Goal: Task Accomplishment & Management: Use online tool/utility

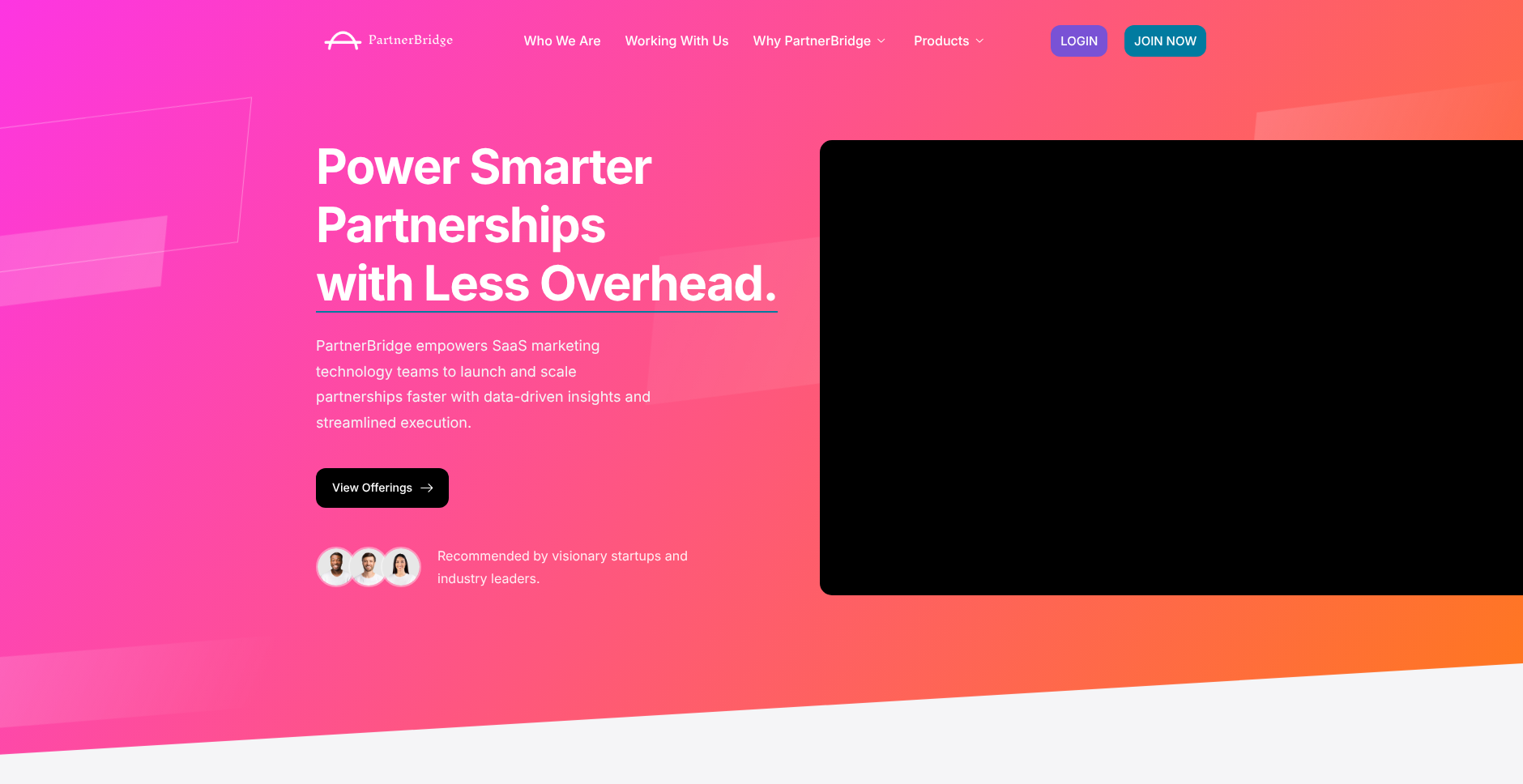
scroll to position [2, 0]
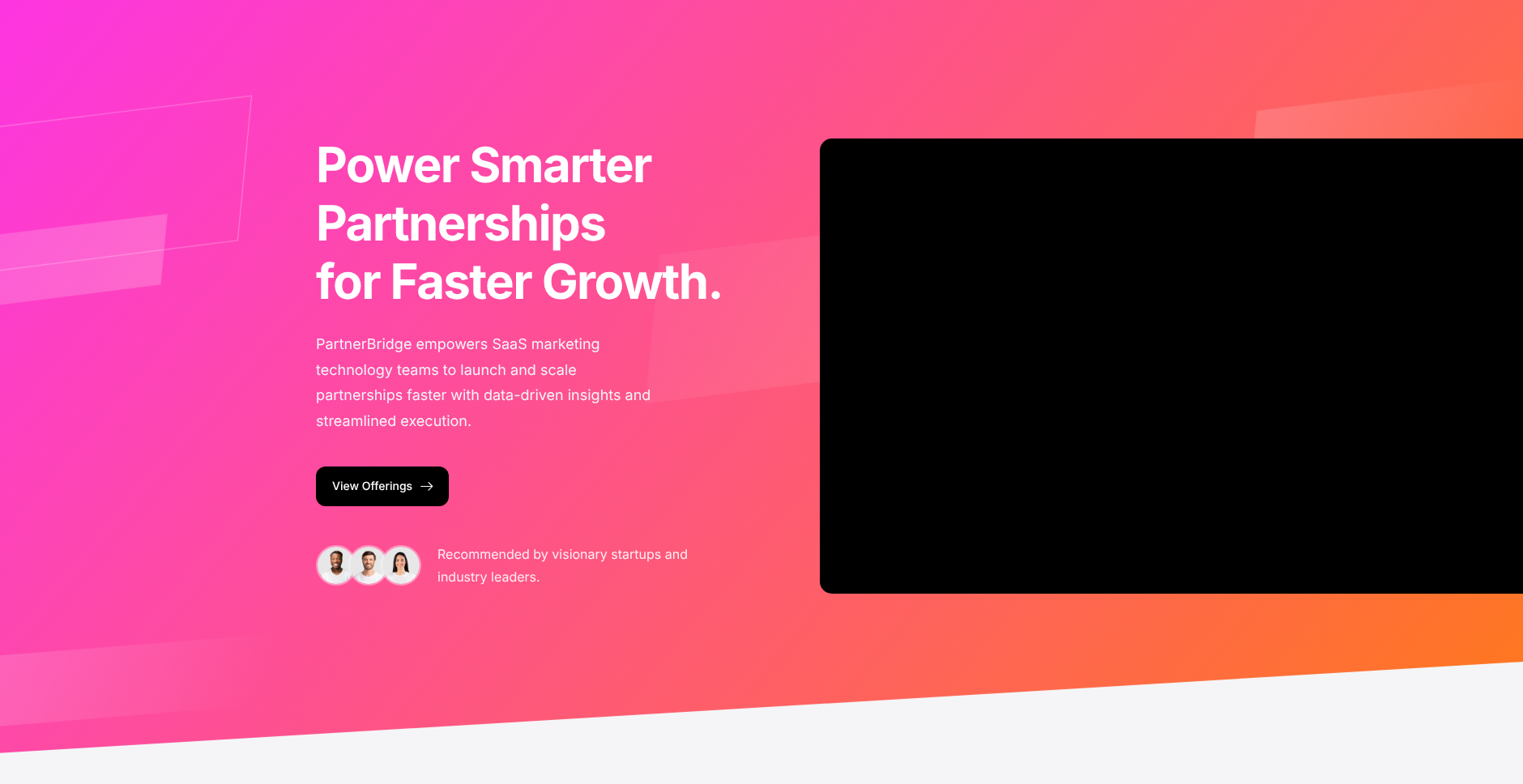
click at [1085, 125] on img at bounding box center [577, 390] width 1927 height 987
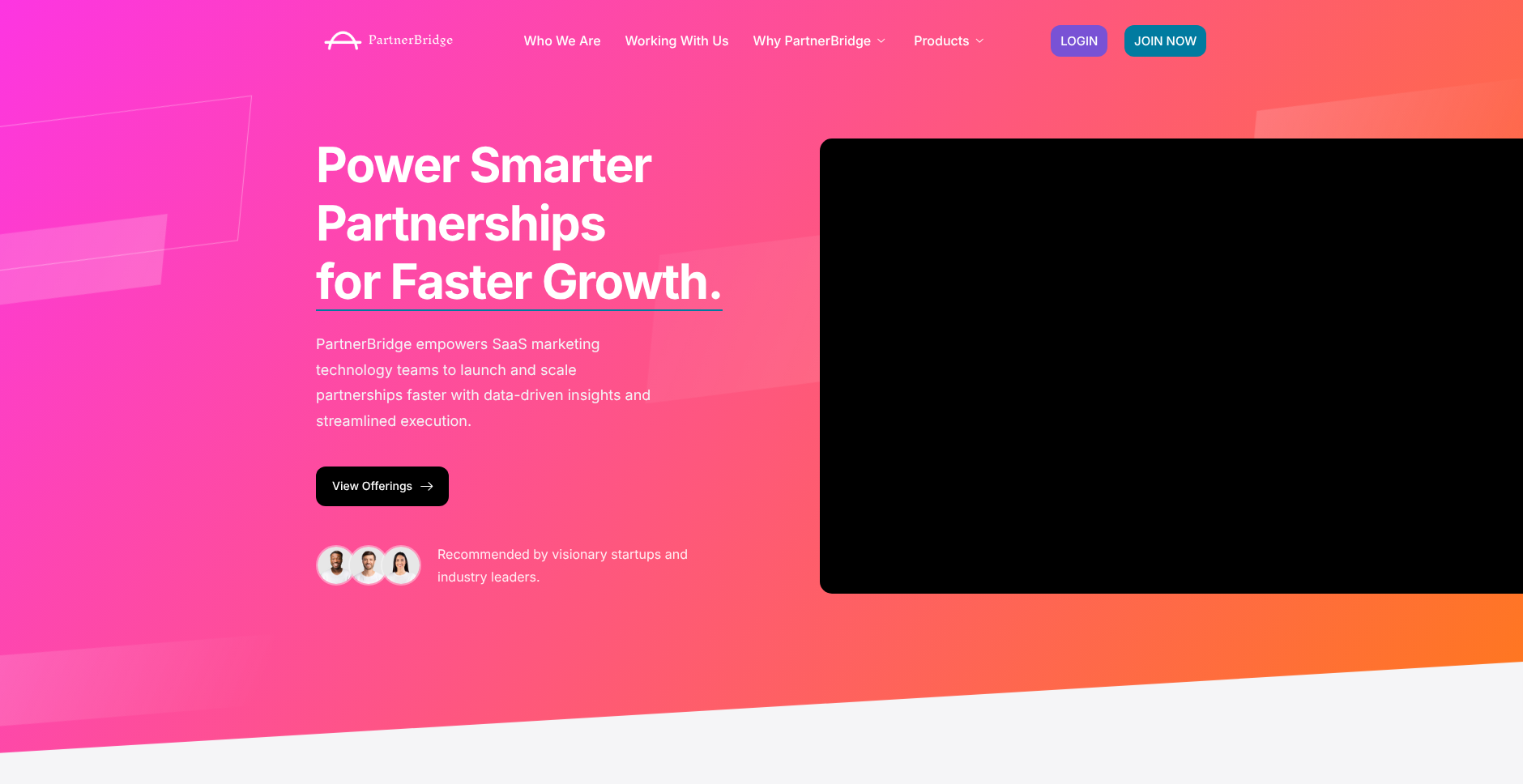
scroll to position [0, 0]
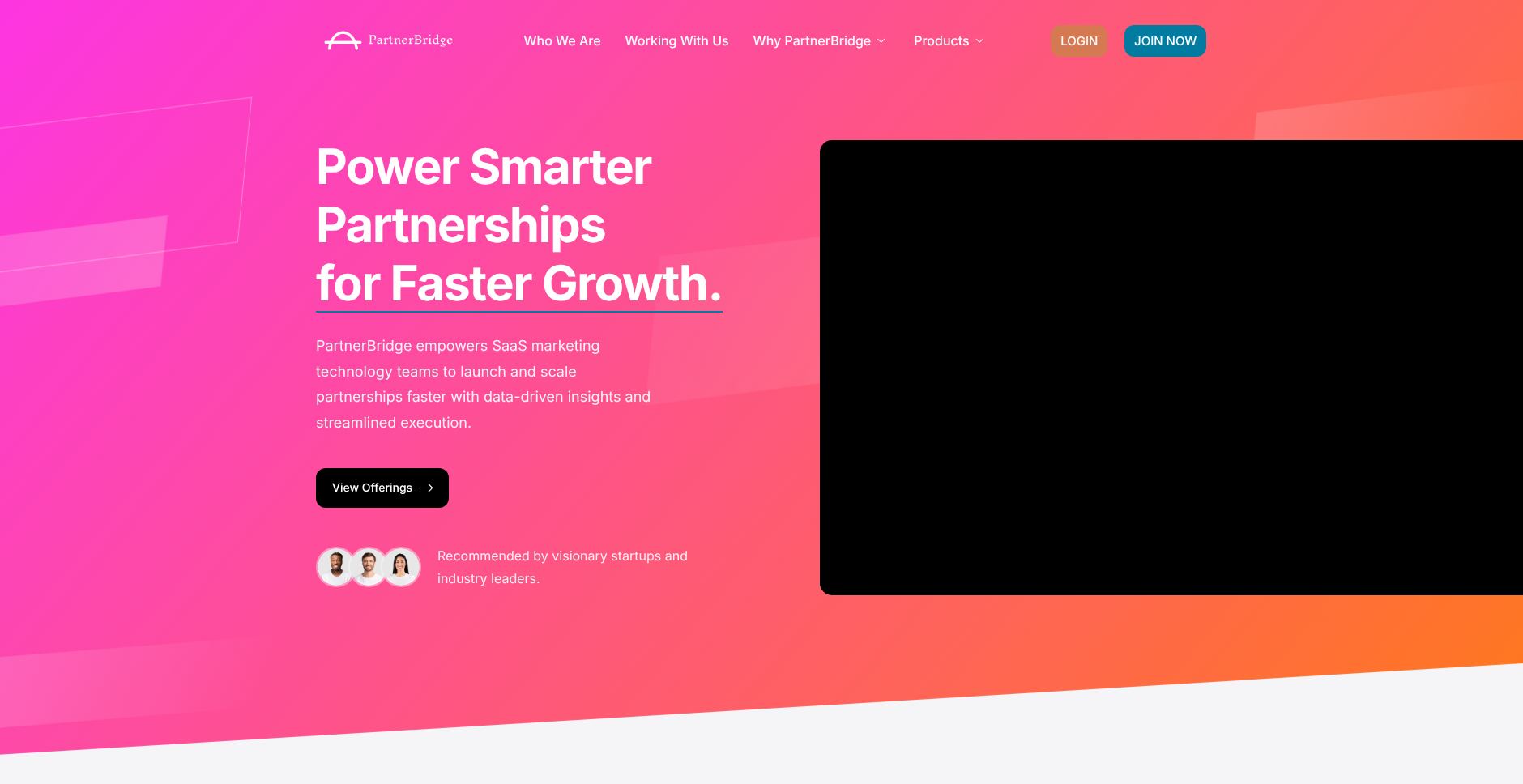
click at [1062, 42] on span "LOGIN" at bounding box center [1079, 41] width 37 height 12
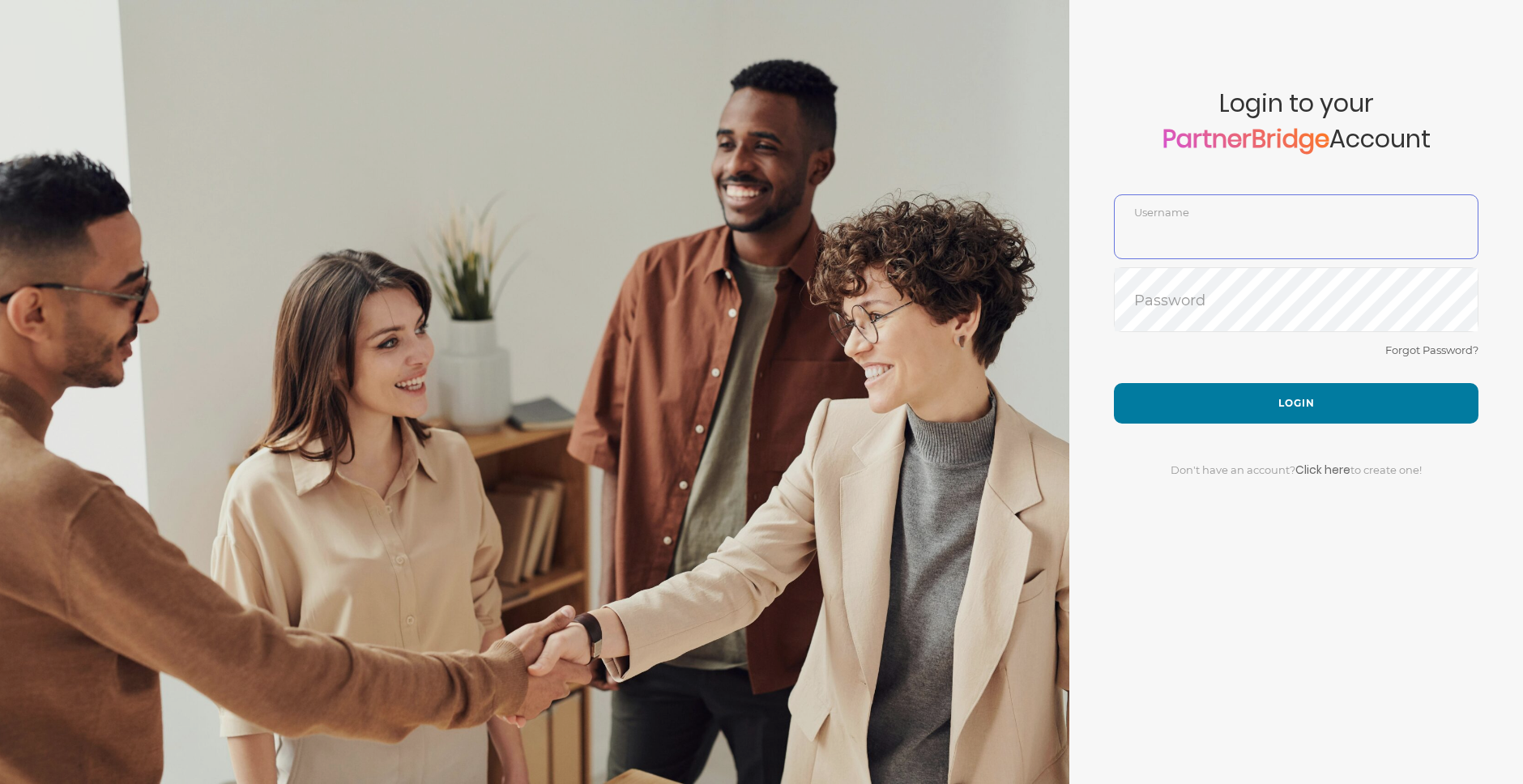
type input "GauthamPandiyan"
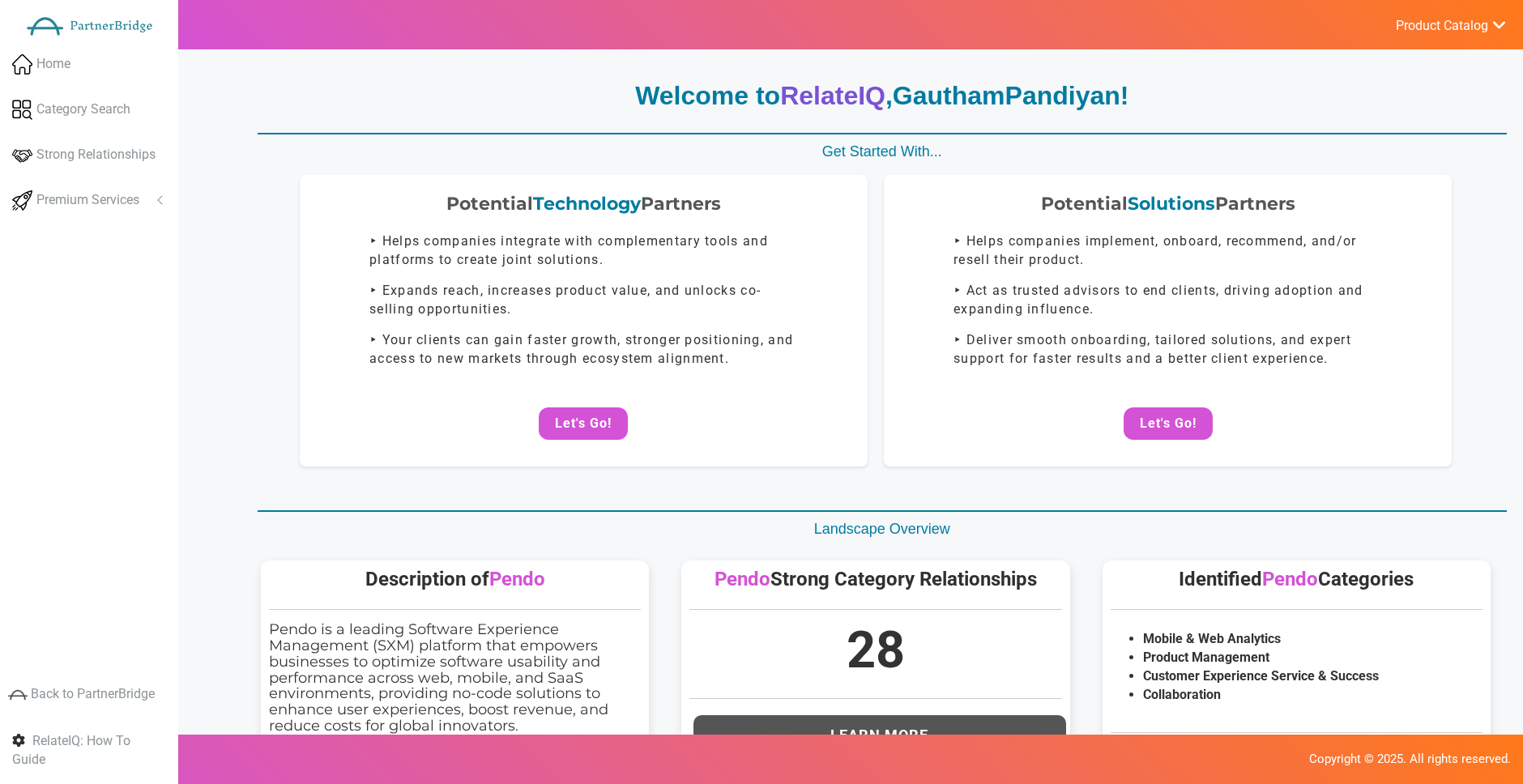
click at [878, 251] on div "Potential Technology Partners ‣ Helps companies integrate with complementary to…" at bounding box center [876, 321] width 1262 height 291
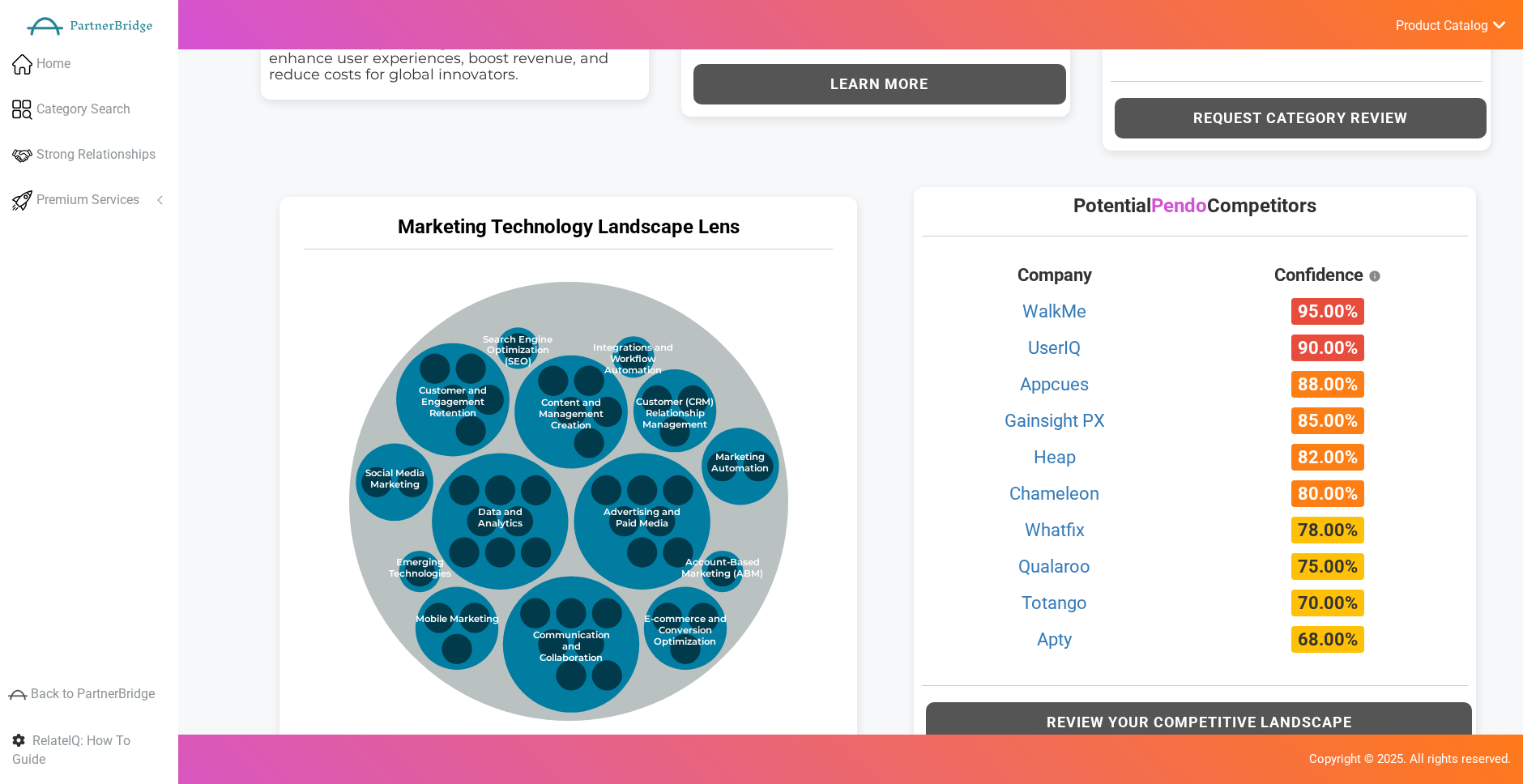
scroll to position [712, 0]
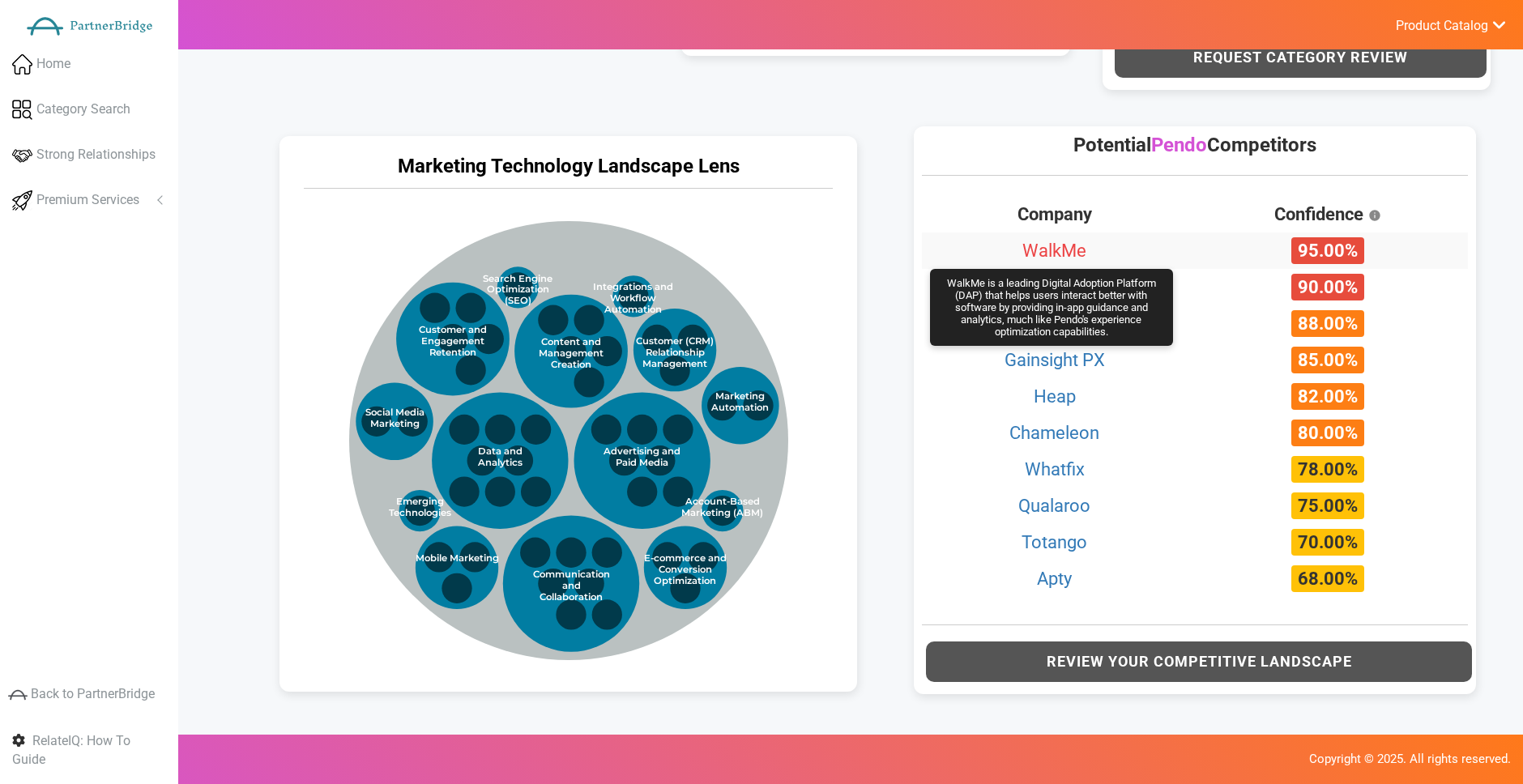
click at [1067, 250] on link "WalkMe" at bounding box center [1054, 250] width 64 height 20
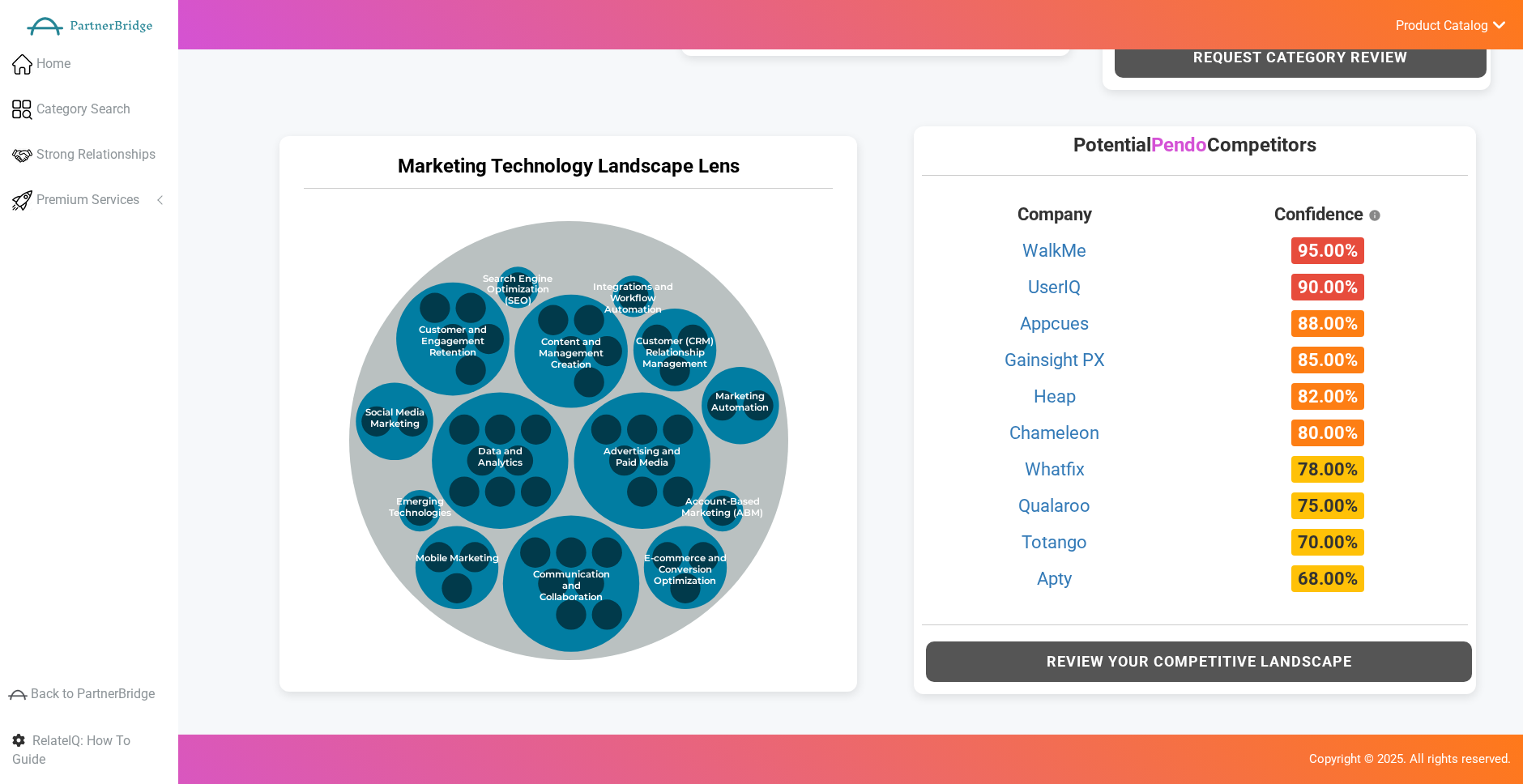
click at [701, 165] on div "Marketing Technology Landscape Lens" at bounding box center [568, 171] width 561 height 37
click at [725, 160] on div "Marketing Technology Landscape Lens" at bounding box center [568, 171] width 561 height 37
click at [556, 459] on circle at bounding box center [500, 461] width 136 height 136
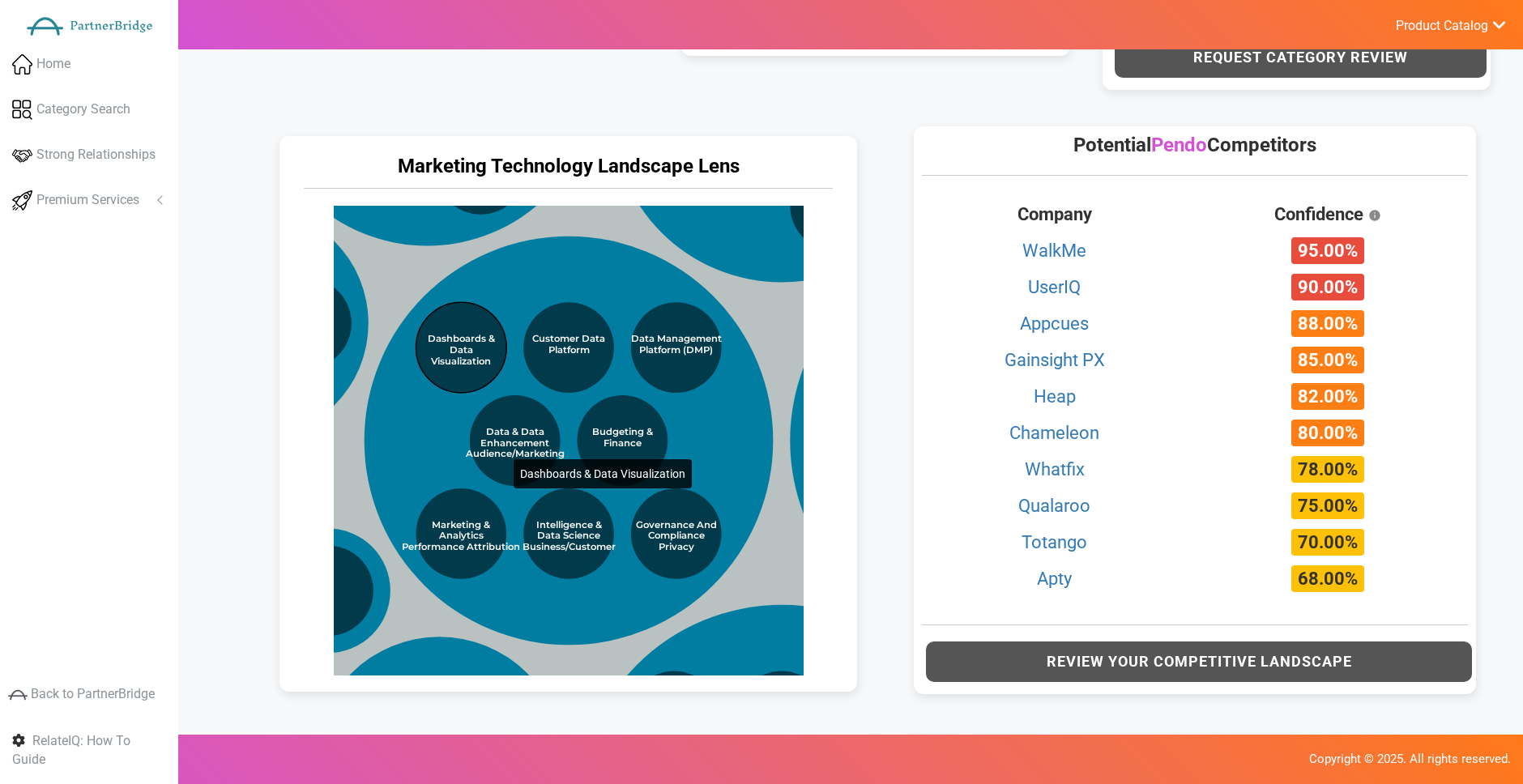
click at [482, 379] on circle at bounding box center [461, 348] width 91 height 91
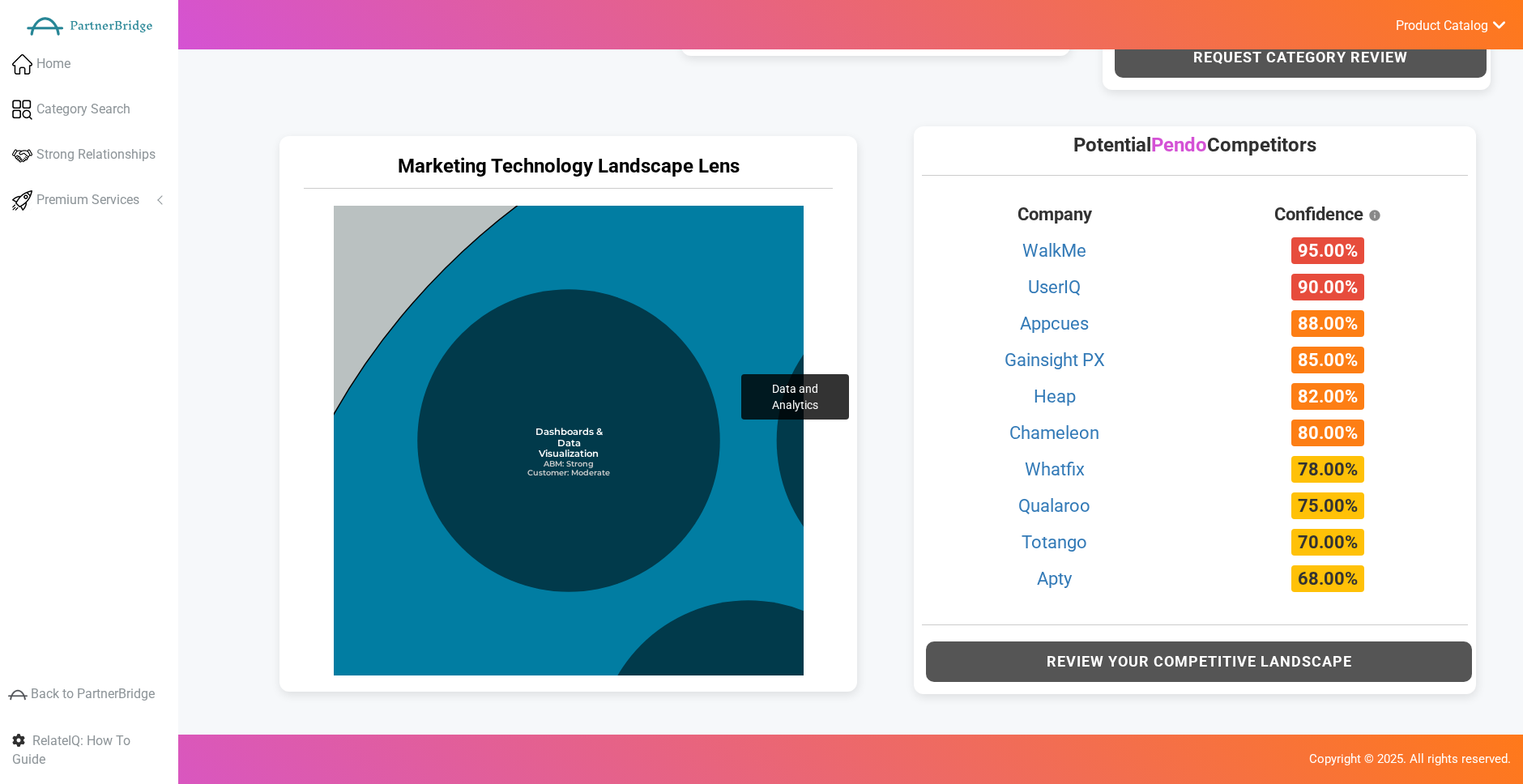
click at [709, 294] on circle at bounding box center [928, 751] width 1367 height 1366
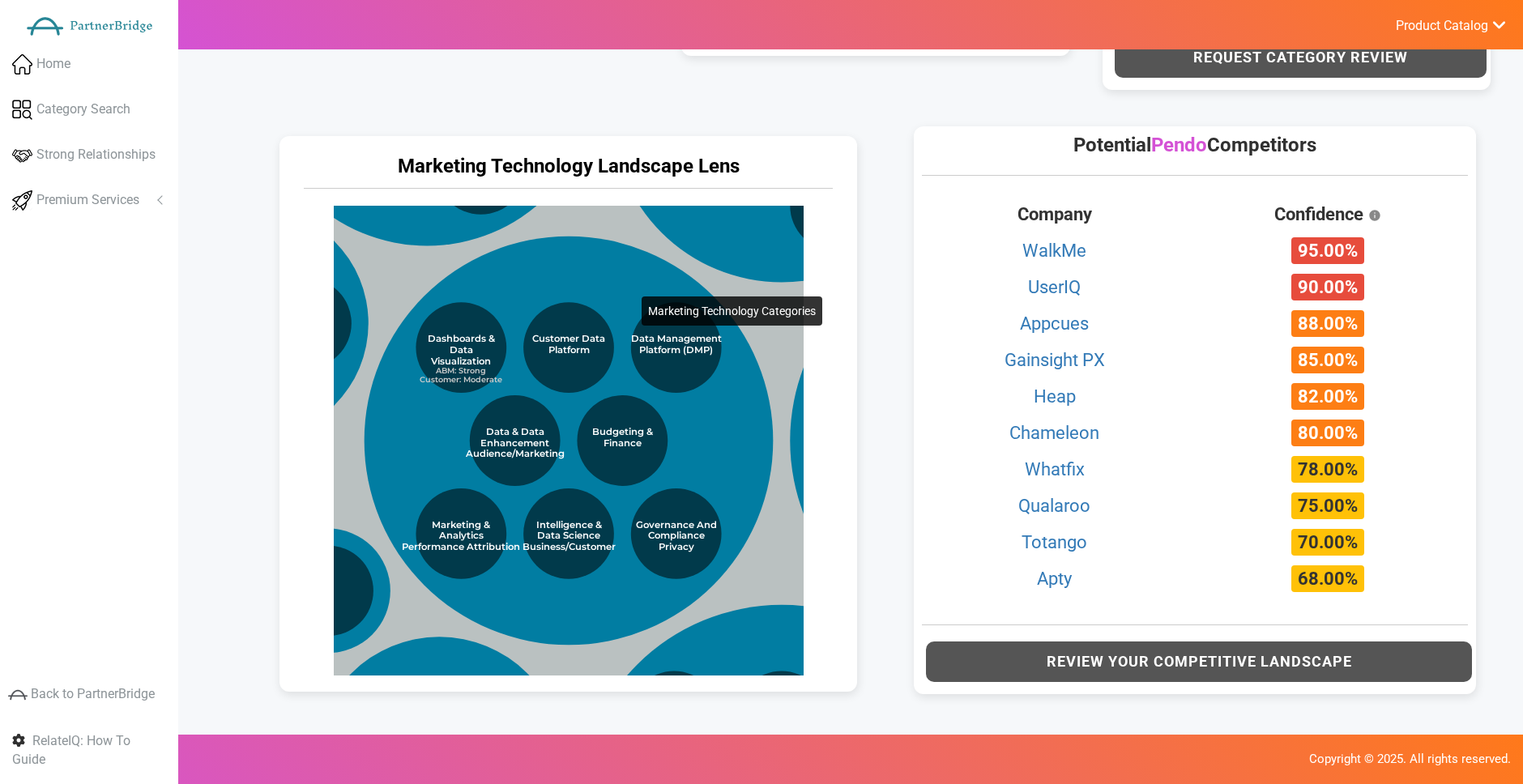
click at [603, 212] on circle at bounding box center [773, 381] width 1316 height 1315
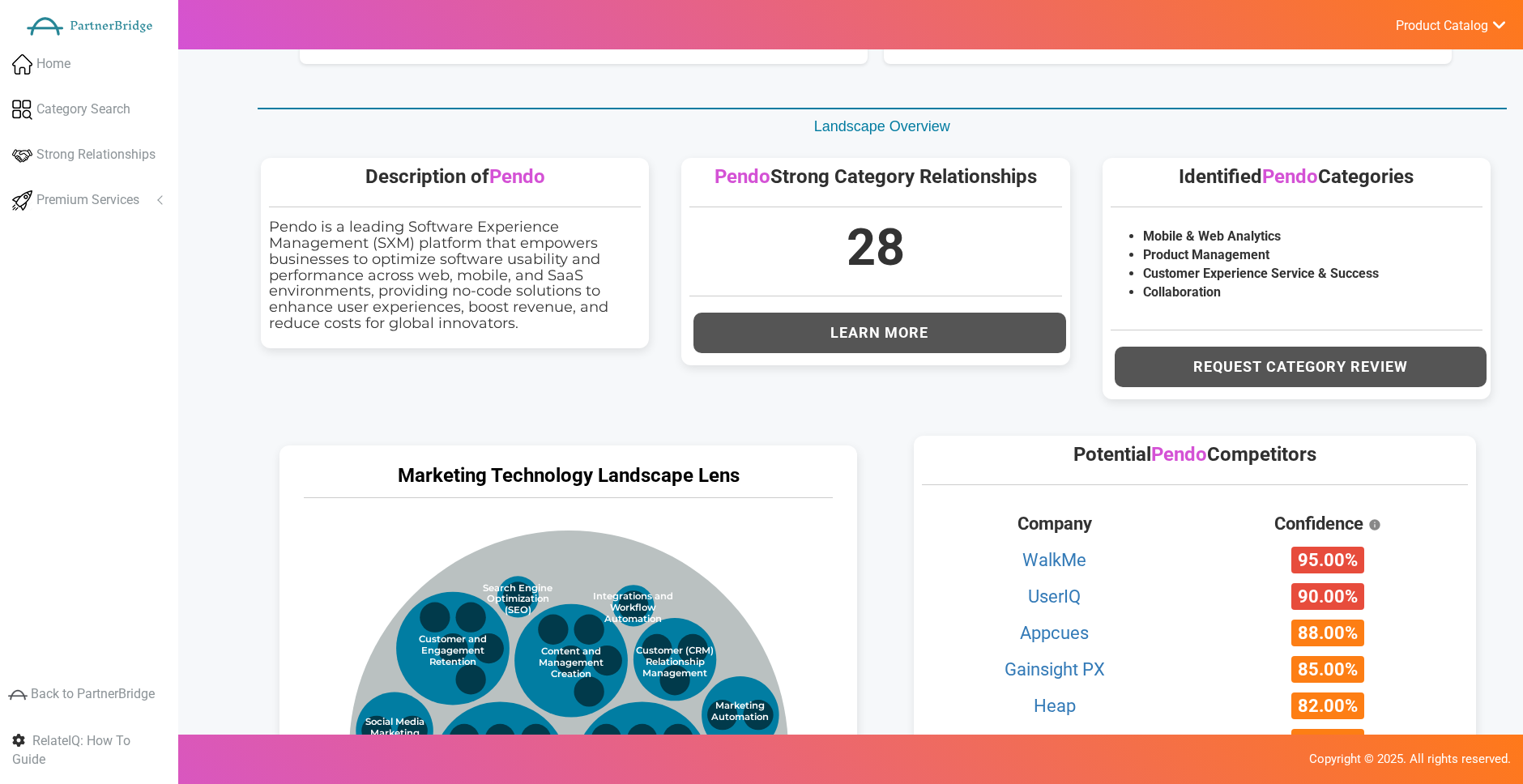
scroll to position [396, 0]
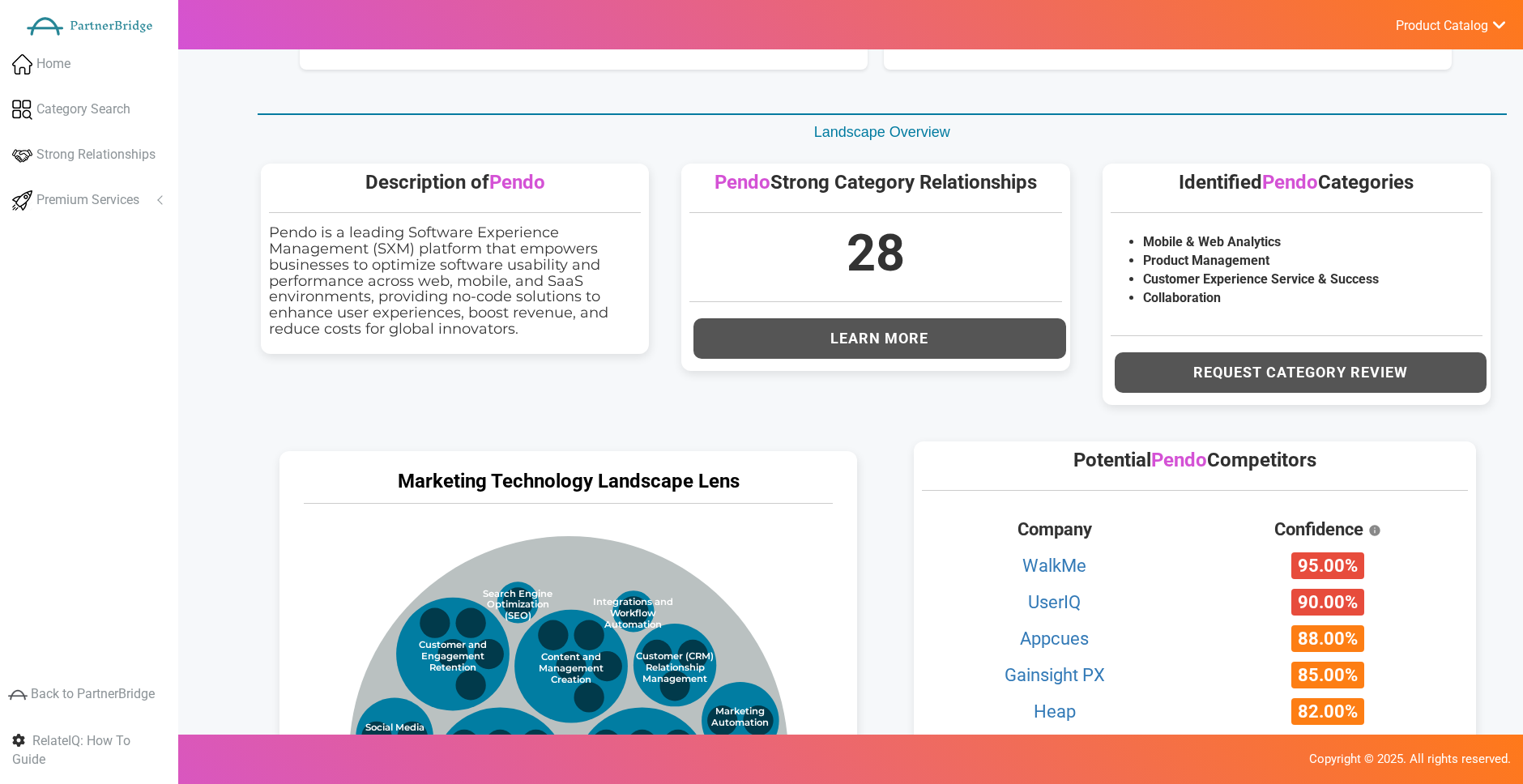
click at [900, 365] on div "Pendo Strong Category Relationships 28 Learn More" at bounding box center [875, 267] width 388 height 207
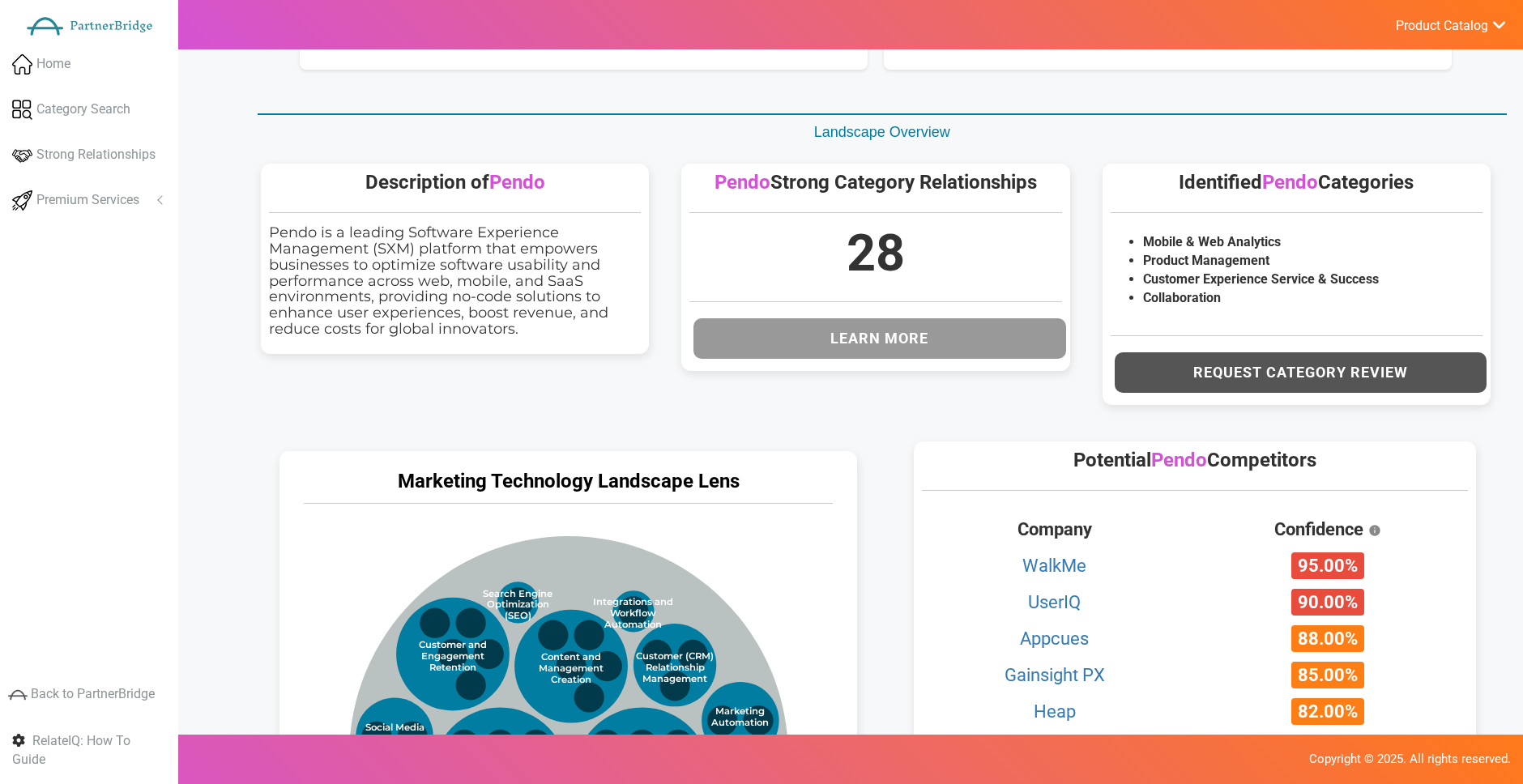
click at [896, 346] on button "Learn More" at bounding box center [879, 338] width 371 height 41
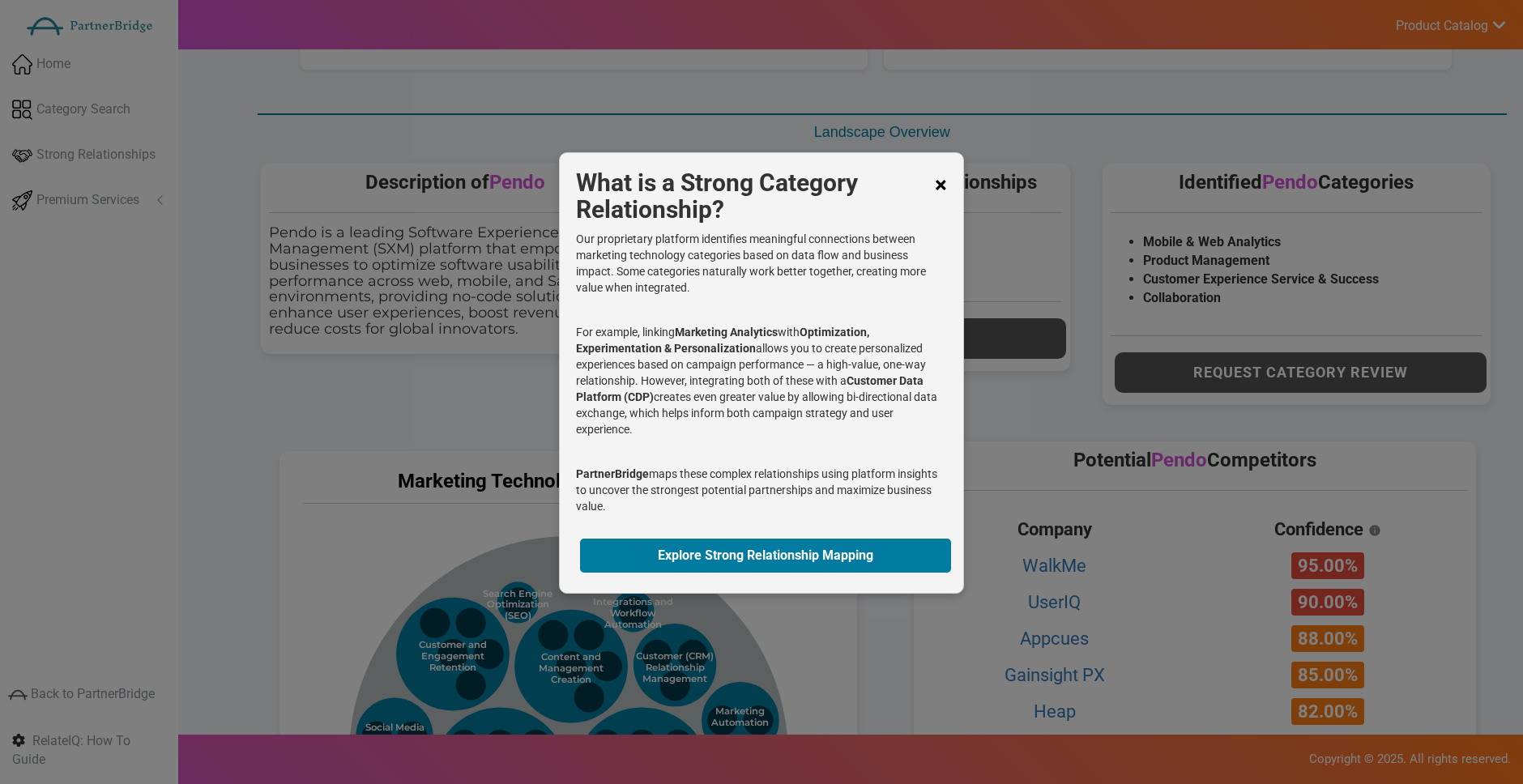
click at [942, 190] on span "×" at bounding box center [941, 185] width 12 height 32
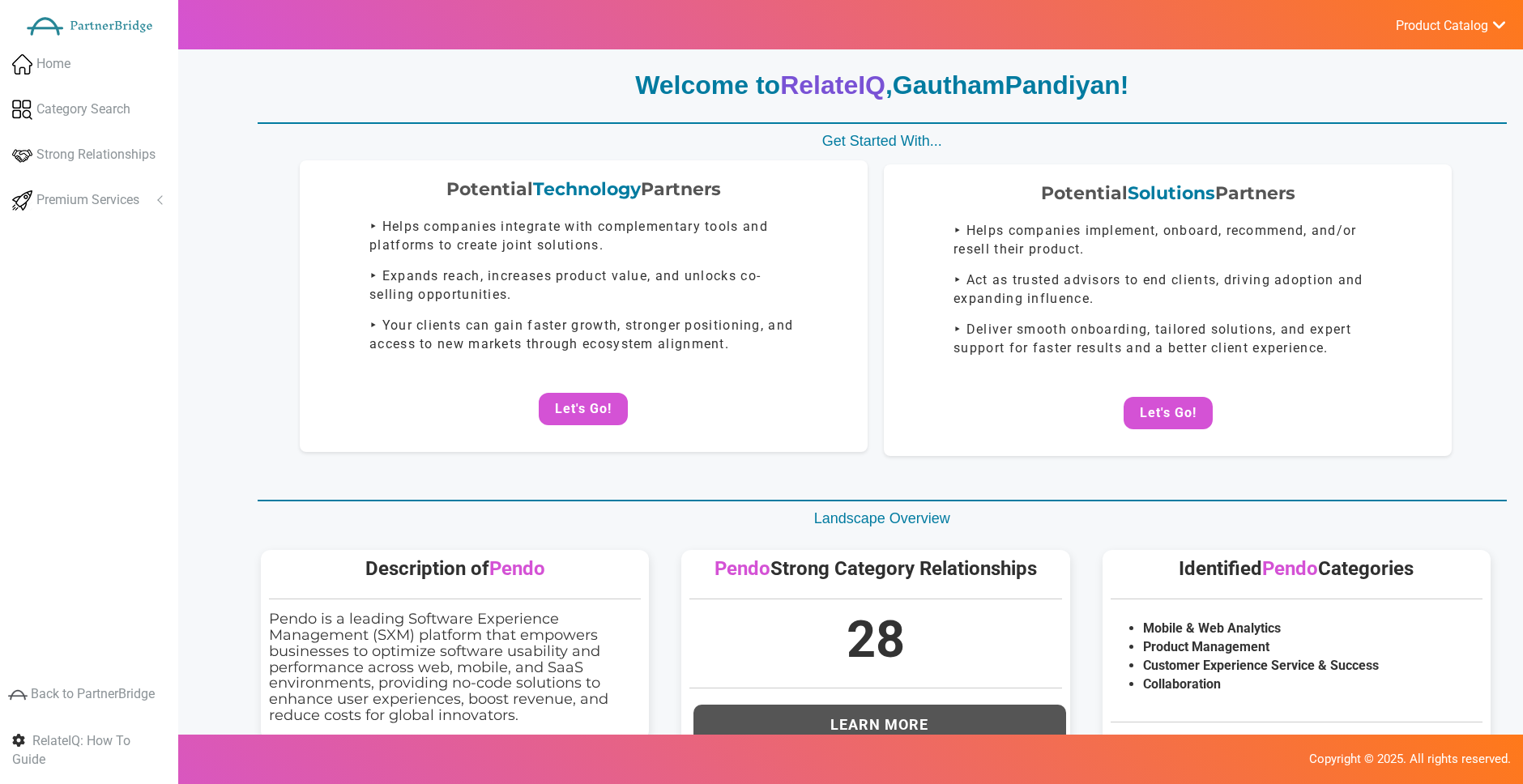
scroll to position [0, 0]
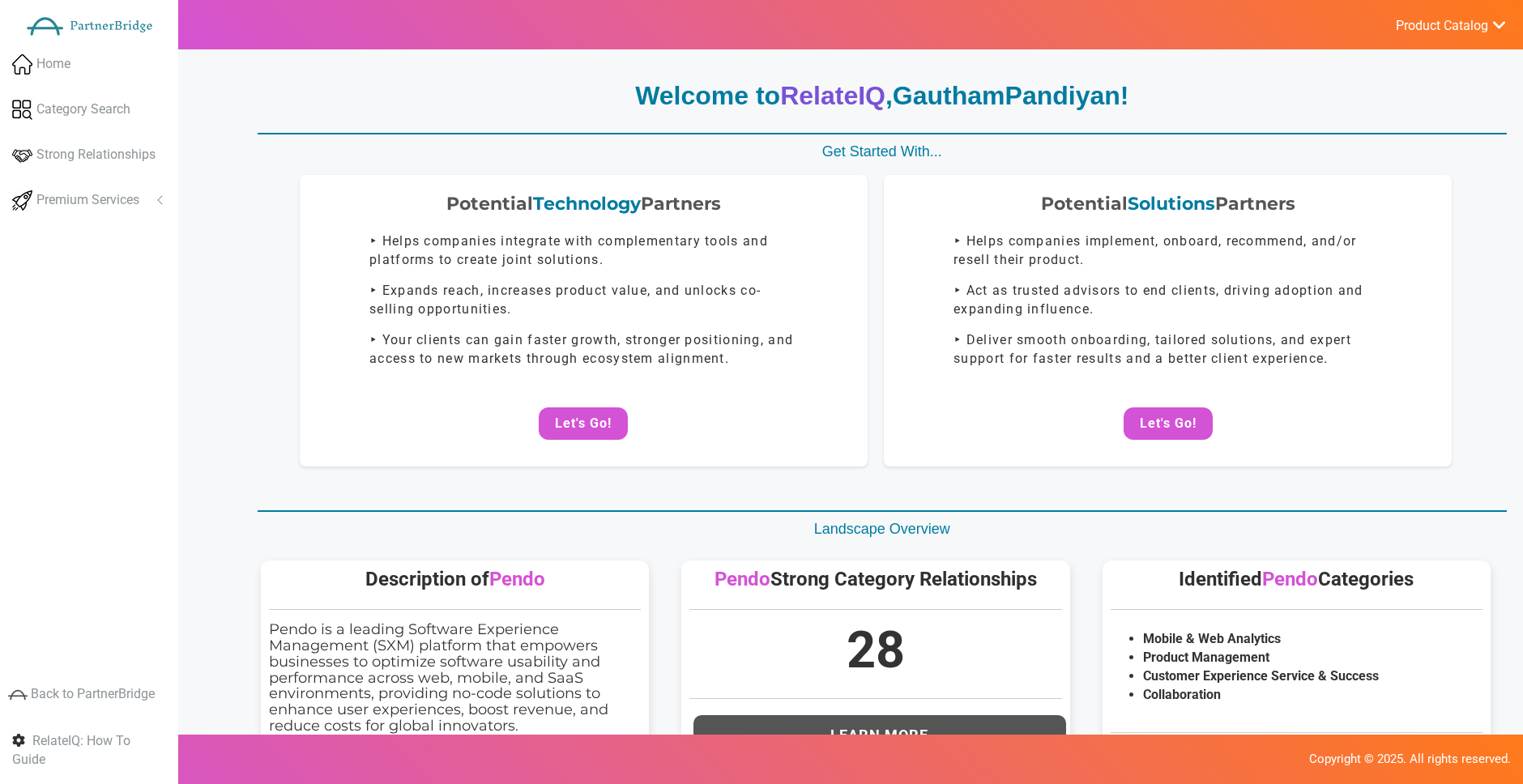
click at [542, 410] on button "Let's Go!" at bounding box center [583, 423] width 89 height 32
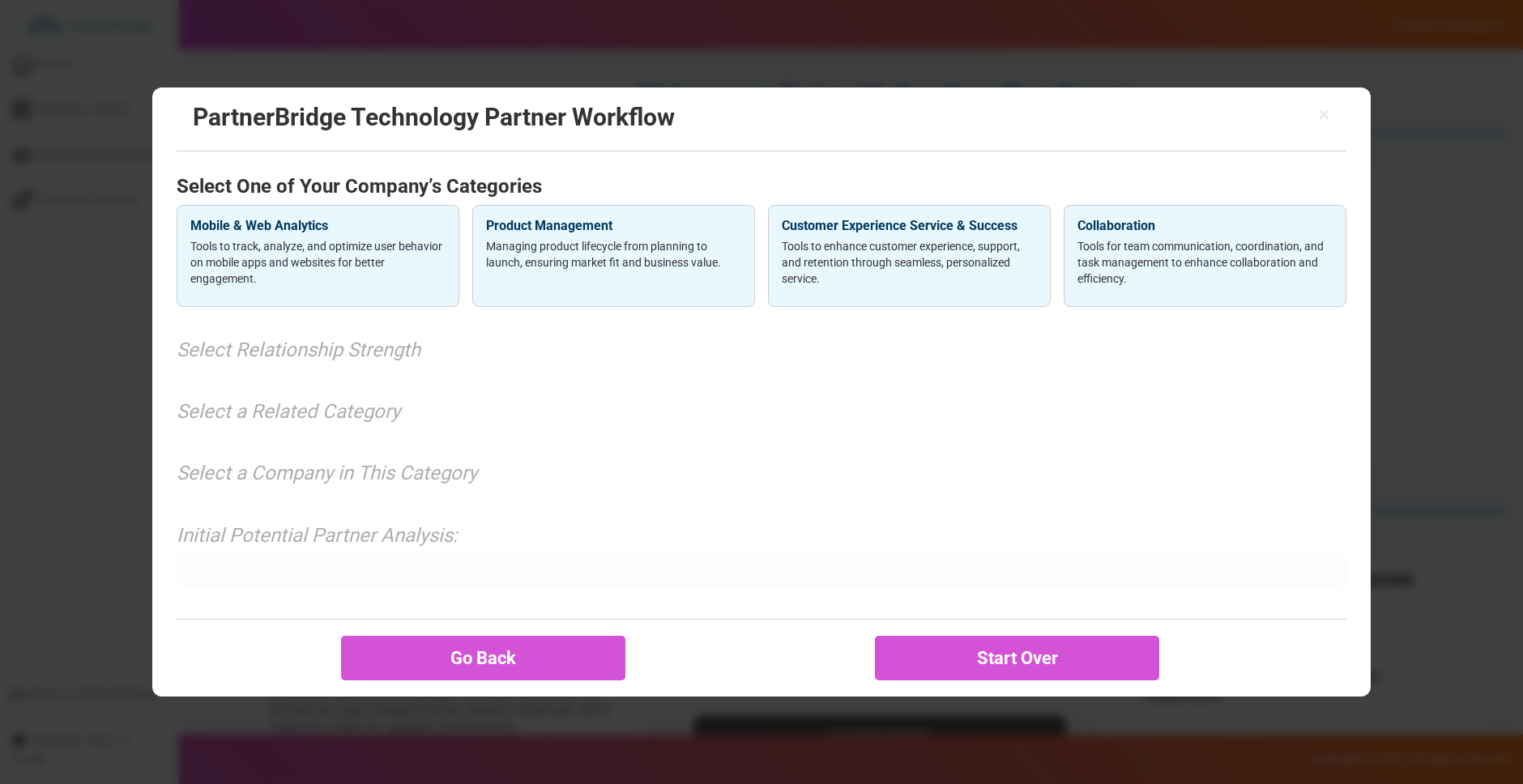
click at [1312, 111] on h2 "PartnerBridge Technology Partner Workflow" at bounding box center [761, 116] width 1138 height 27
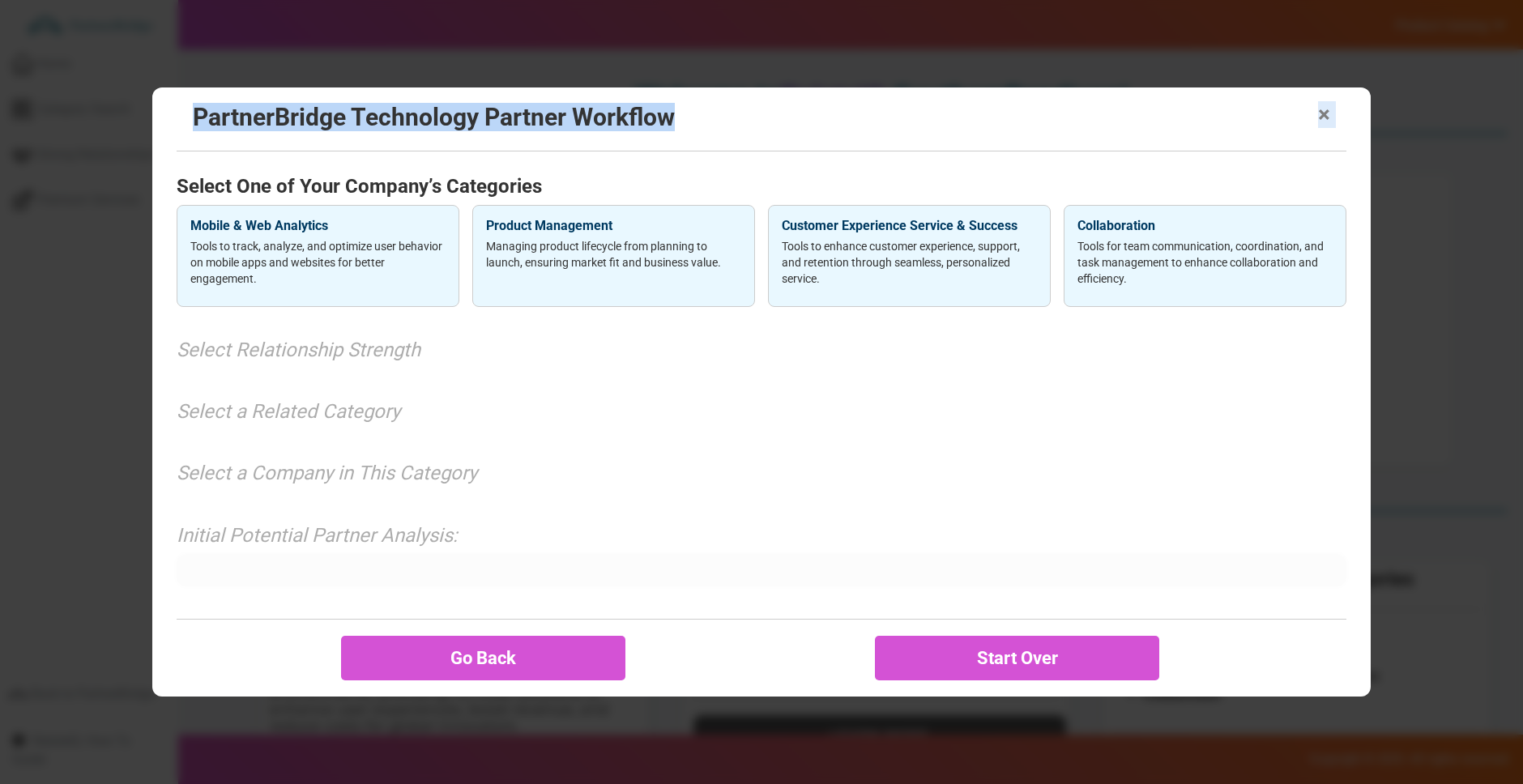
click at [1318, 111] on div "× PartnerBridge Technology Partner Workflow" at bounding box center [762, 120] width 1170 height 64
click at [1323, 112] on span "×" at bounding box center [1324, 114] width 12 height 23
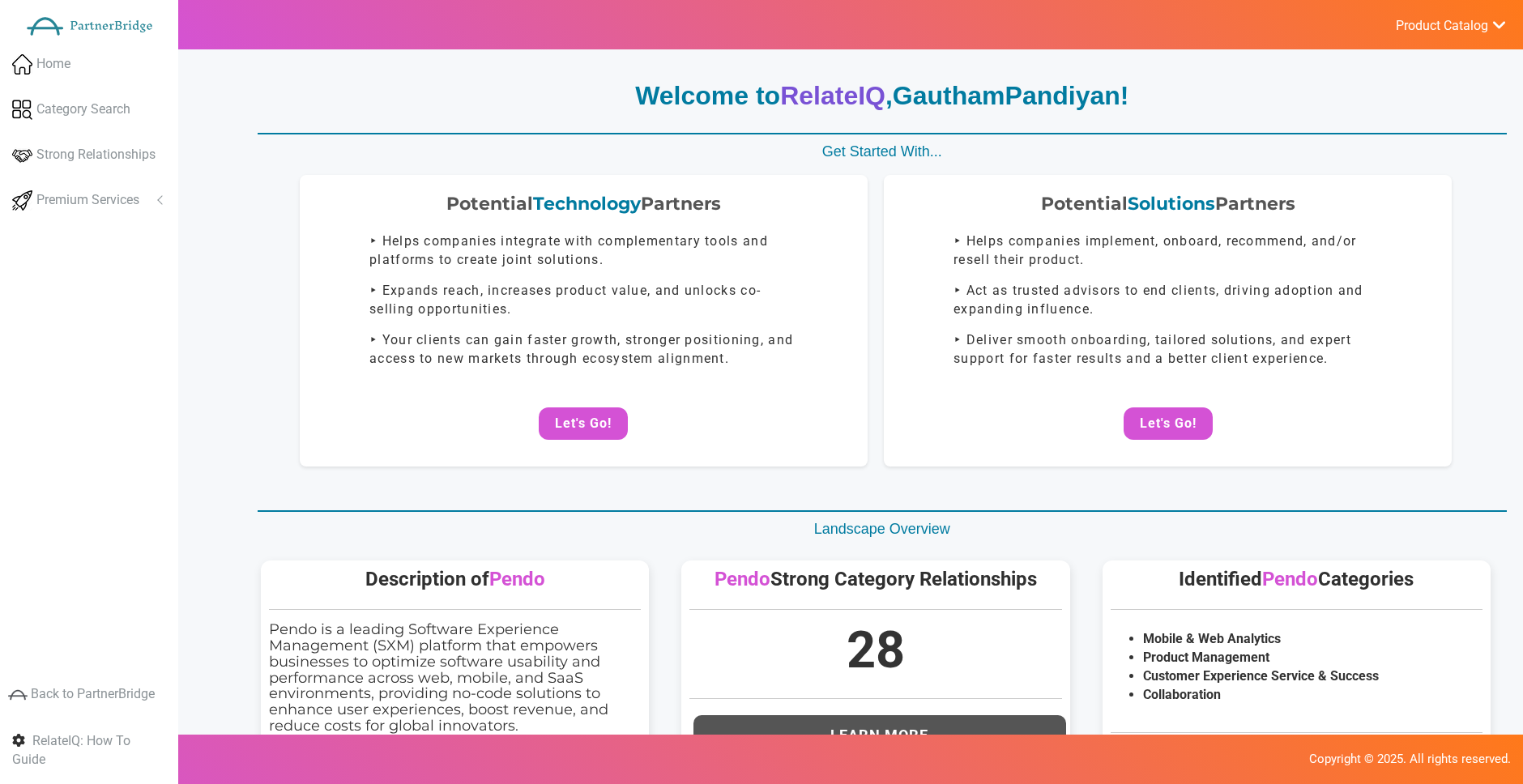
drag, startPoint x: 1078, startPoint y: 146, endPoint x: 1090, endPoint y: 160, distance: 18.4
click at [1079, 146] on p "Get Started With..." at bounding box center [882, 152] width 1249 height 21
drag, startPoint x: 1172, startPoint y: 421, endPoint x: 1157, endPoint y: 407, distance: 20.5
click at [1171, 421] on button "Let's Go!" at bounding box center [1168, 423] width 89 height 32
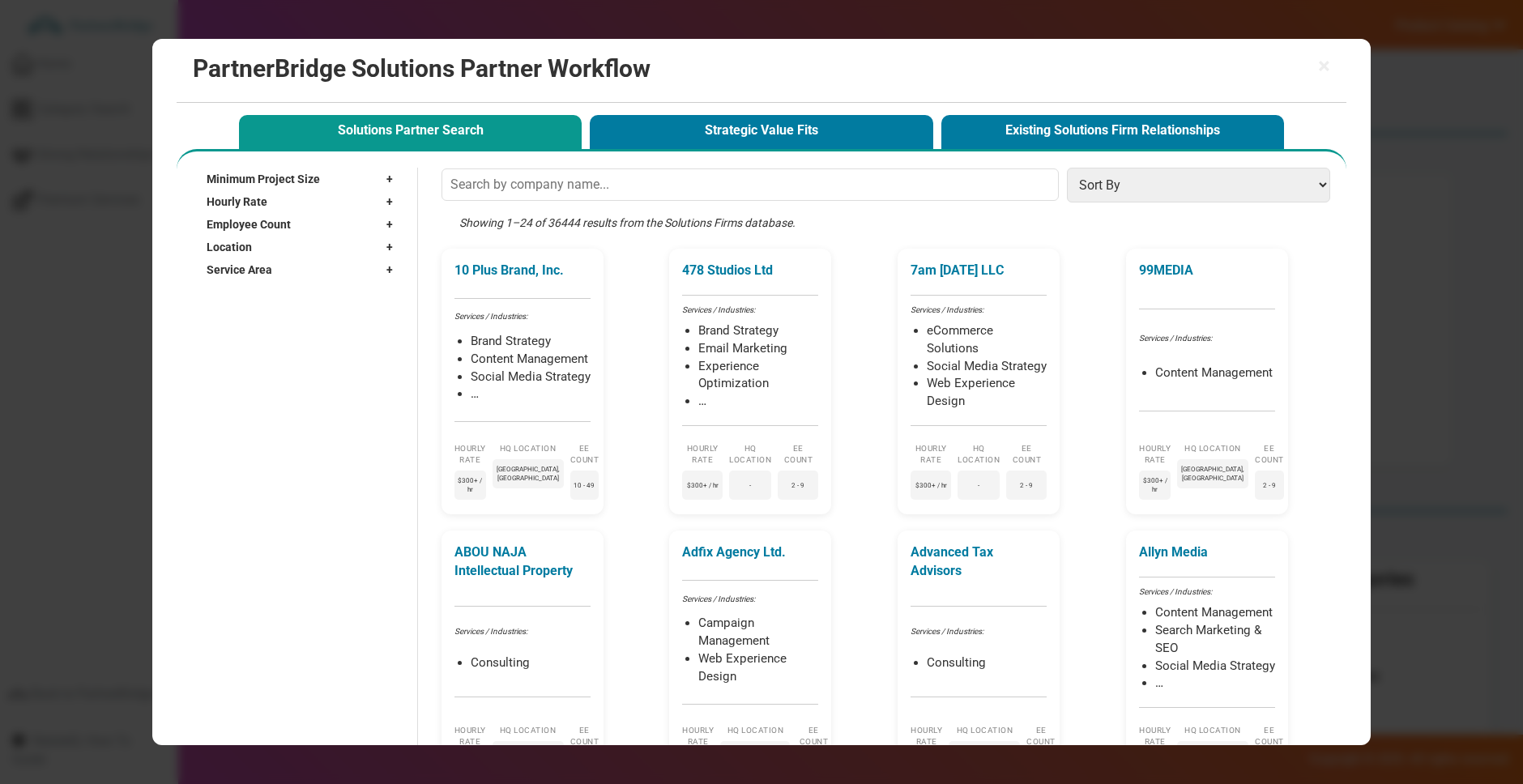
click at [825, 215] on div "Showing 1–24 of 36444 results from the Solutions Firms database." at bounding box center [890, 231] width 896 height 34
click at [724, 179] on input "text" at bounding box center [751, 184] width 618 height 32
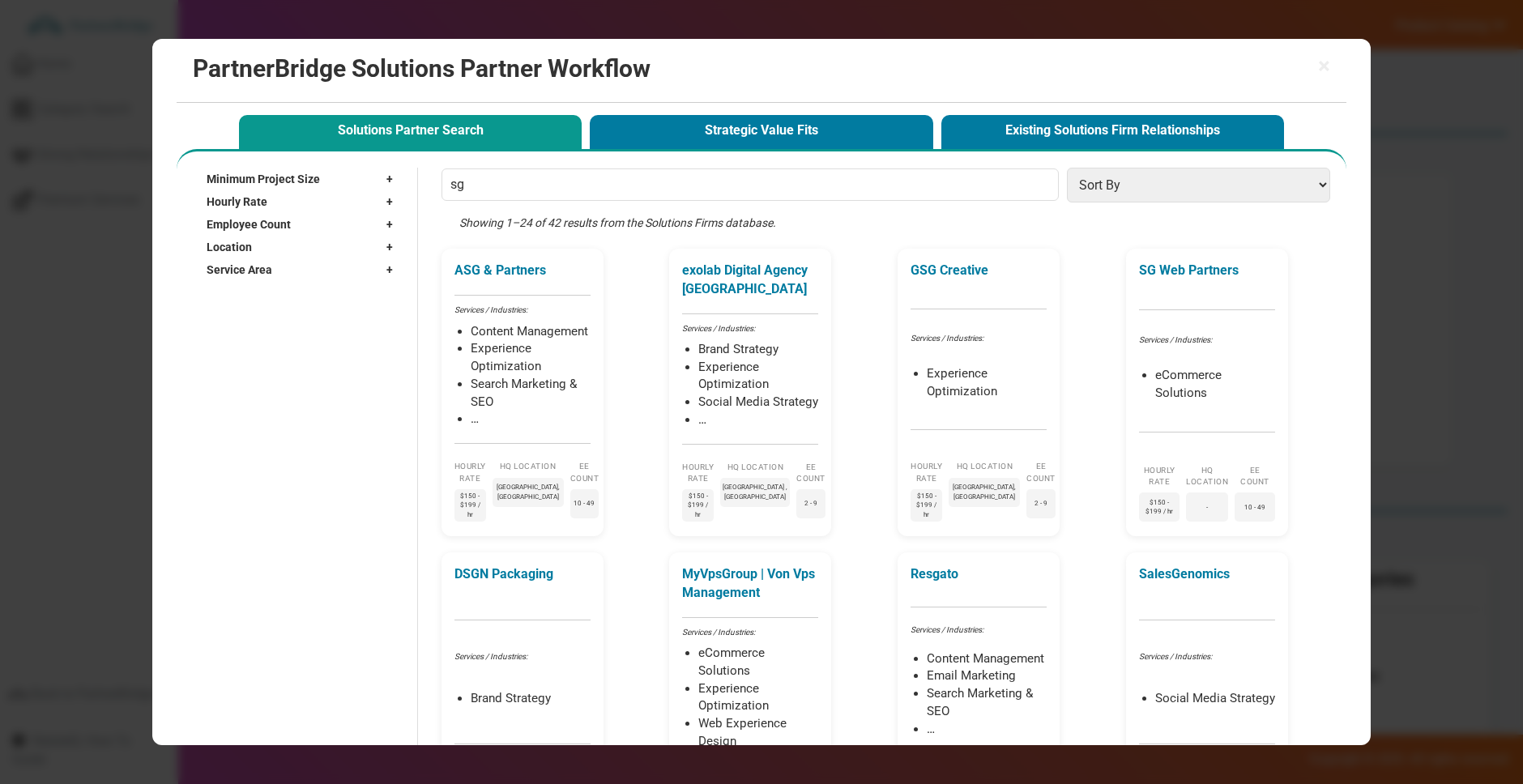
type input "s"
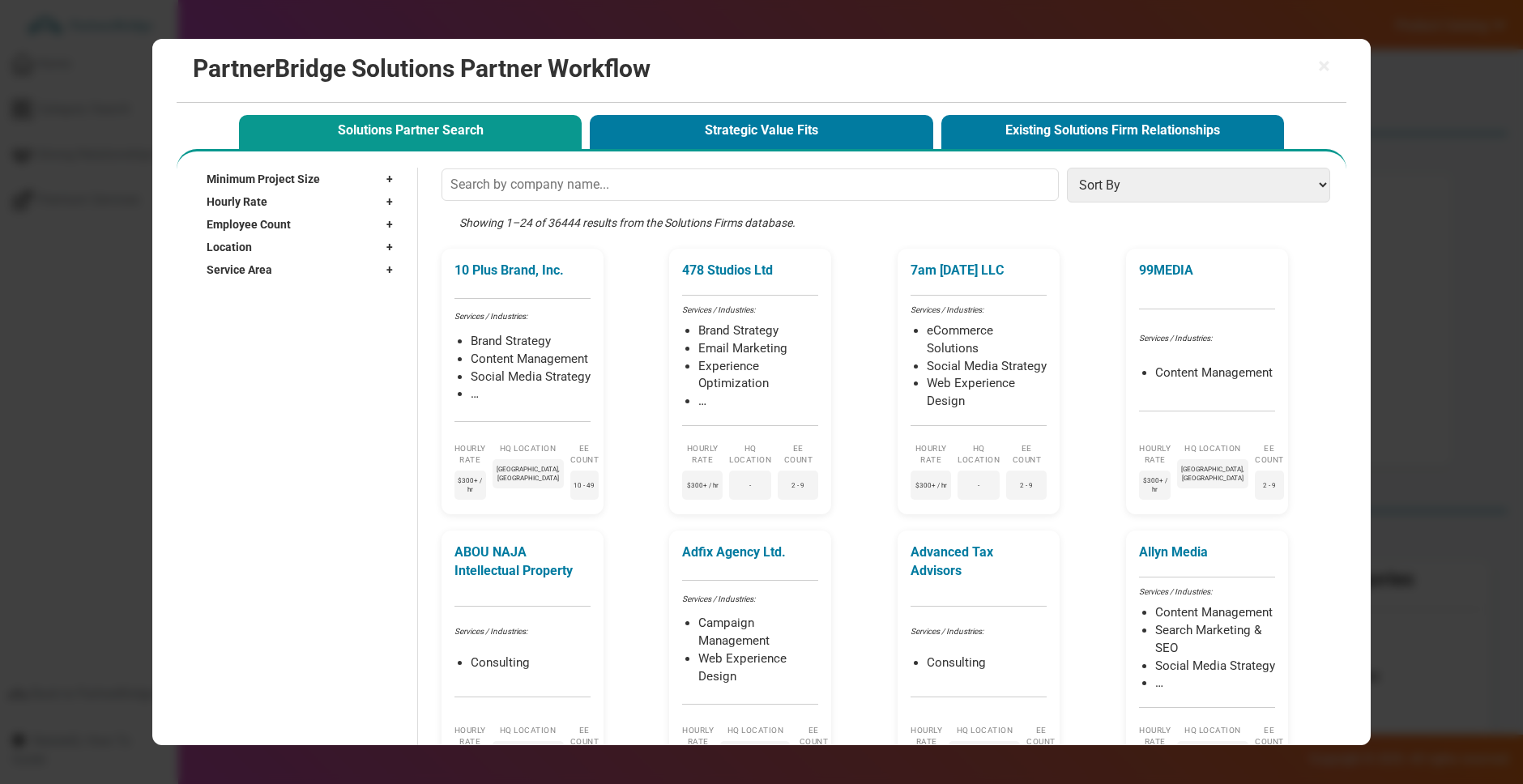
scroll to position [19, 0]
click at [1096, 183] on select "Sort By Hourly Rate: High to Low Hourly Rate: Low to High Min Project Size: Hig…" at bounding box center [1198, 185] width 263 height 35
click at [355, 169] on div "Minimum Project Size +" at bounding box center [304, 179] width 194 height 23
click at [261, 212] on label "$1,000+" at bounding box center [246, 216] width 42 height 14
click at [220, 212] on input "$1,000+" at bounding box center [214, 215] width 10 height 10
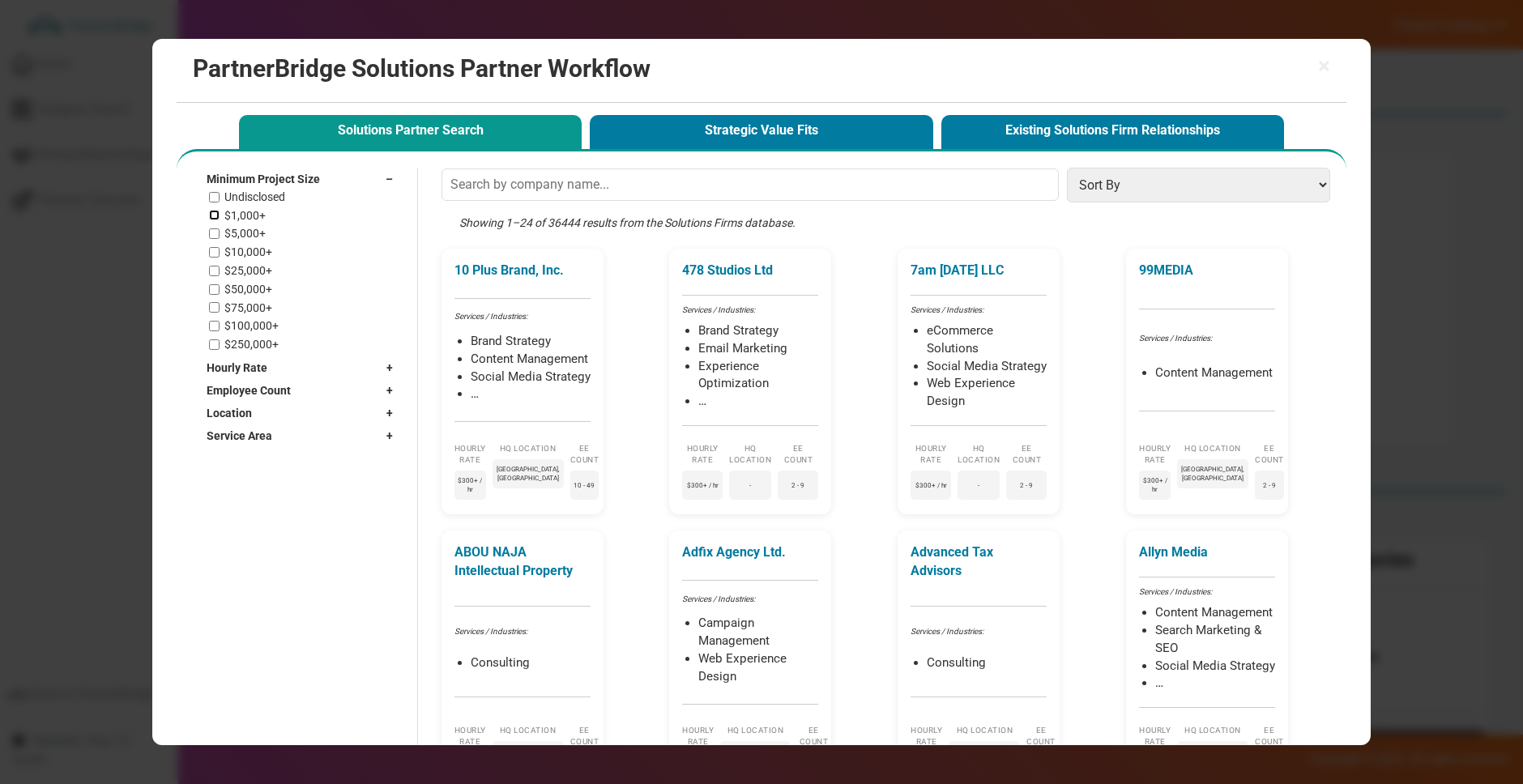
checkbox input "true"
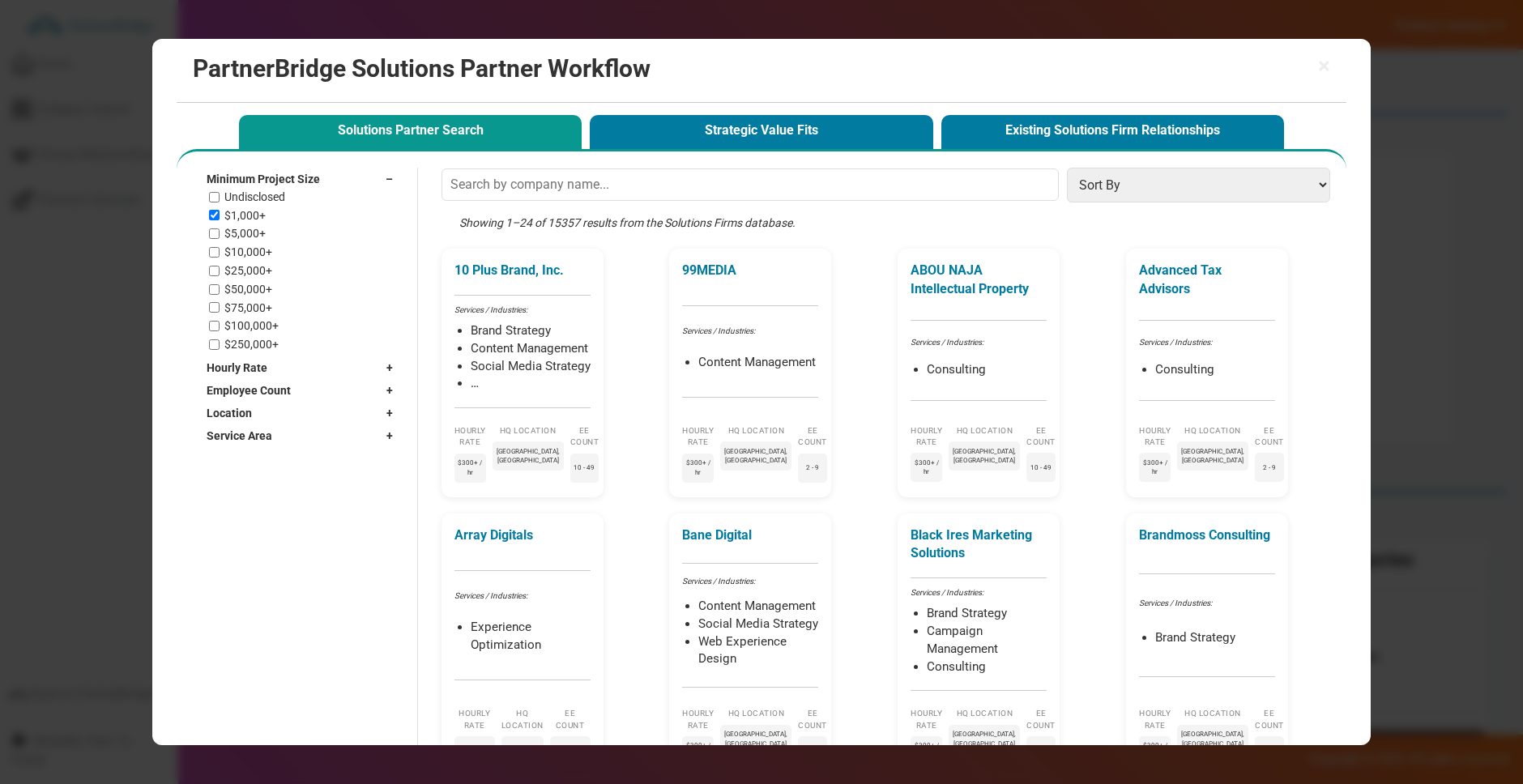
click at [259, 231] on label "$5,000+" at bounding box center [246, 233] width 42 height 14
click at [220, 231] on input "$5,000+" at bounding box center [214, 233] width 10 height 10
checkbox input "true"
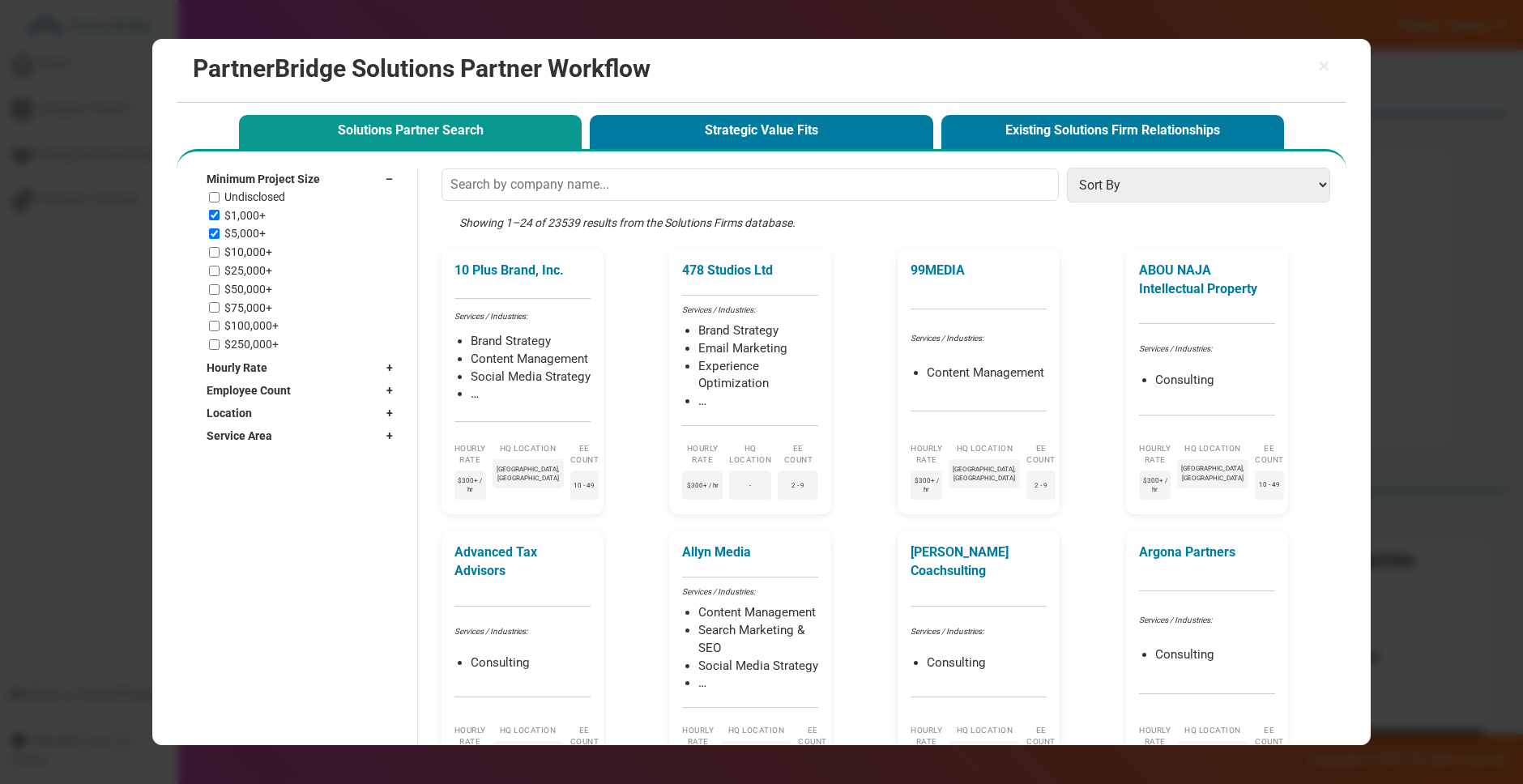
click at [357, 181] on div "Minimum Project Size –" at bounding box center [304, 179] width 194 height 23
click at [346, 199] on div "Hourly Rate +" at bounding box center [304, 201] width 194 height 23
click at [266, 245] on label "< $25 / hr" at bounding box center [248, 244] width 48 height 14
click at [220, 245] on input "< $25 / hr" at bounding box center [214, 243] width 10 height 10
checkbox input "true"
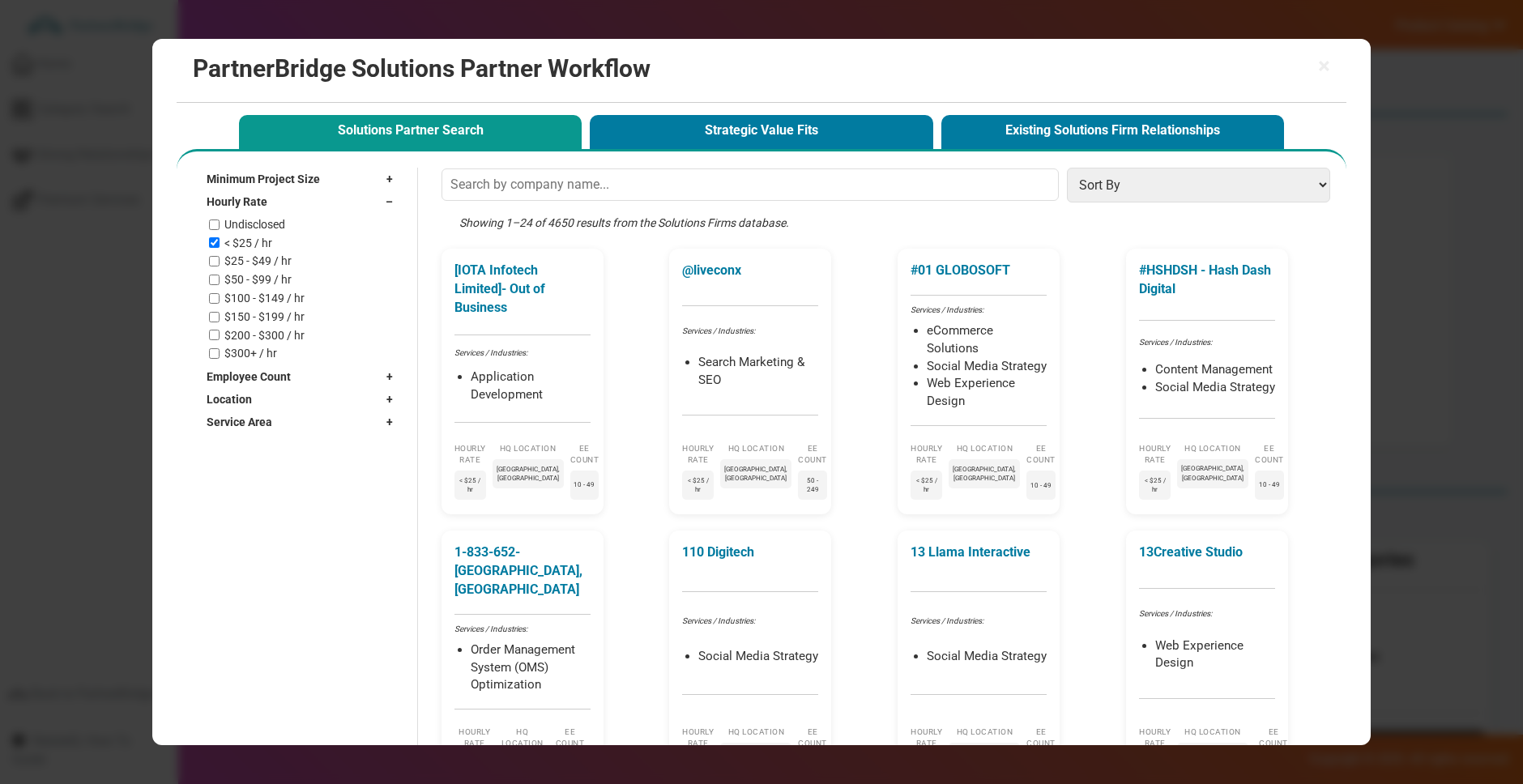
click at [267, 265] on label "$25 - $49 / hr" at bounding box center [258, 261] width 67 height 14
click at [220, 265] on input "$25 - $49 / hr" at bounding box center [214, 261] width 10 height 10
checkbox input "true"
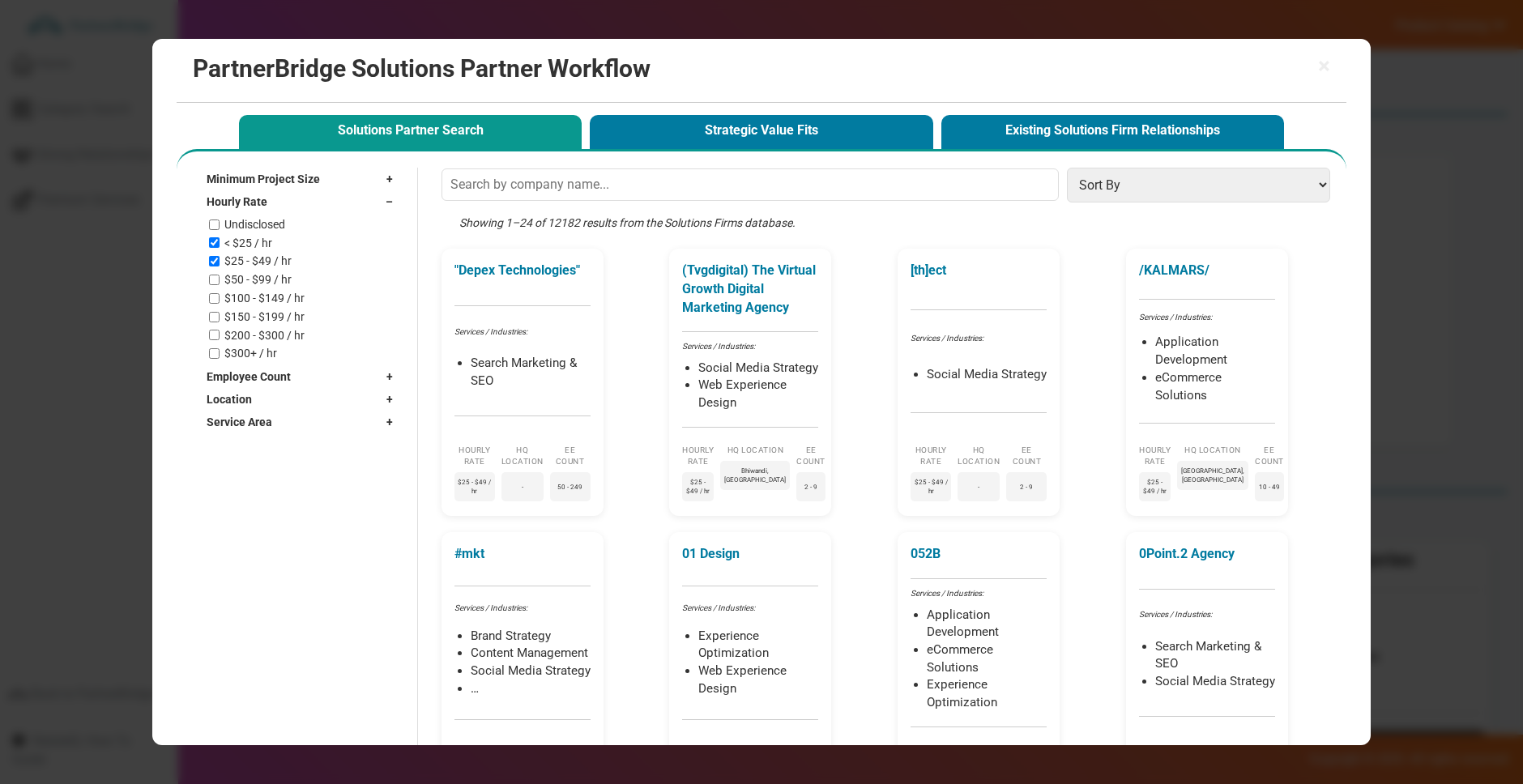
click at [358, 205] on div "Hourly Rate –" at bounding box center [304, 201] width 194 height 23
click at [321, 221] on div "Employee Count +" at bounding box center [304, 225] width 194 height 23
click at [237, 262] on label "2 - 9" at bounding box center [235, 261] width 21 height 14
click at [220, 262] on input "2 - 9" at bounding box center [214, 260] width 10 height 10
checkbox input "true"
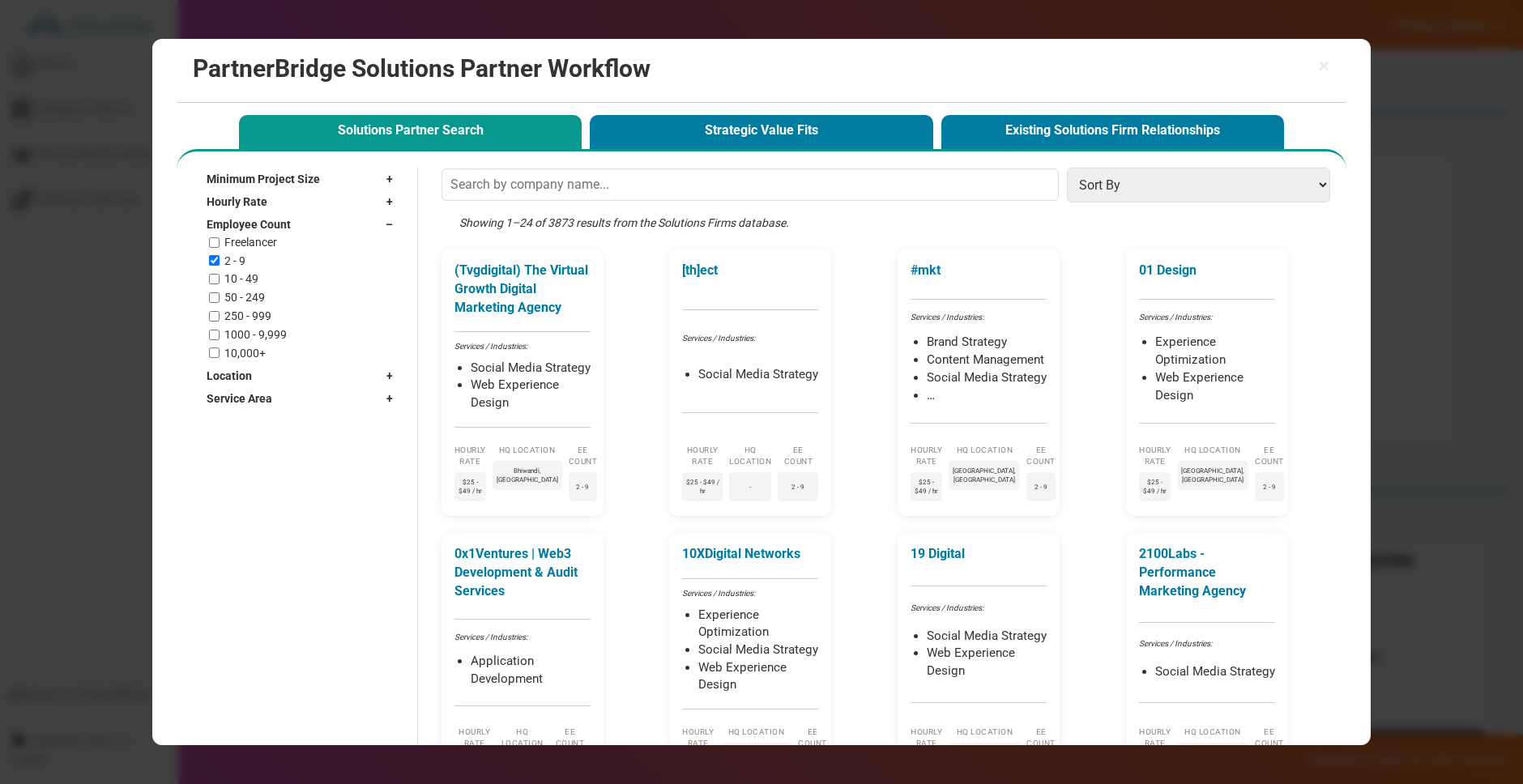
click at [318, 225] on div "Employee Count –" at bounding box center [304, 225] width 194 height 23
click at [316, 243] on div "Location +" at bounding box center [304, 247] width 194 height 23
click at [313, 263] on input "text" at bounding box center [293, 271] width 174 height 24
type input "Boston"
click at [264, 312] on label "Boston, MA" at bounding box center [300, 319] width 141 height 28
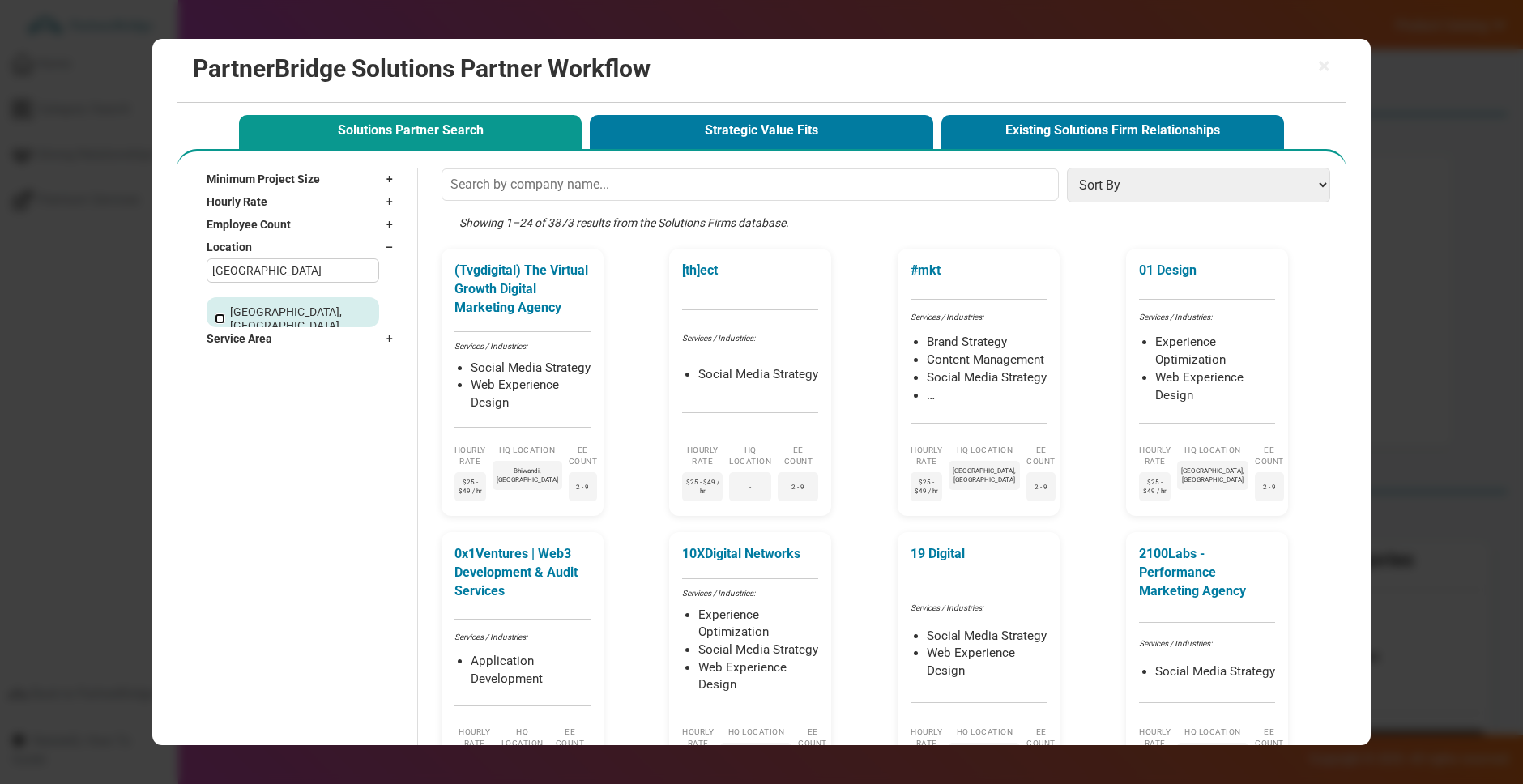
click at [226, 313] on input "Boston, MA" at bounding box center [220, 318] width 10 height 10
checkbox input "true"
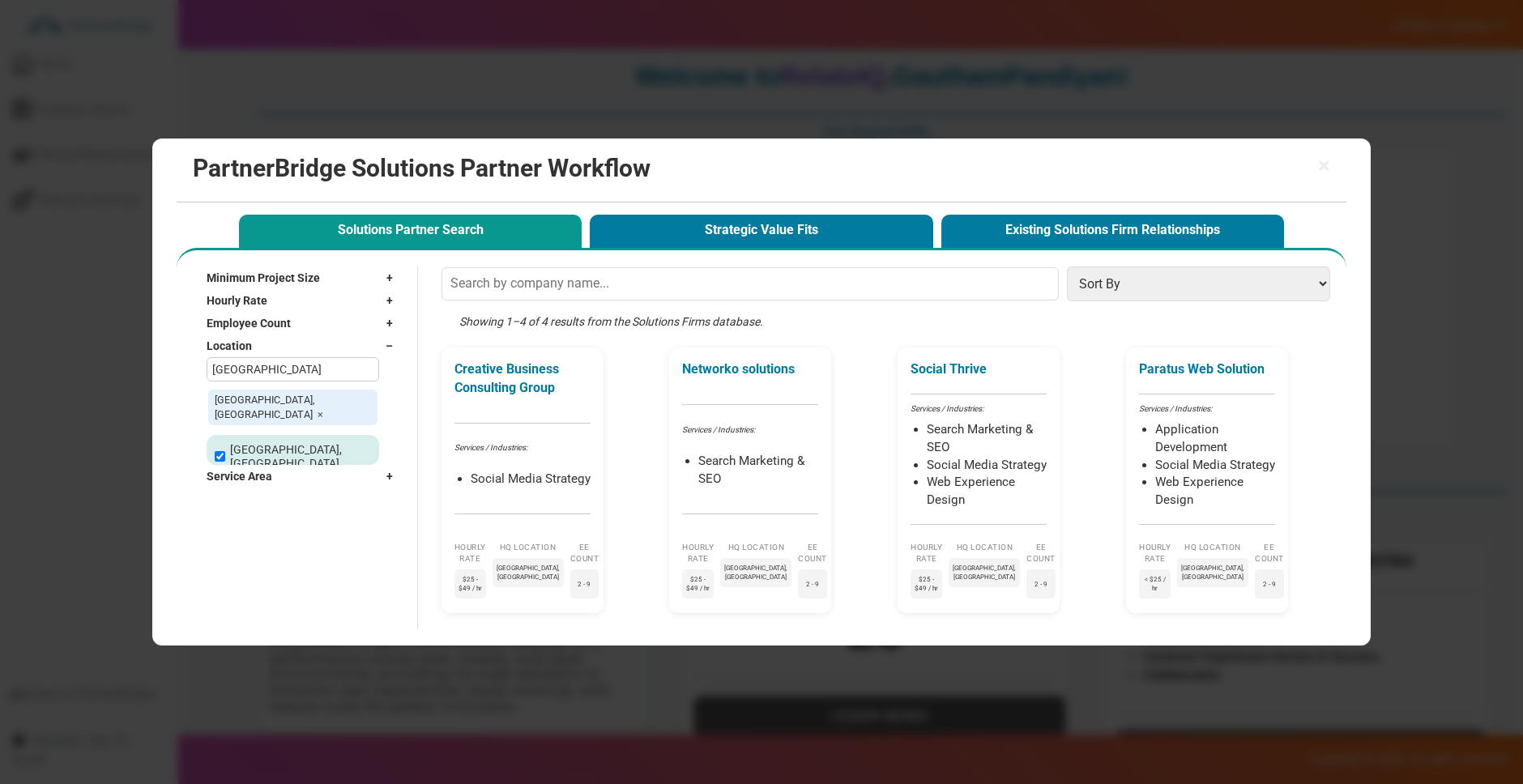
click at [375, 349] on div "Location –" at bounding box center [304, 346] width 194 height 23
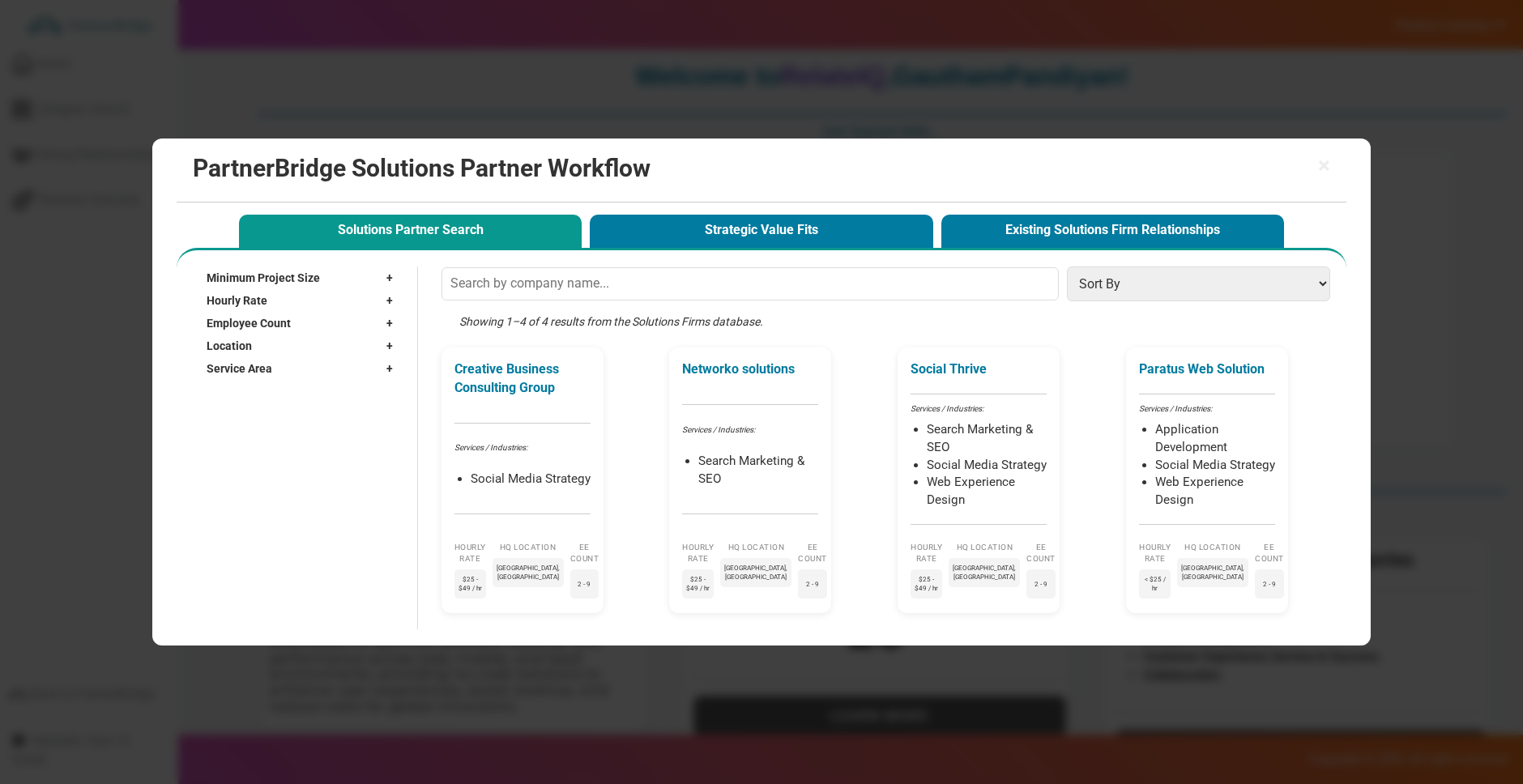
click at [364, 362] on div "Service Area +" at bounding box center [304, 369] width 194 height 23
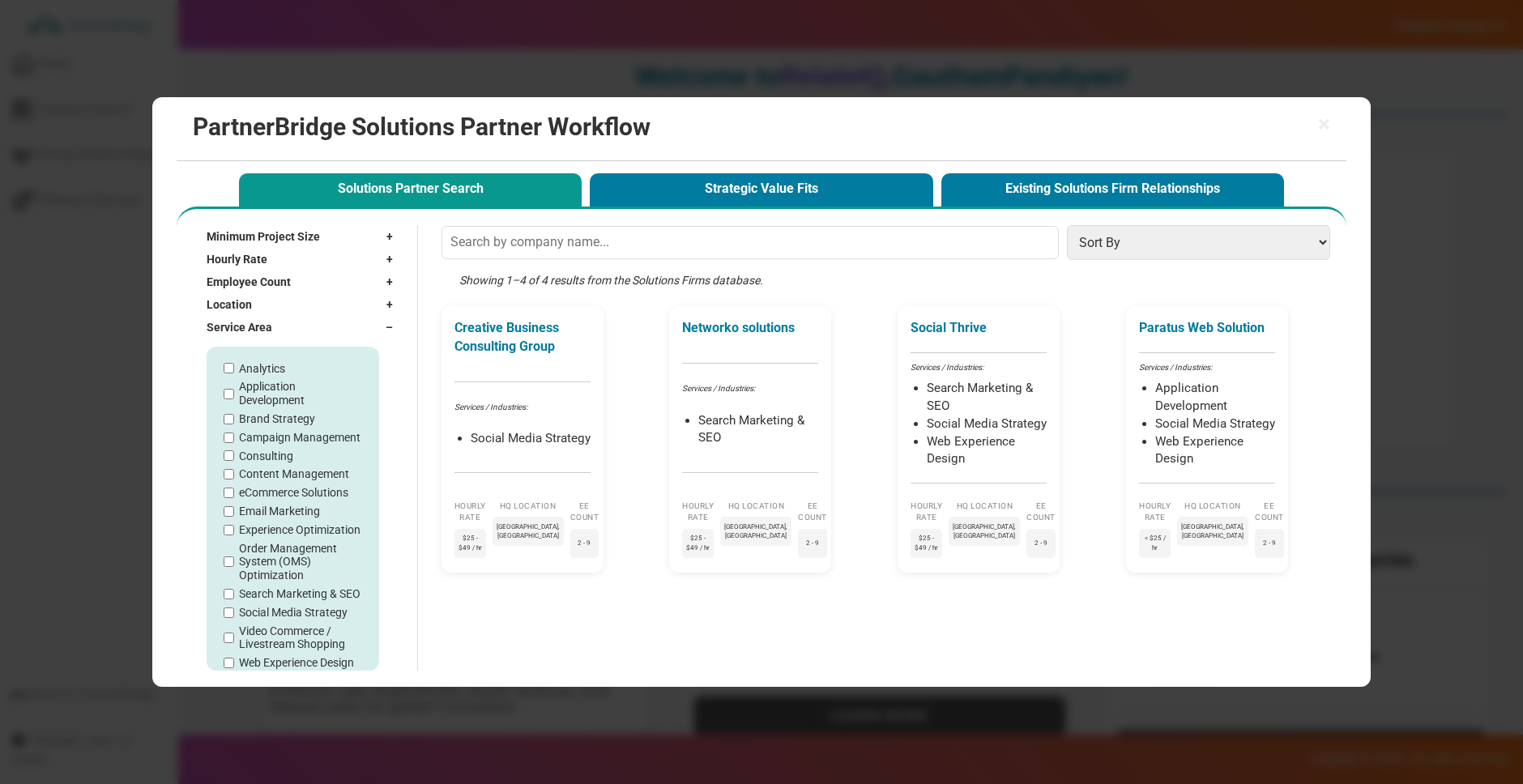
scroll to position [23, 0]
click at [346, 643] on label "Web Experience Design" at bounding box center [296, 642] width 115 height 14
click at [234, 643] on input "Web Experience Design" at bounding box center [229, 642] width 10 height 10
checkbox input "true"
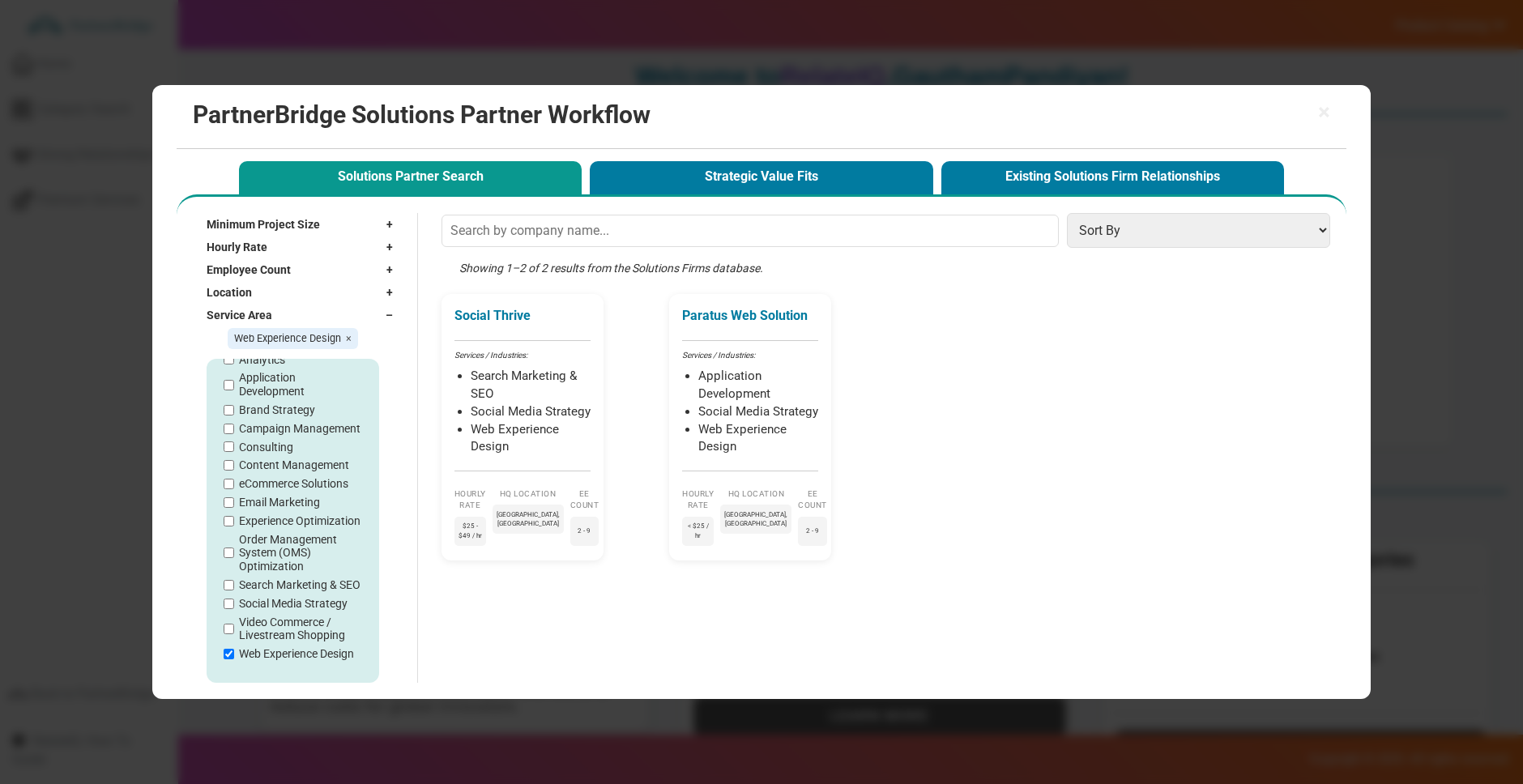
click at [325, 310] on div "Service Area –" at bounding box center [304, 315] width 194 height 23
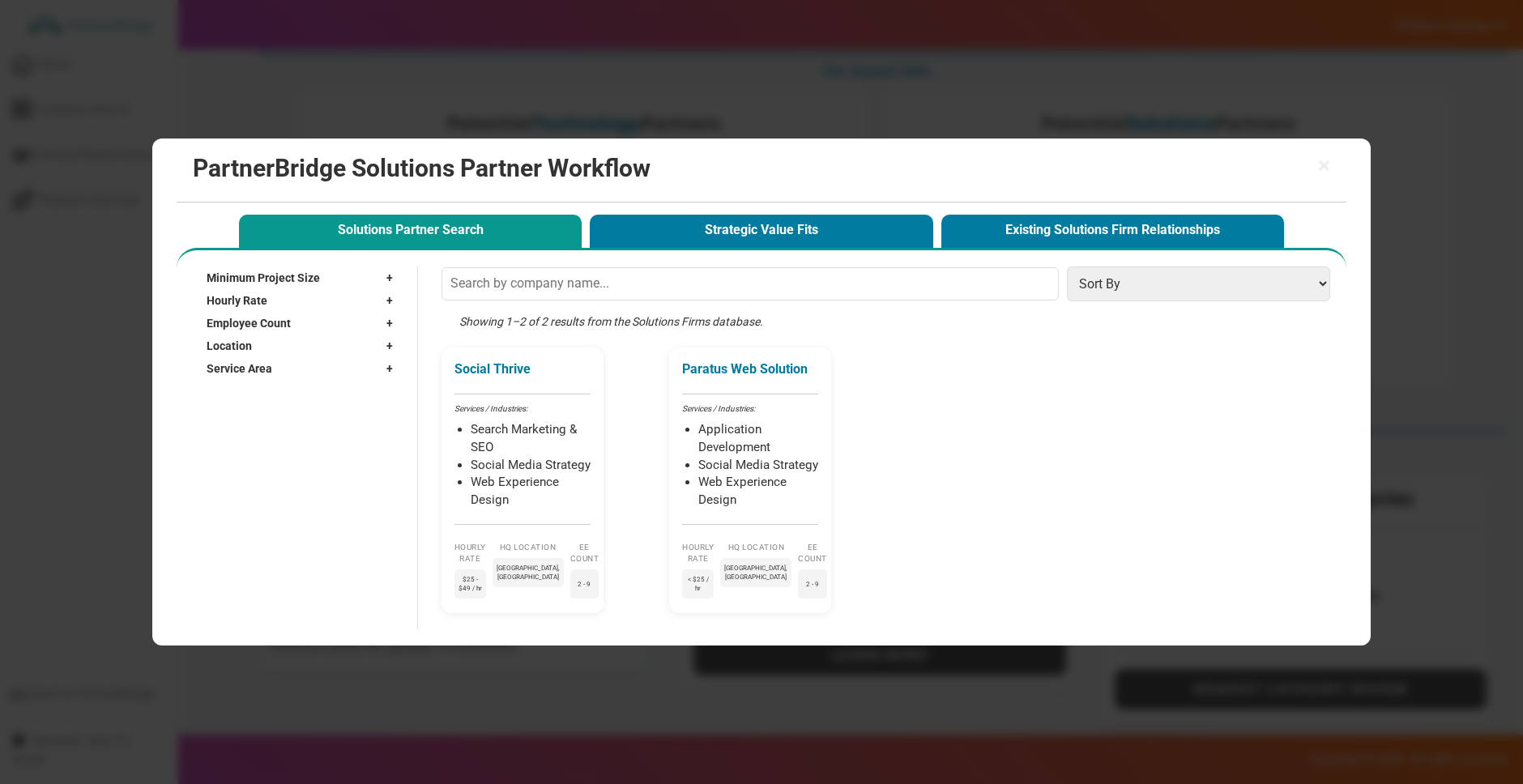
scroll to position [88, 0]
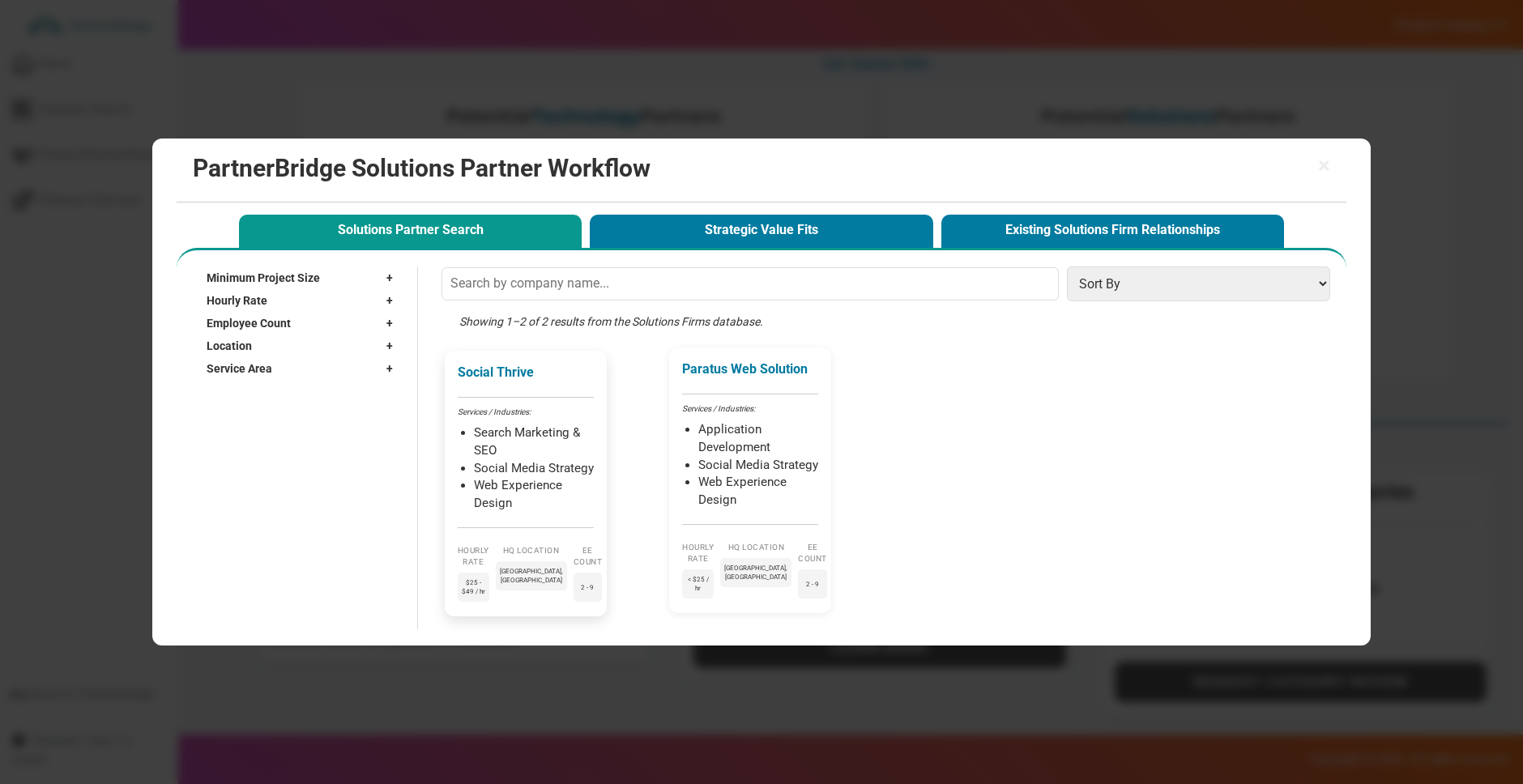
click at [593, 414] on div "Services / Industries:" at bounding box center [525, 412] width 136 height 11
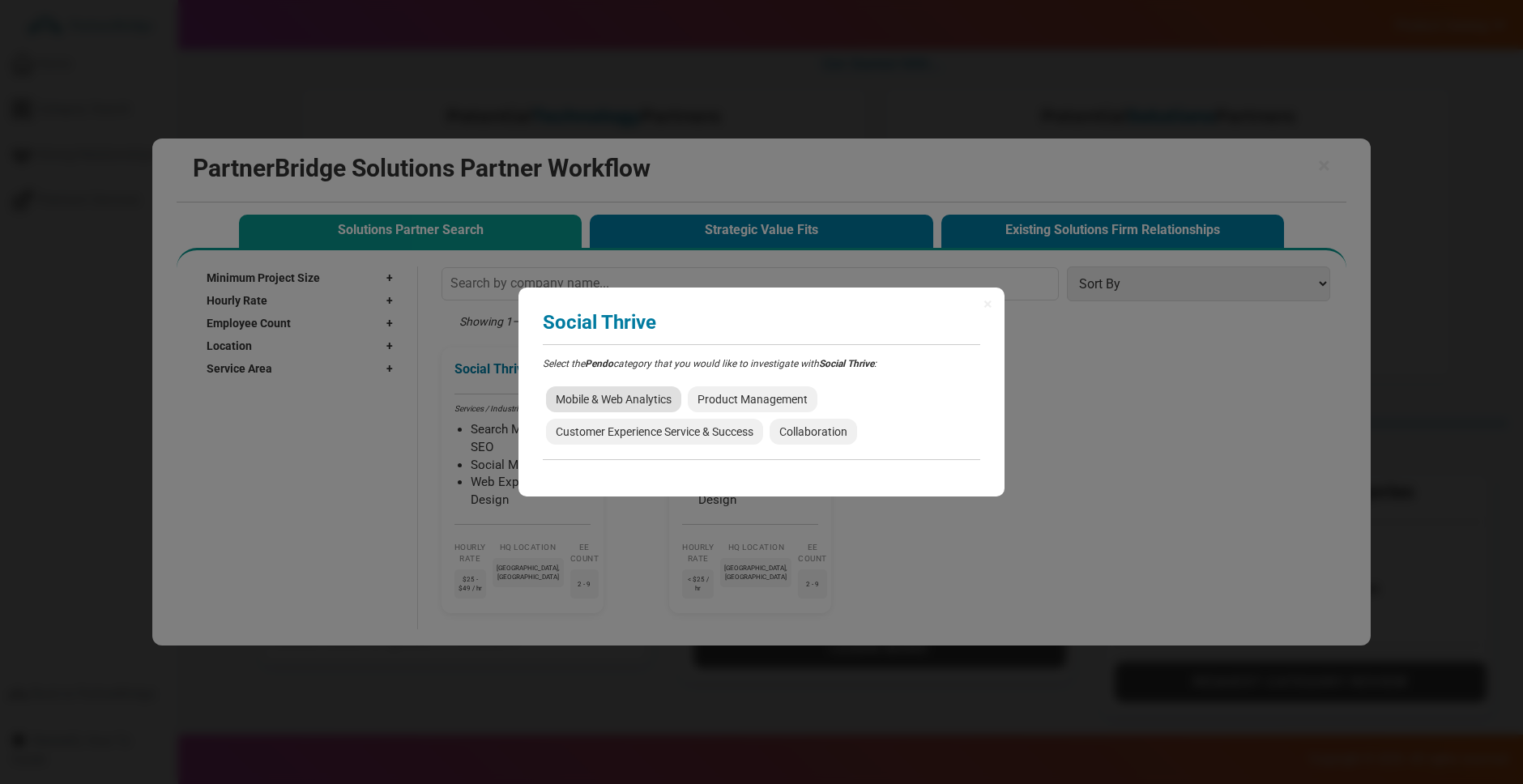
click at [668, 396] on span "Mobile & Web Analytics" at bounding box center [614, 399] width 135 height 26
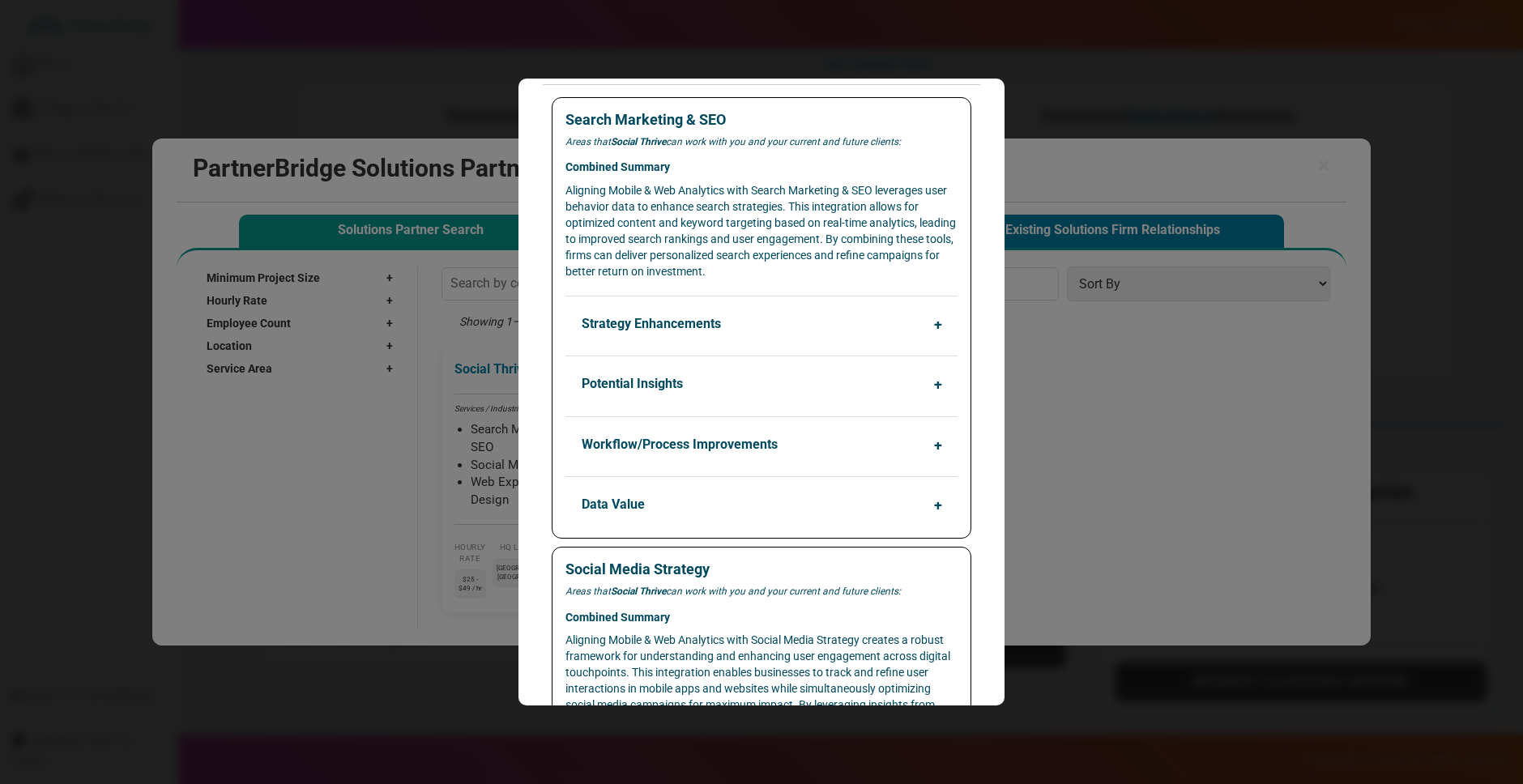
scroll to position [169, 0]
click at [718, 305] on button "Strategy Enhancements" at bounding box center [765, 320] width 392 height 30
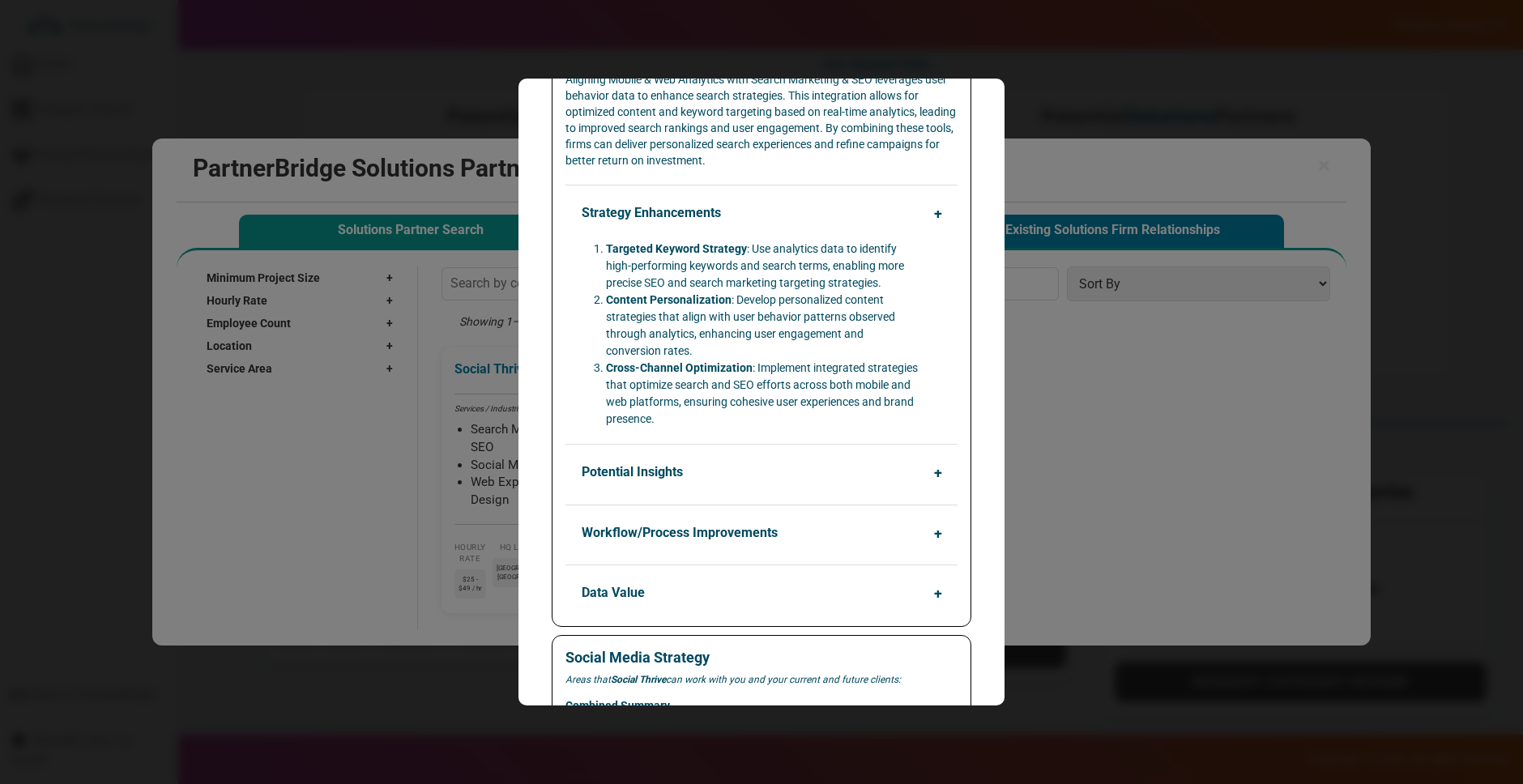
scroll to position [278, 0]
click at [737, 479] on button "Potential Insights" at bounding box center [765, 471] width 392 height 30
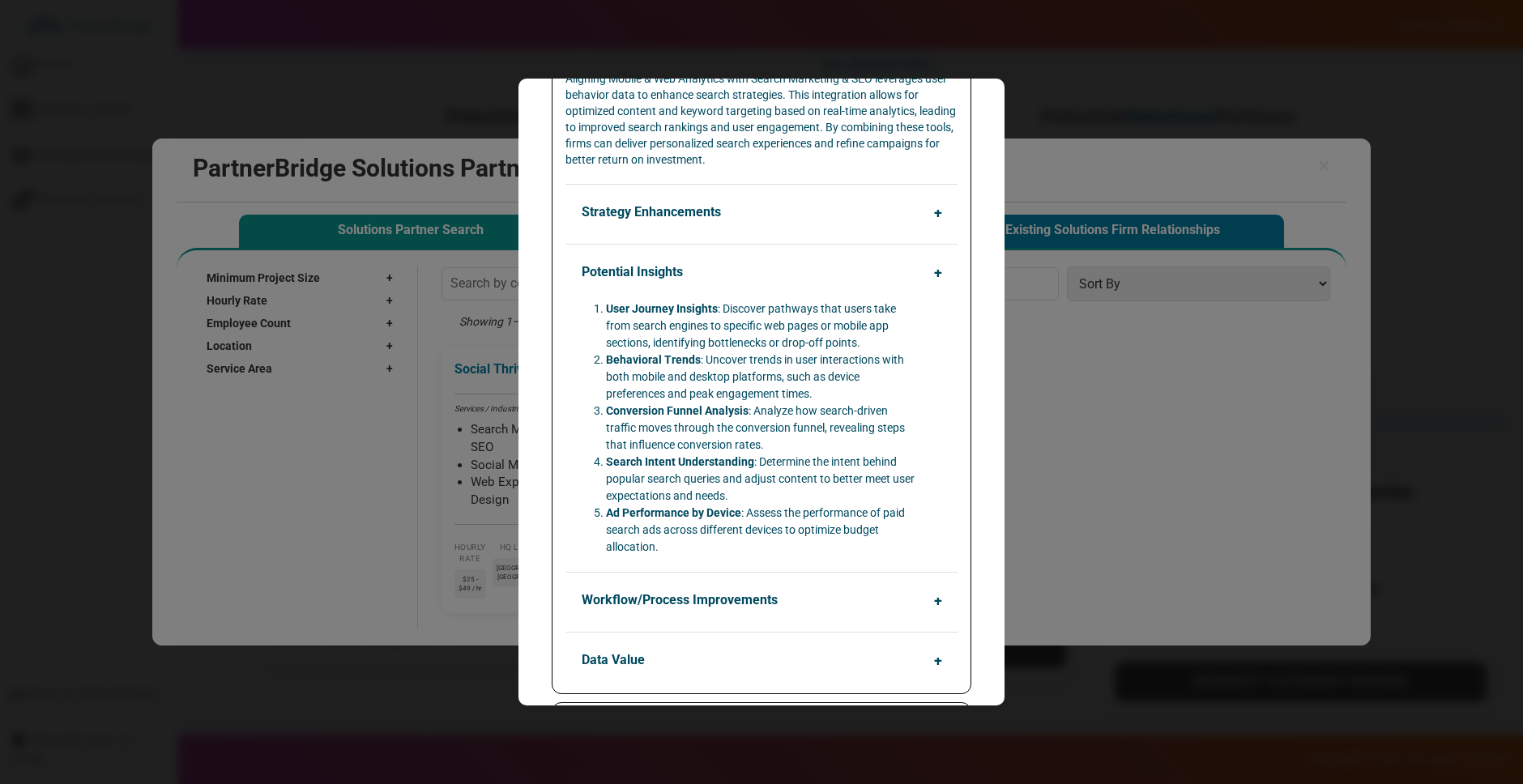
drag, startPoint x: 748, startPoint y: 604, endPoint x: 752, endPoint y: 597, distance: 8.1
click at [750, 602] on button "Workflow/Process Improvements" at bounding box center [765, 599] width 392 height 30
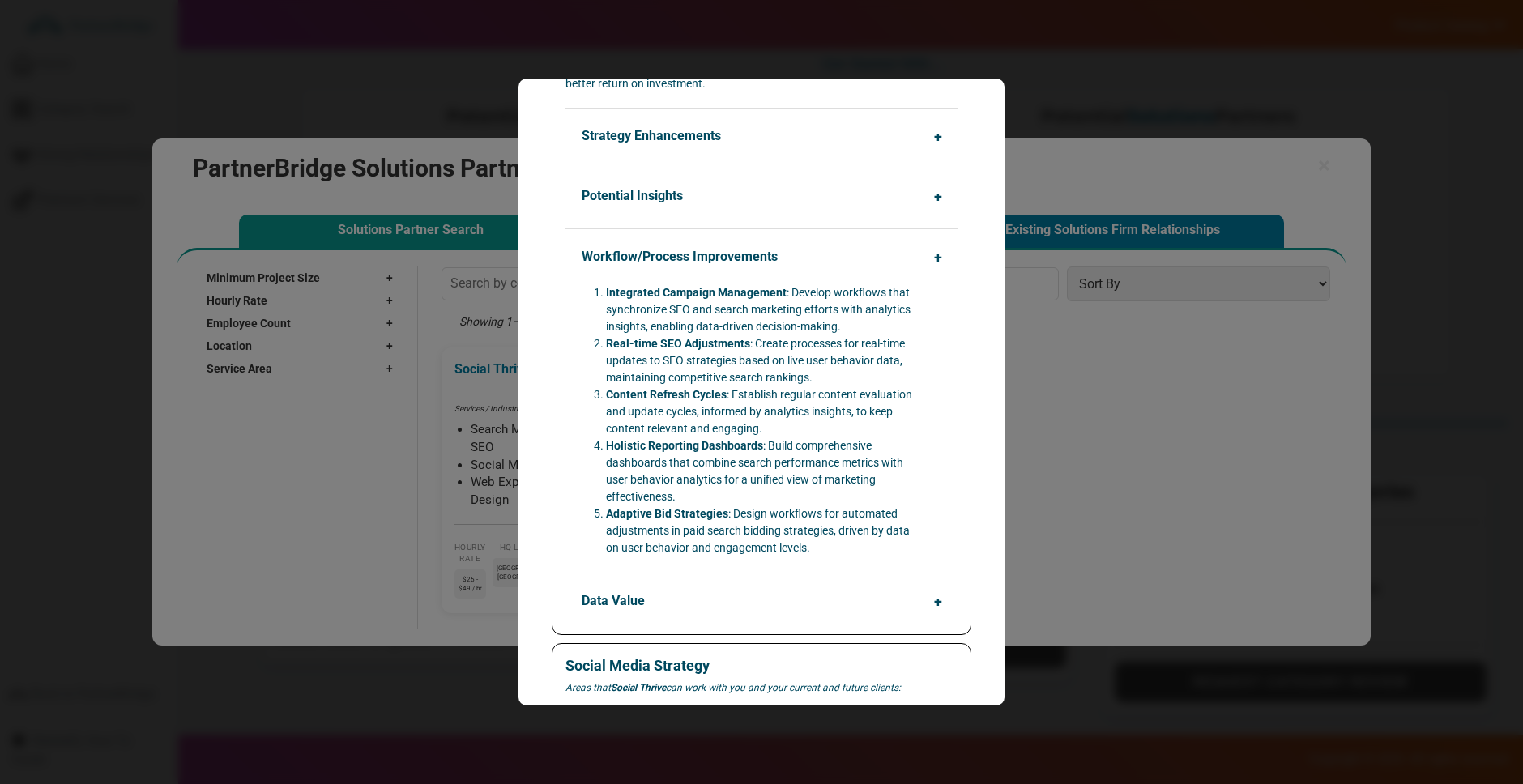
click at [765, 591] on button "Data Value" at bounding box center [765, 600] width 392 height 30
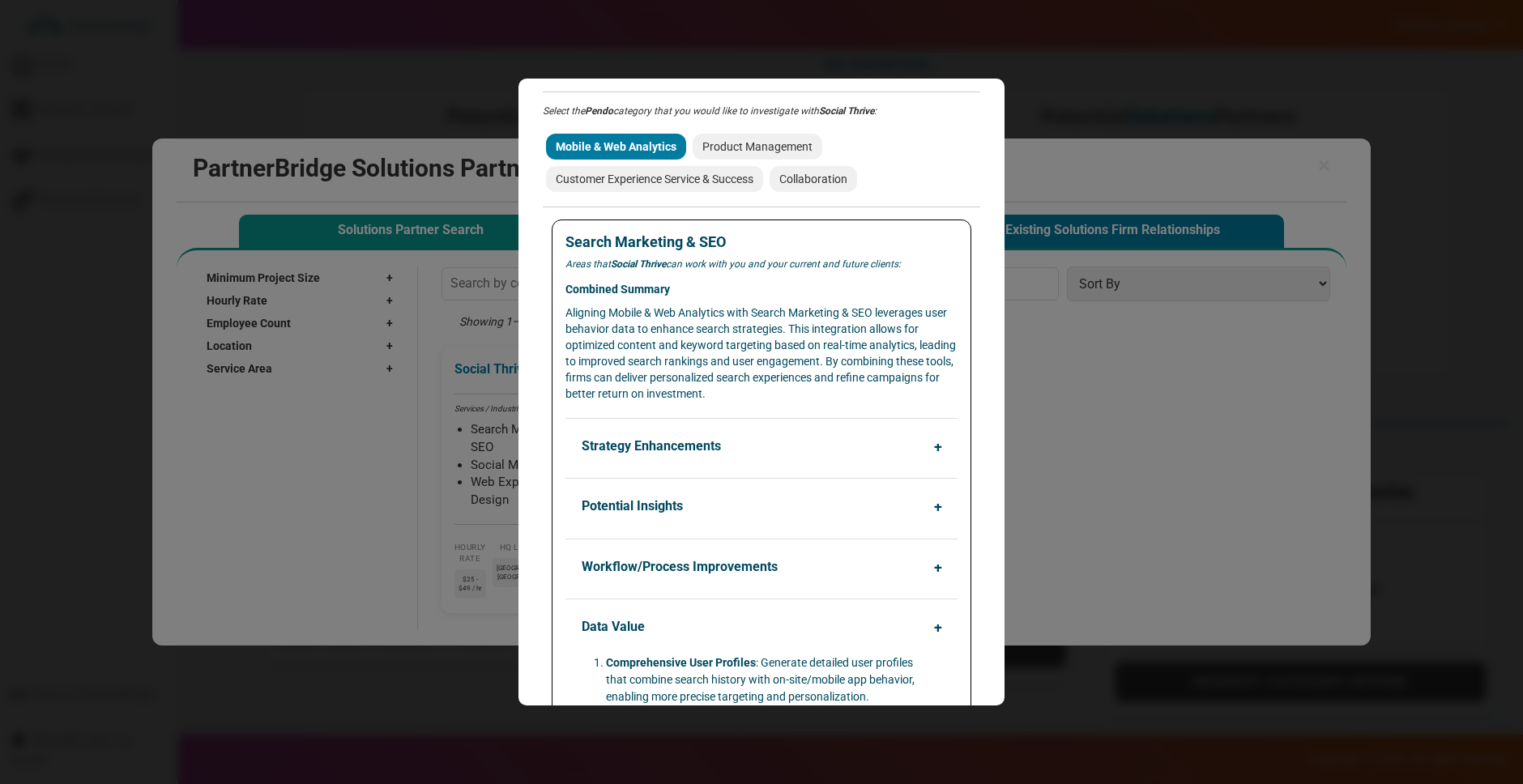
scroll to position [0, 0]
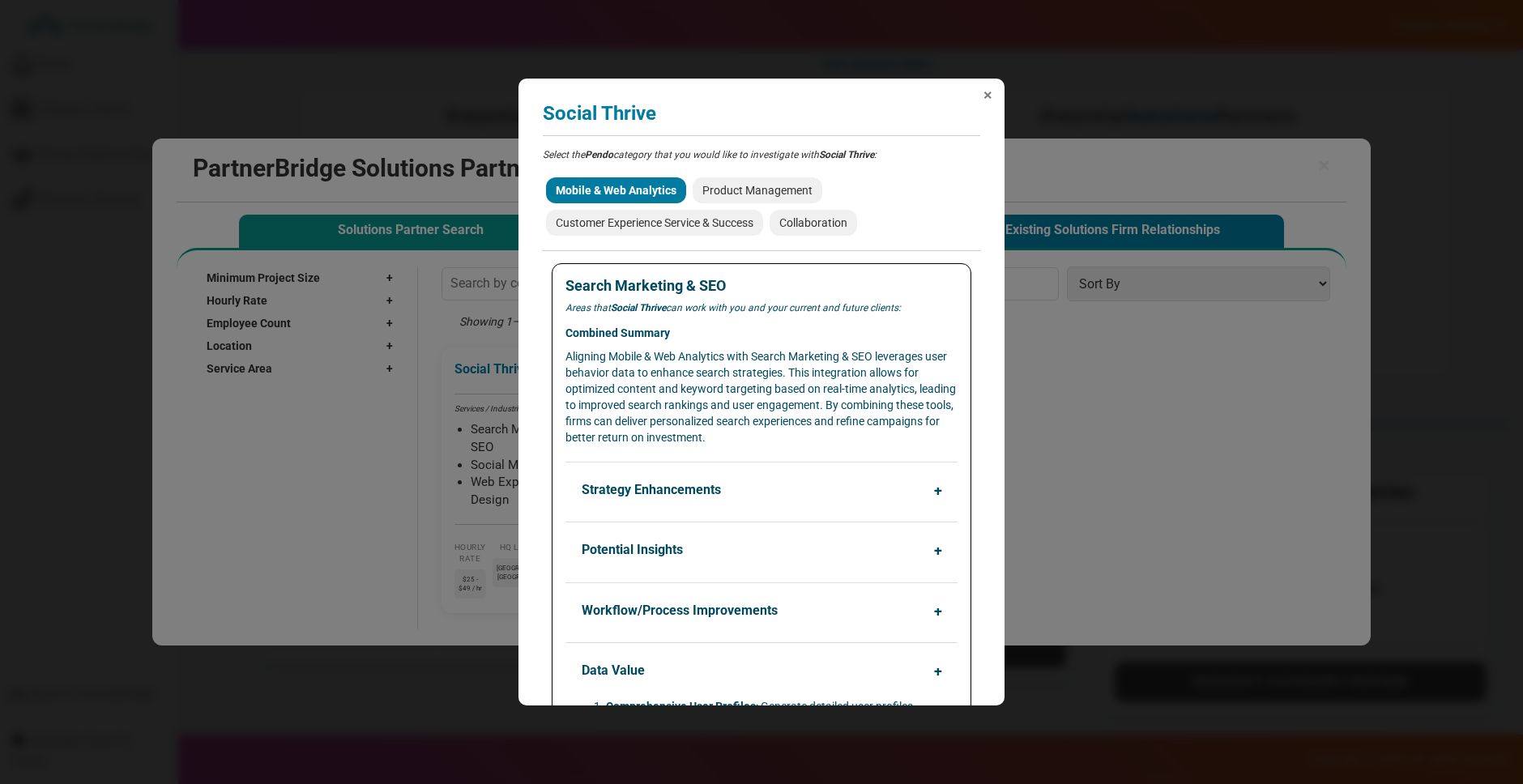
click at [986, 100] on span "×" at bounding box center [988, 95] width 9 height 16
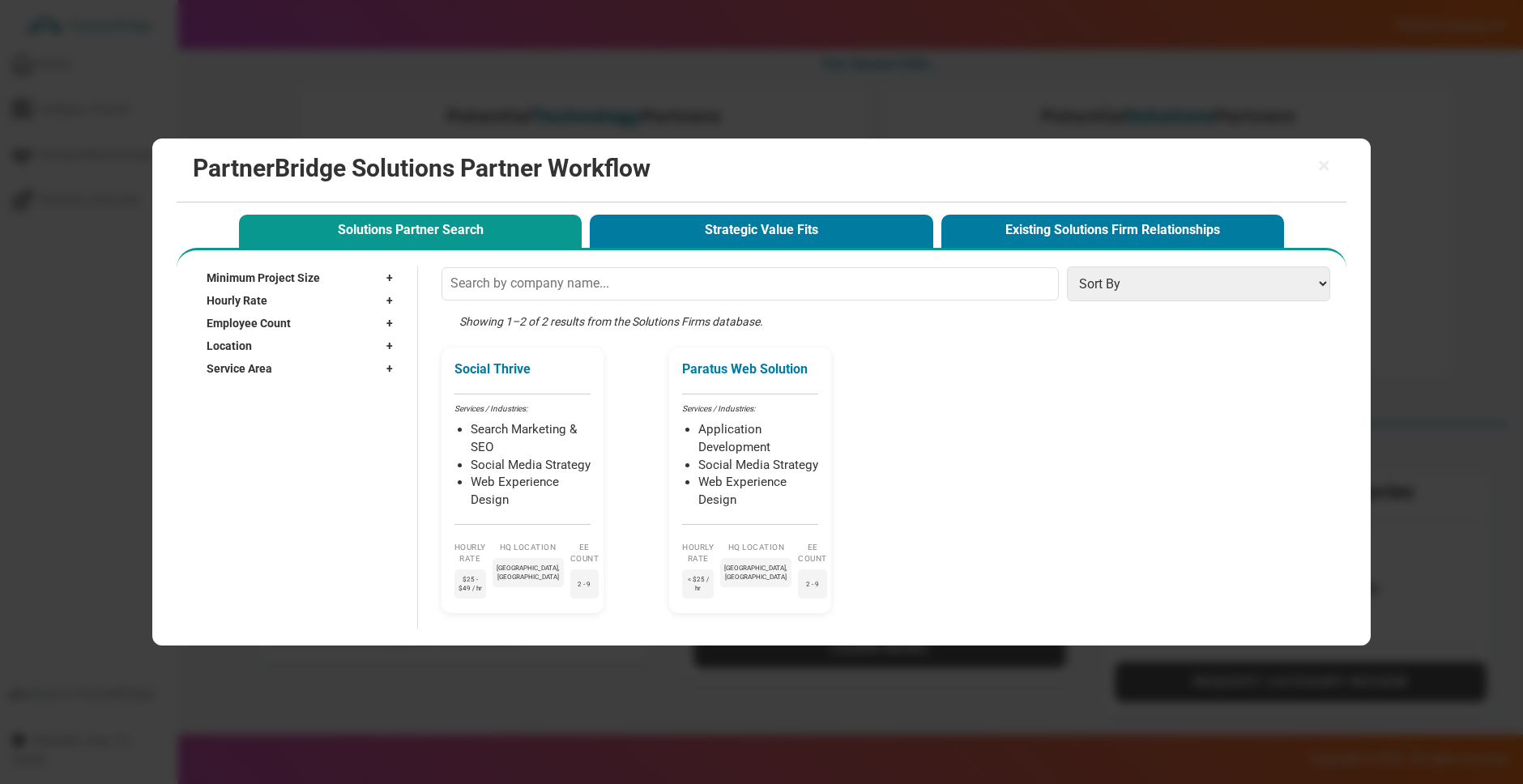
click at [791, 234] on button "Strategic Value Fits" at bounding box center [761, 231] width 343 height 33
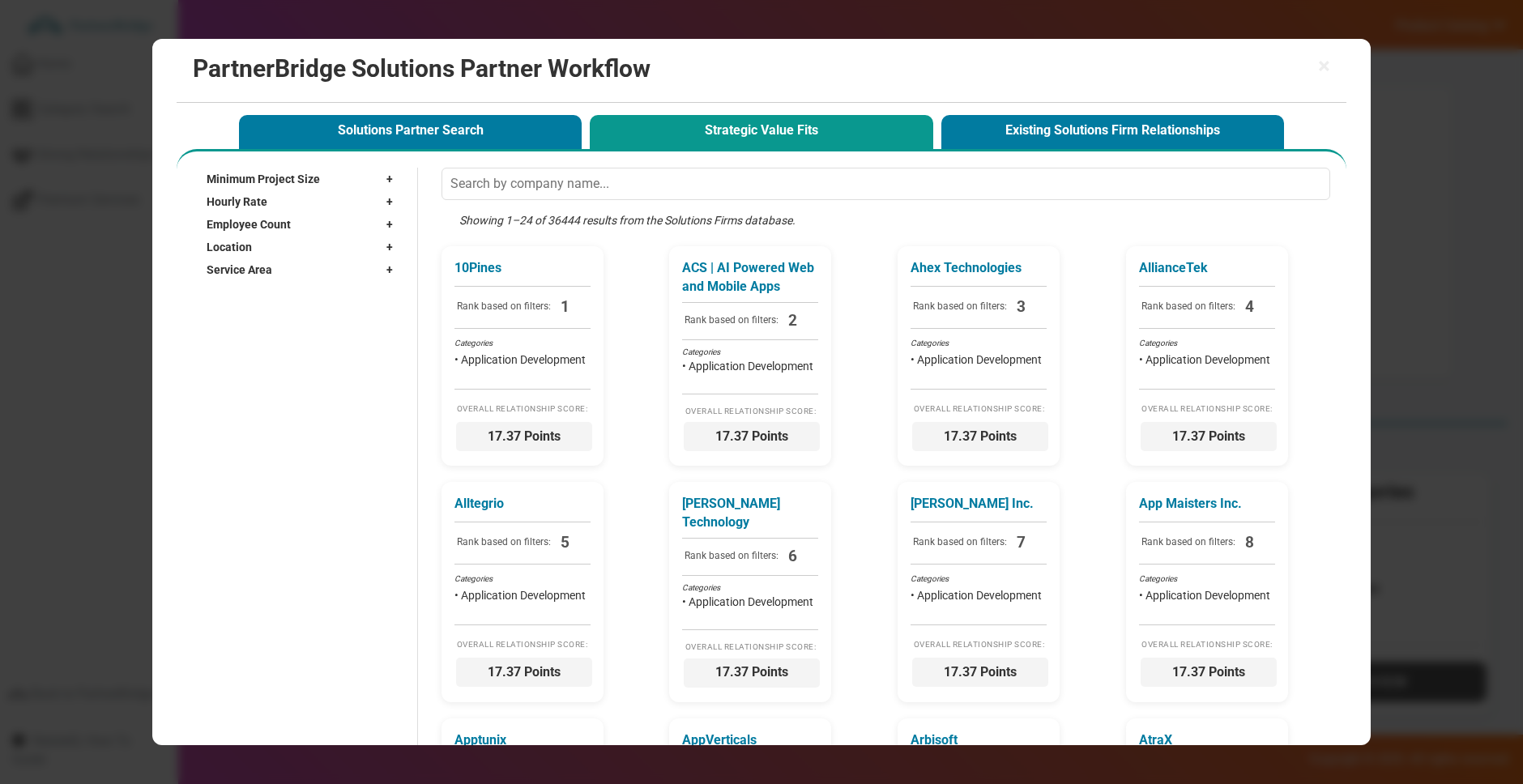
click at [631, 186] on input "text" at bounding box center [886, 183] width 889 height 32
click at [586, 213] on div "Showing 1–24 of 36444 results from the Solutions Firms database." at bounding box center [890, 229] width 896 height 34
click at [573, 217] on div "Showing 1–24 of 36444 results from the Solutions Firms database." at bounding box center [890, 229] width 896 height 34
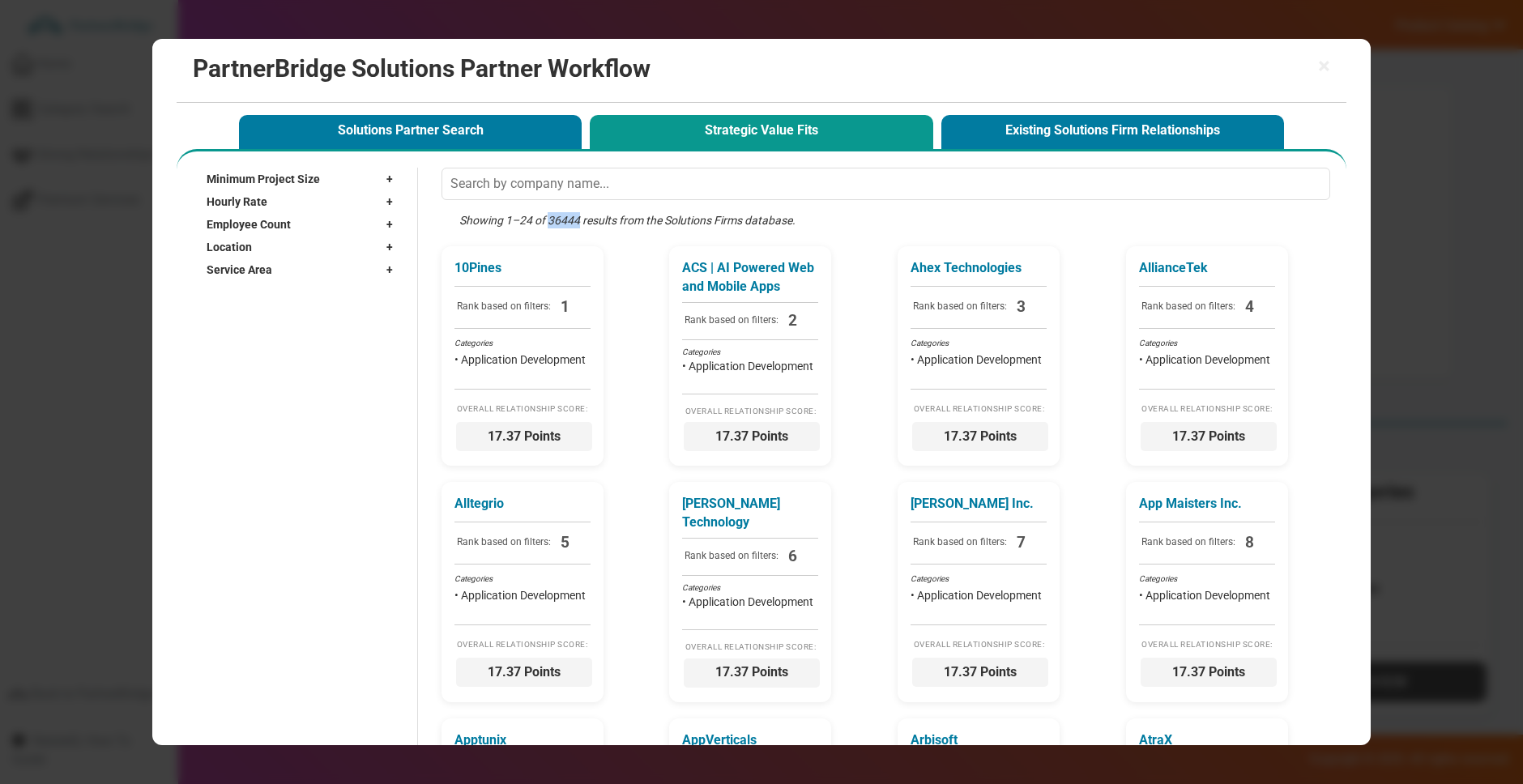
click at [356, 185] on div "Minimum Project Size +" at bounding box center [304, 179] width 194 height 23
click at [258, 214] on label "$1,000+" at bounding box center [246, 216] width 42 height 14
click at [220, 214] on input "$1,000+" at bounding box center [214, 215] width 10 height 10
checkbox input "true"
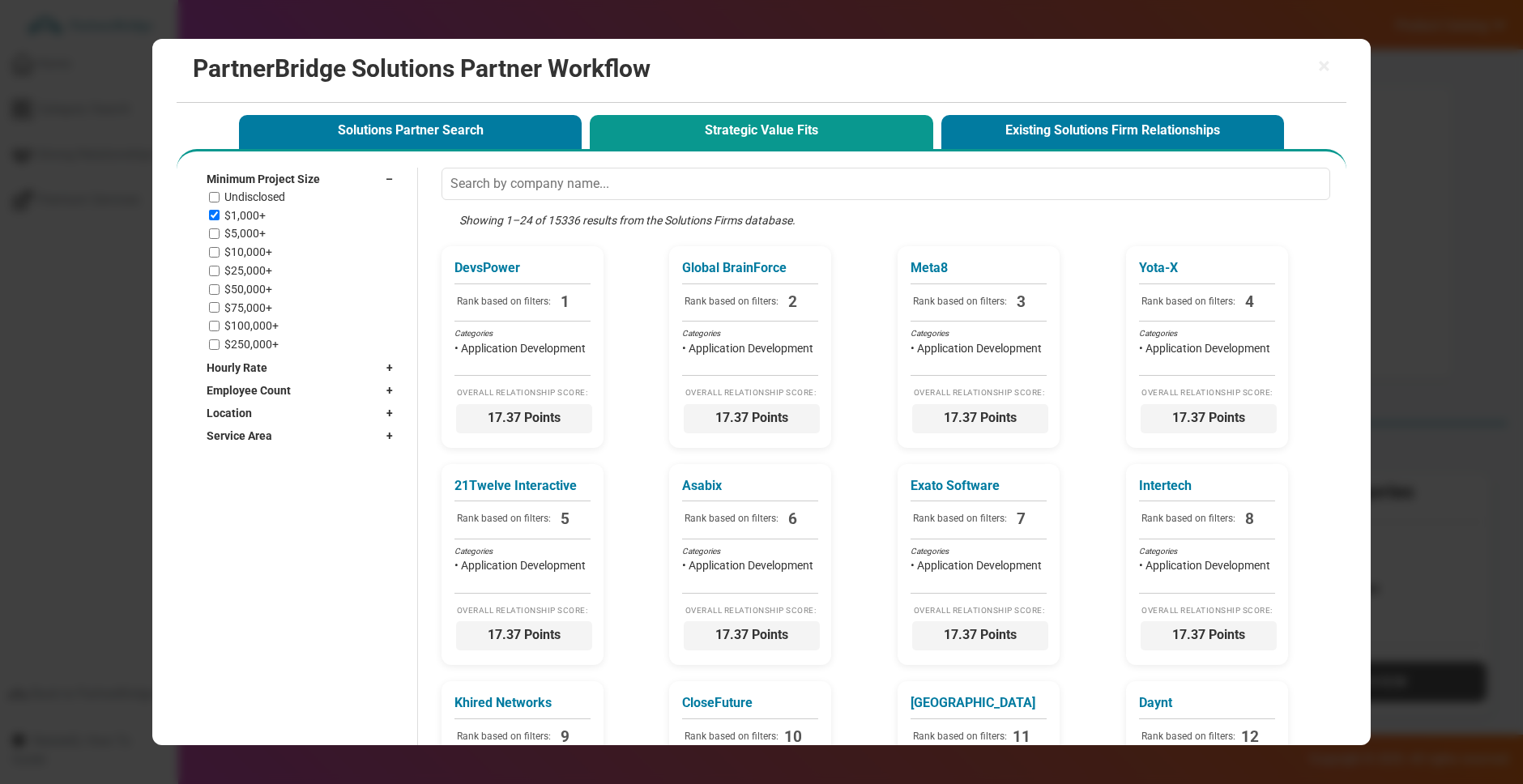
click at [259, 231] on label "$5,000+" at bounding box center [246, 233] width 42 height 14
click at [220, 231] on input "$5,000+" at bounding box center [214, 233] width 10 height 10
checkbox input "true"
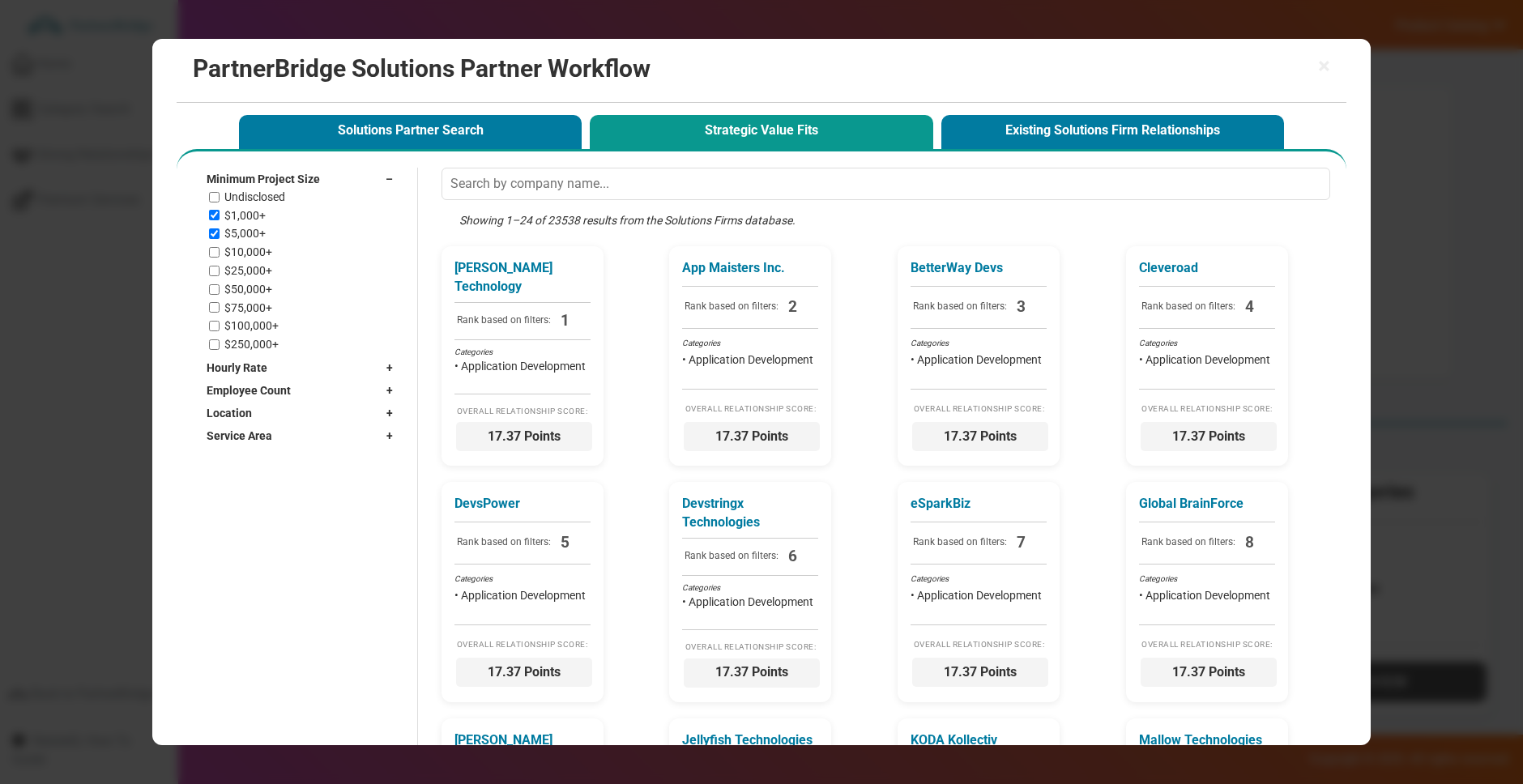
click at [259, 251] on label "$10,000+" at bounding box center [248, 252] width 48 height 14
click at [220, 251] on input "$10,000+" at bounding box center [214, 252] width 10 height 10
checkbox input "true"
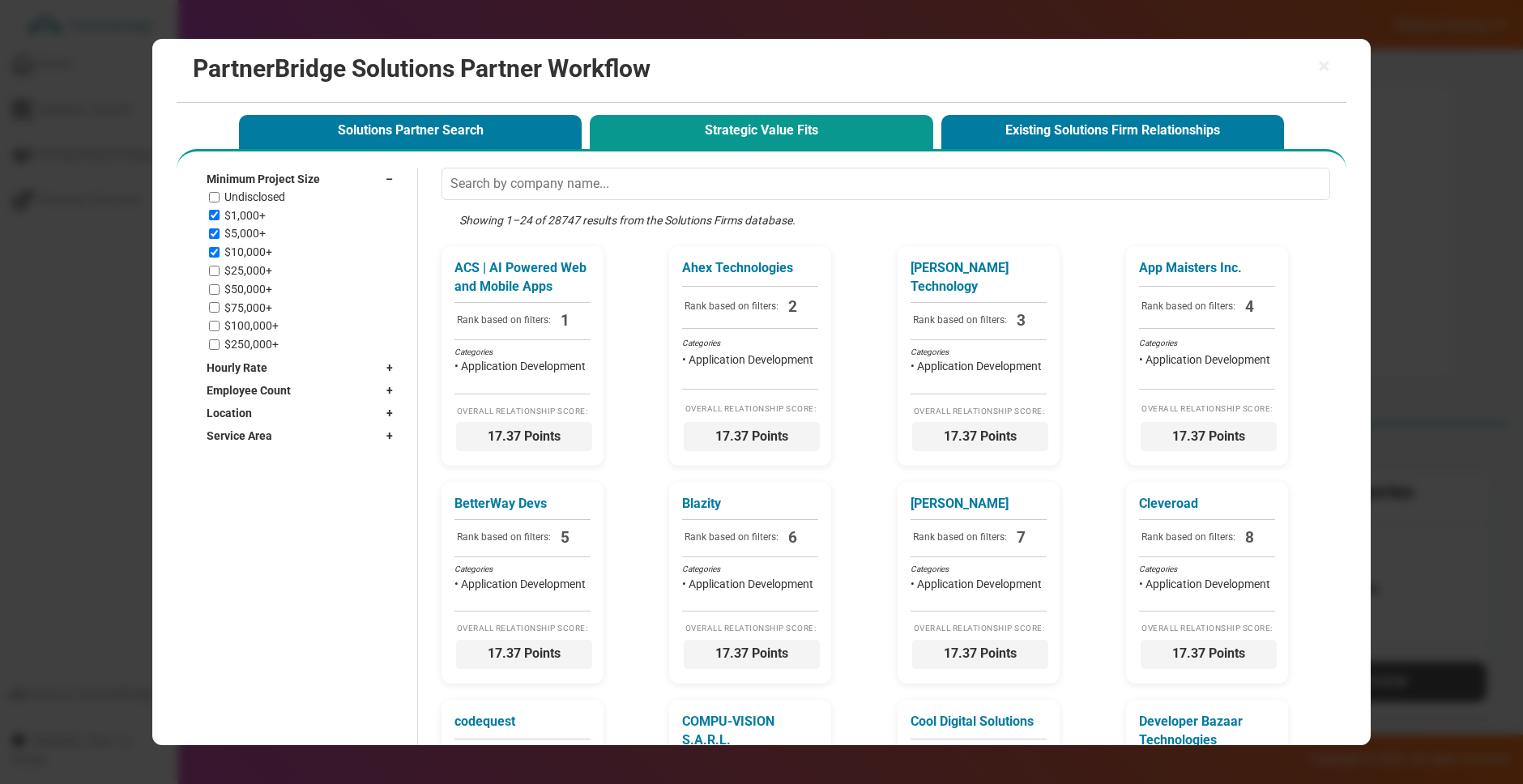
drag, startPoint x: 257, startPoint y: 224, endPoint x: 262, endPoint y: 231, distance: 8.6
click at [258, 224] on div "Undisclosed $1,000+ $5,000+ $10,000+ $25,000+ $50,000+ $75,000+ $100,000+ $250,…" at bounding box center [305, 271] width 192 height 161
click at [262, 232] on label "$5,000+" at bounding box center [246, 233] width 42 height 14
click at [220, 232] on input "$5,000+" at bounding box center [214, 233] width 10 height 10
checkbox input "false"
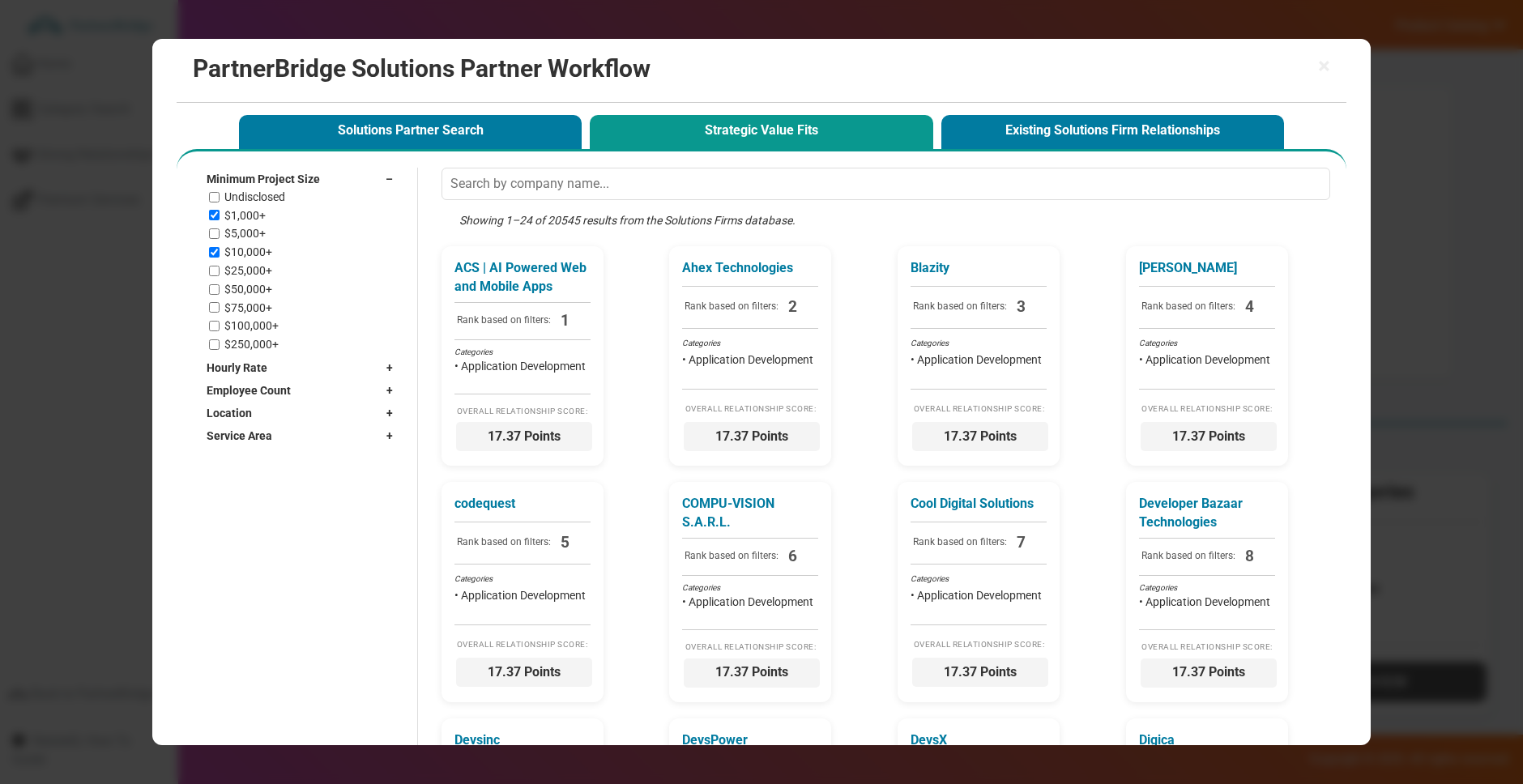
click at [254, 215] on label "$1,000+" at bounding box center [246, 216] width 42 height 14
click at [220, 215] on input "$1,000+" at bounding box center [214, 215] width 10 height 10
checkbox input "false"
click at [258, 246] on label "$10,000+" at bounding box center [248, 252] width 48 height 14
click at [220, 247] on input "$10,000+" at bounding box center [214, 252] width 10 height 10
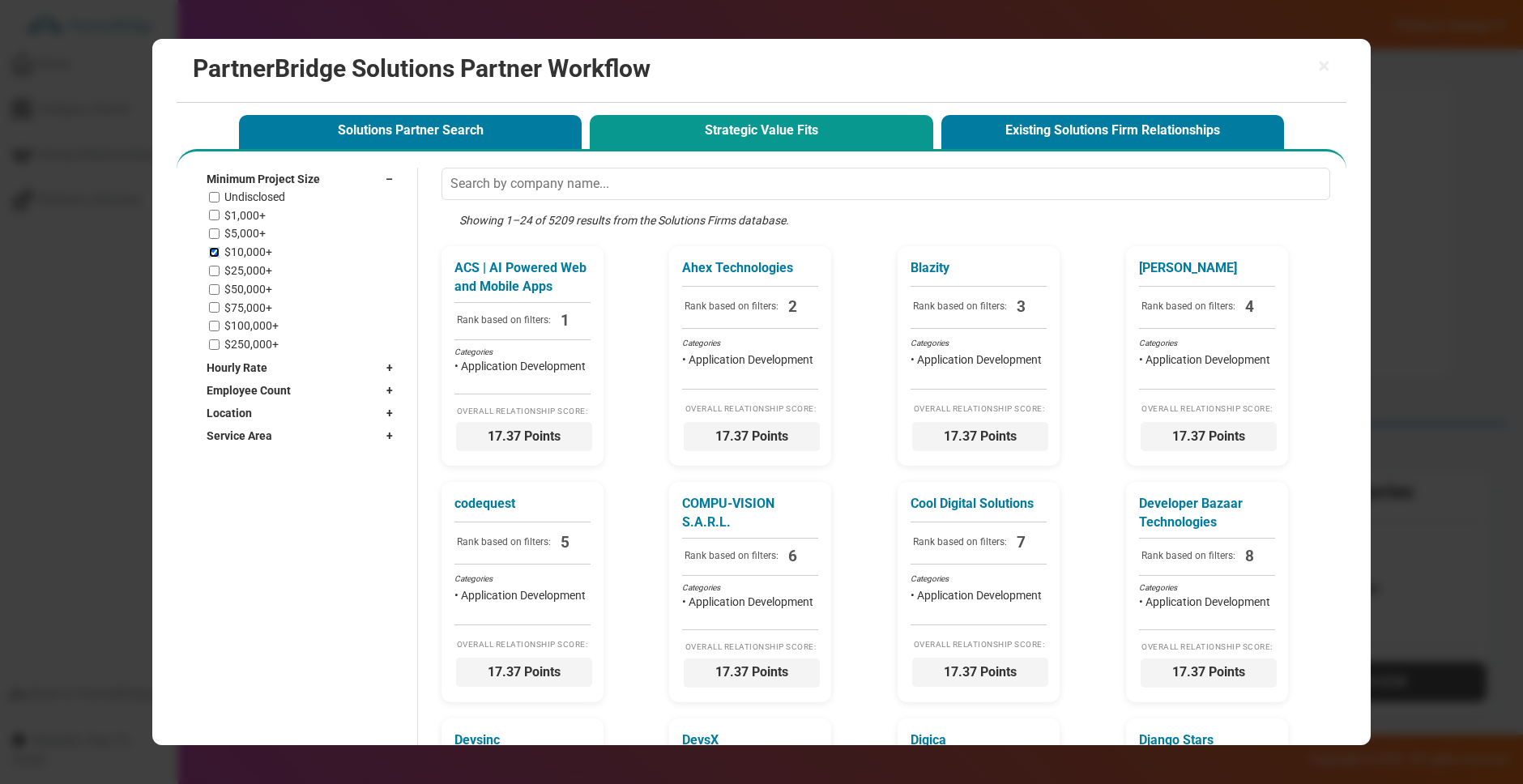
checkbox input "false"
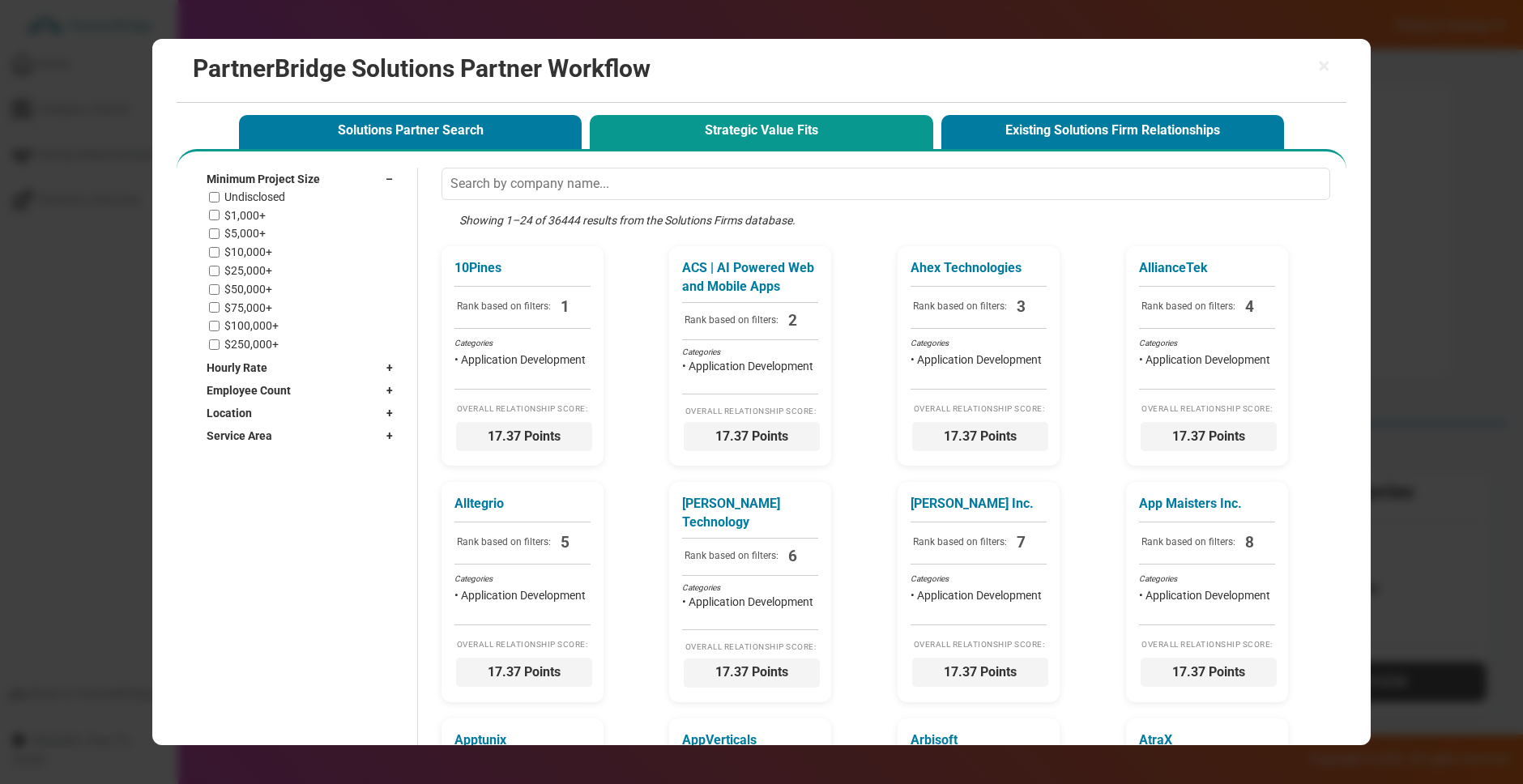
click at [255, 292] on label "$50,000+" at bounding box center [248, 290] width 48 height 14
click at [220, 292] on input "$50,000+" at bounding box center [214, 290] width 10 height 10
checkbox input "true"
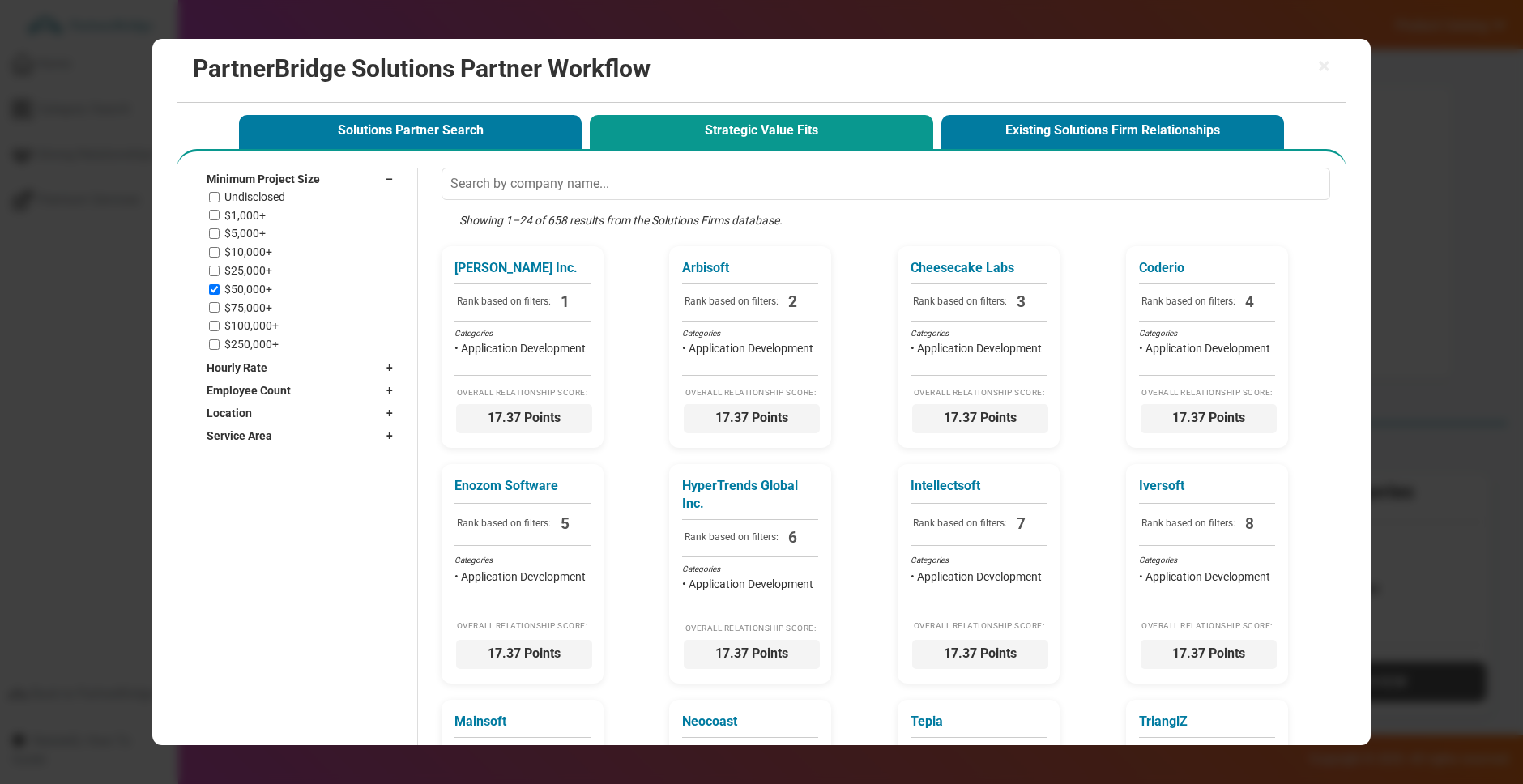
click at [255, 306] on label "$75,000+" at bounding box center [248, 308] width 48 height 14
click at [220, 306] on input "$75,000+" at bounding box center [214, 307] width 10 height 10
checkbox input "true"
click at [256, 323] on label "$100,000+" at bounding box center [252, 326] width 55 height 14
click at [220, 323] on input "$100,000+" at bounding box center [214, 326] width 10 height 10
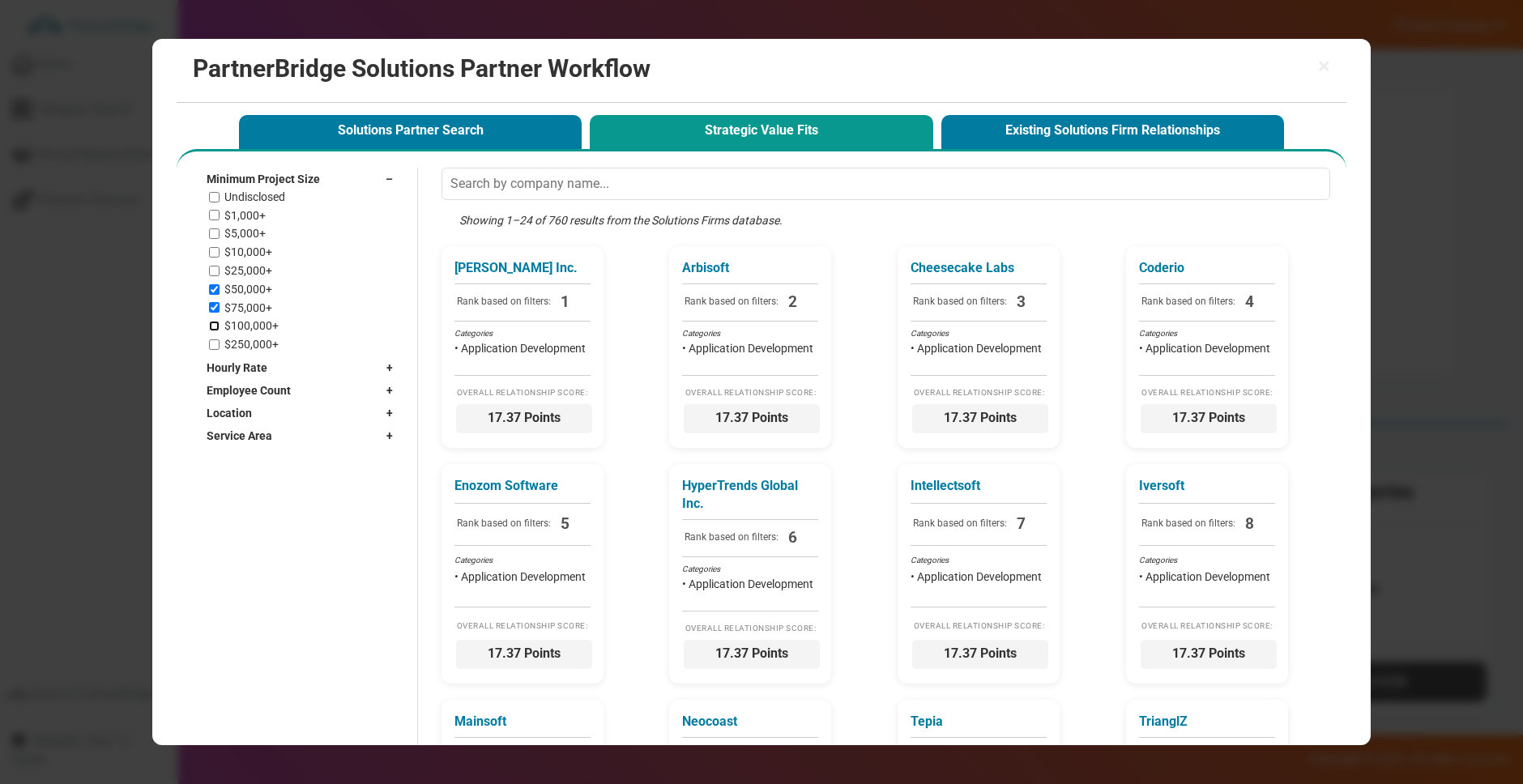
checkbox input "true"
click at [323, 175] on div "Minimum Project Size –" at bounding box center [304, 179] width 194 height 23
click at [326, 203] on div "Hourly Rate +" at bounding box center [304, 201] width 194 height 23
click at [274, 293] on label "$100 - $149 / hr" at bounding box center [265, 293] width 80 height 14
click at [220, 293] on input "$100 - $149 / hr" at bounding box center [214, 293] width 10 height 10
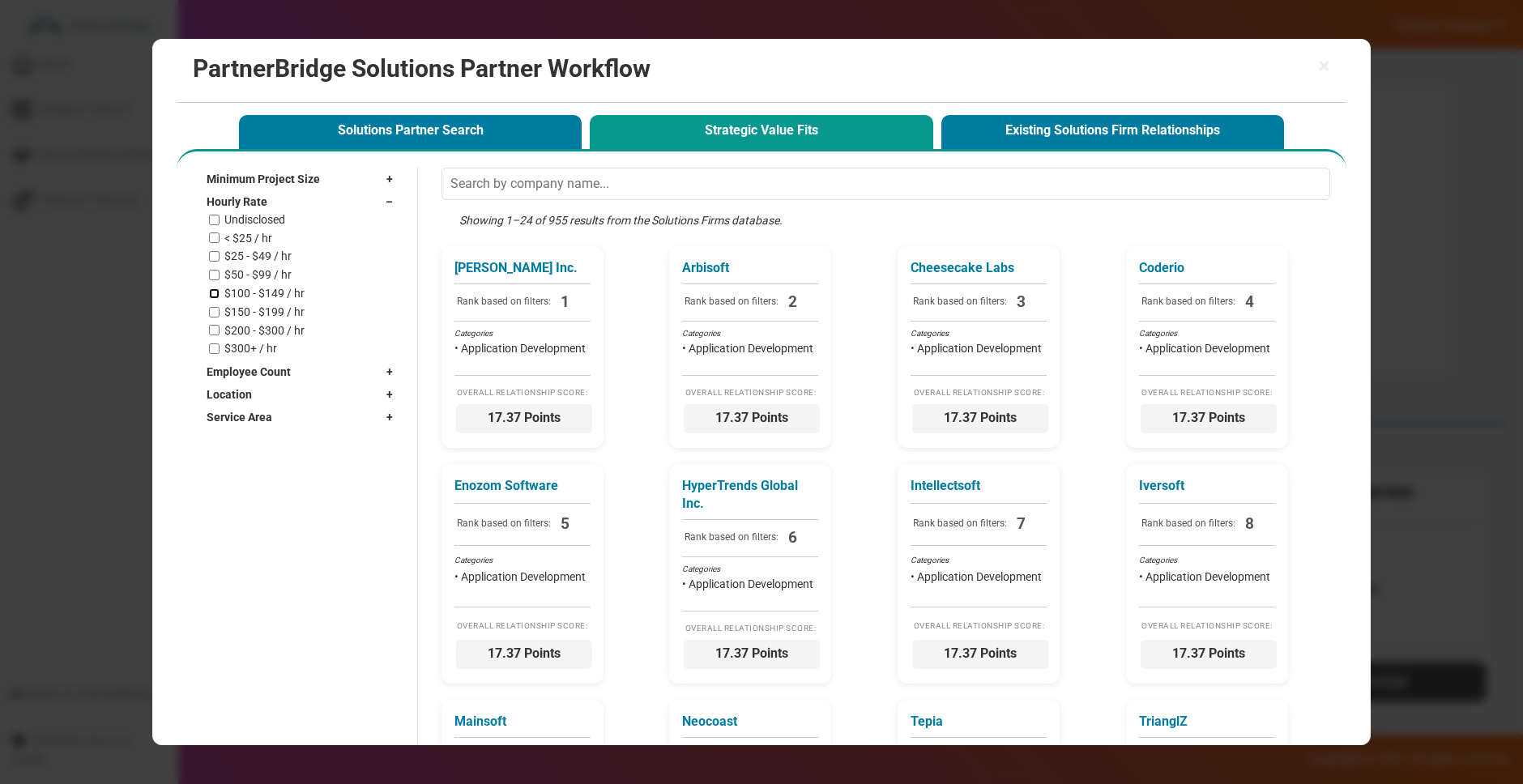
checkbox input "true"
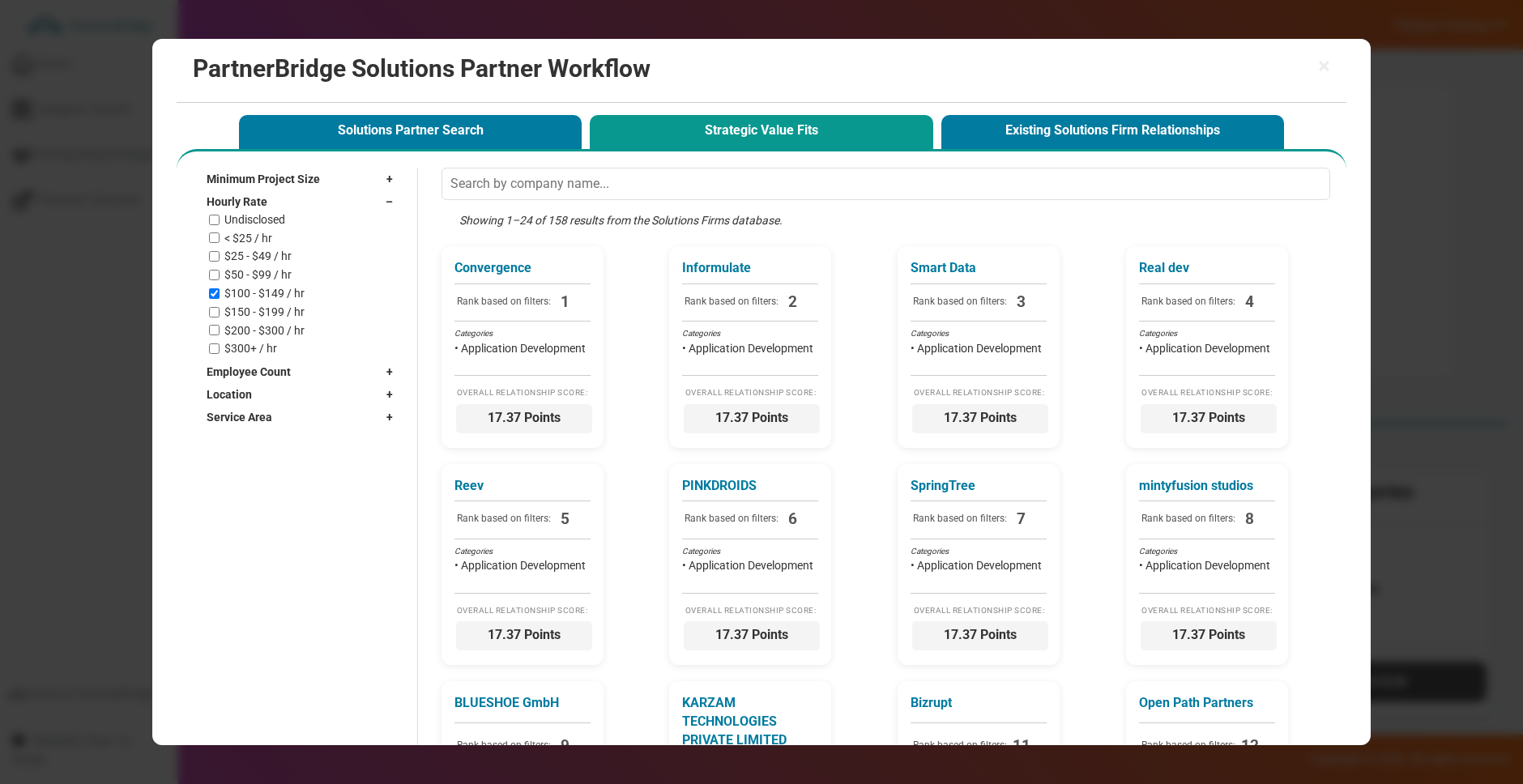
click at [272, 307] on label "$150 - $199 / hr" at bounding box center [265, 312] width 80 height 14
click at [220, 307] on input "$150 - $199 / hr" at bounding box center [214, 312] width 10 height 10
checkbox input "true"
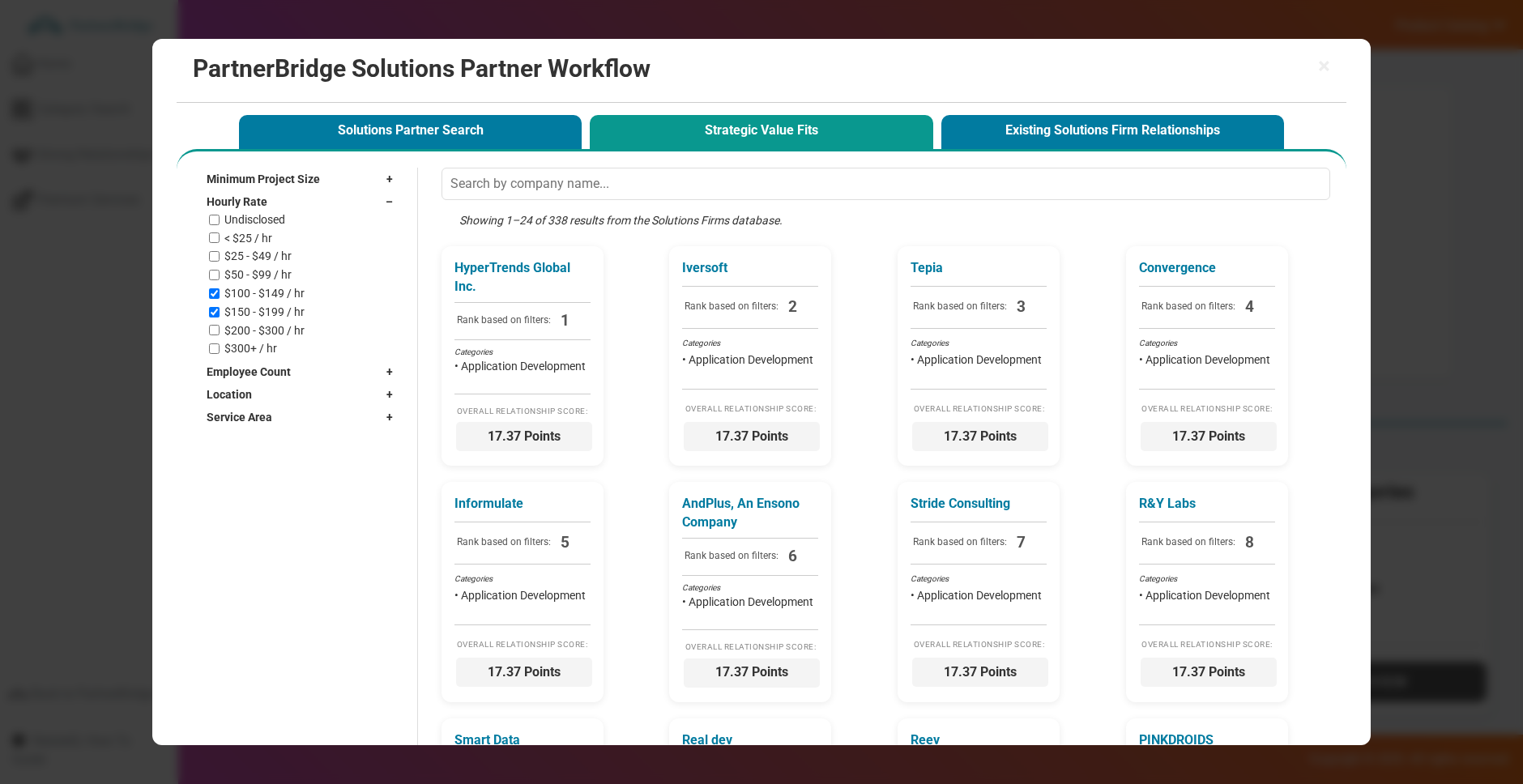
click at [280, 330] on label "$200 - $300 / hr" at bounding box center [265, 330] width 80 height 14
click at [220, 330] on input "$200 - $300 / hr" at bounding box center [214, 330] width 10 height 10
checkbox input "true"
click at [324, 198] on div "Hourly Rate –" at bounding box center [304, 201] width 194 height 23
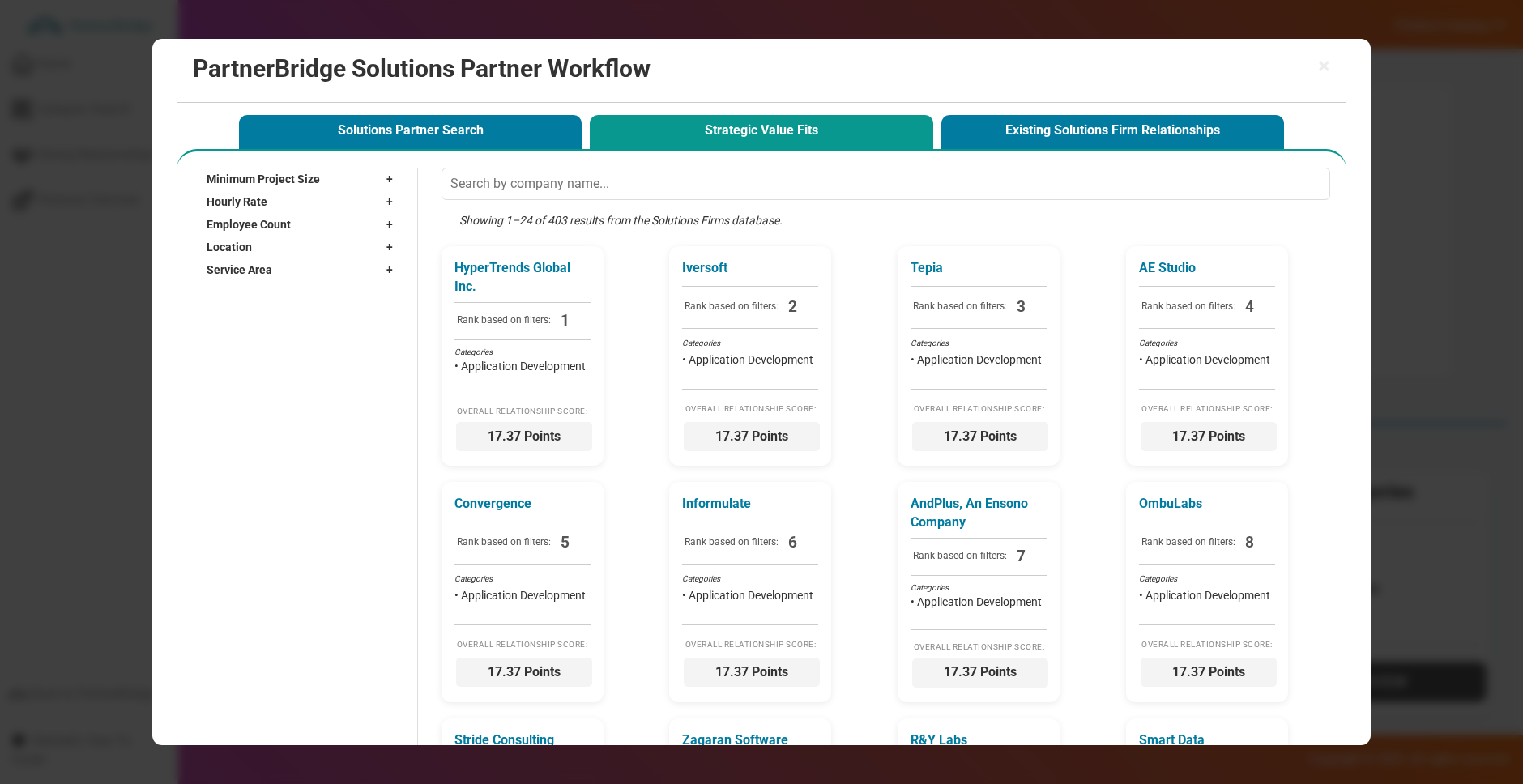
click at [324, 226] on div "Employee Count +" at bounding box center [304, 225] width 194 height 23
click at [247, 315] on label "250 - 999" at bounding box center [248, 317] width 47 height 14
click at [220, 315] on input "250 - 999" at bounding box center [214, 316] width 10 height 10
checkbox input "true"
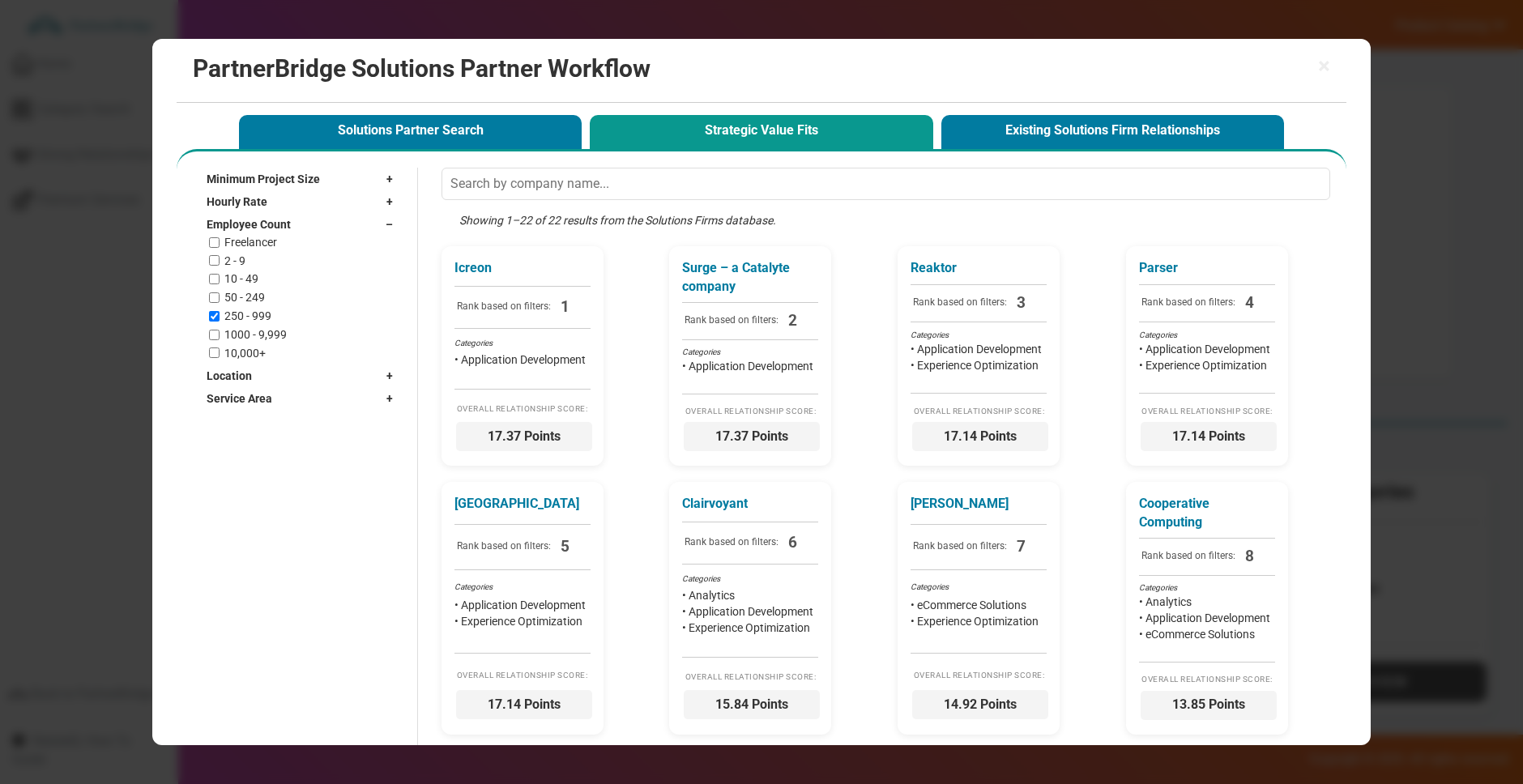
click at [253, 297] on label "50 - 249" at bounding box center [245, 297] width 41 height 14
click at [220, 297] on input "50 - 249" at bounding box center [214, 297] width 10 height 10
checkbox input "true"
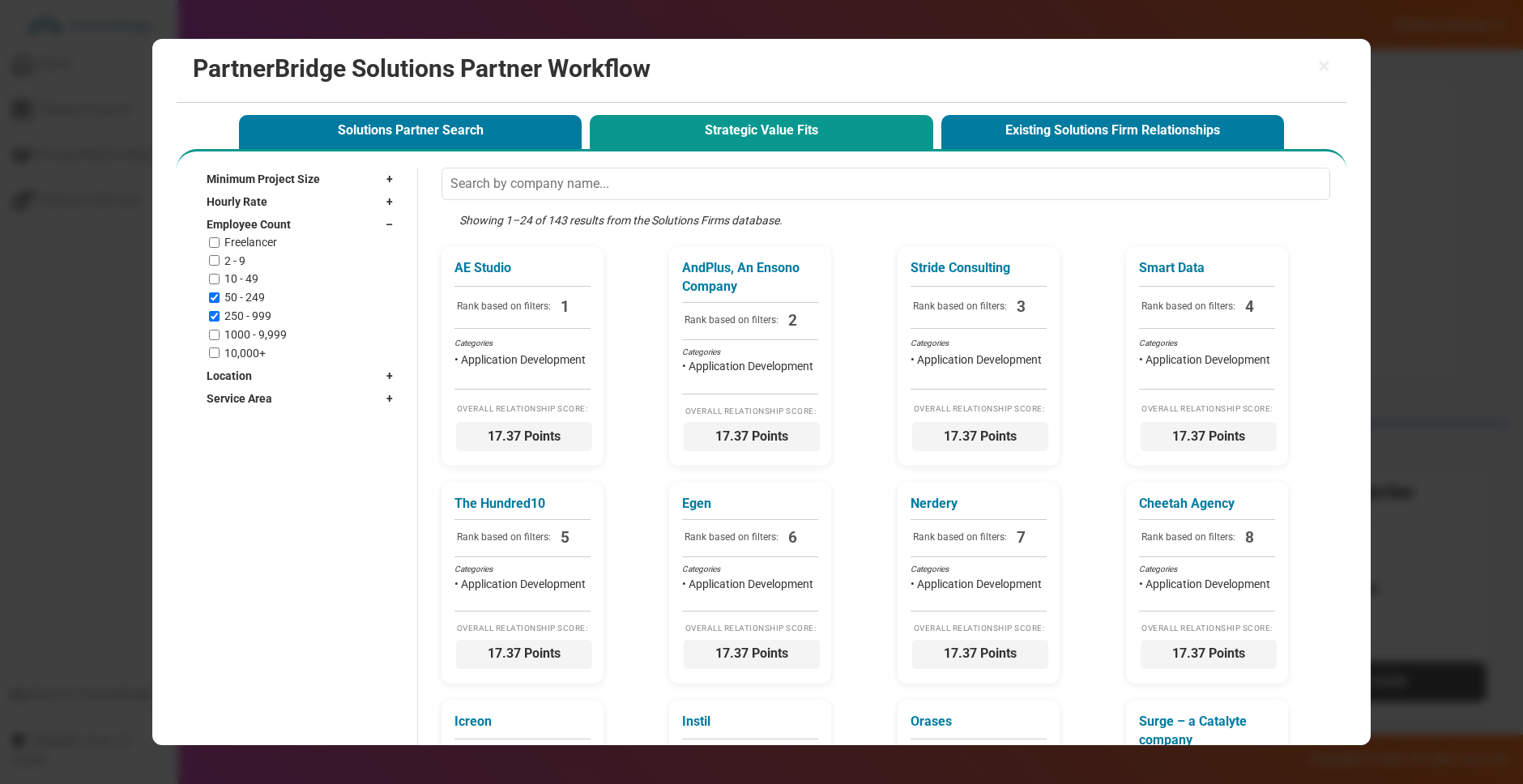
drag, startPoint x: 228, startPoint y: 337, endPoint x: 242, endPoint y: 334, distance: 14.3
click at [229, 337] on label "1000 - 9,999" at bounding box center [256, 335] width 62 height 14
click at [220, 337] on input "1000 - 9,999" at bounding box center [214, 335] width 10 height 10
checkbox input "true"
click at [345, 227] on div "Employee Count –" at bounding box center [304, 225] width 194 height 23
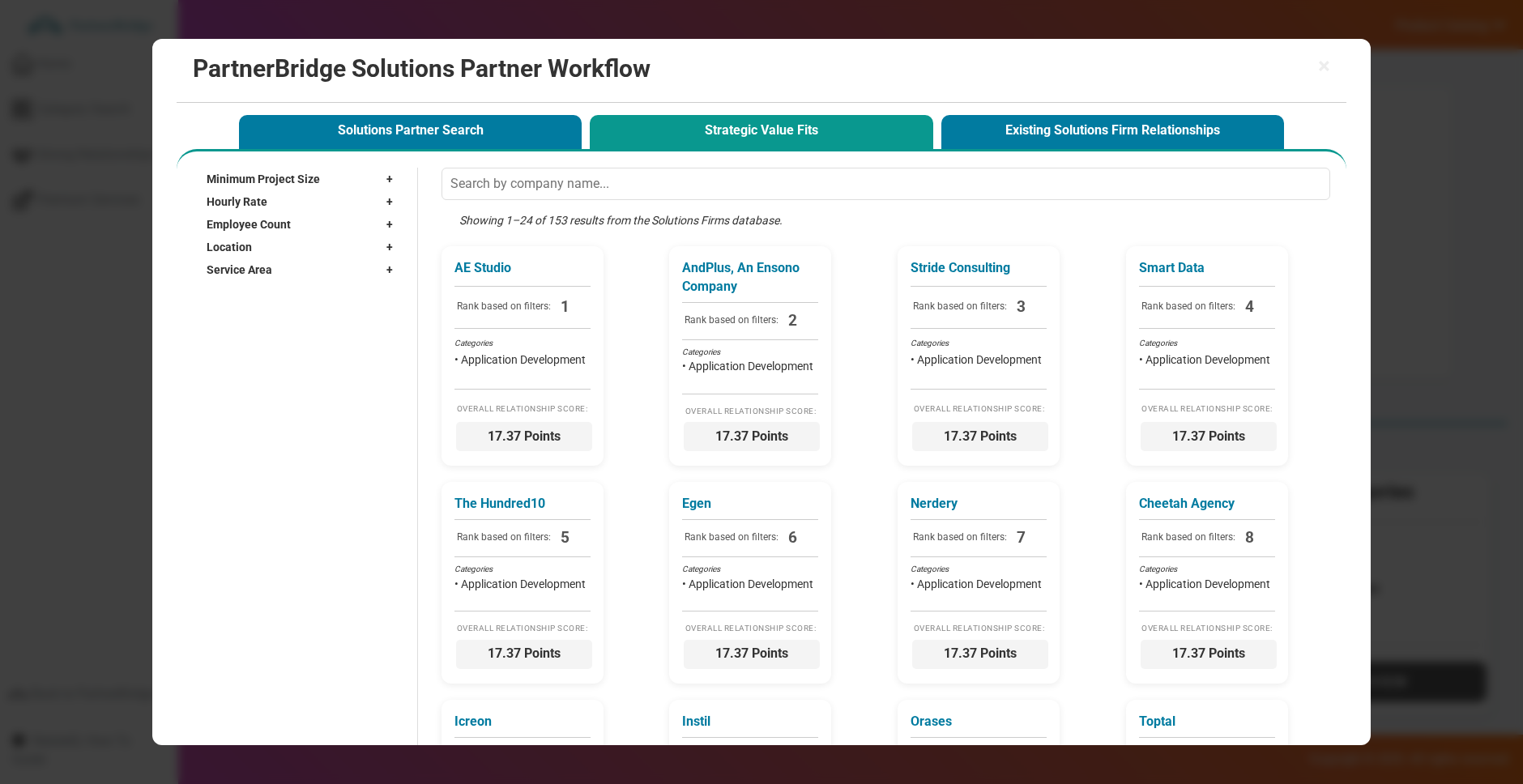
click at [359, 245] on div "Location +" at bounding box center [304, 247] width 194 height 23
click at [342, 263] on input "text" at bounding box center [293, 271] width 174 height 24
type input "Atlanta"
click at [256, 309] on label "Atlanta, GA" at bounding box center [300, 319] width 141 height 28
click at [226, 313] on input "Atlanta, GA" at bounding box center [220, 318] width 10 height 10
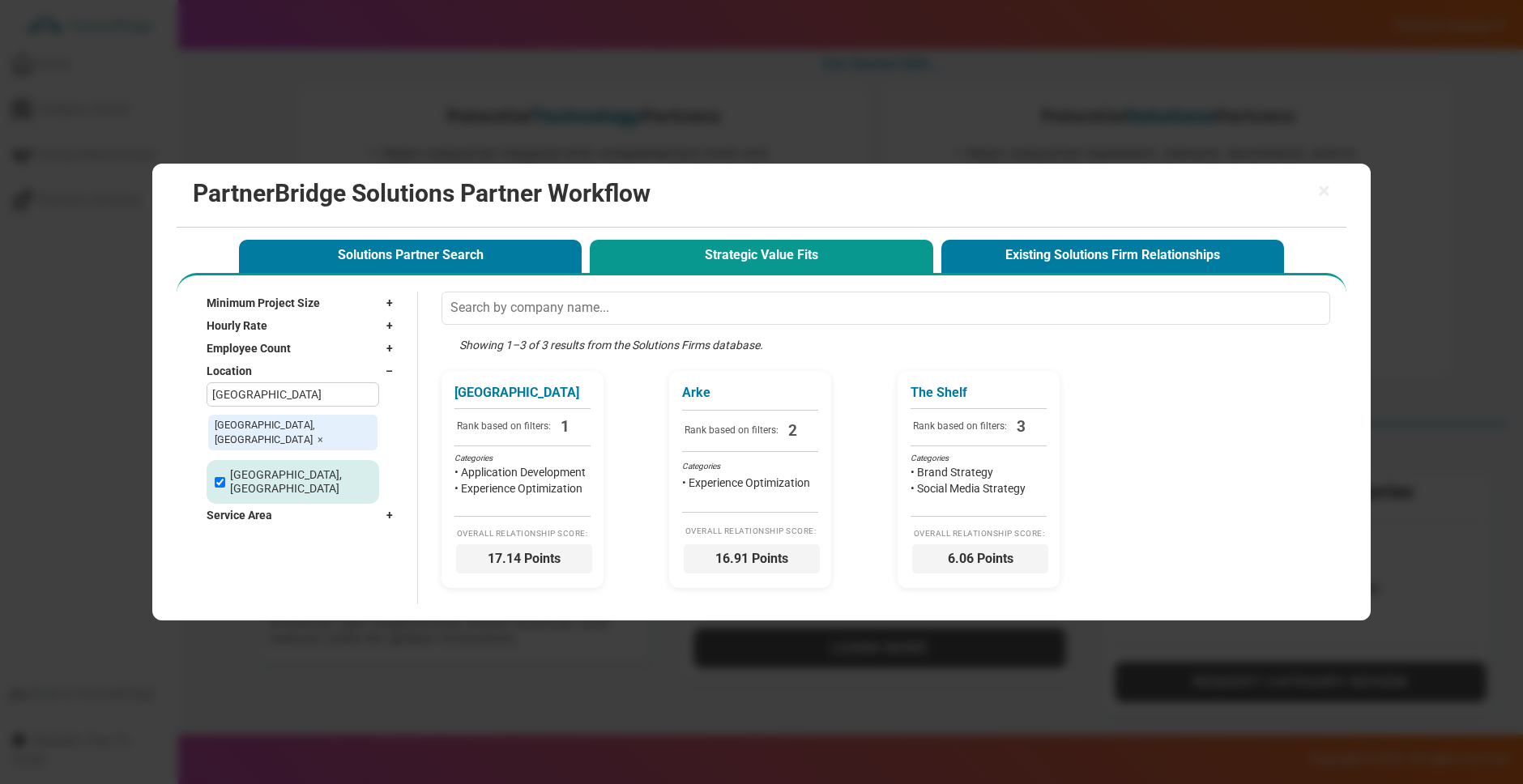
click at [340, 391] on input "Atlanta" at bounding box center [293, 395] width 174 height 24
click at [320, 433] on span "×" at bounding box center [320, 439] width 6 height 12
checkbox input "false"
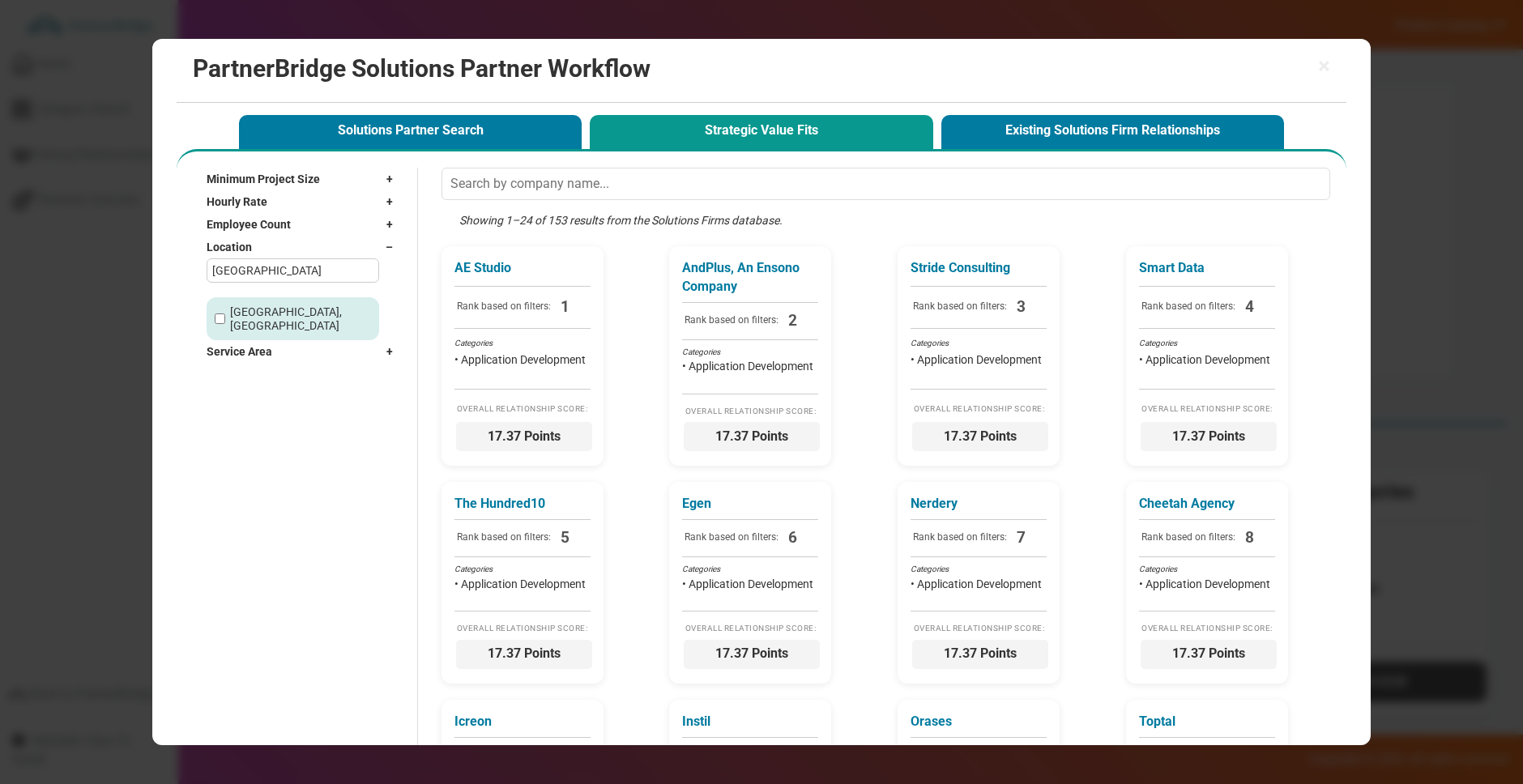
click at [314, 340] on div "Service Area +" at bounding box center [304, 351] width 194 height 23
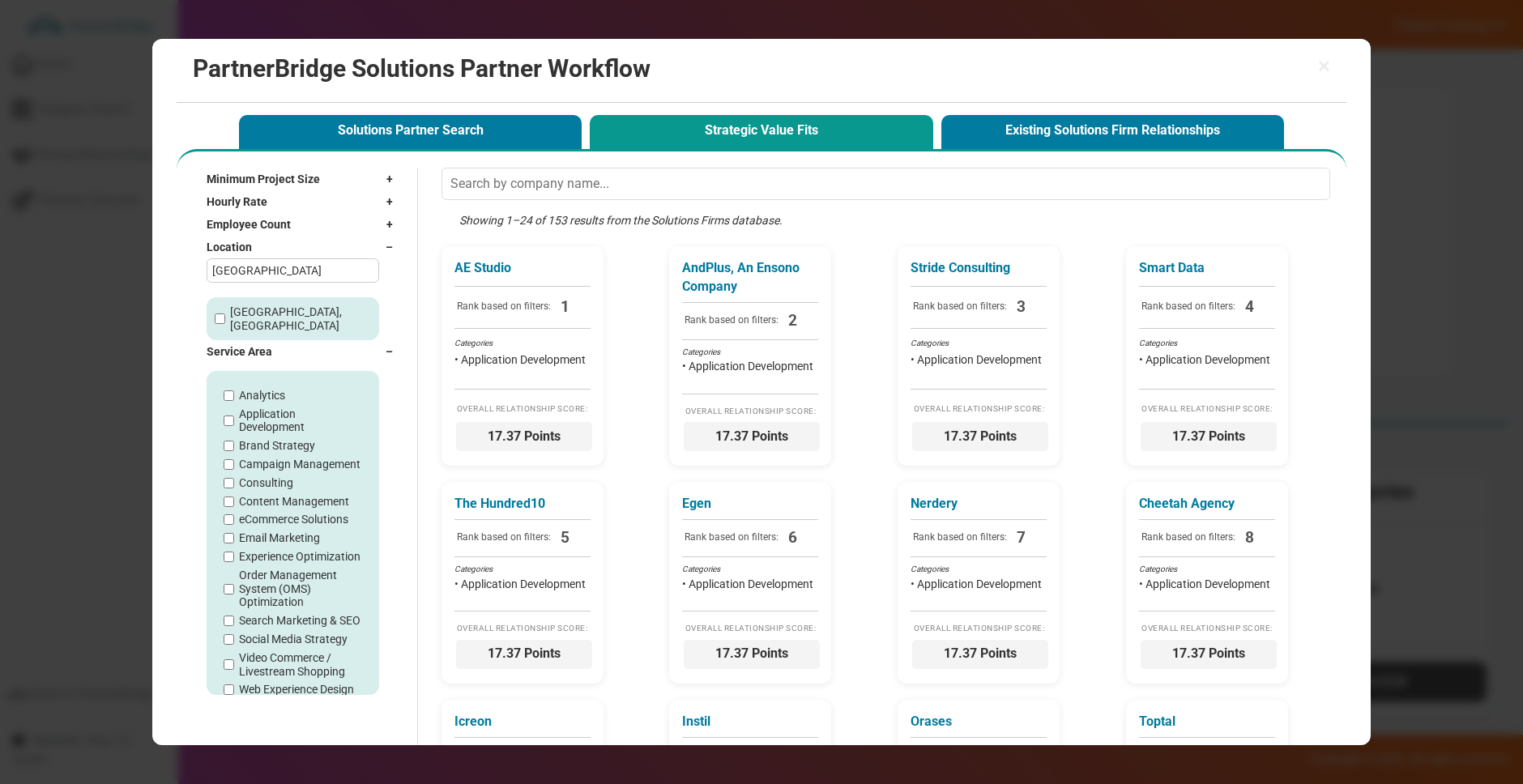
click at [396, 241] on span "–" at bounding box center [393, 246] width 16 height 16
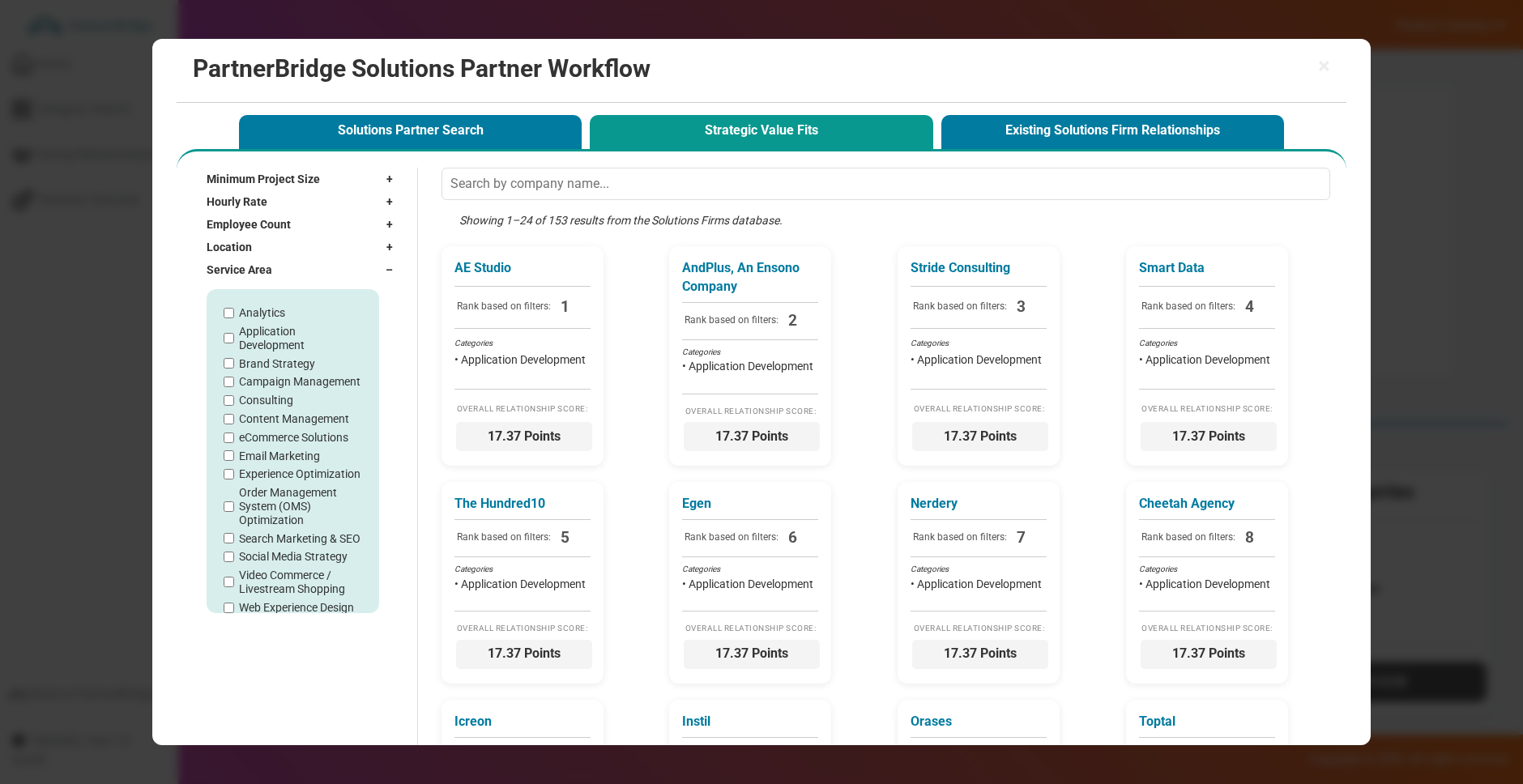
scroll to position [23, 0]
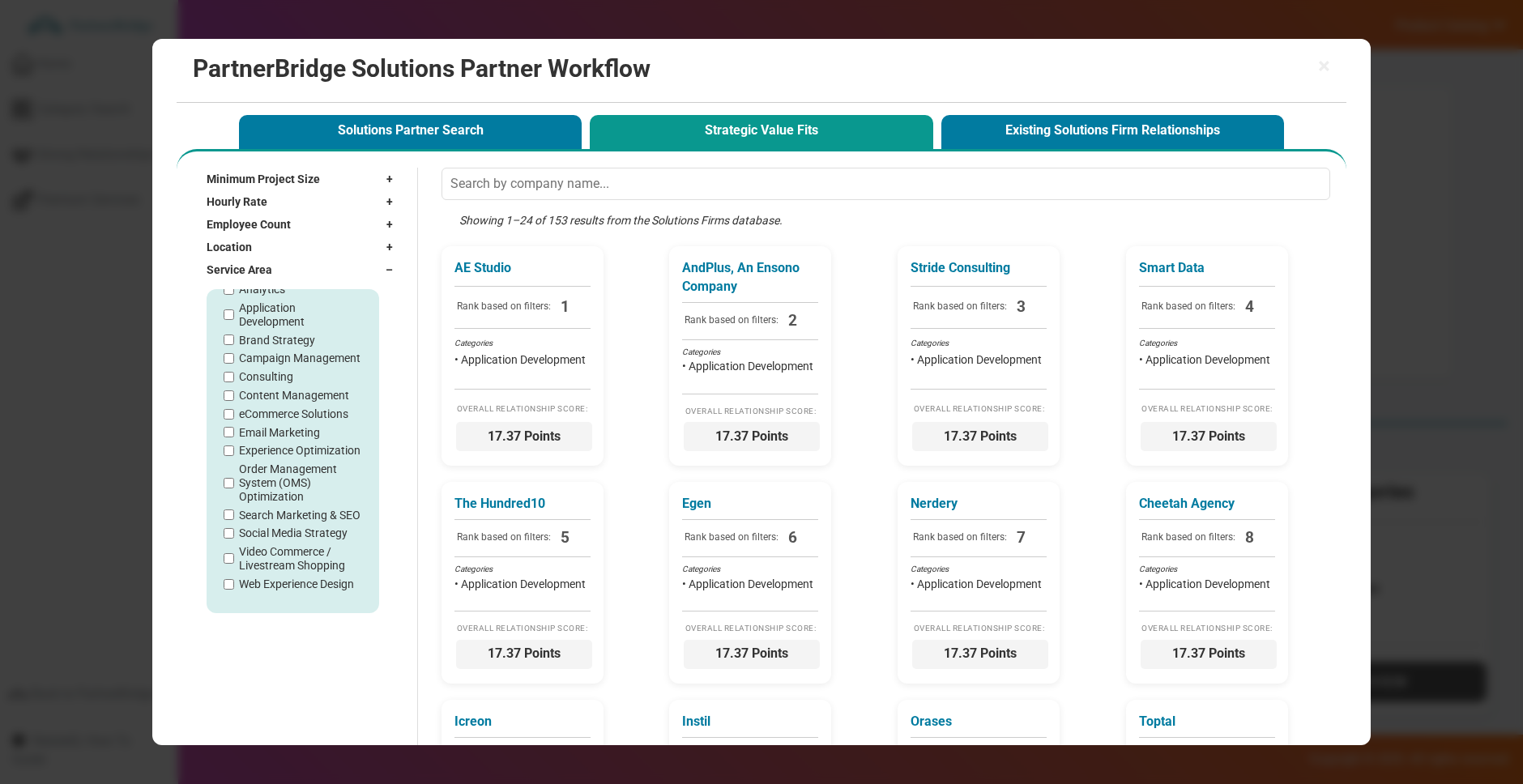
click at [306, 585] on label "Web Experience Design" at bounding box center [296, 585] width 115 height 14
click at [234, 585] on input "Web Experience Design" at bounding box center [229, 584] width 10 height 10
checkbox input "true"
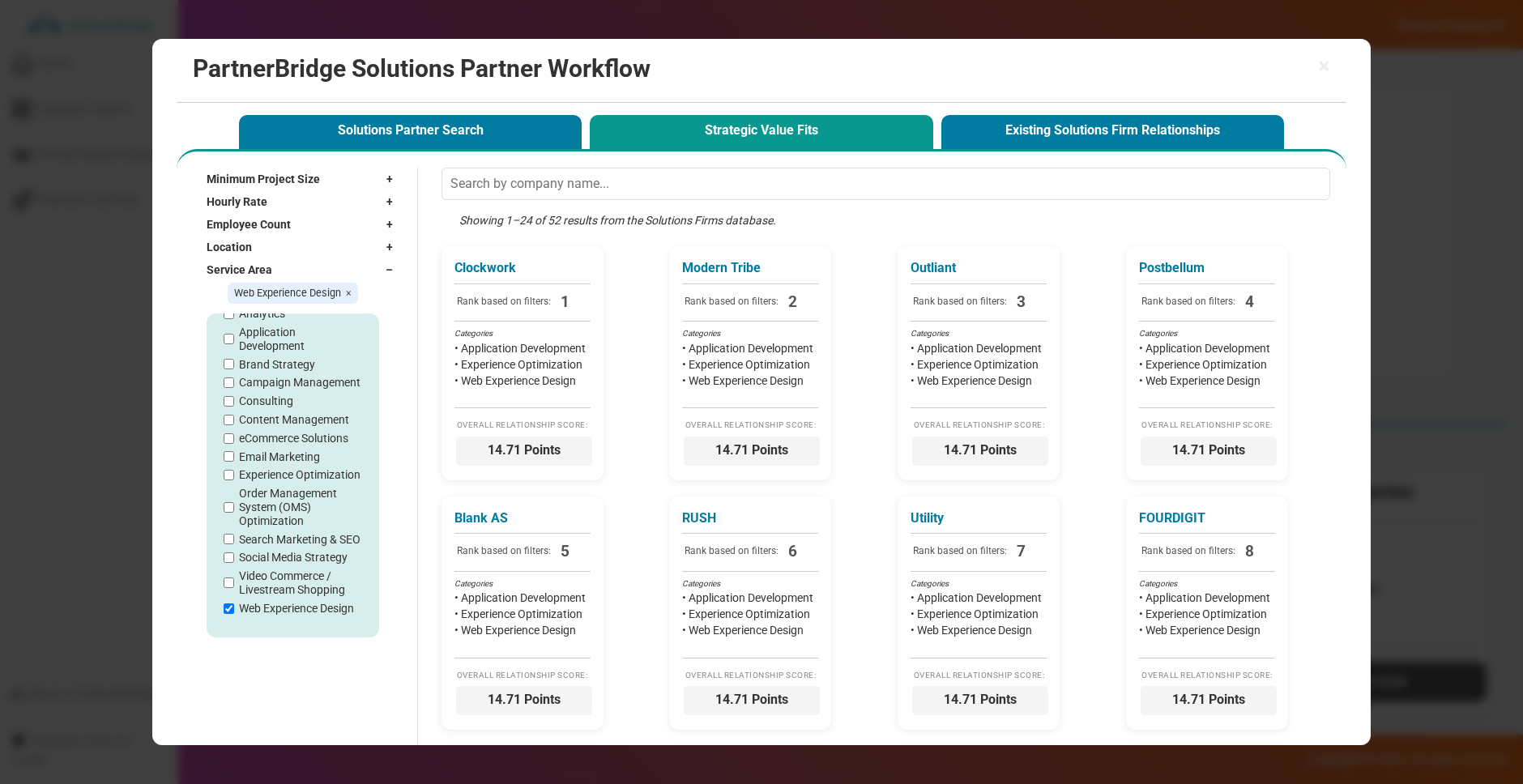
click at [285, 573] on label "Video Commerce / Livestream Shopping" at bounding box center [300, 583] width 123 height 28
click at [234, 578] on input "Video Commerce / Livestream Shopping" at bounding box center [229, 583] width 10 height 10
checkbox input "true"
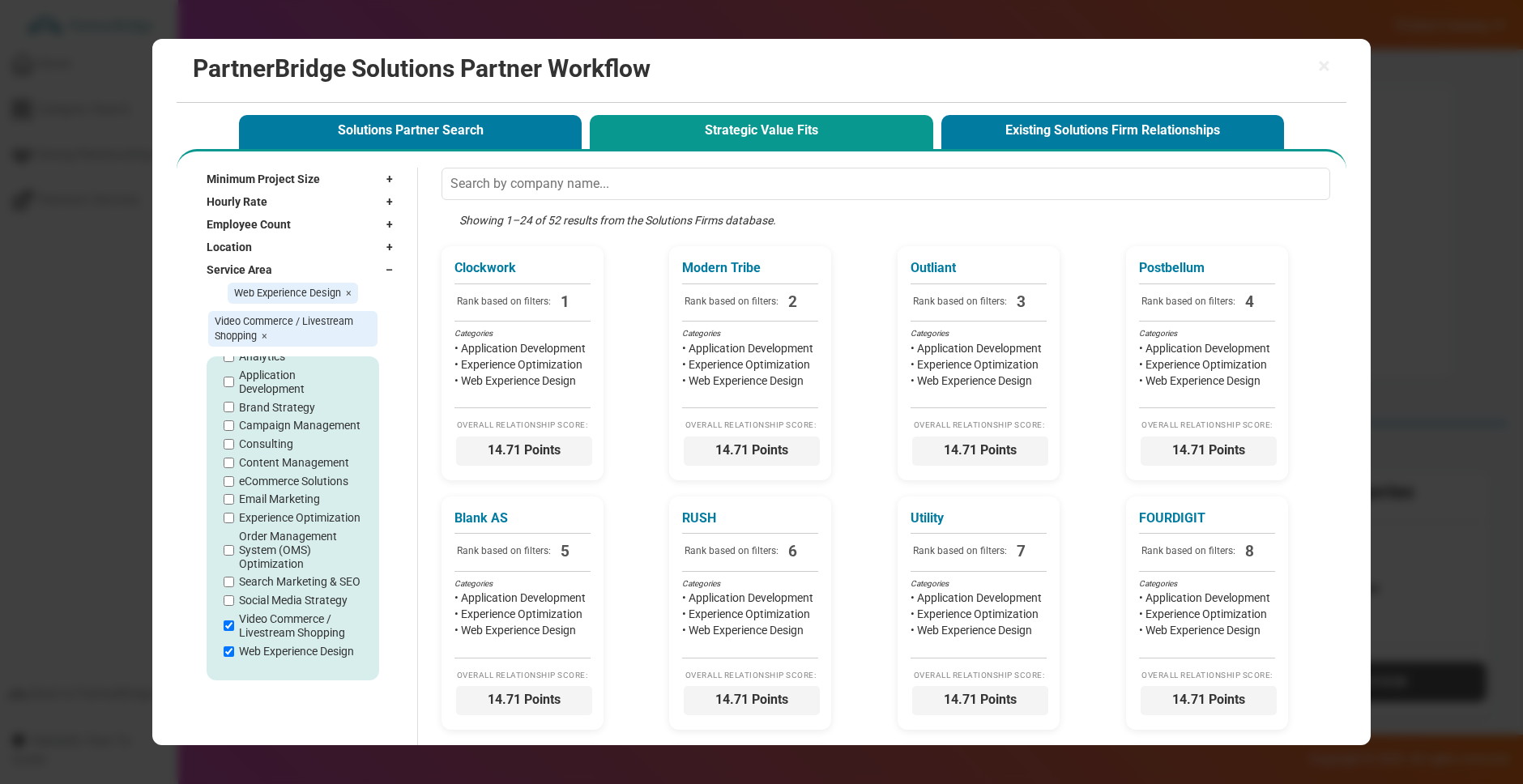
click at [385, 276] on span "–" at bounding box center [393, 270] width 16 height 16
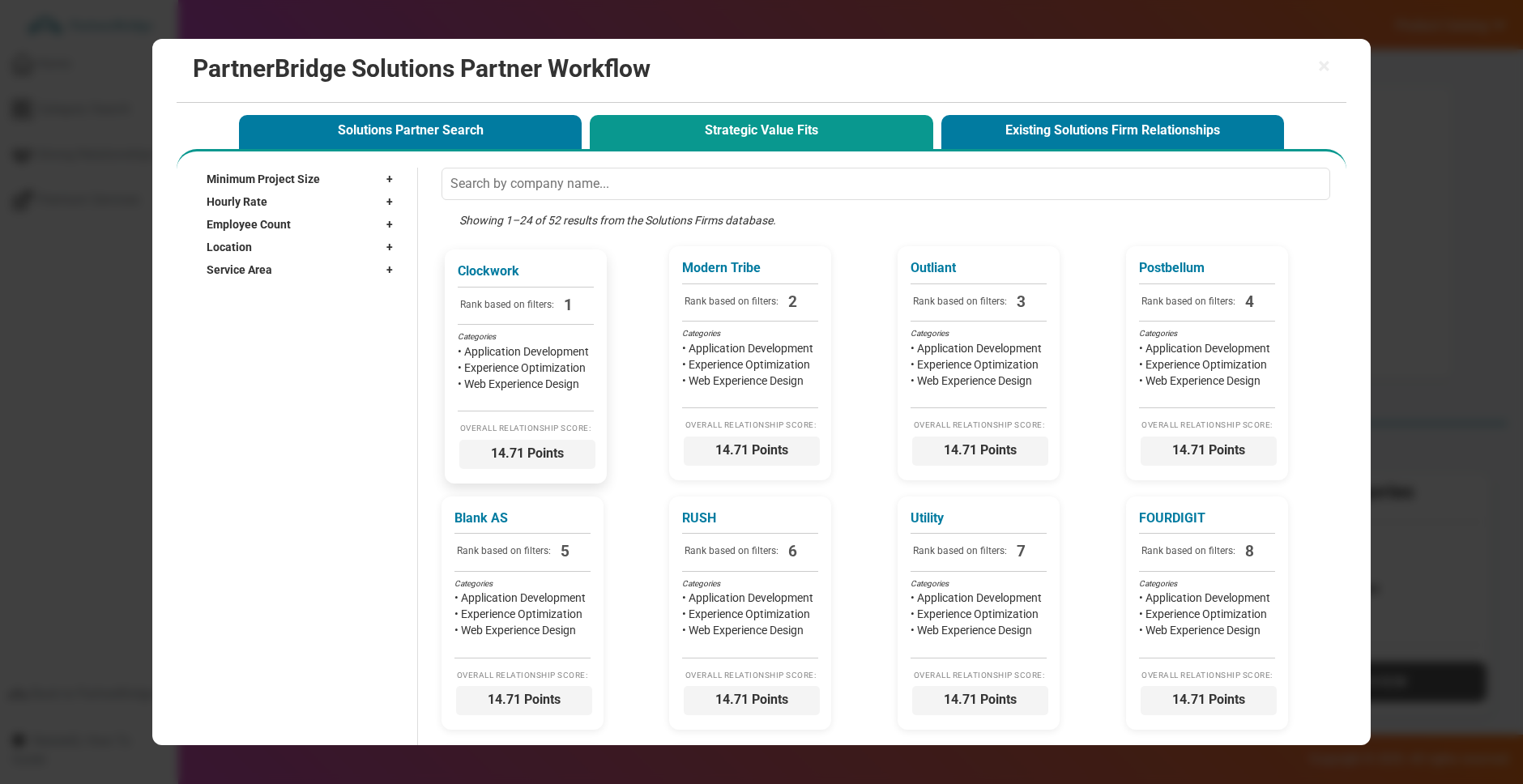
click at [530, 331] on div "Categories" at bounding box center [525, 336] width 136 height 11
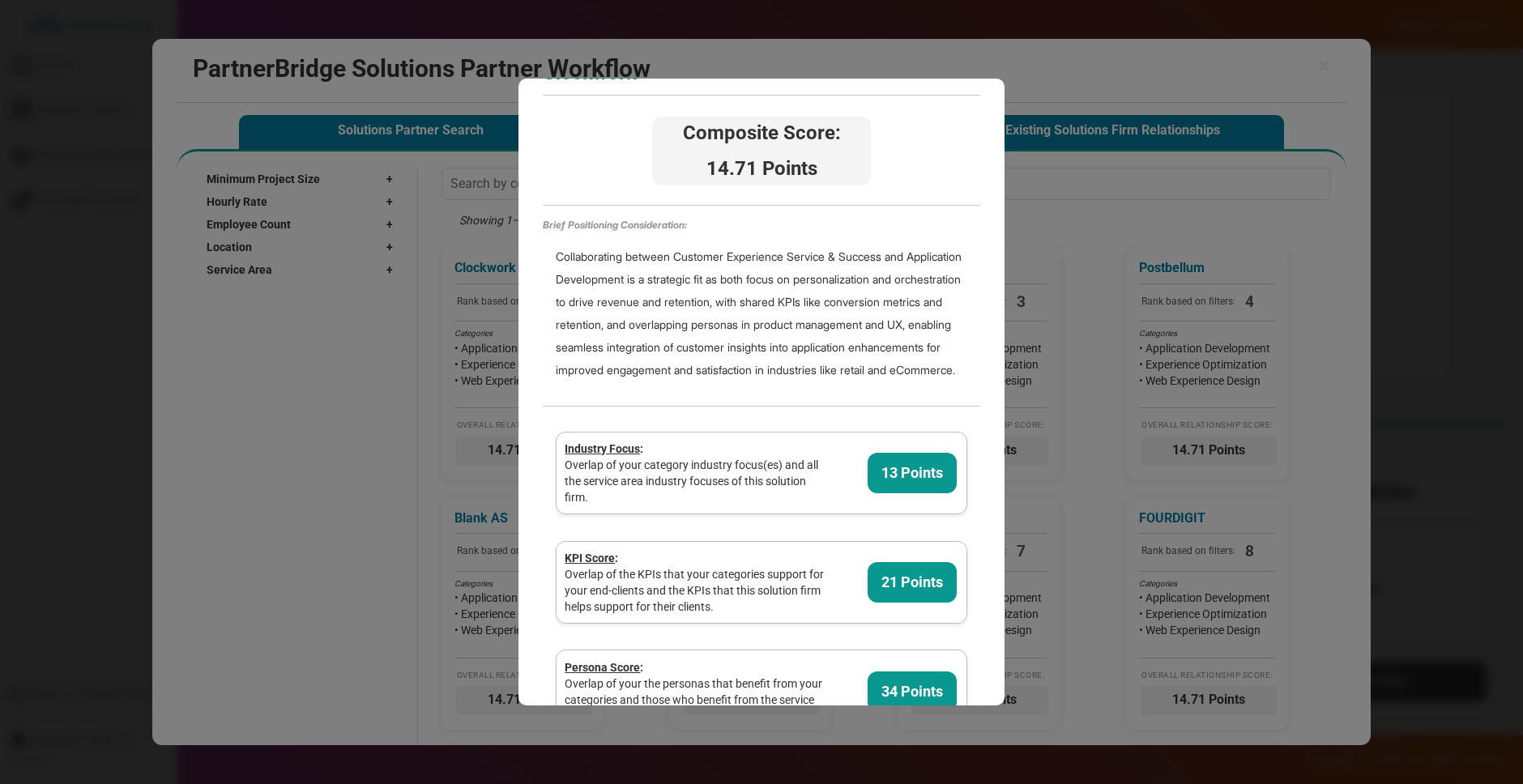
scroll to position [0, 0]
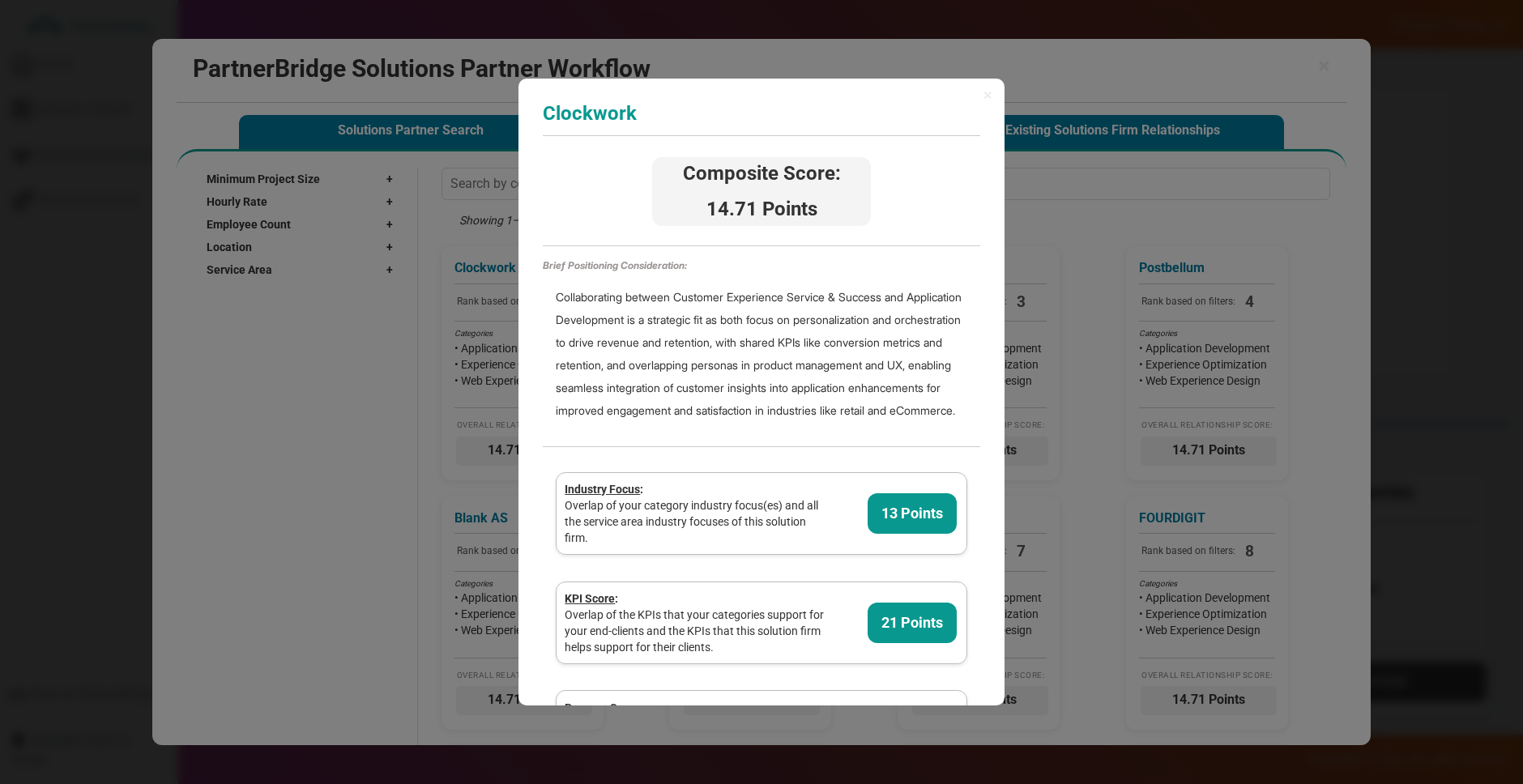
click at [620, 122] on h3 "Clockwork" at bounding box center [761, 114] width 437 height 21
click at [990, 95] on span "×" at bounding box center [988, 95] width 9 height 16
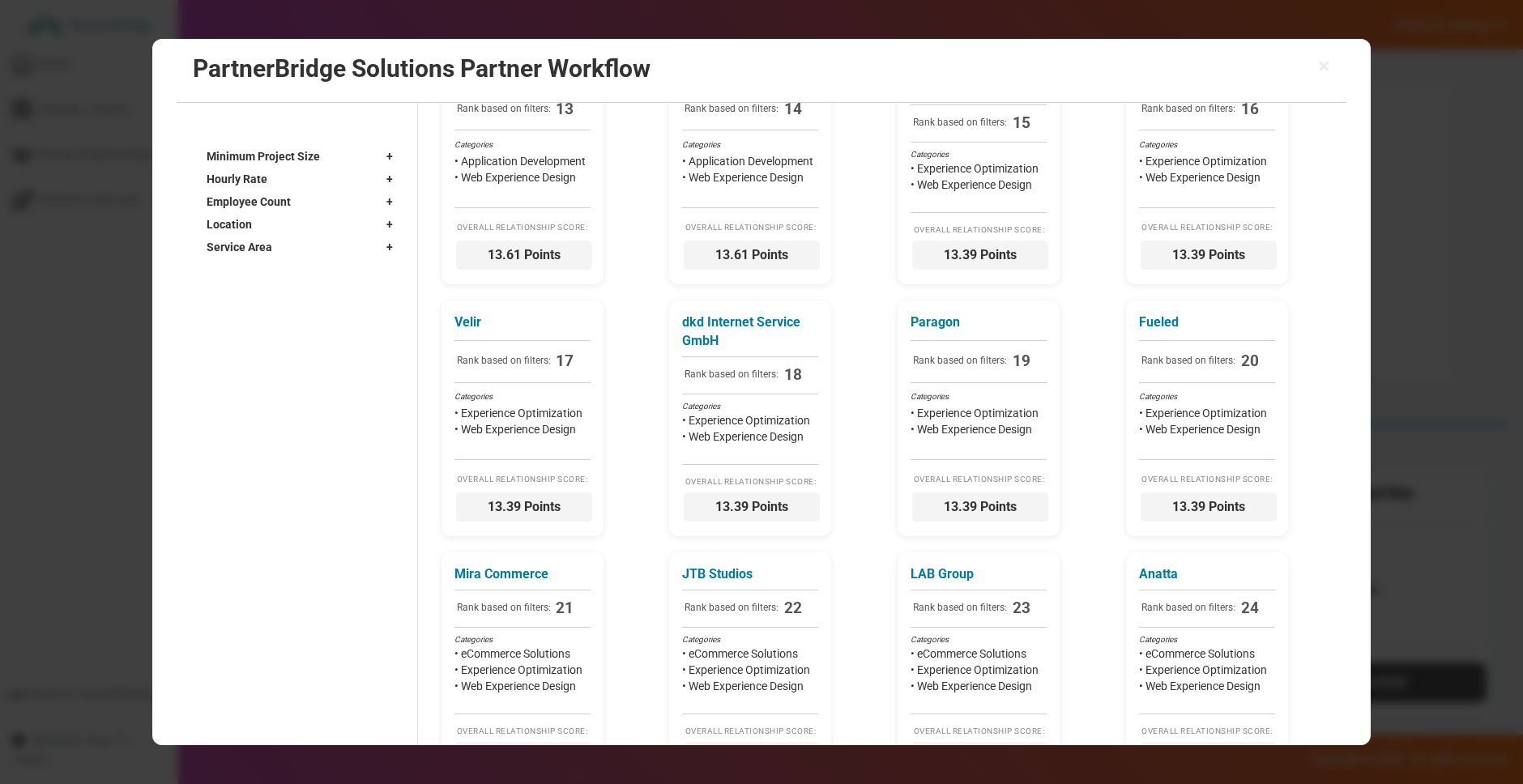
scroll to position [981, 0]
click at [1324, 66] on span "×" at bounding box center [1324, 66] width 12 height 23
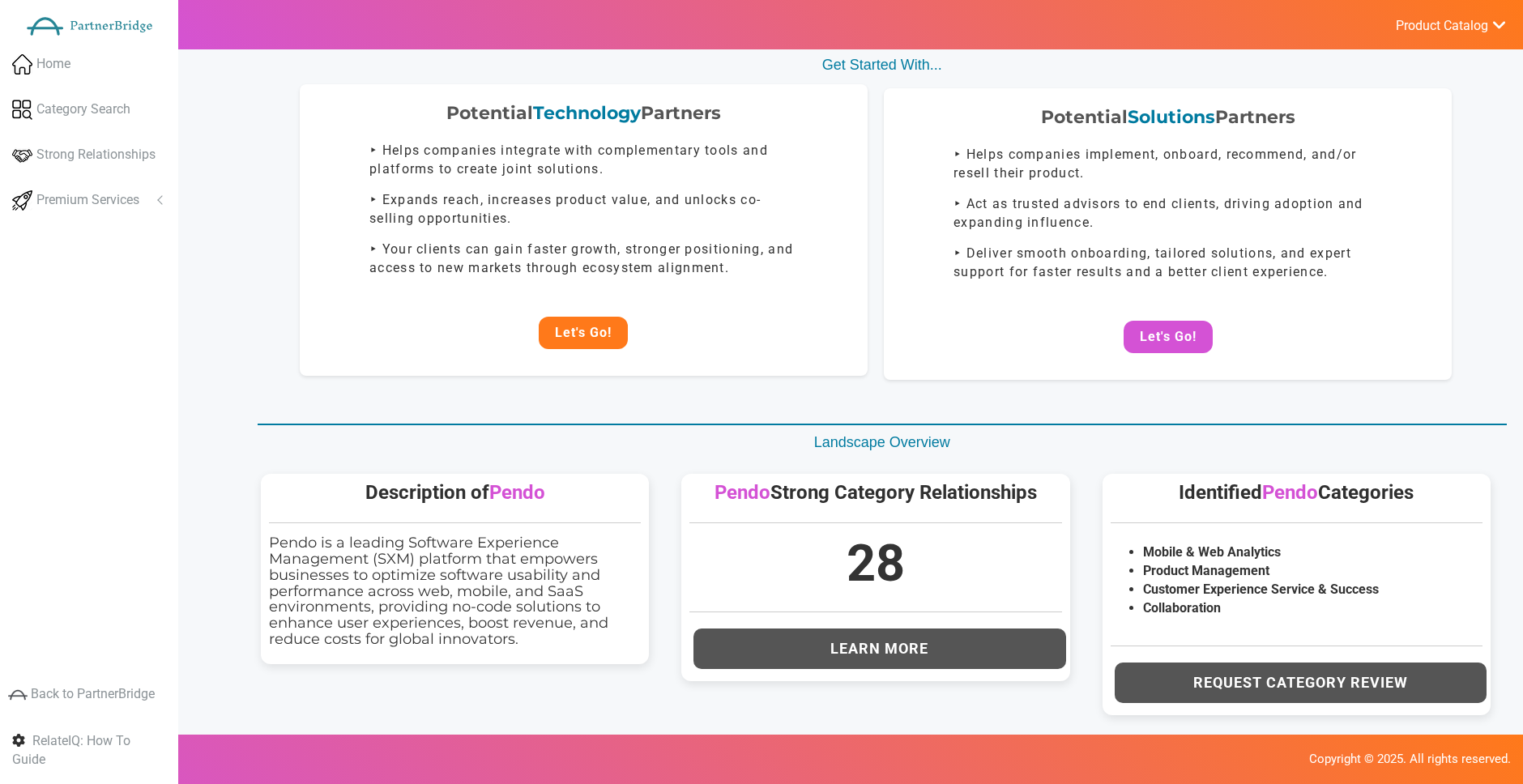
click at [606, 325] on button "Let's Go!" at bounding box center [583, 332] width 89 height 32
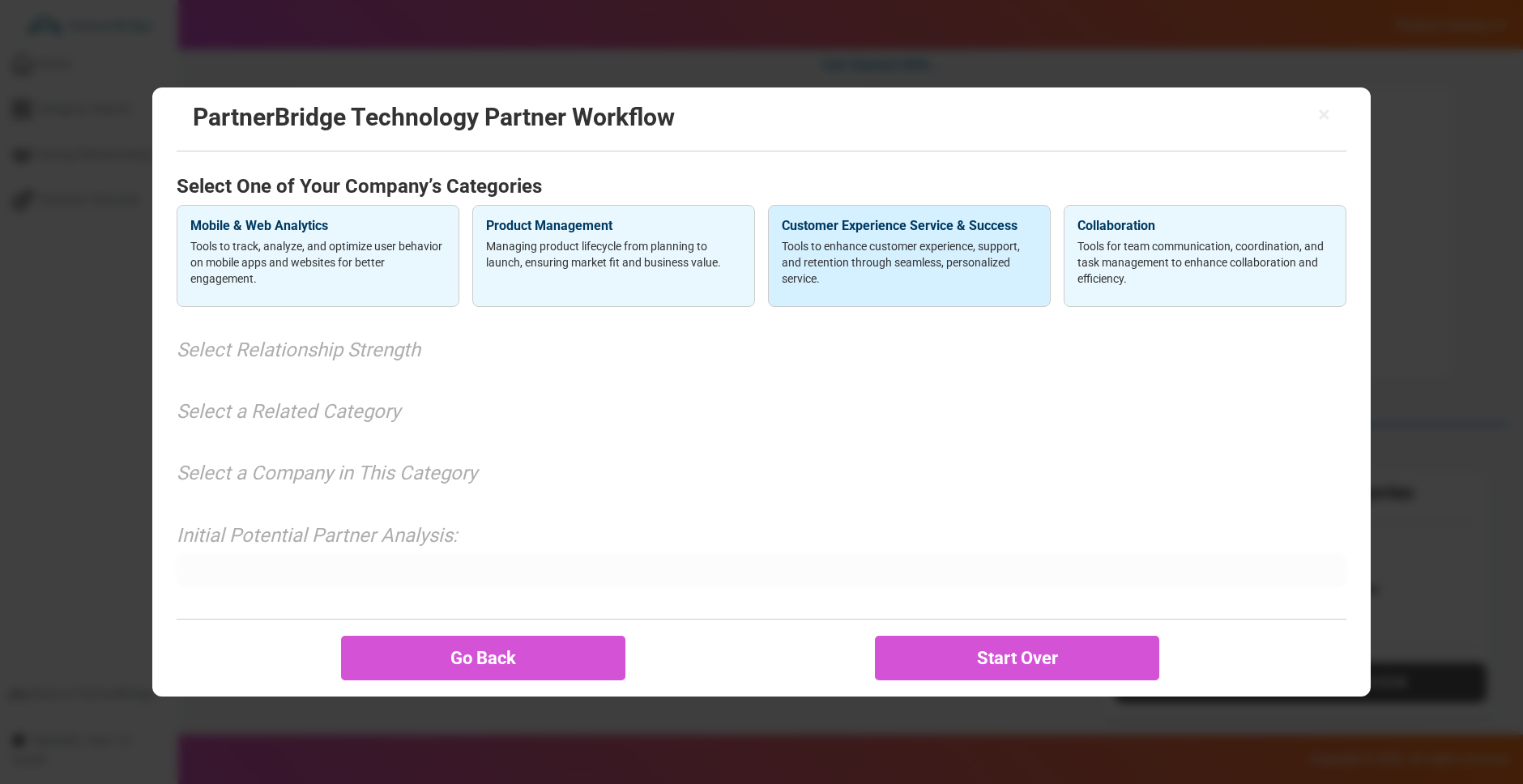
click at [833, 251] on p "Tools to enhance customer experience, support, and retention through seamless, …" at bounding box center [909, 262] width 255 height 49
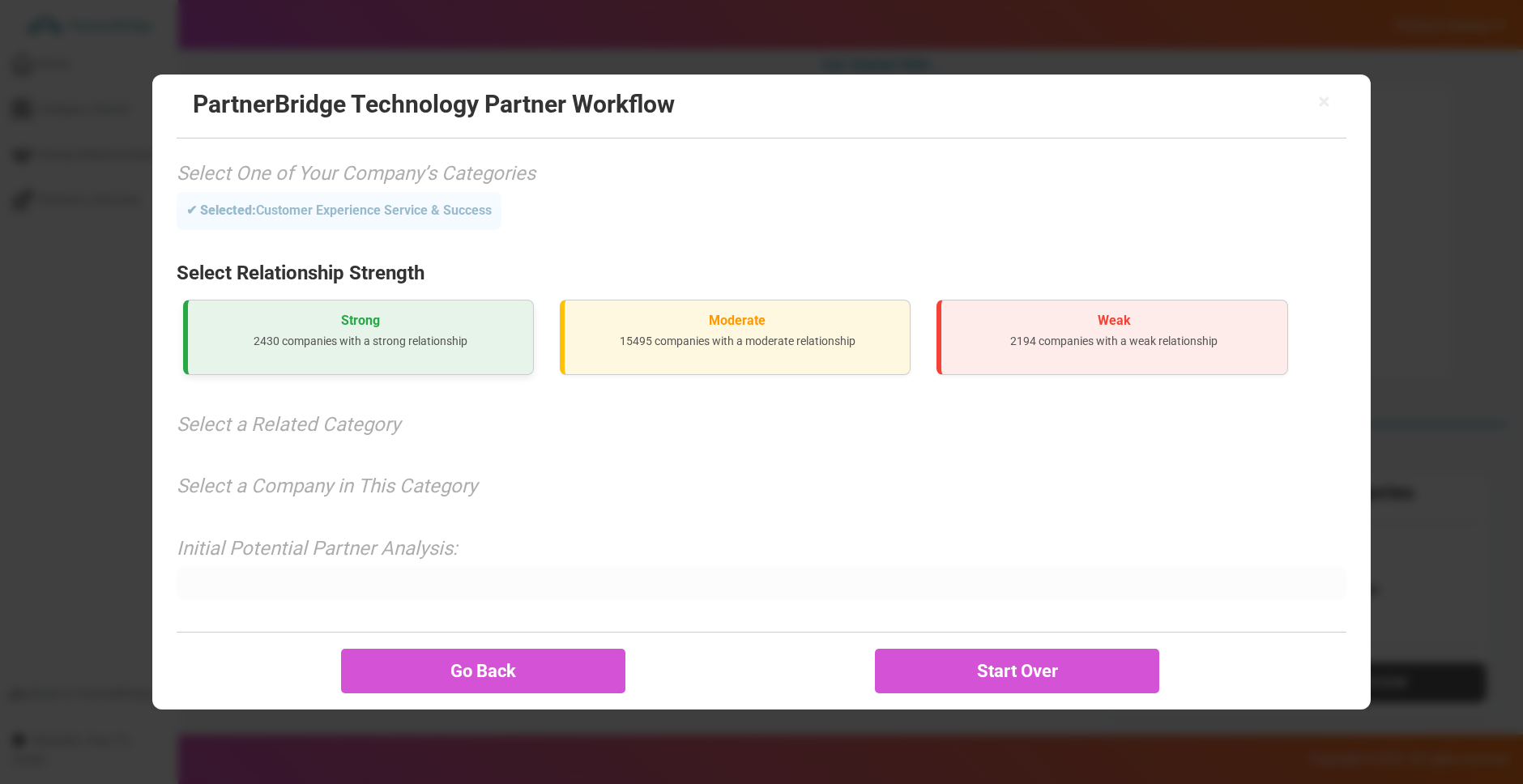
click at [347, 323] on h3 "Strong" at bounding box center [361, 320] width 319 height 15
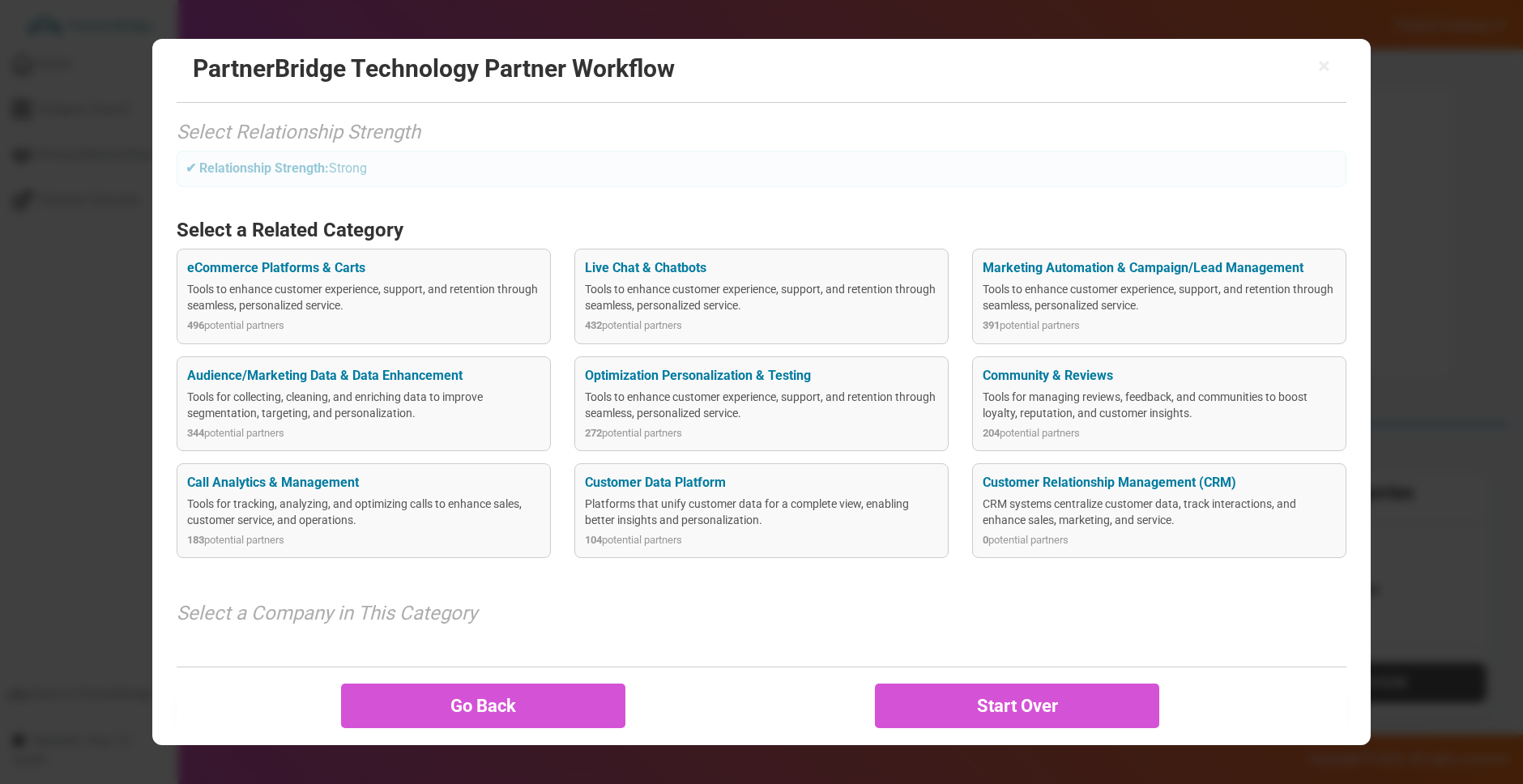
scroll to position [134, 0]
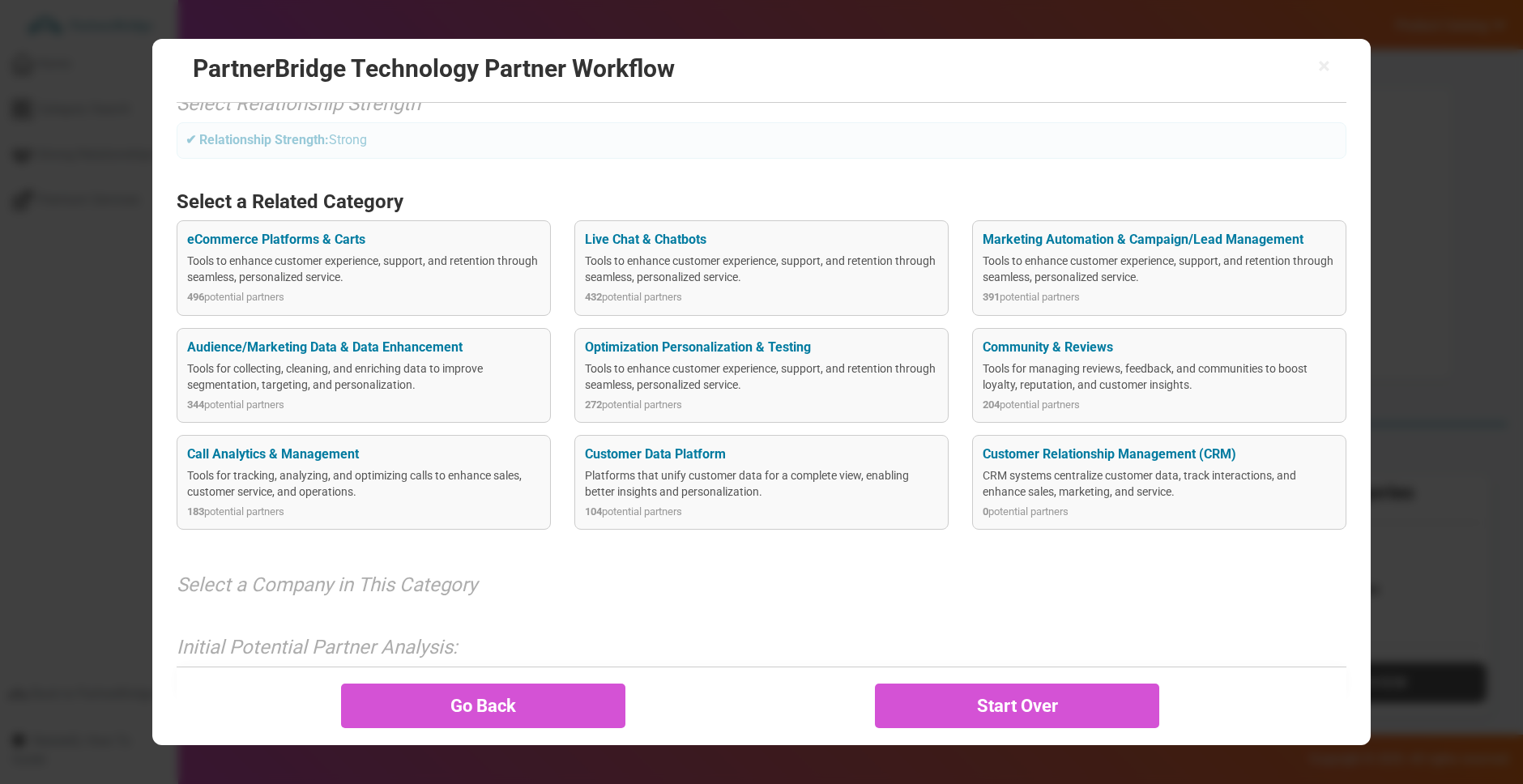
drag, startPoint x: 660, startPoint y: 353, endPoint x: 672, endPoint y: 358, distance: 13.0
click at [661, 353] on div "Optimization Personalization & Testing" at bounding box center [761, 347] width 353 height 18
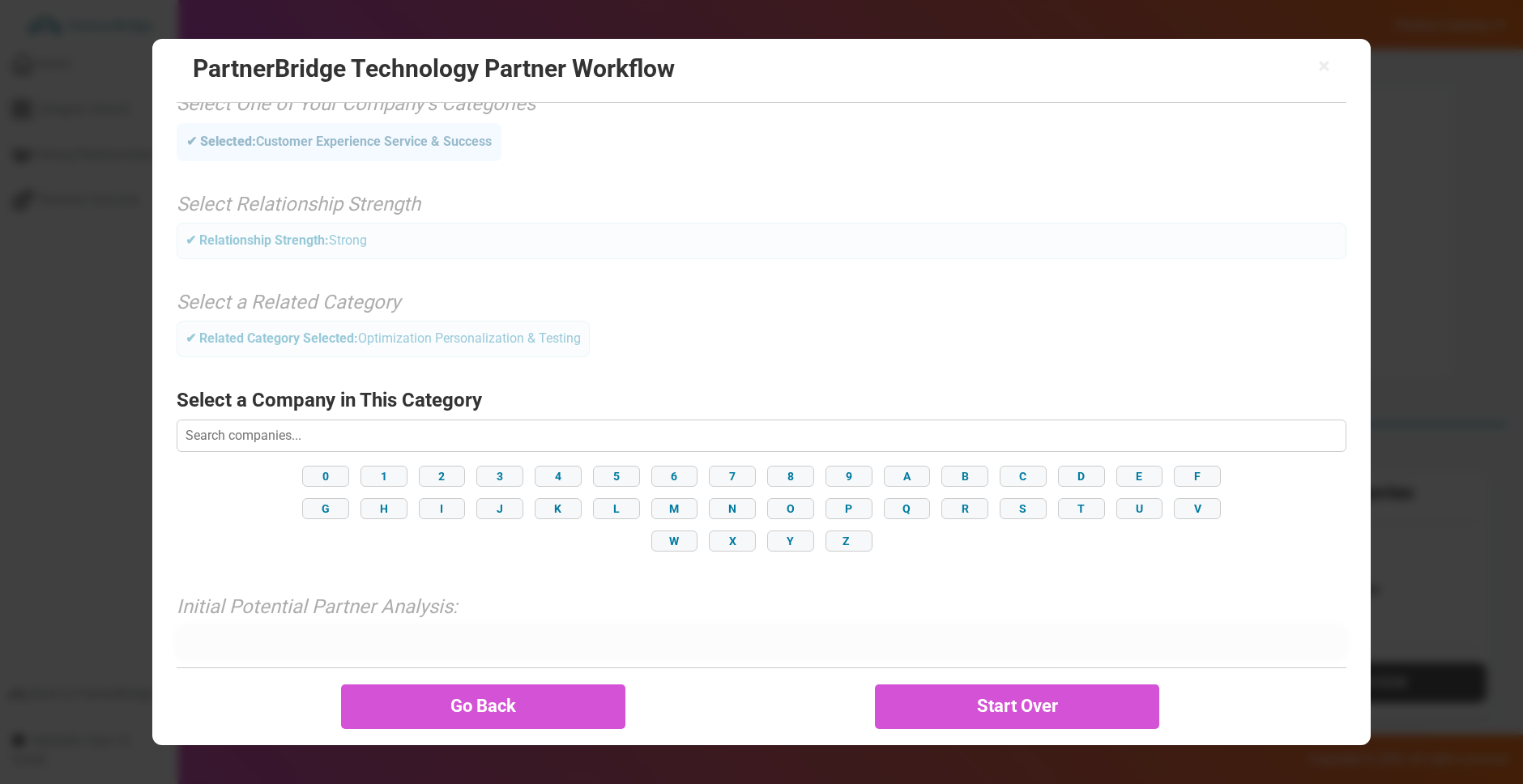
scroll to position [57, 0]
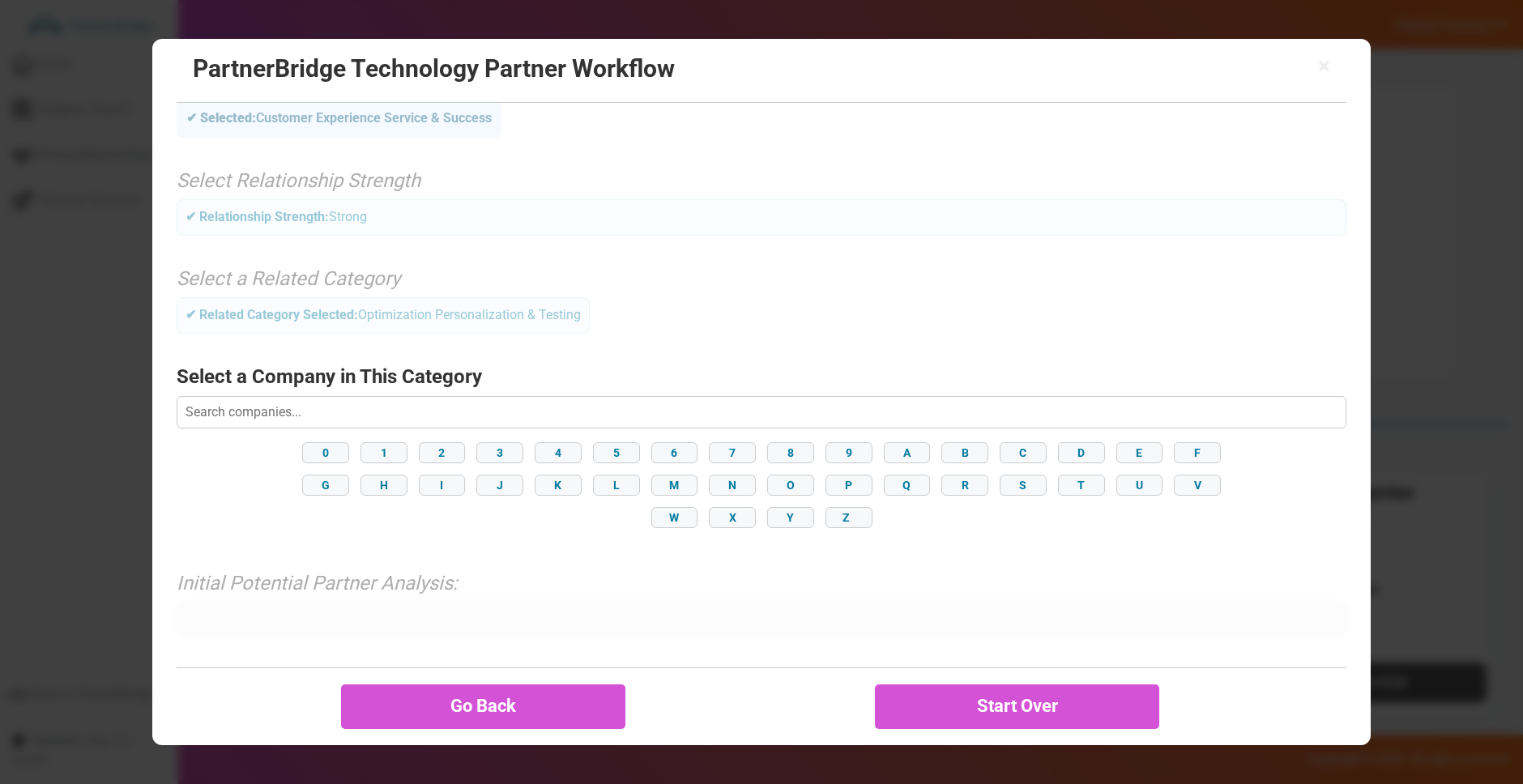
click at [397, 403] on input "text" at bounding box center [762, 411] width 1170 height 32
click at [688, 370] on h3 "Select a Company in This Category" at bounding box center [762, 376] width 1170 height 21
click at [421, 483] on button "I" at bounding box center [443, 485] width 47 height 21
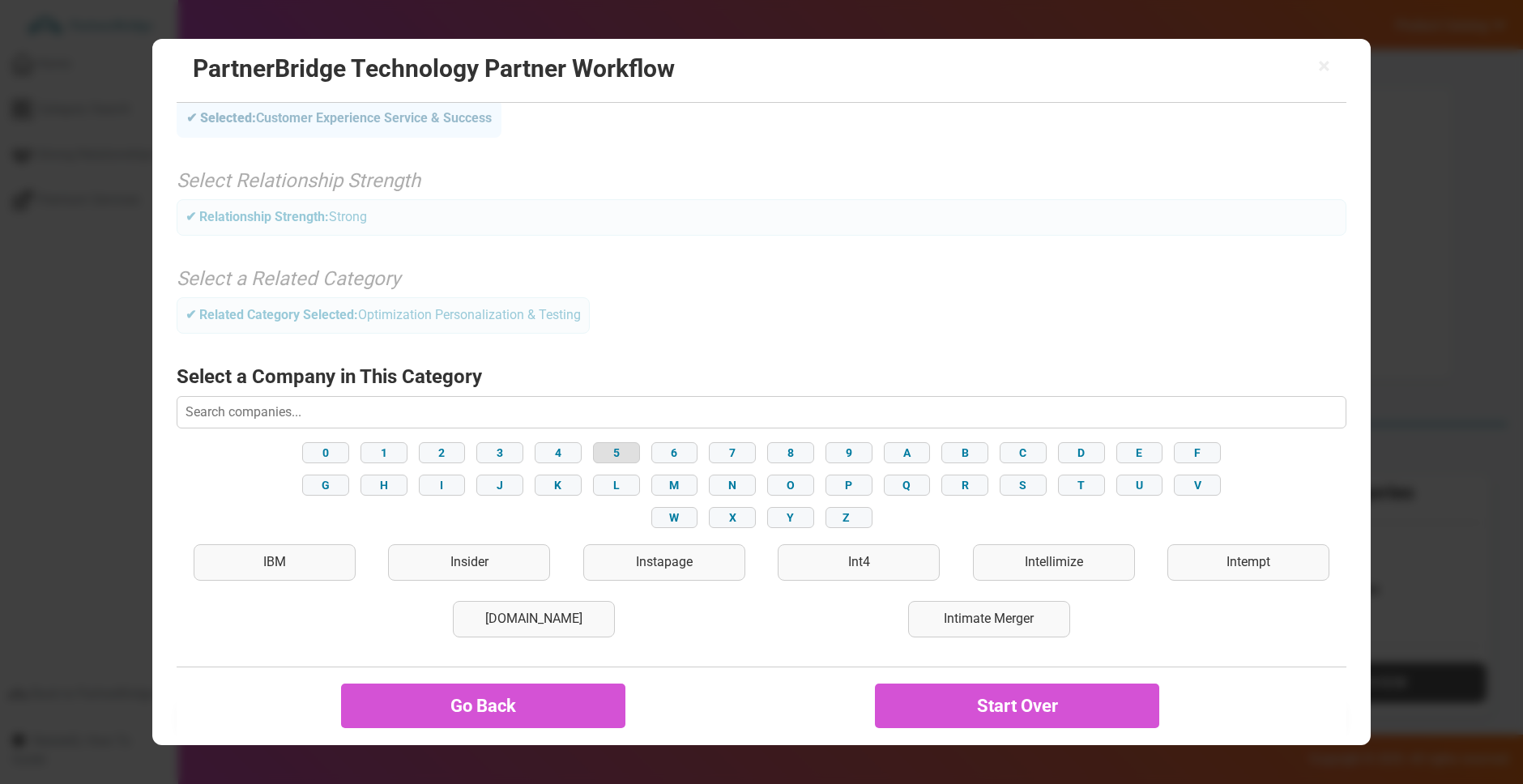
click at [627, 444] on button "5" at bounding box center [616, 453] width 47 height 21
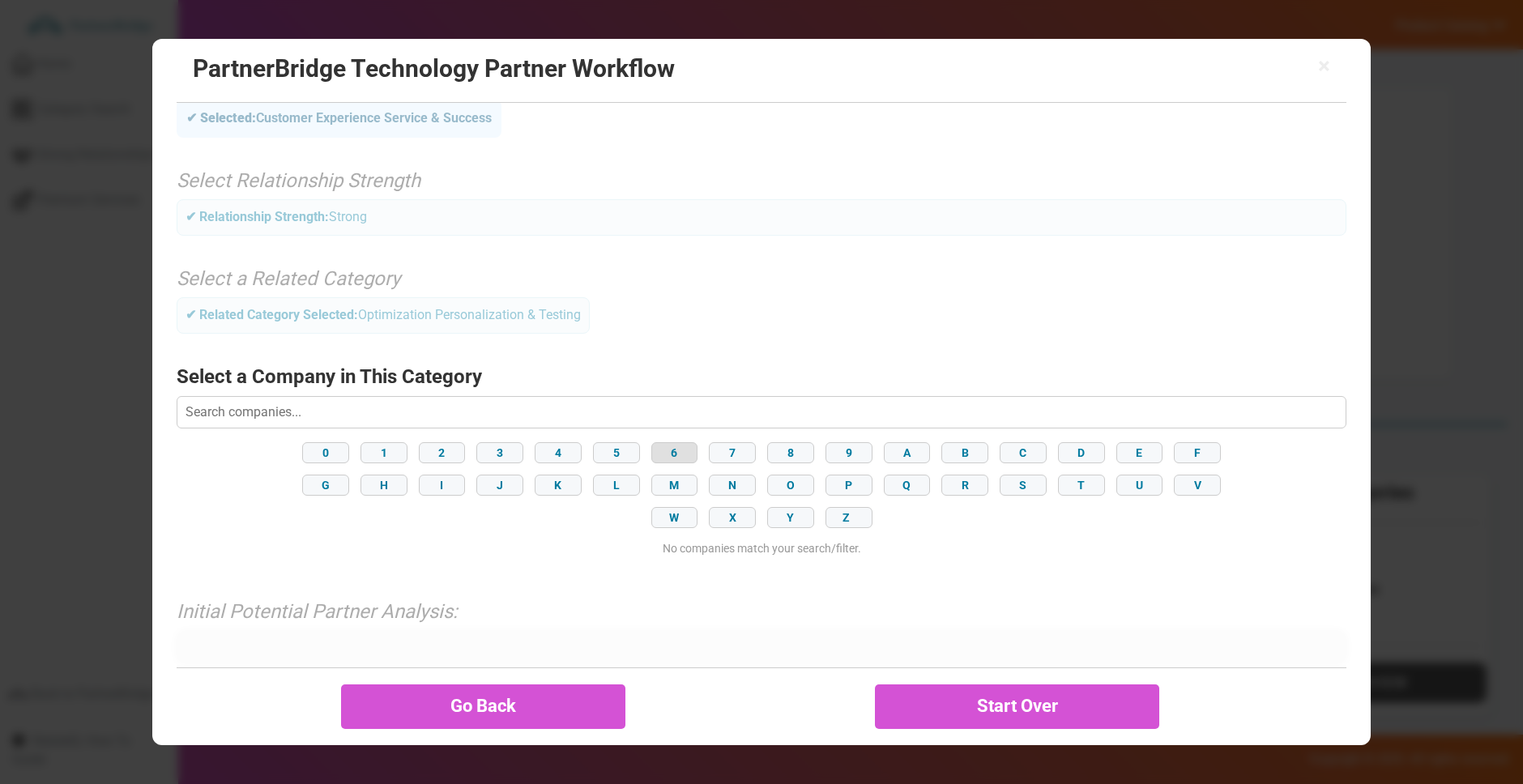
click at [683, 460] on button "6" at bounding box center [675, 453] width 47 height 21
click at [798, 458] on button "8" at bounding box center [791, 453] width 47 height 21
click at [955, 462] on button "B" at bounding box center [965, 453] width 47 height 21
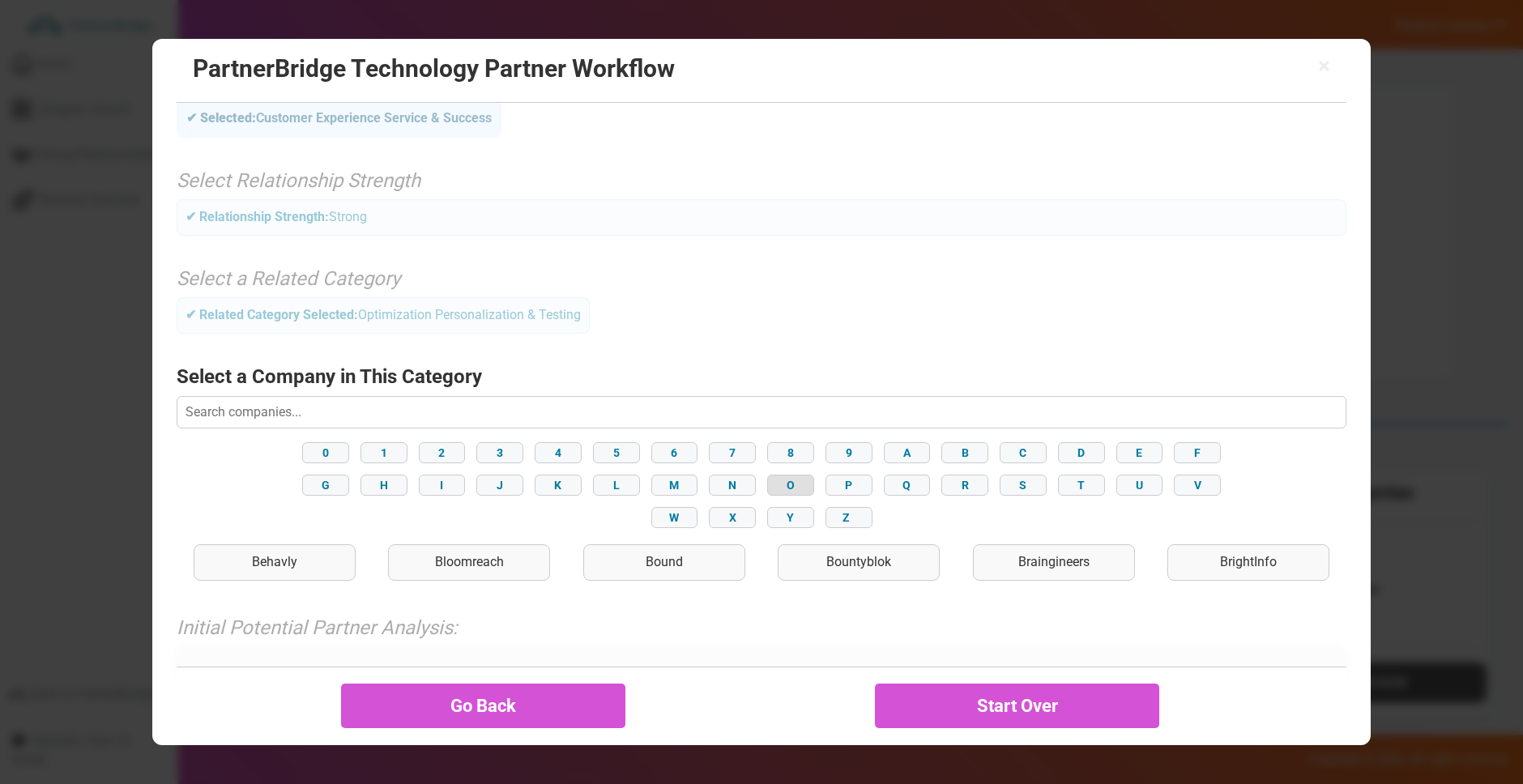
click at [786, 480] on button "O" at bounding box center [791, 485] width 47 height 21
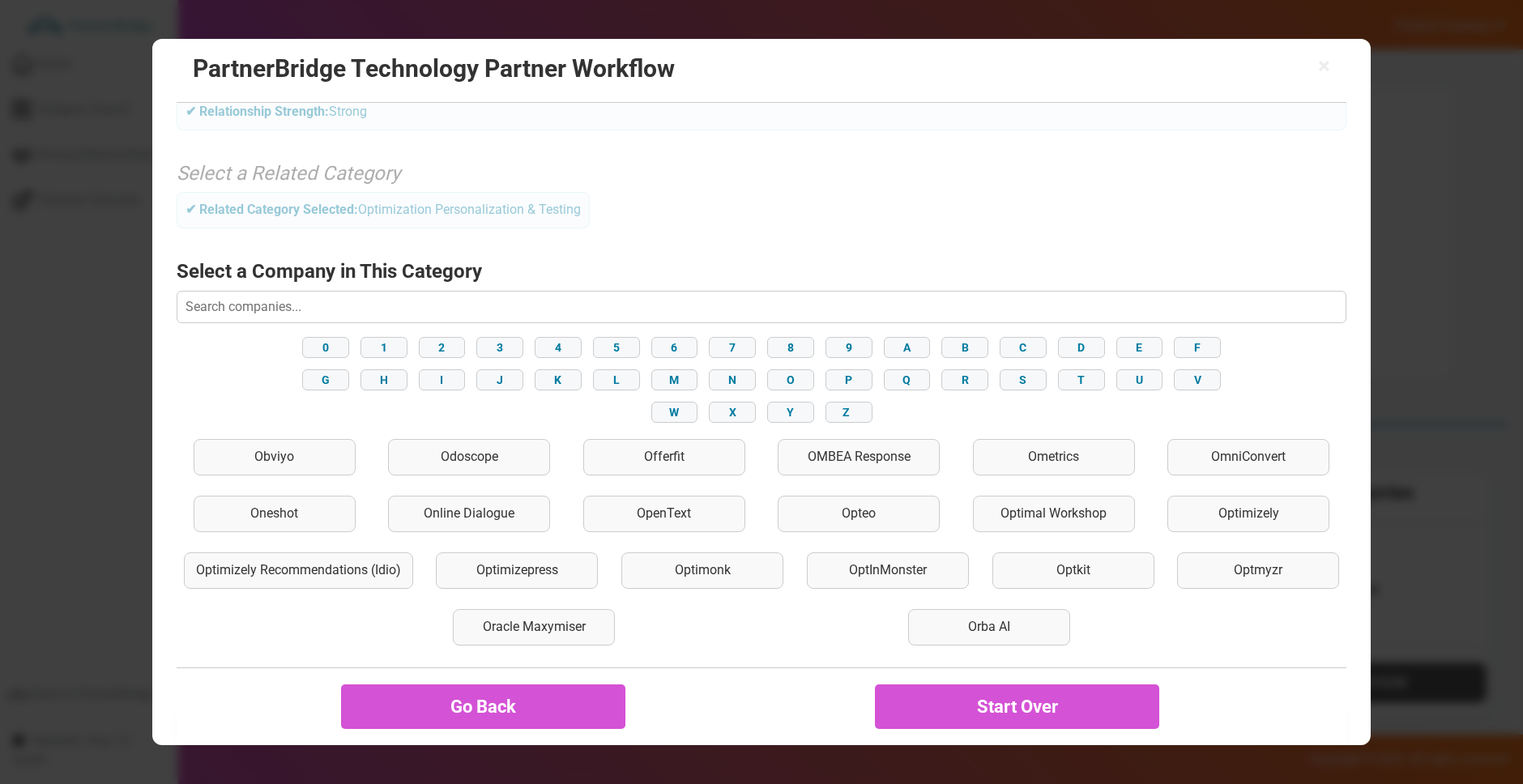
scroll to position [166, 0]
click at [1295, 515] on div "Optimizely" at bounding box center [1248, 511] width 162 height 36
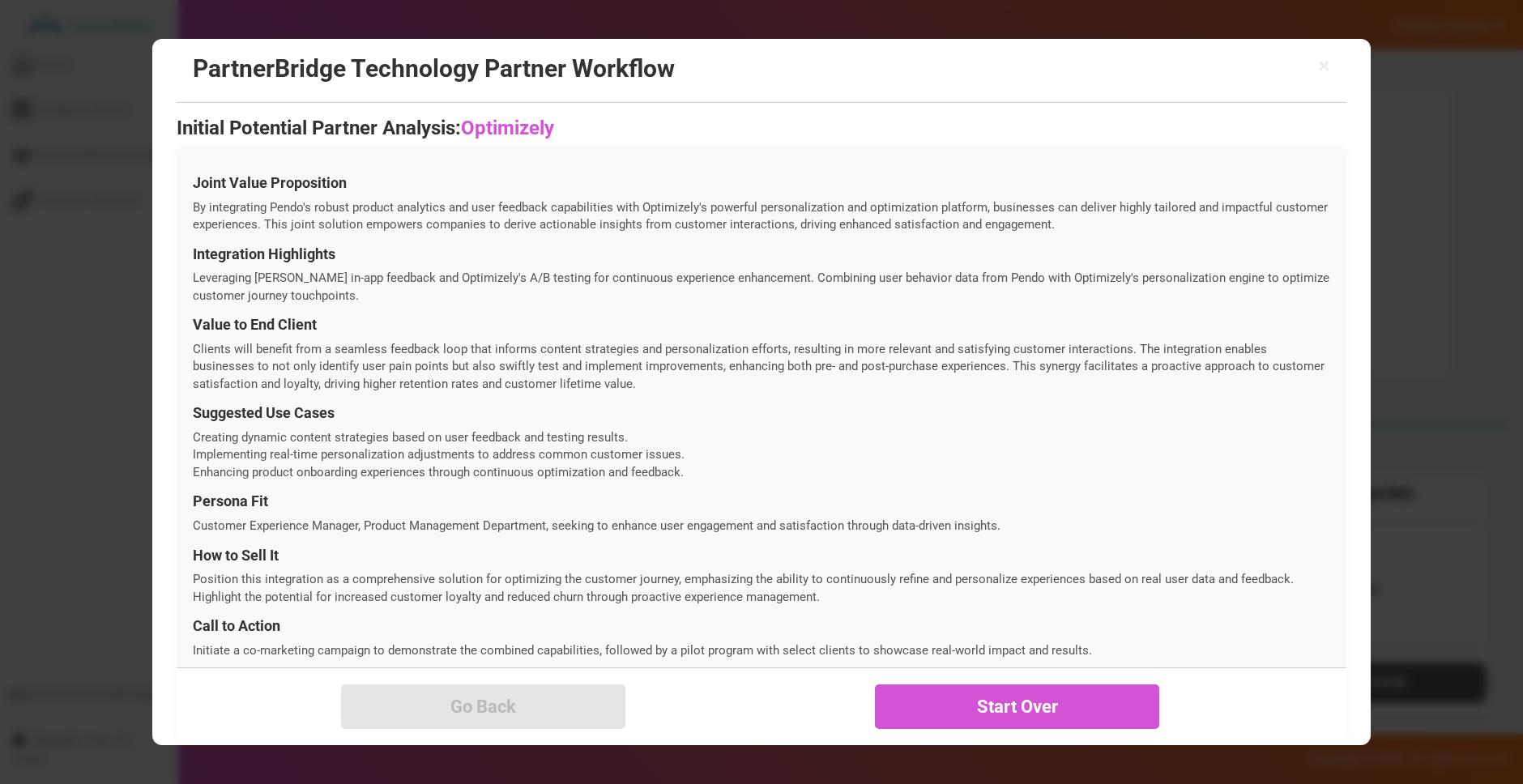
scroll to position [368, 0]
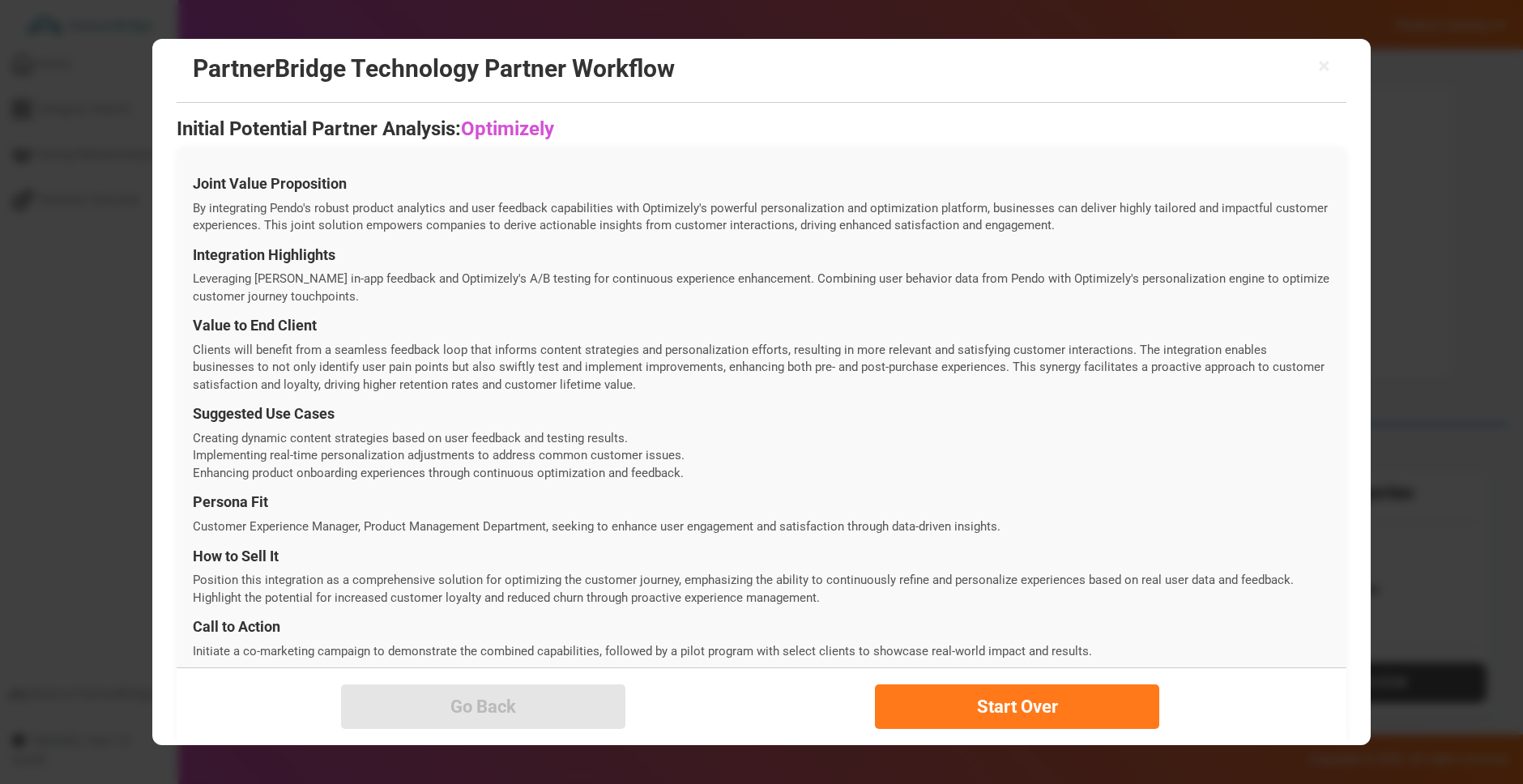
click at [974, 727] on div "Go Back Start Over" at bounding box center [762, 706] width 1170 height 78
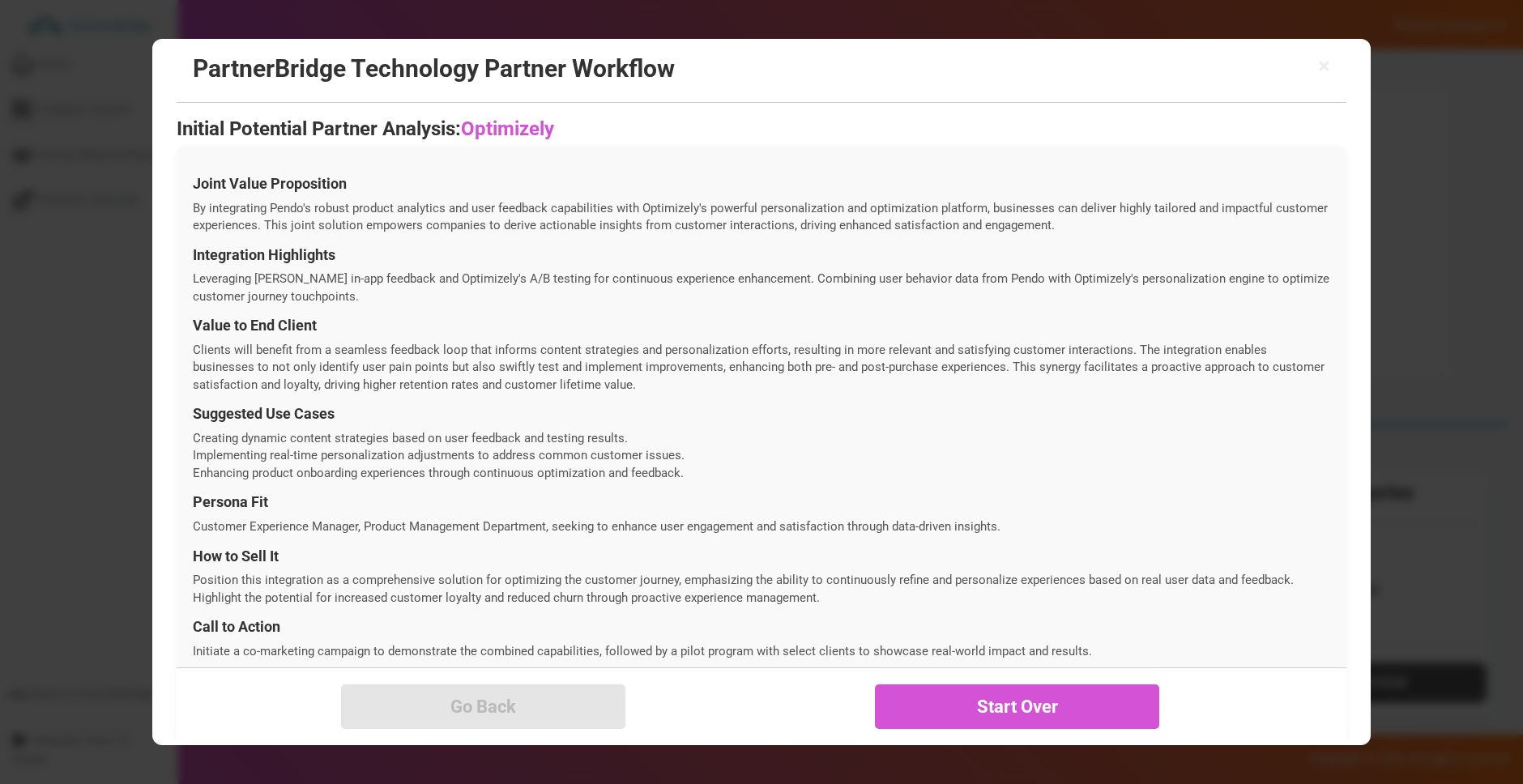
drag, startPoint x: 976, startPoint y: 702, endPoint x: 981, endPoint y: 683, distance: 19.6
click at [977, 702] on button "Start Over" at bounding box center [1017, 706] width 285 height 44
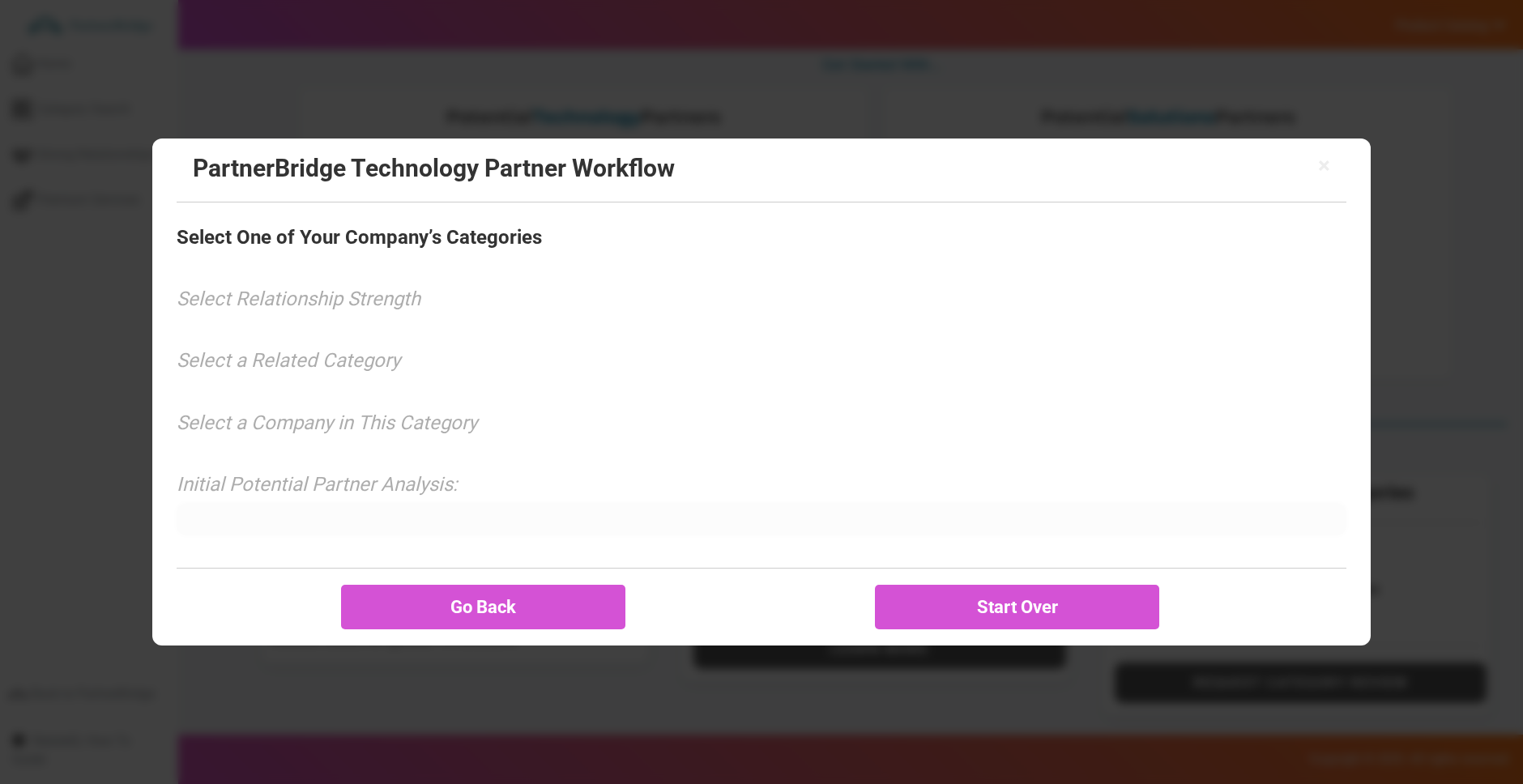
scroll to position [0, 0]
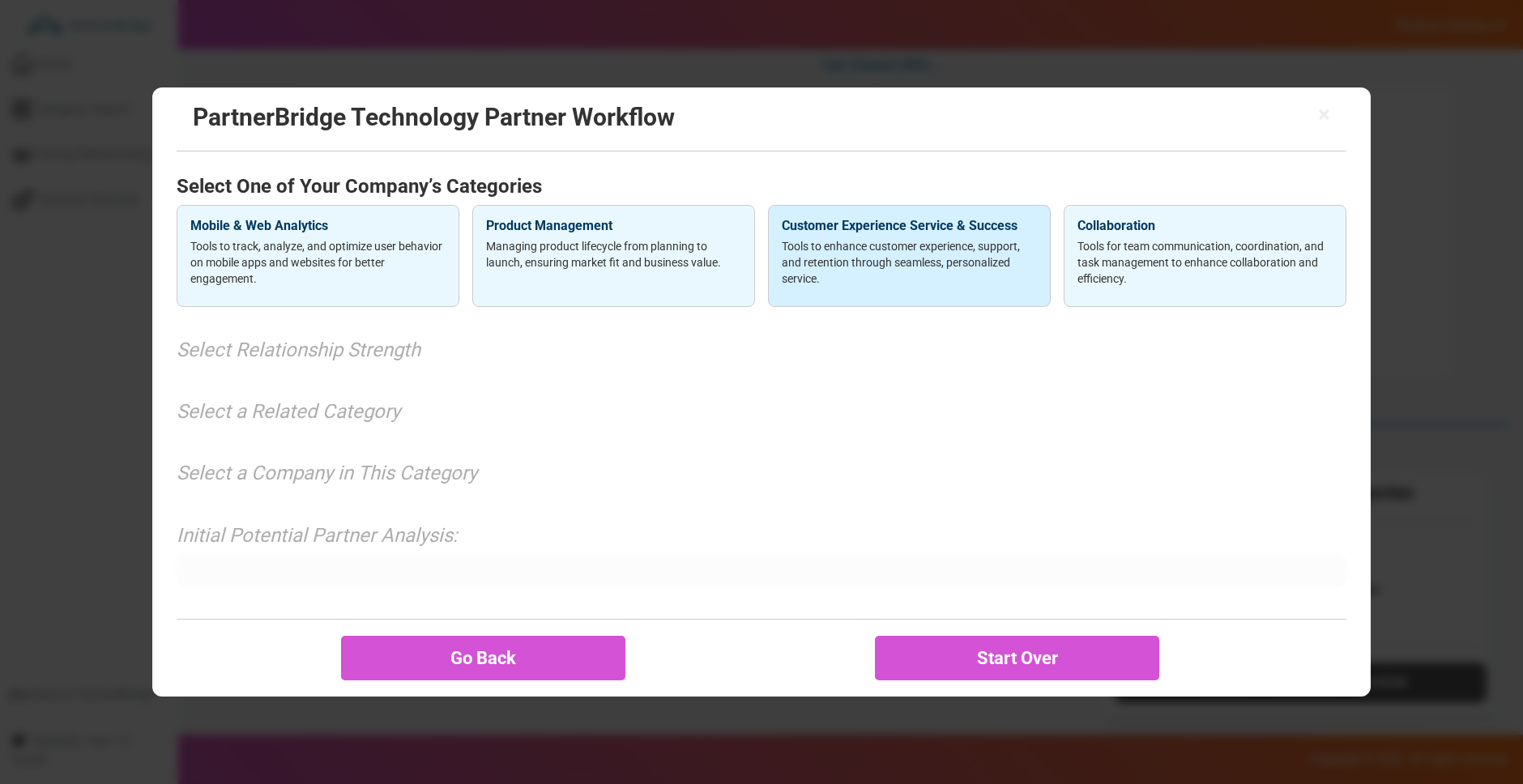
click at [811, 237] on div "Customer Experience Service & Success Tools to enhance customer experience, sup…" at bounding box center [909, 256] width 283 height 102
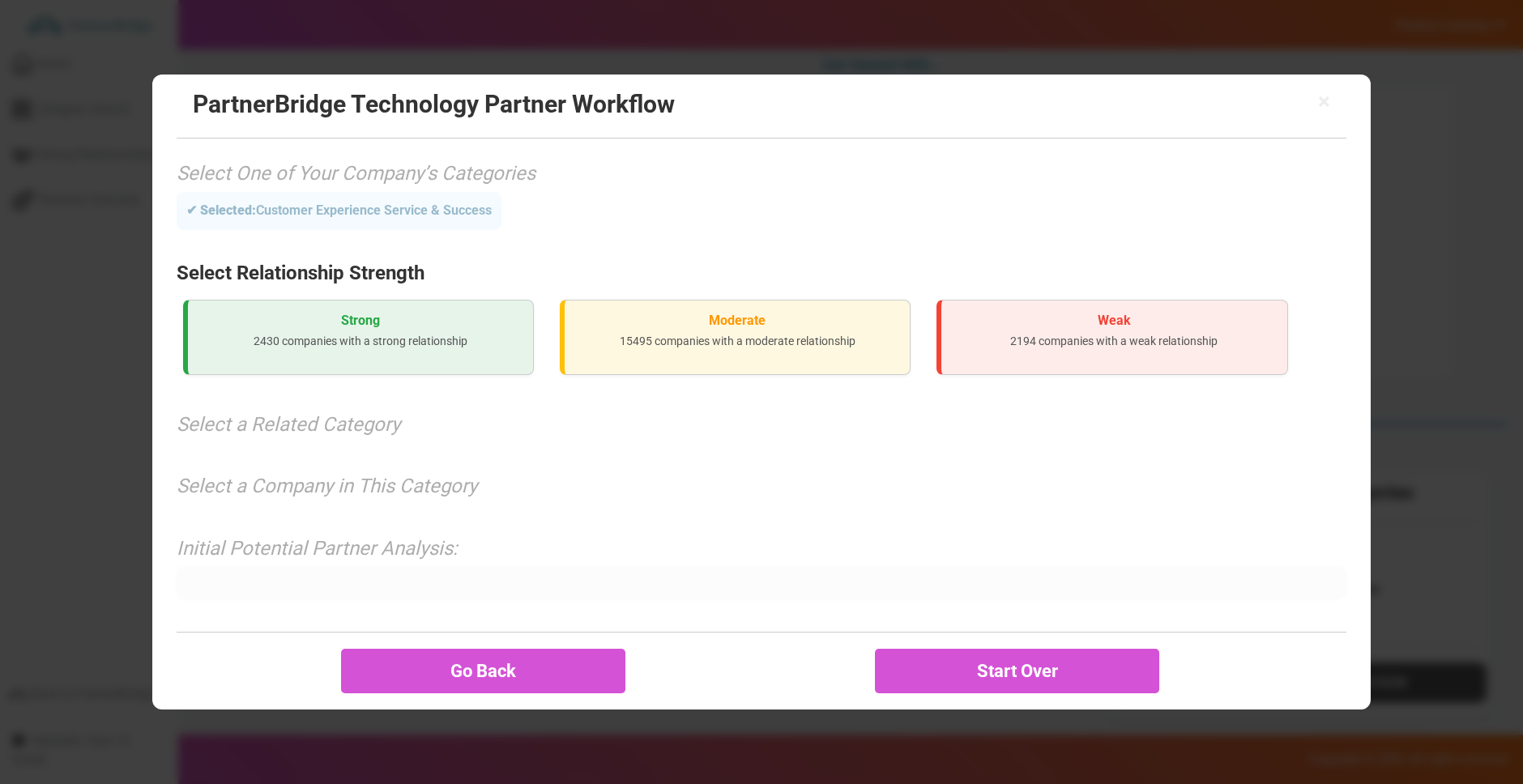
drag, startPoint x: 454, startPoint y: 325, endPoint x: 483, endPoint y: 336, distance: 31.0
click at [454, 324] on h3 "Strong" at bounding box center [361, 320] width 319 height 15
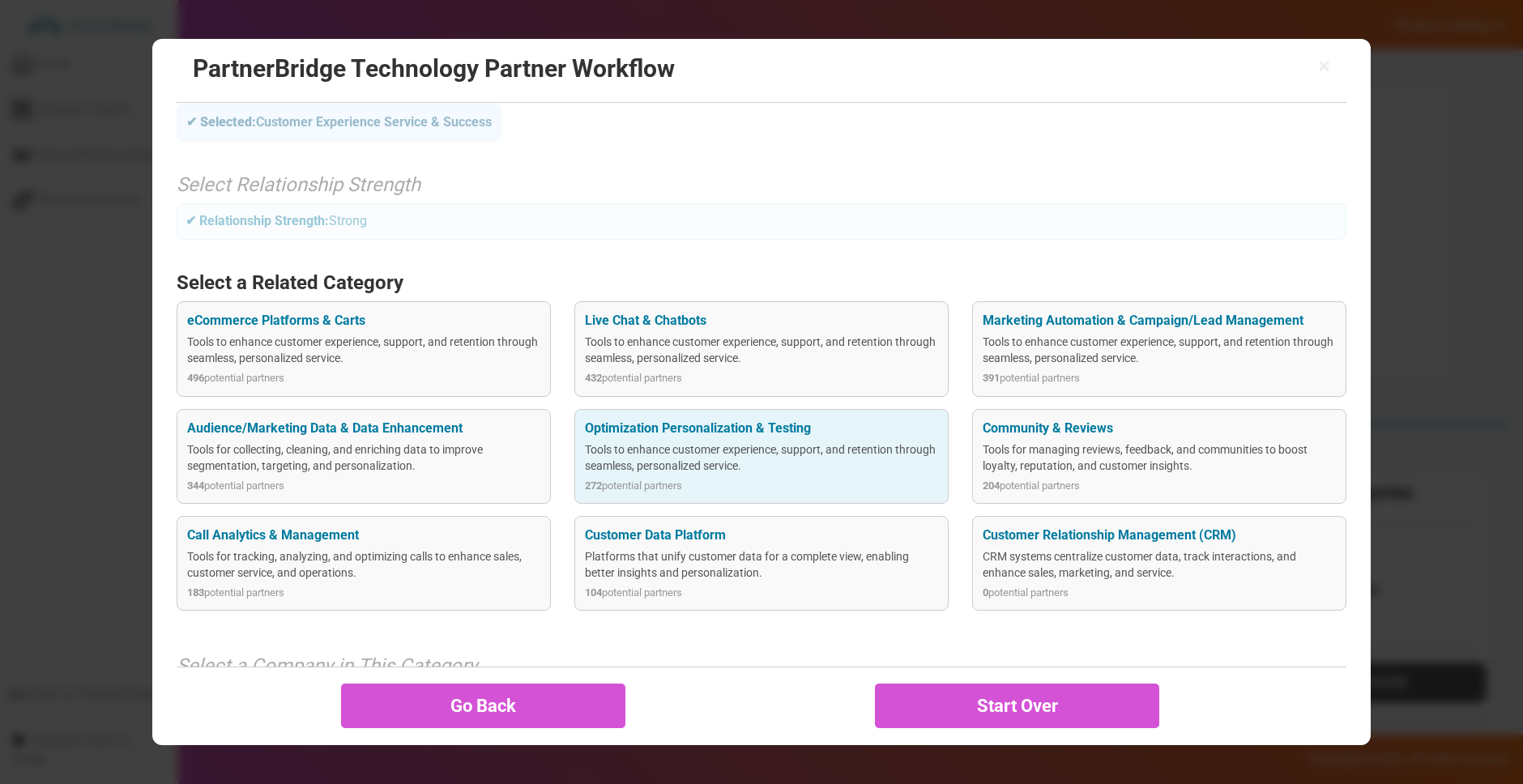
scroll to position [62, 0]
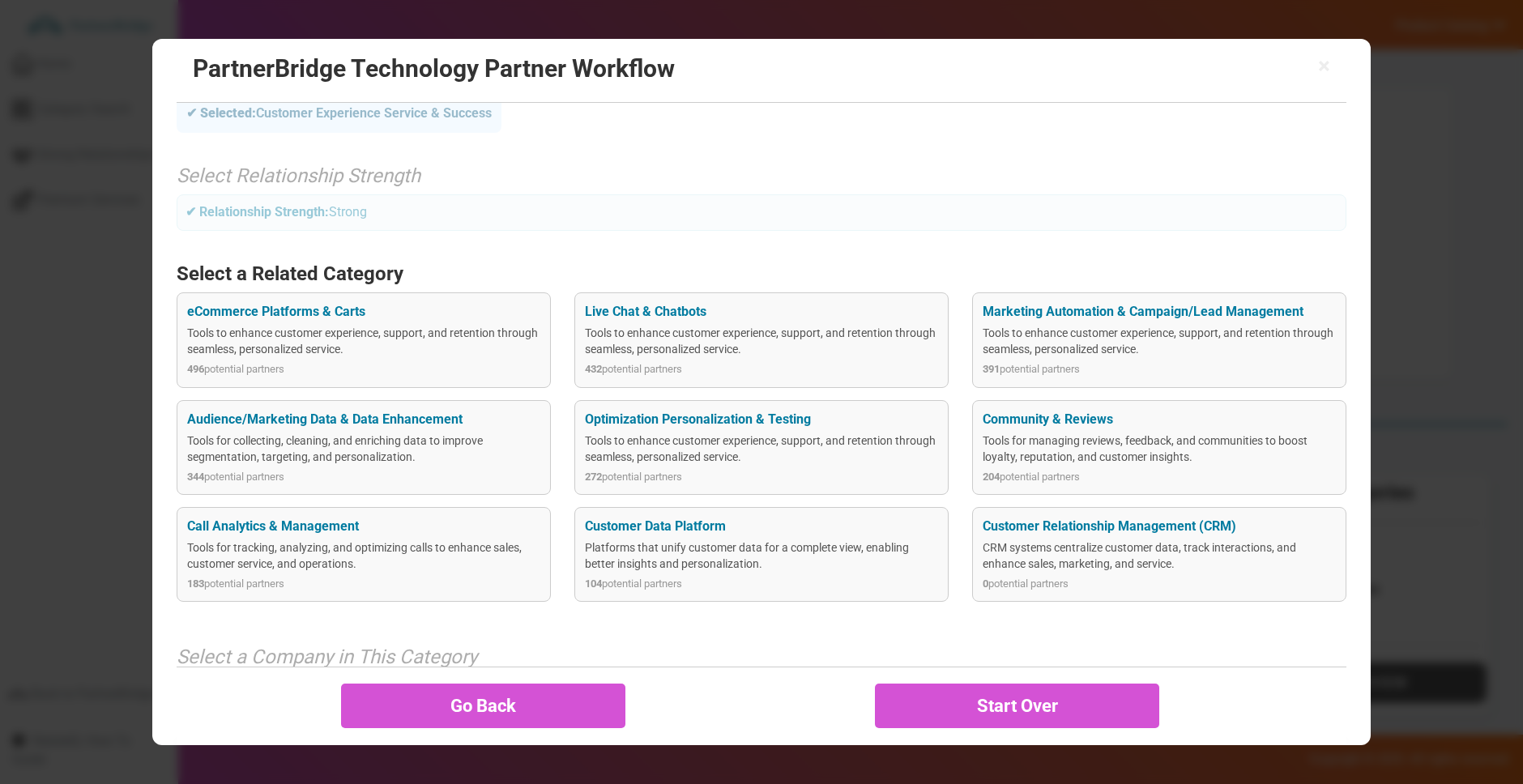
click at [902, 520] on div "Customer Data Platform" at bounding box center [761, 526] width 353 height 18
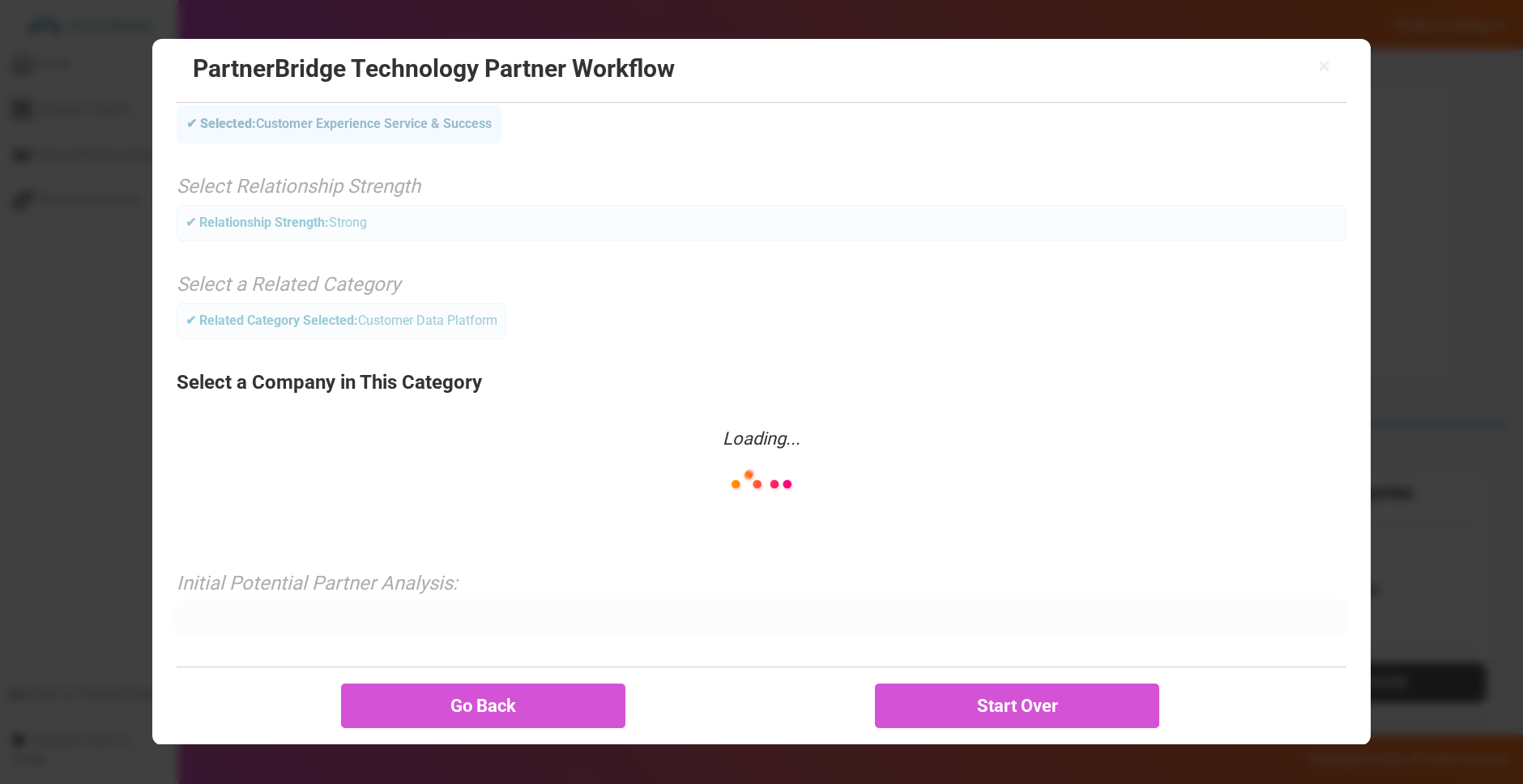
scroll to position [0, 0]
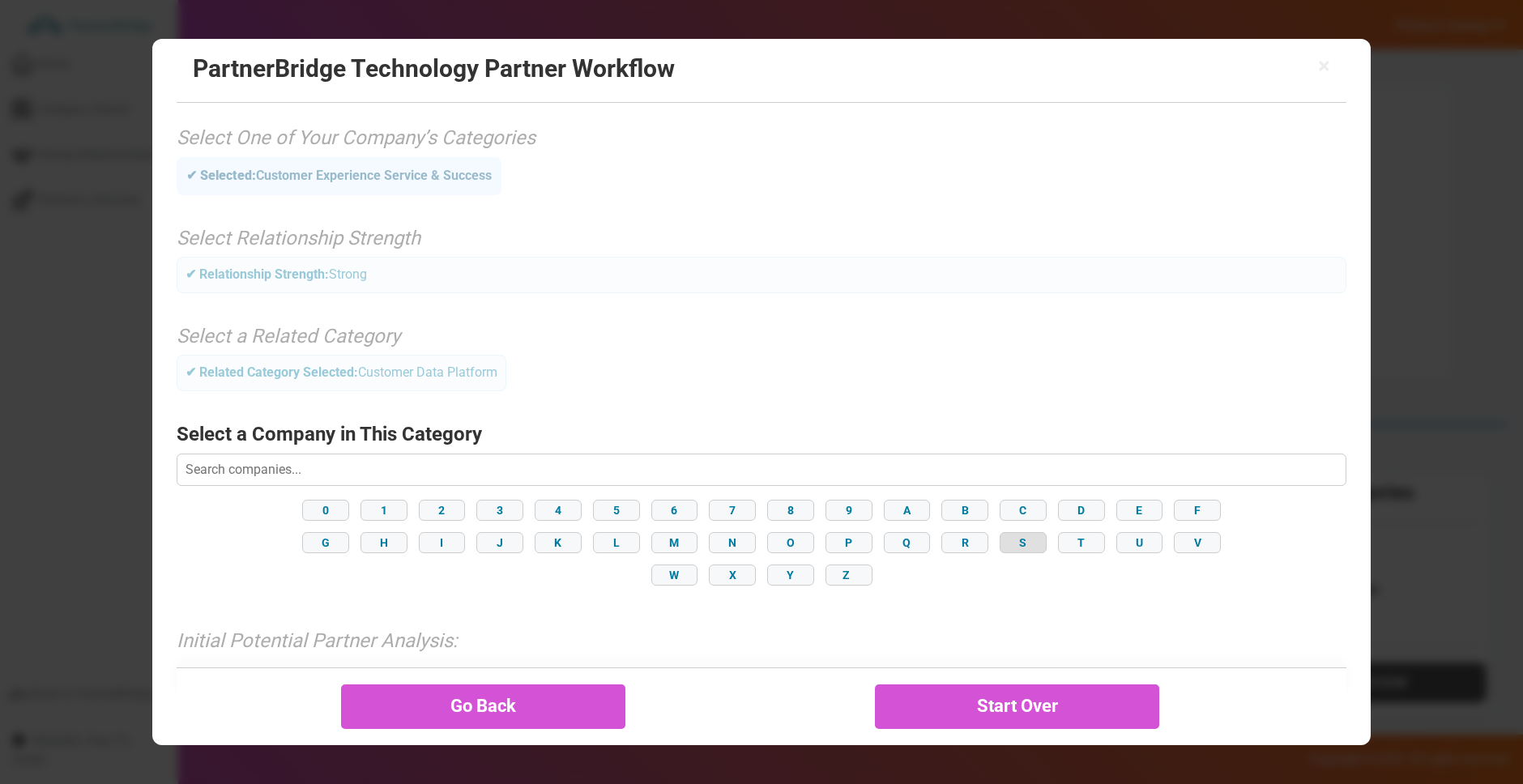
click at [1013, 535] on button "S" at bounding box center [1023, 542] width 47 height 21
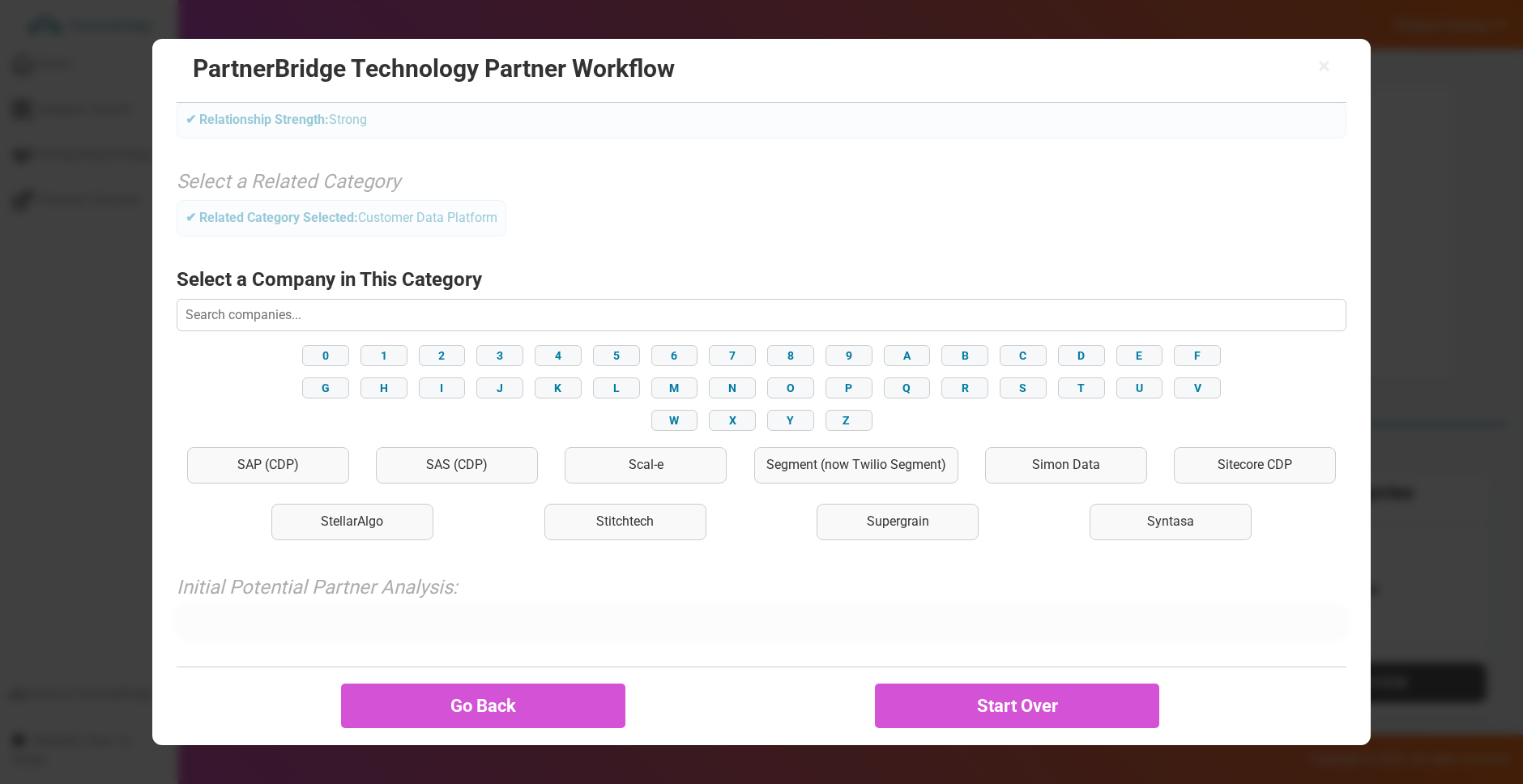
scroll to position [158, 0]
click at [1323, 72] on span "×" at bounding box center [1324, 66] width 12 height 23
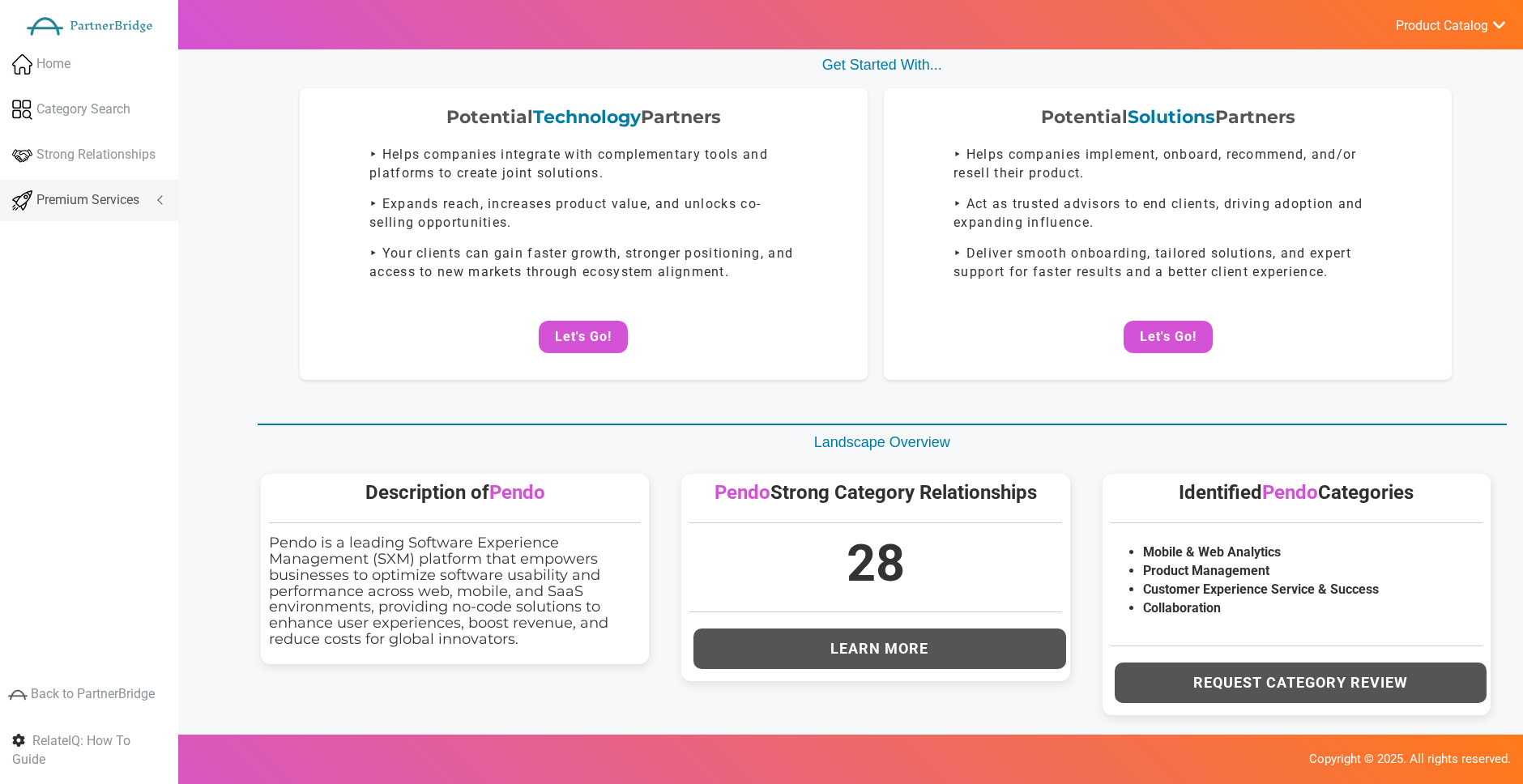
drag, startPoint x: 189, startPoint y: 200, endPoint x: 169, endPoint y: 201, distance: 20.0
click at [187, 201] on body "Home Category Search Strong Relationships Premium Services Analyze Potential 1" at bounding box center [761, 305] width 1523 height 784
drag, startPoint x: 166, startPoint y: 200, endPoint x: 155, endPoint y: 217, distance: 20.2
click at [165, 200] on link "Premium Services" at bounding box center [89, 200] width 178 height 42
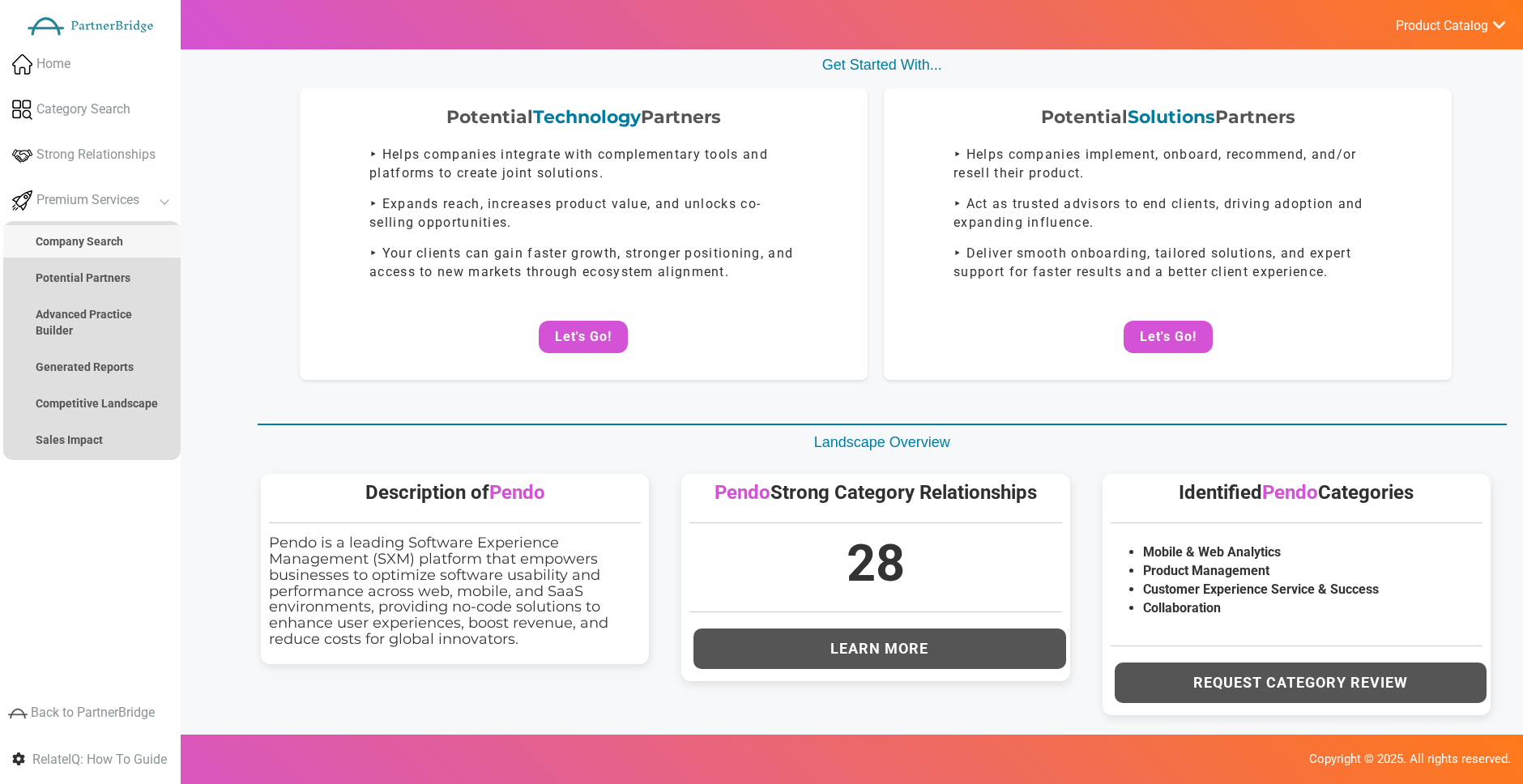
click at [137, 233] on link "Company Search" at bounding box center [92, 241] width 177 height 32
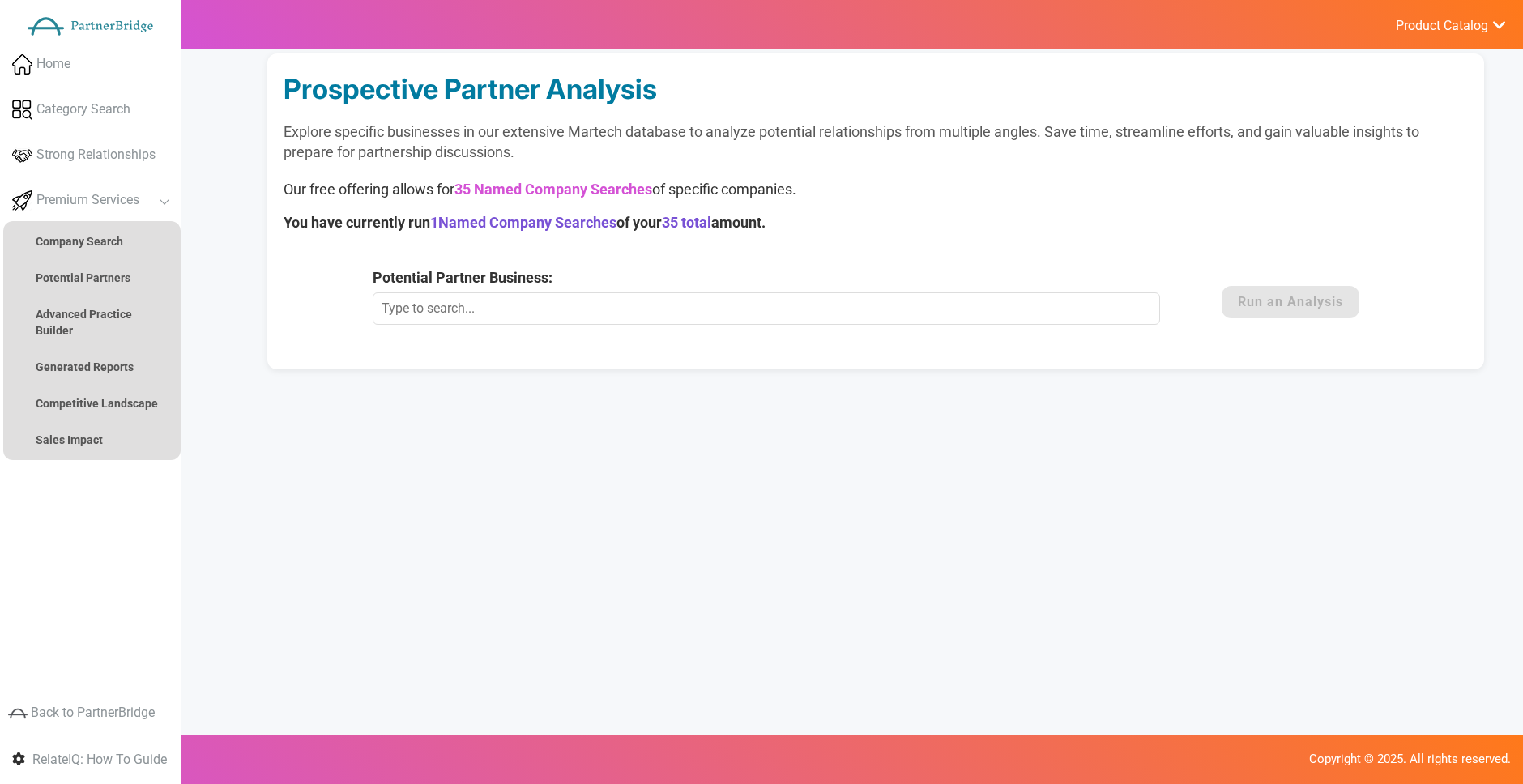
click at [721, 298] on input "Potential Partner Business:" at bounding box center [765, 308] width 787 height 32
type input "Snowflake"
click at [1233, 316] on button "Run an Analysis" at bounding box center [1290, 302] width 138 height 32
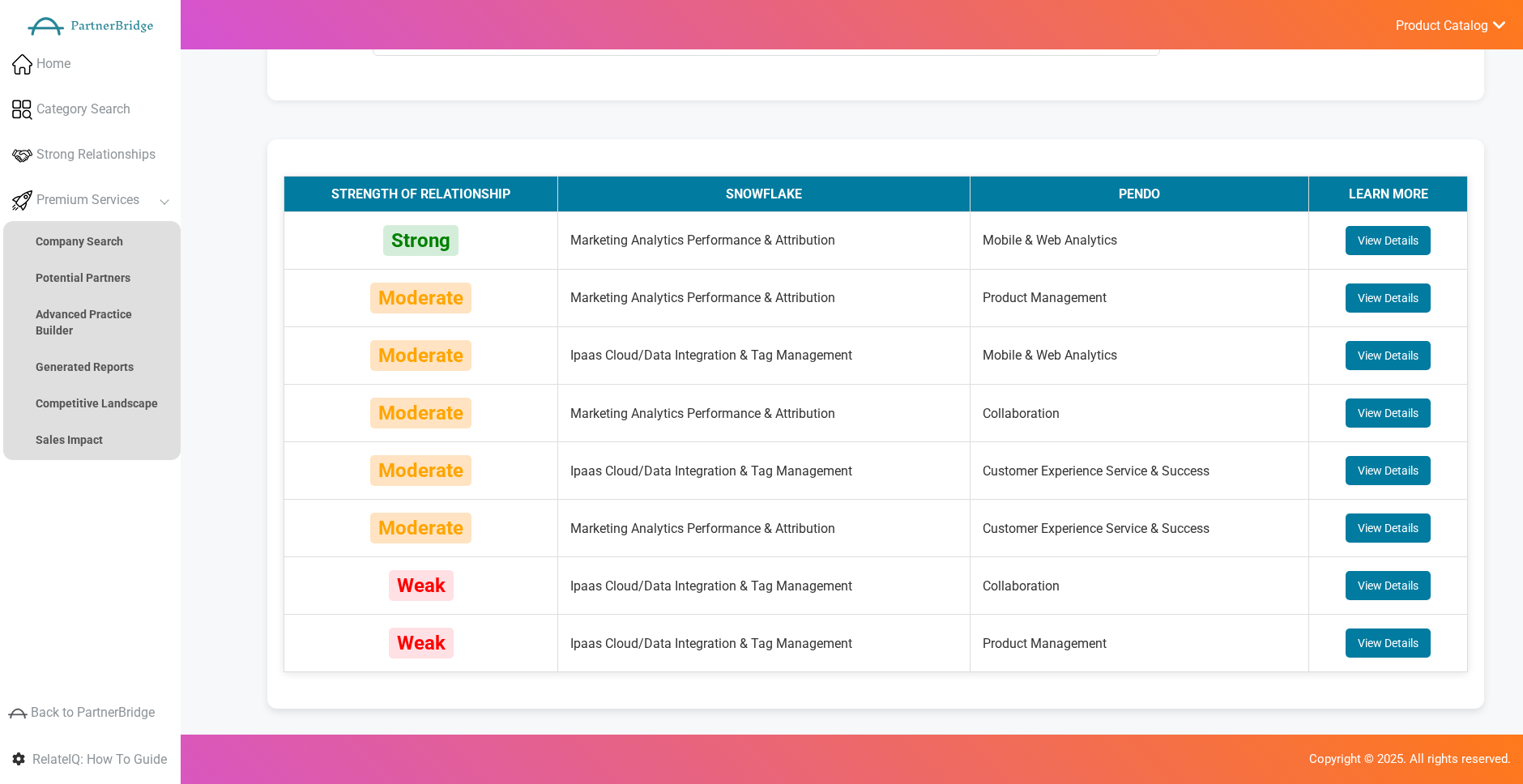
scroll to position [268, 0]
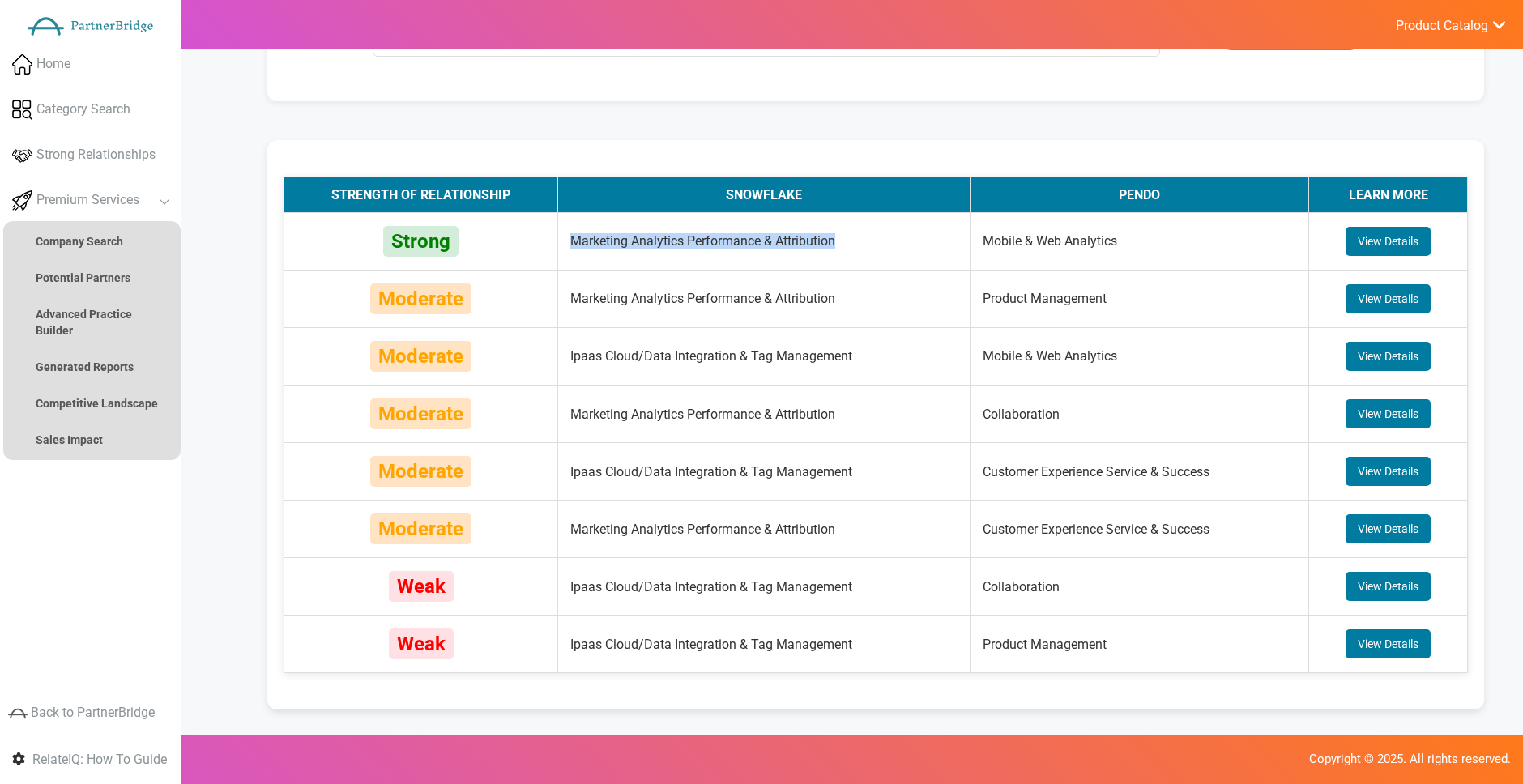
drag, startPoint x: 850, startPoint y: 241, endPoint x: 551, endPoint y: 246, distance: 299.0
click at [550, 246] on tr "Strong Marketing Analytics Performance & Attribution Mobile & Web Analytics Vie…" at bounding box center [876, 241] width 1184 height 57
click at [68, 55] on span "Home" at bounding box center [53, 63] width 34 height 18
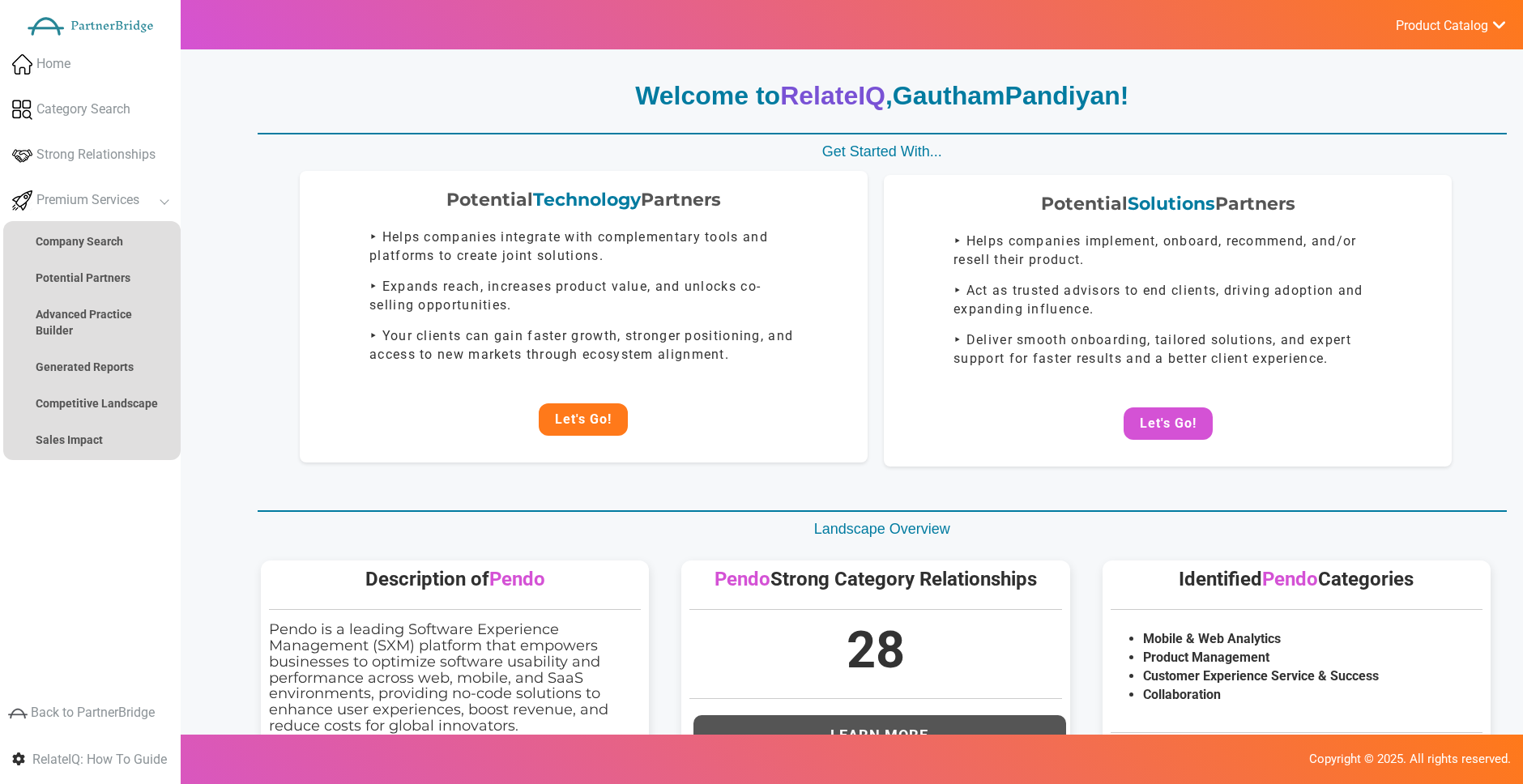
click at [610, 423] on button "Let's Go!" at bounding box center [583, 419] width 89 height 32
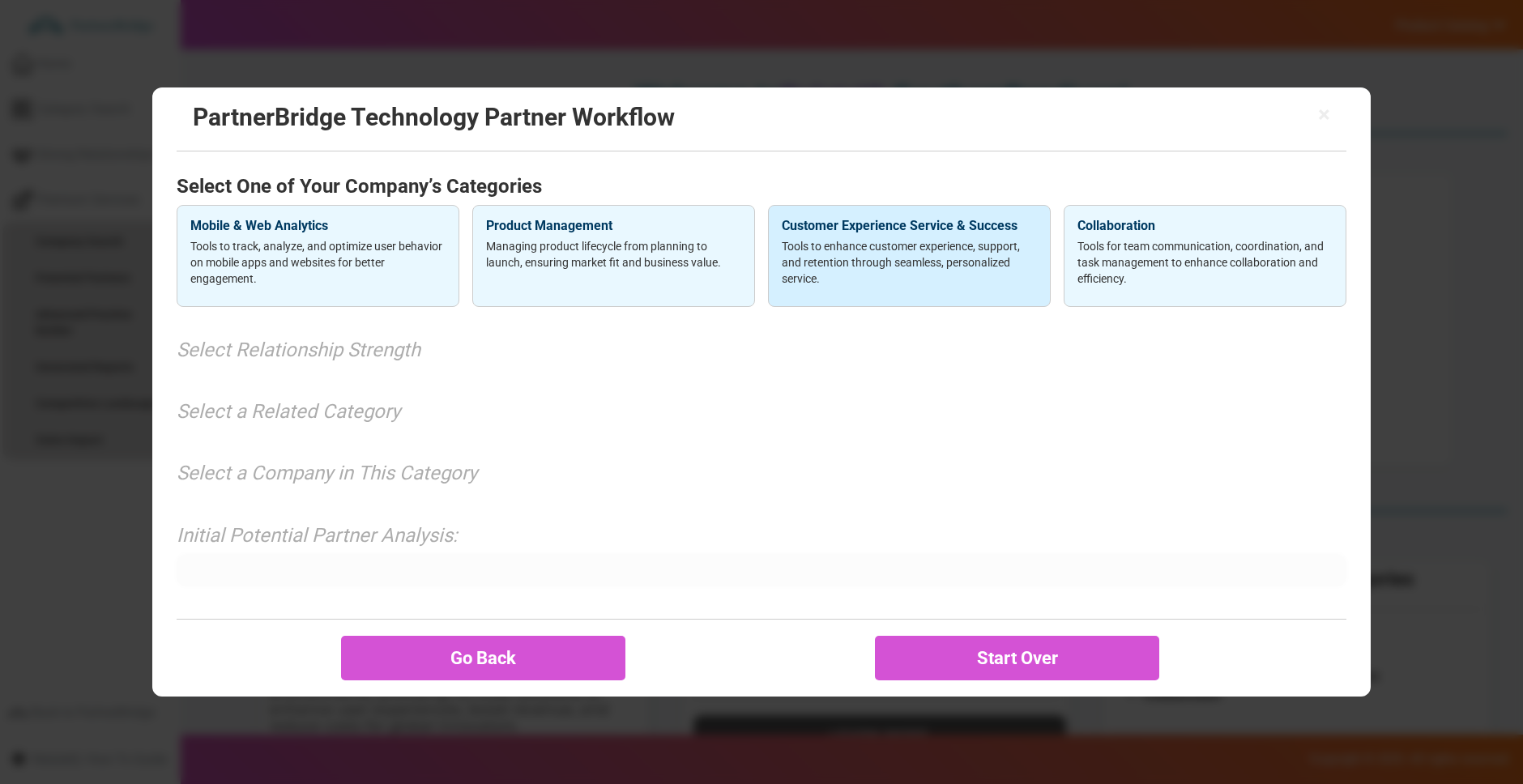
click at [856, 249] on p "Tools to enhance customer experience, support, and retention through seamless, …" at bounding box center [909, 262] width 255 height 49
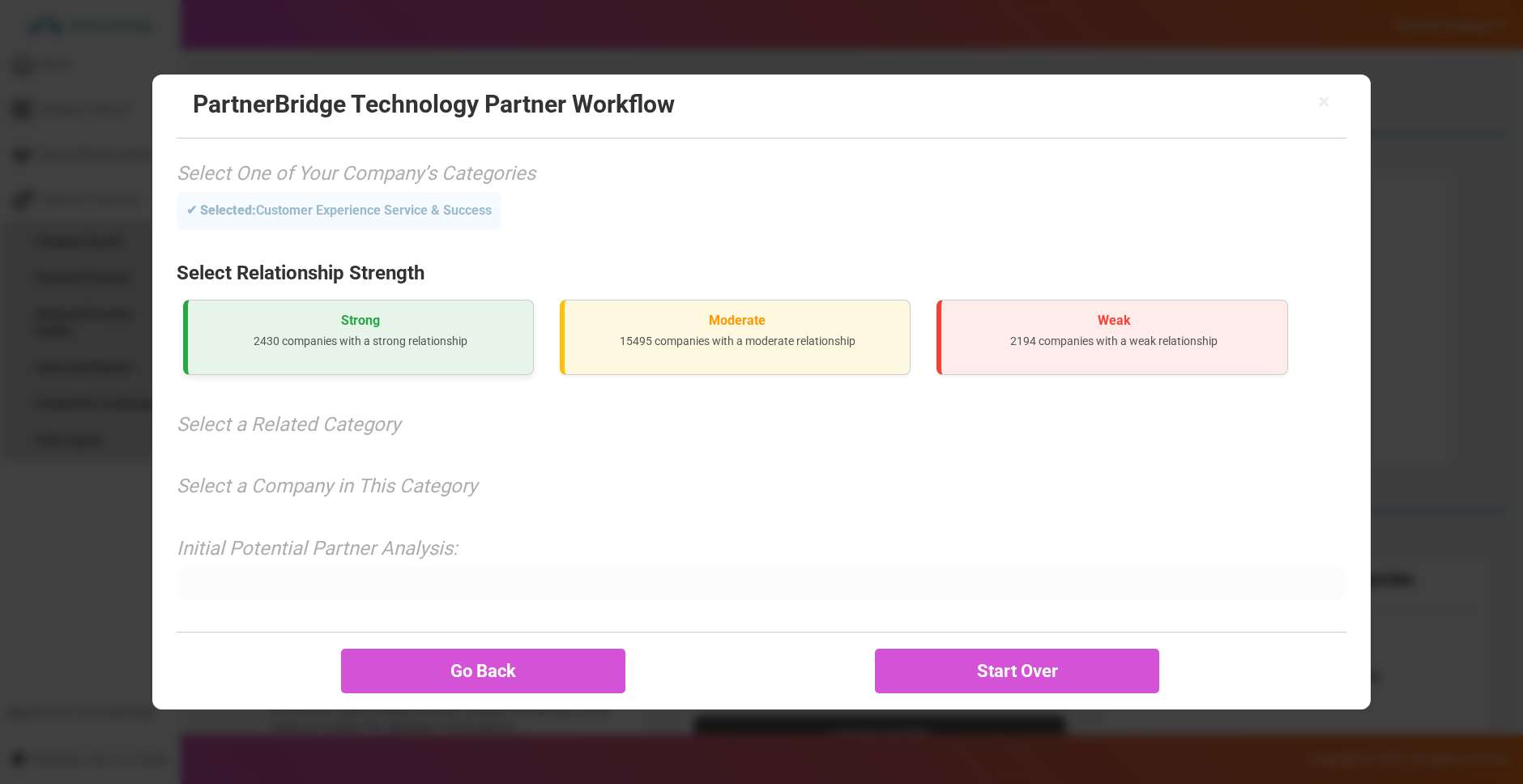
click at [457, 326] on h3 "Strong" at bounding box center [361, 320] width 319 height 15
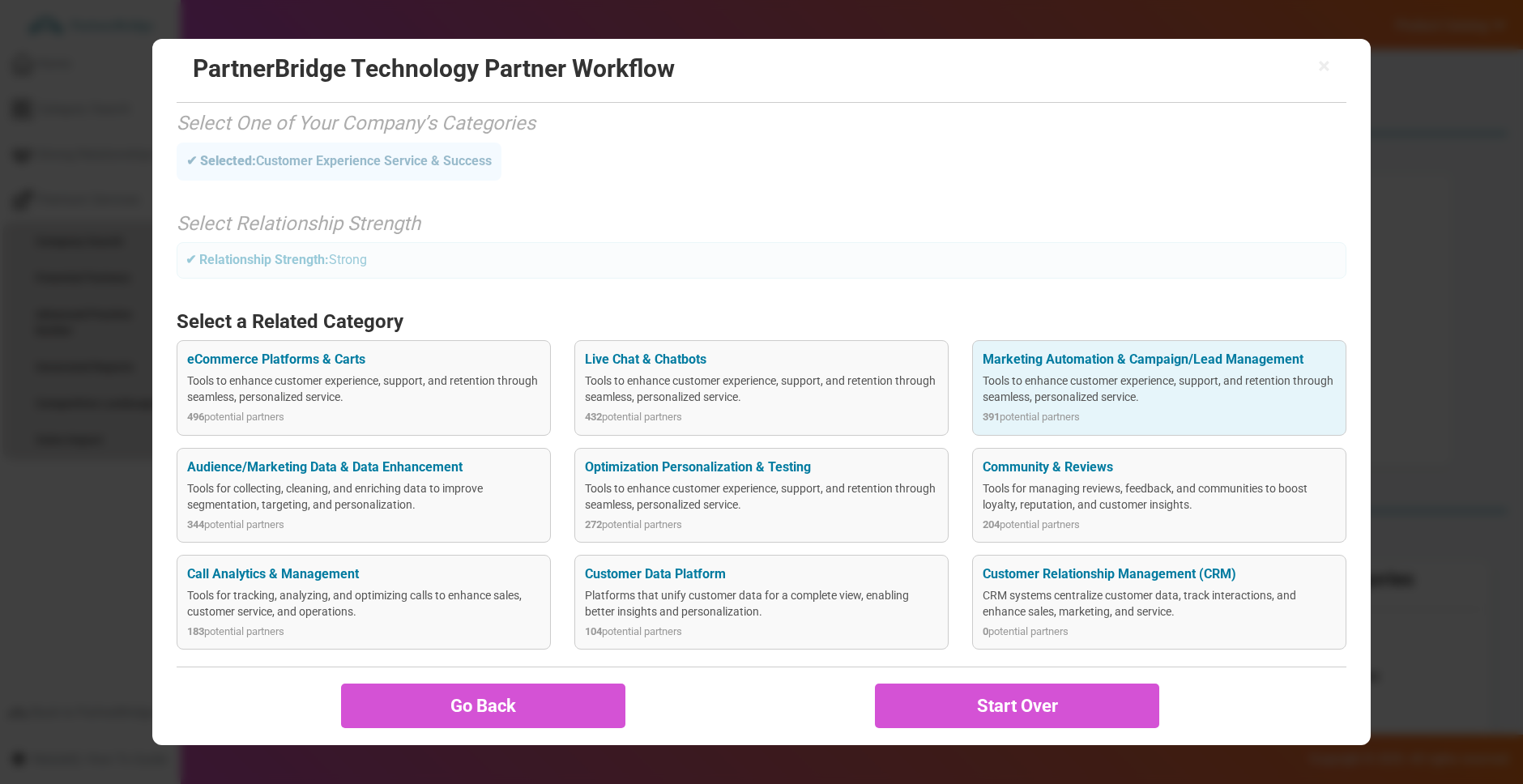
click at [1208, 397] on div "Tools to enhance customer experience, support, and retention through seamless, …" at bounding box center [1159, 388] width 353 height 32
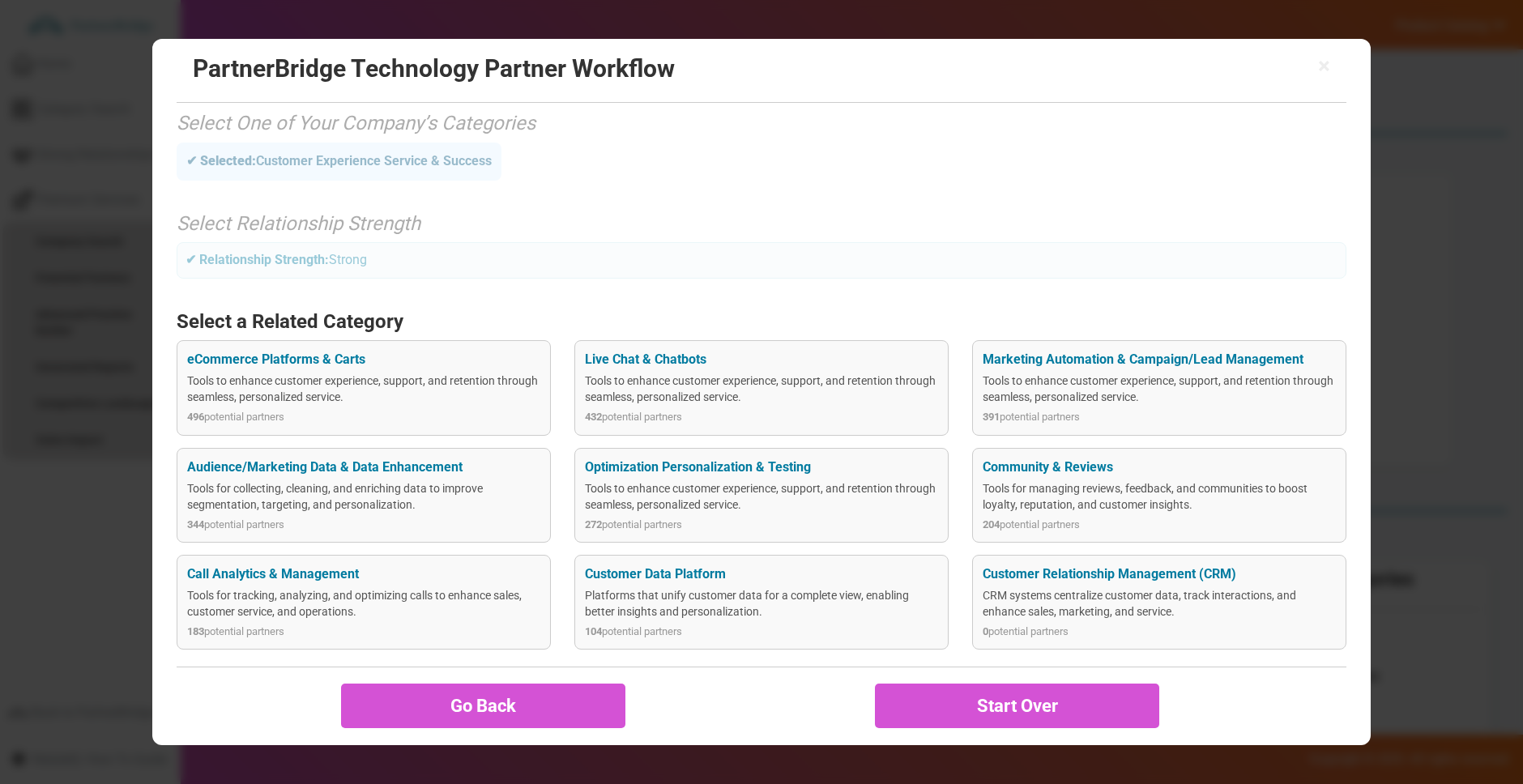
scroll to position [0, 0]
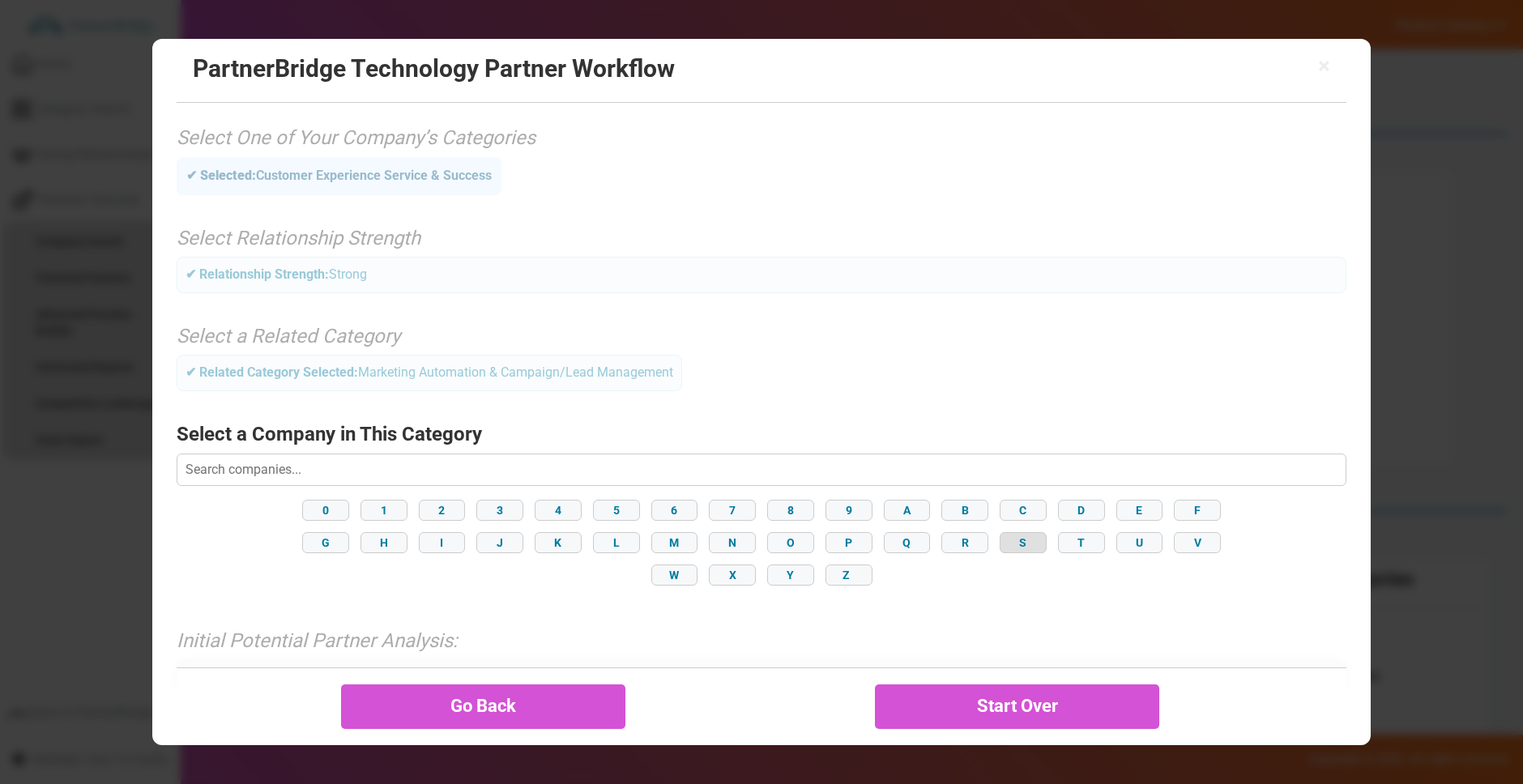
click at [1027, 541] on button "S" at bounding box center [1023, 542] width 47 height 21
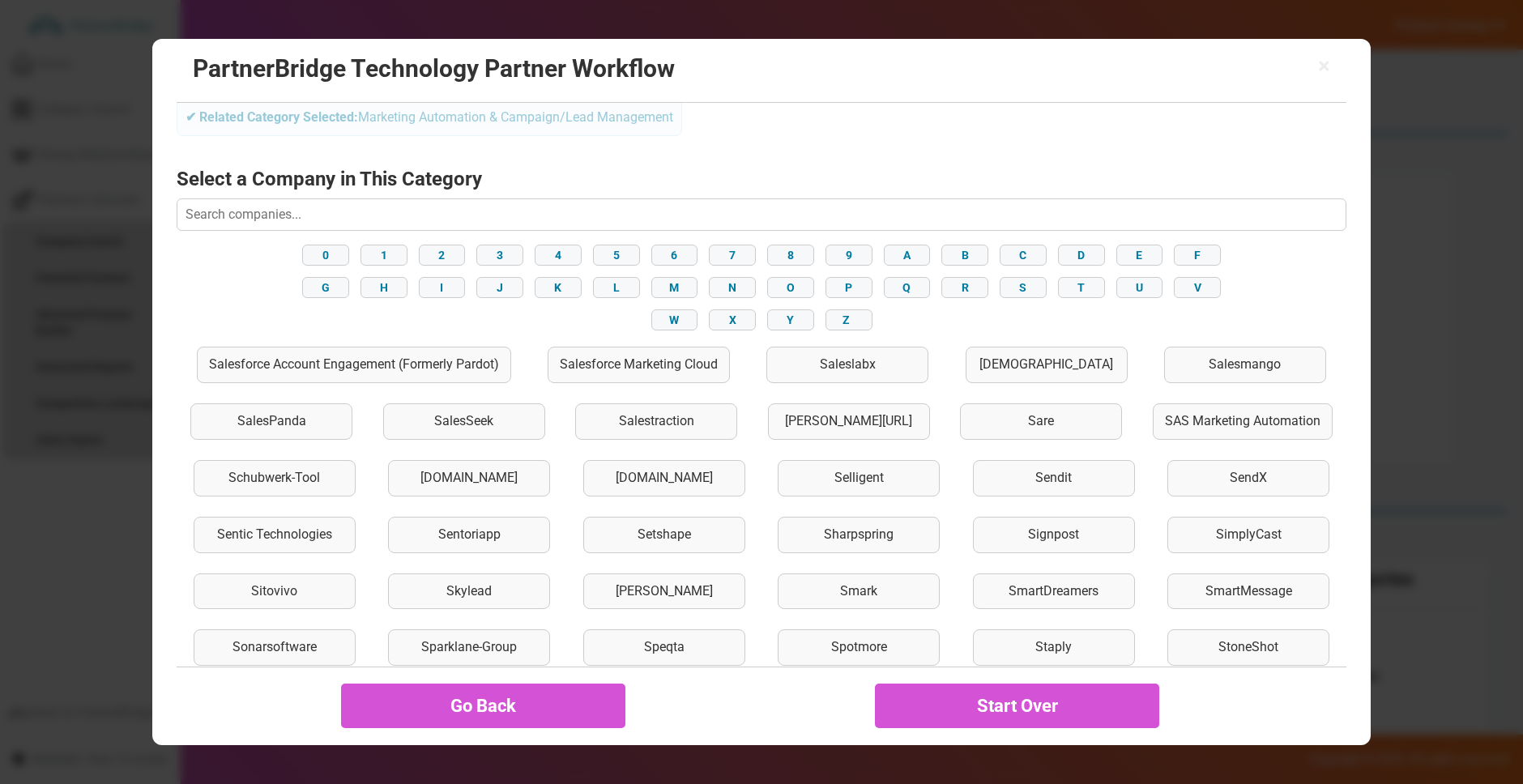
scroll to position [284, 0]
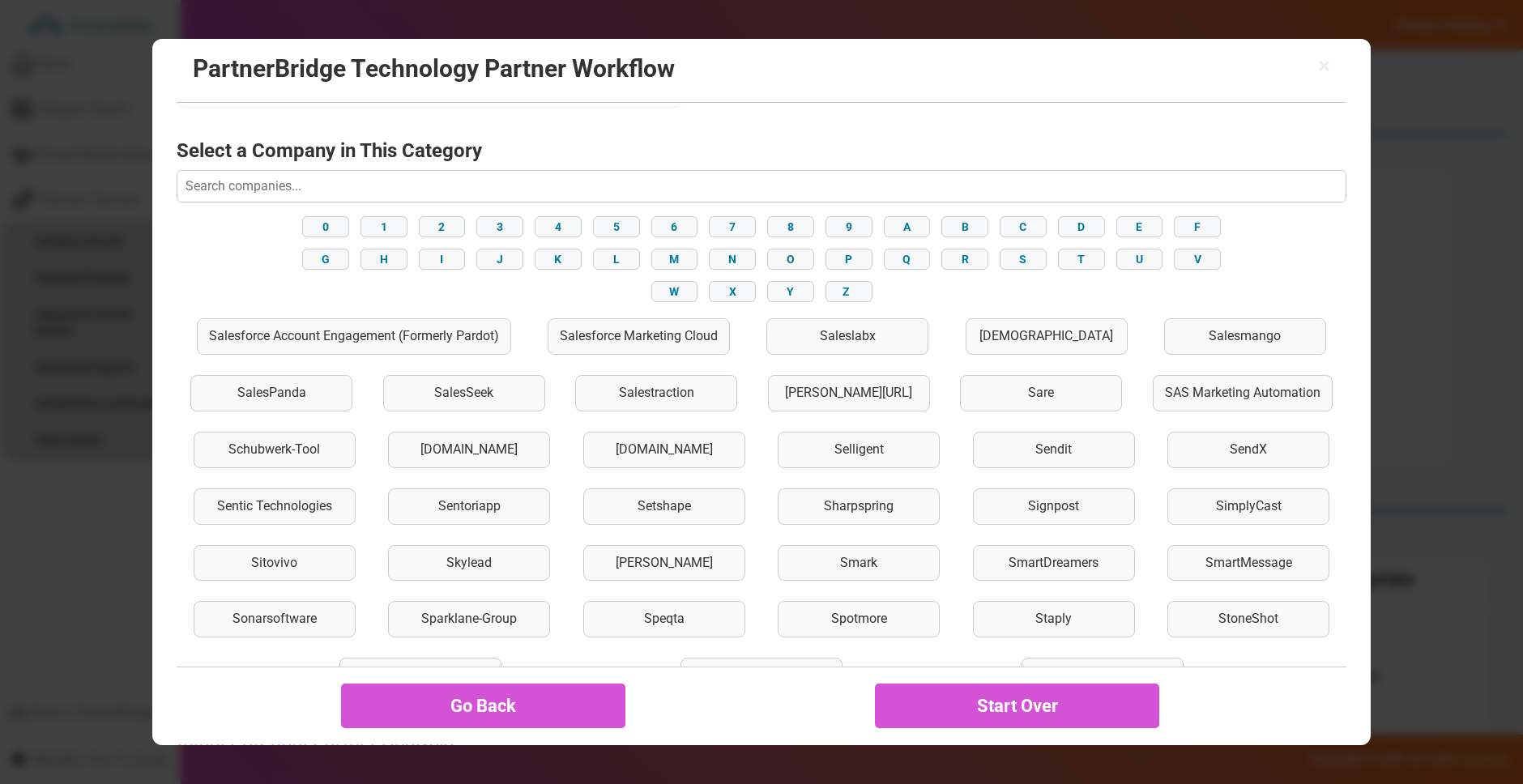
click at [494, 90] on div "× PartnerBridge Technology Partner Workflow" at bounding box center [762, 71] width 1170 height 64
click at [510, 180] on input "text" at bounding box center [762, 186] width 1170 height 32
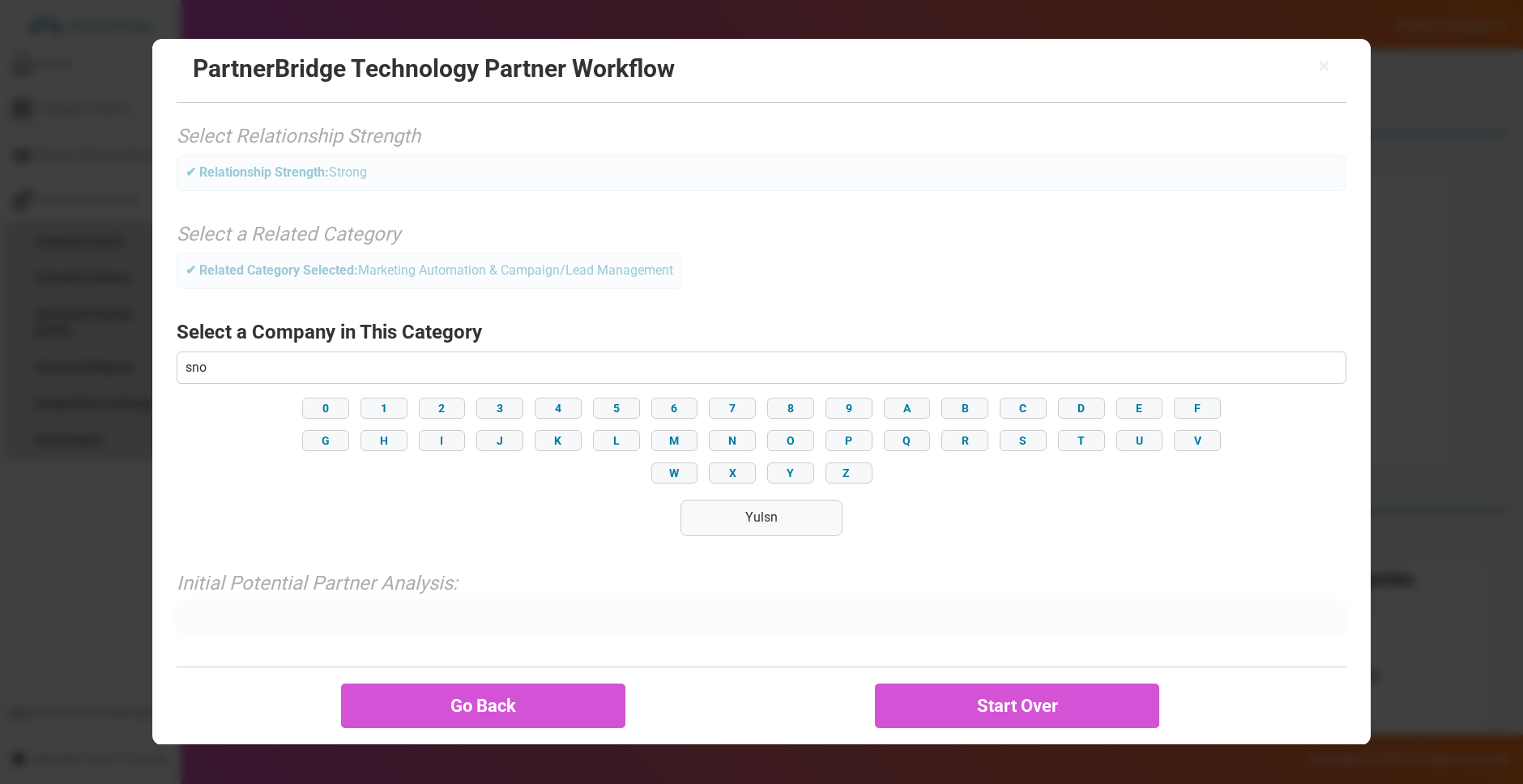
scroll to position [86, 0]
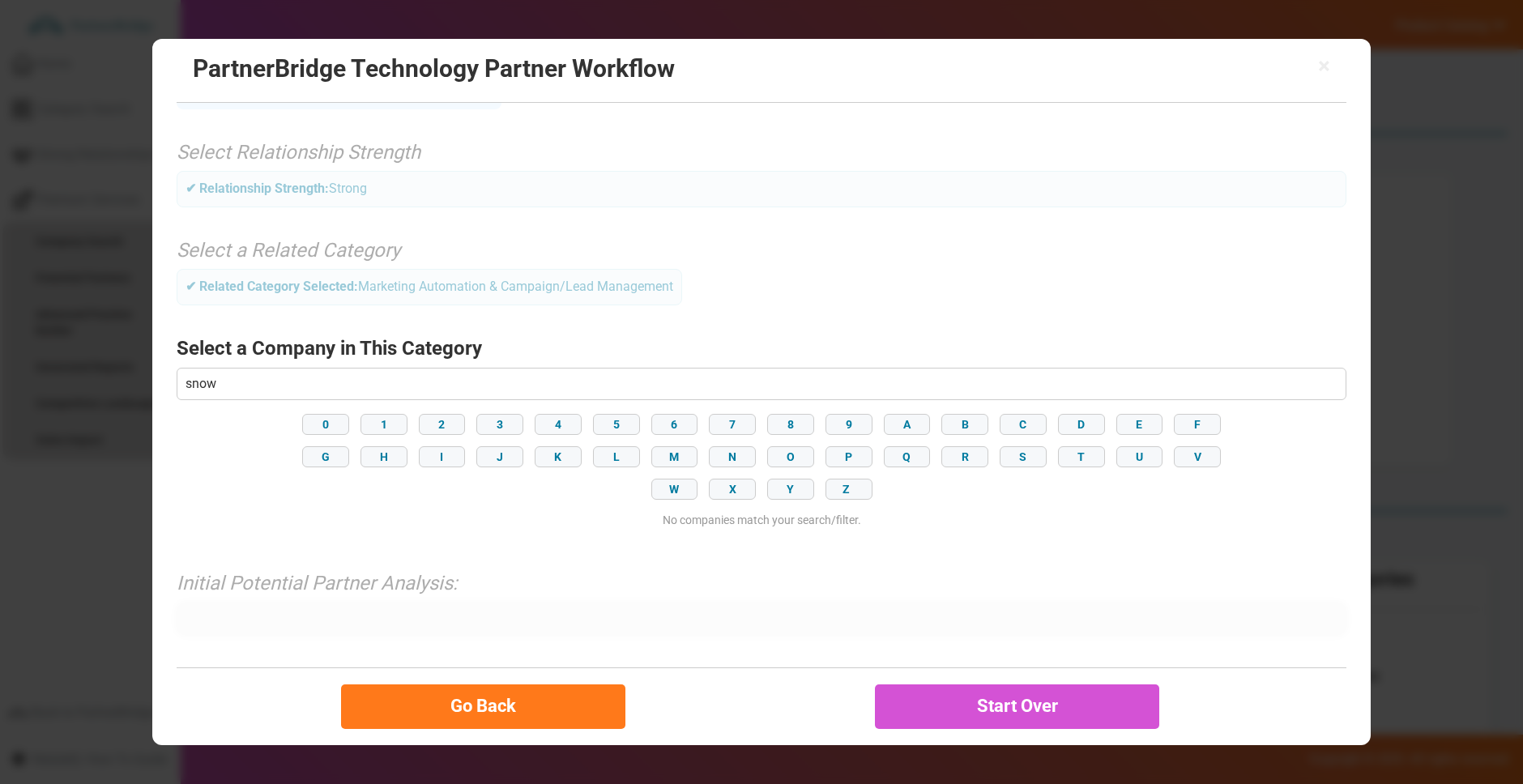
click at [597, 701] on button "Go Back" at bounding box center [483, 706] width 285 height 44
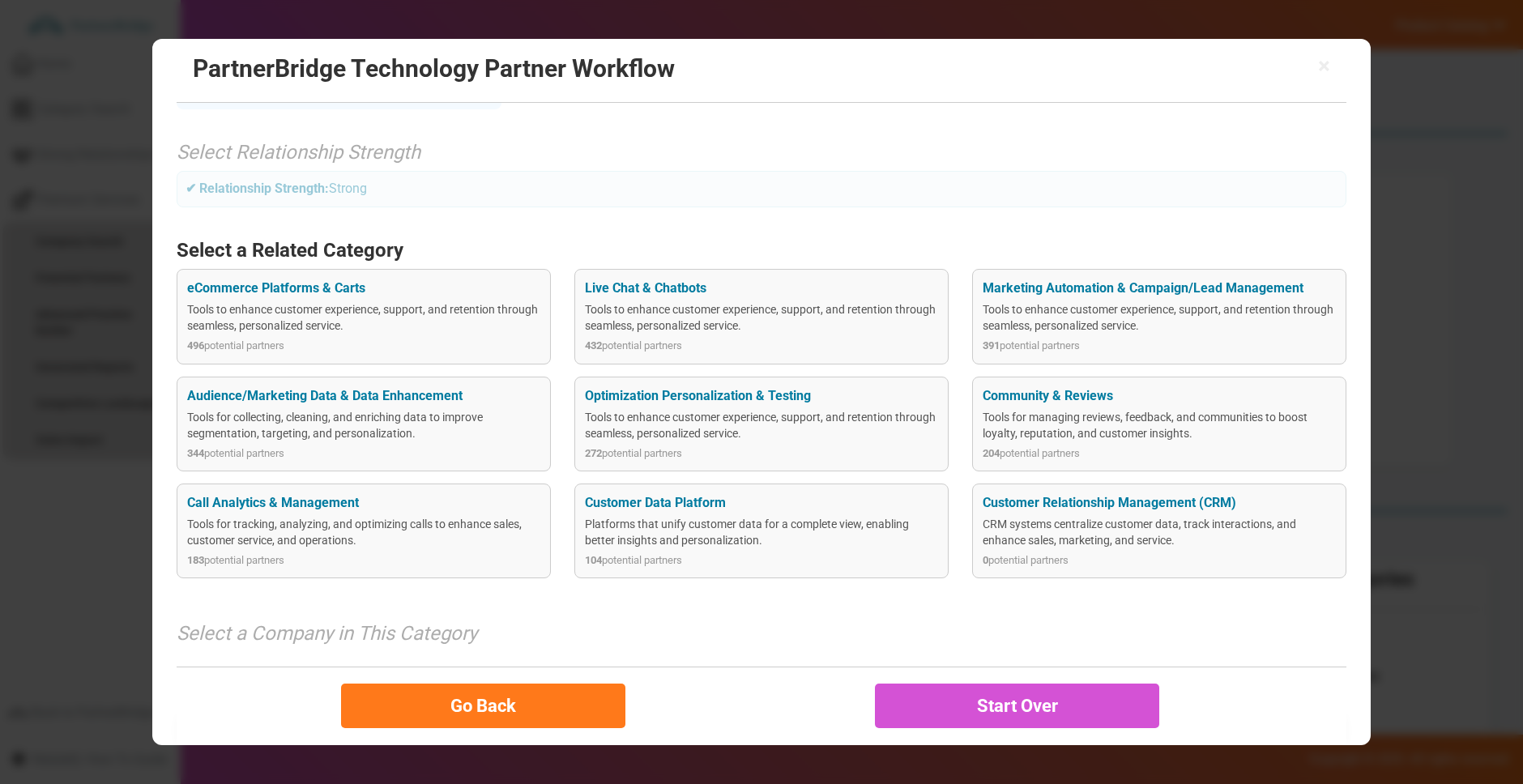
drag, startPoint x: 573, startPoint y: 696, endPoint x: 544, endPoint y: 468, distance: 229.8
click at [573, 696] on button "Go Back" at bounding box center [483, 706] width 285 height 44
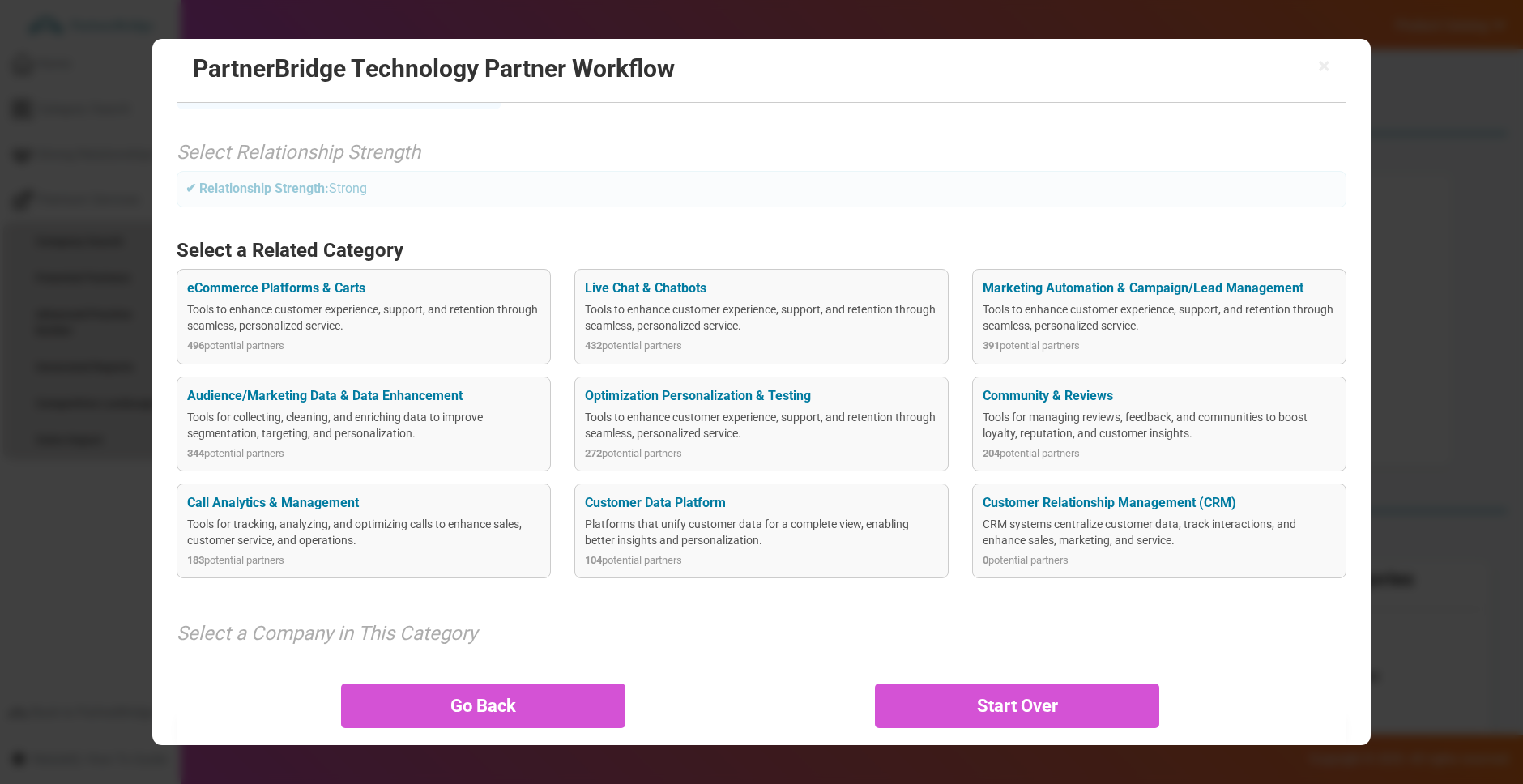
scroll to position [0, 0]
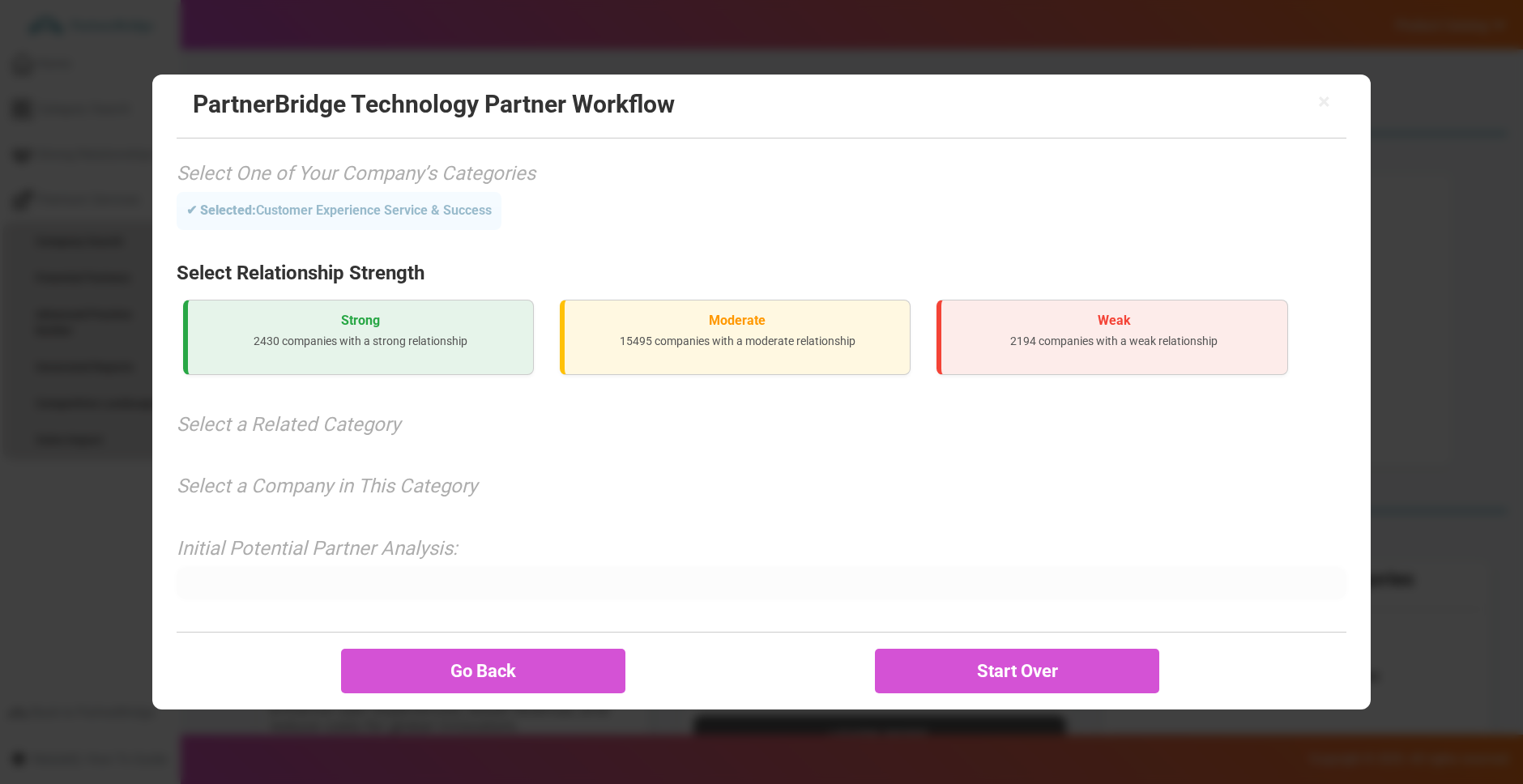
click at [632, 342] on p "15495 companies with a moderate relationship" at bounding box center [738, 341] width 319 height 16
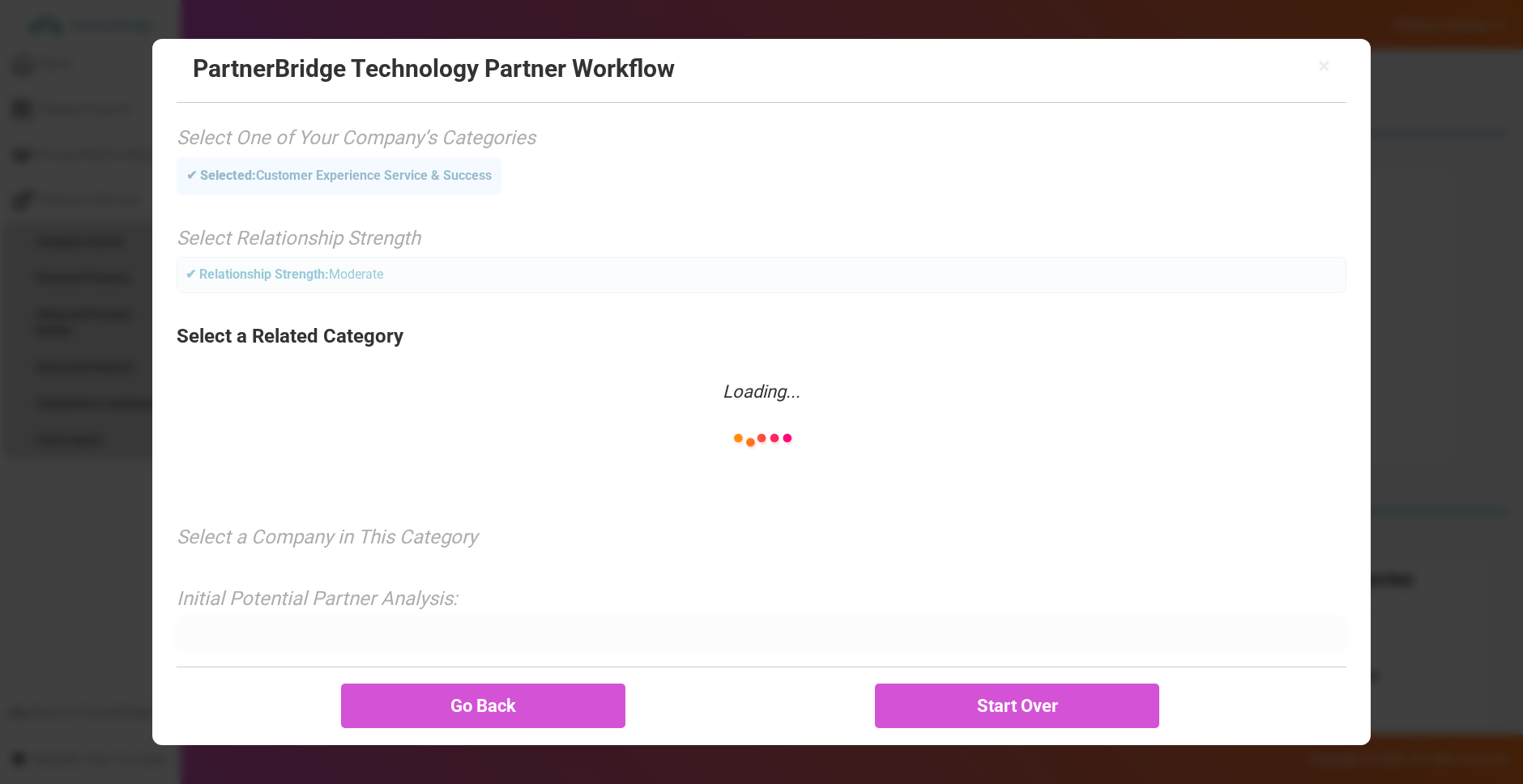
scroll to position [15, 0]
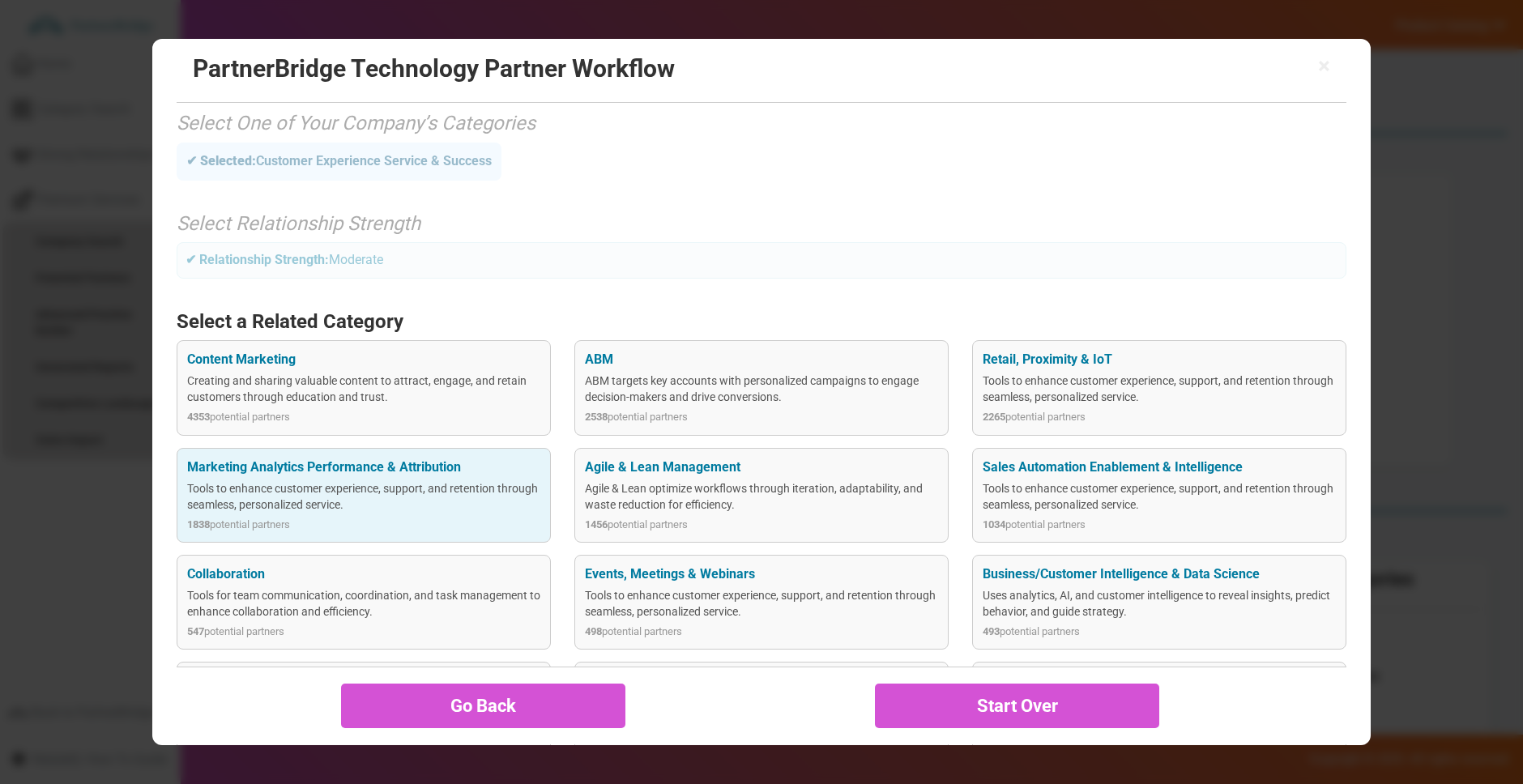
click at [416, 498] on div "Tools to enhance customer experience, support, and retention through seamless, …" at bounding box center [364, 496] width 353 height 32
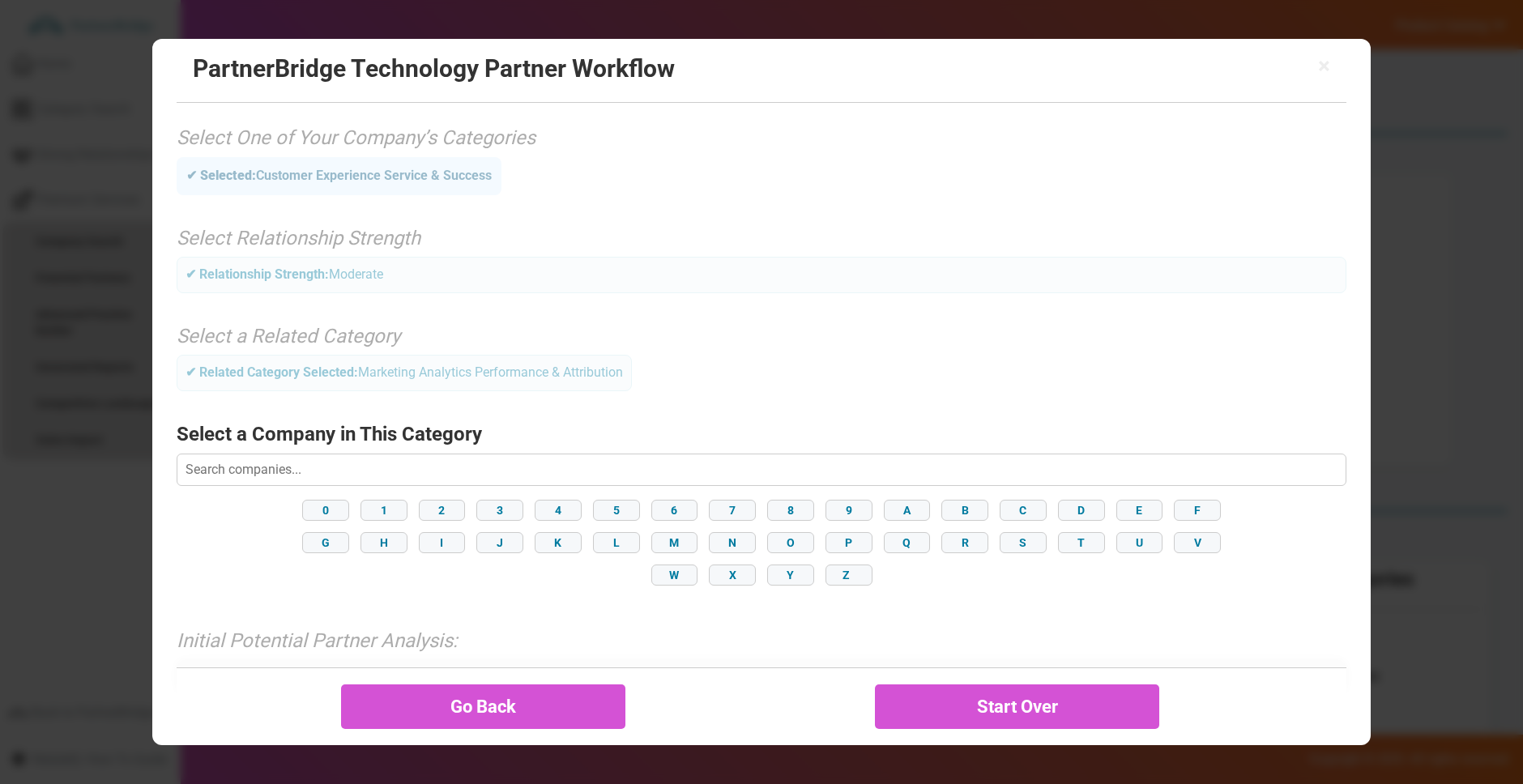
click at [408, 467] on input "text" at bounding box center [762, 469] width 1170 height 32
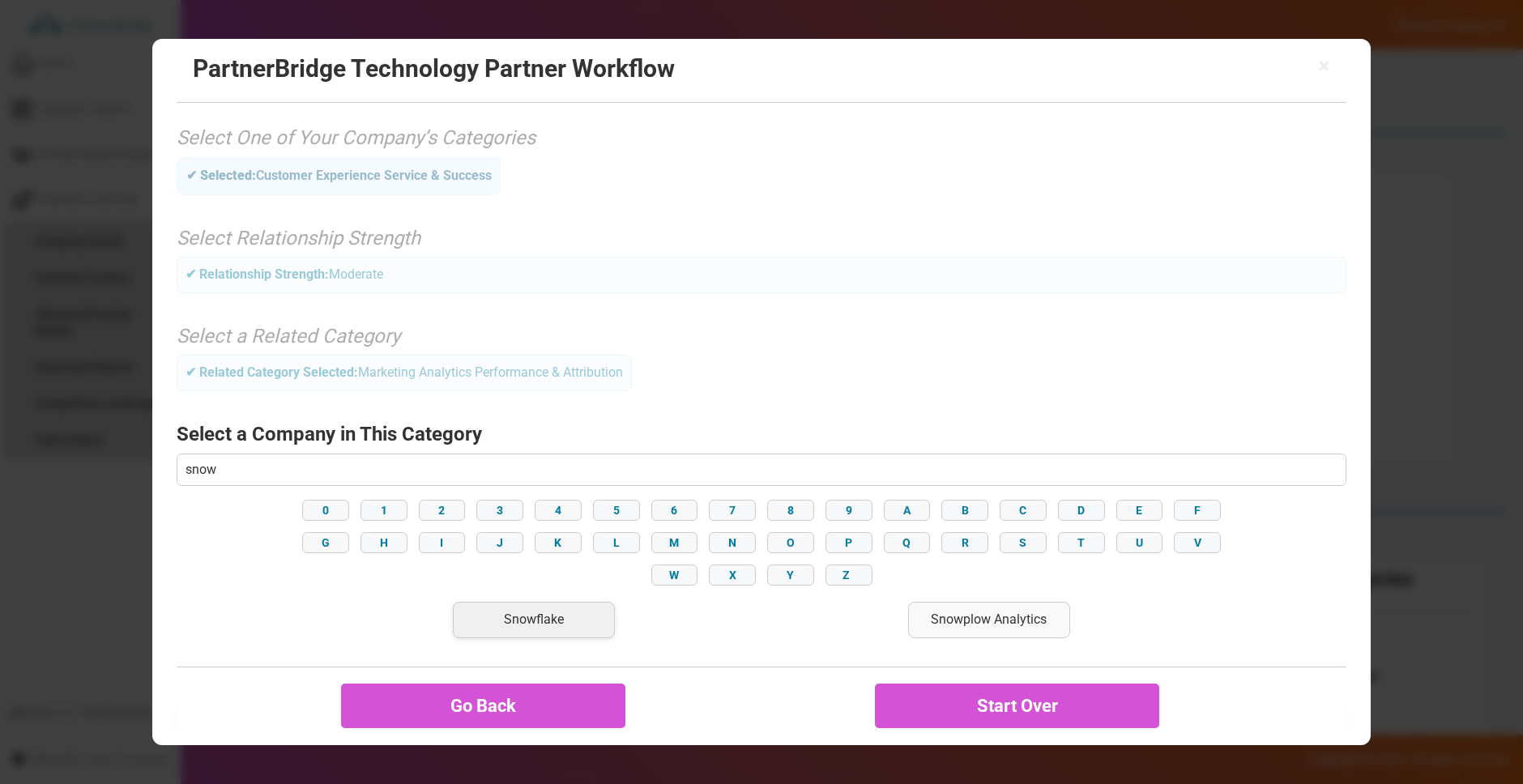
type input "snow"
click at [581, 618] on div "Snowflake" at bounding box center [534, 620] width 162 height 36
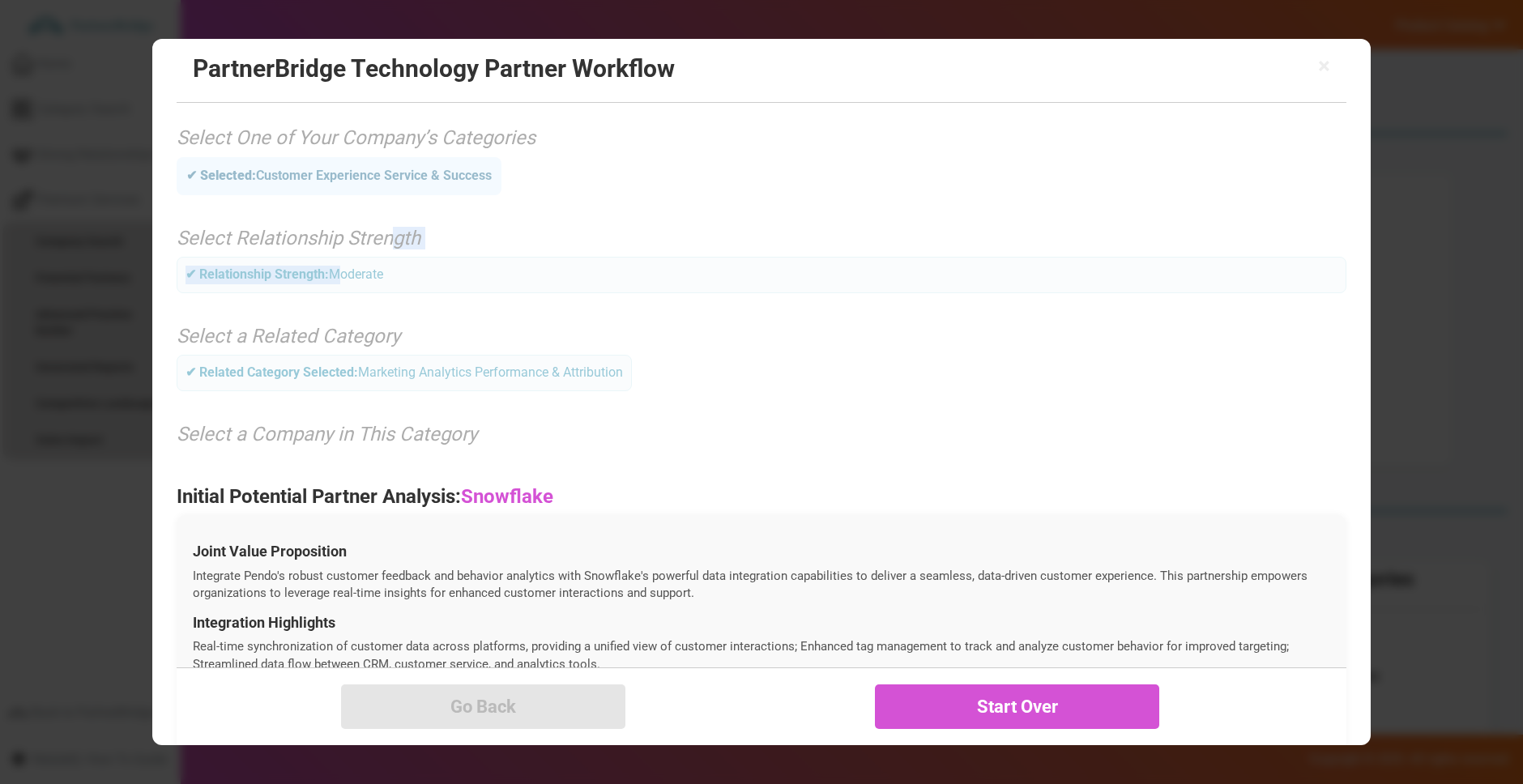
drag, startPoint x: 335, startPoint y: 270, endPoint x: 400, endPoint y: 272, distance: 65.0
click at [400, 272] on div "× PartnerBridge Technology Partner Workflow Select One of Your Company’s Catego…" at bounding box center [762, 391] width 1218 height 705
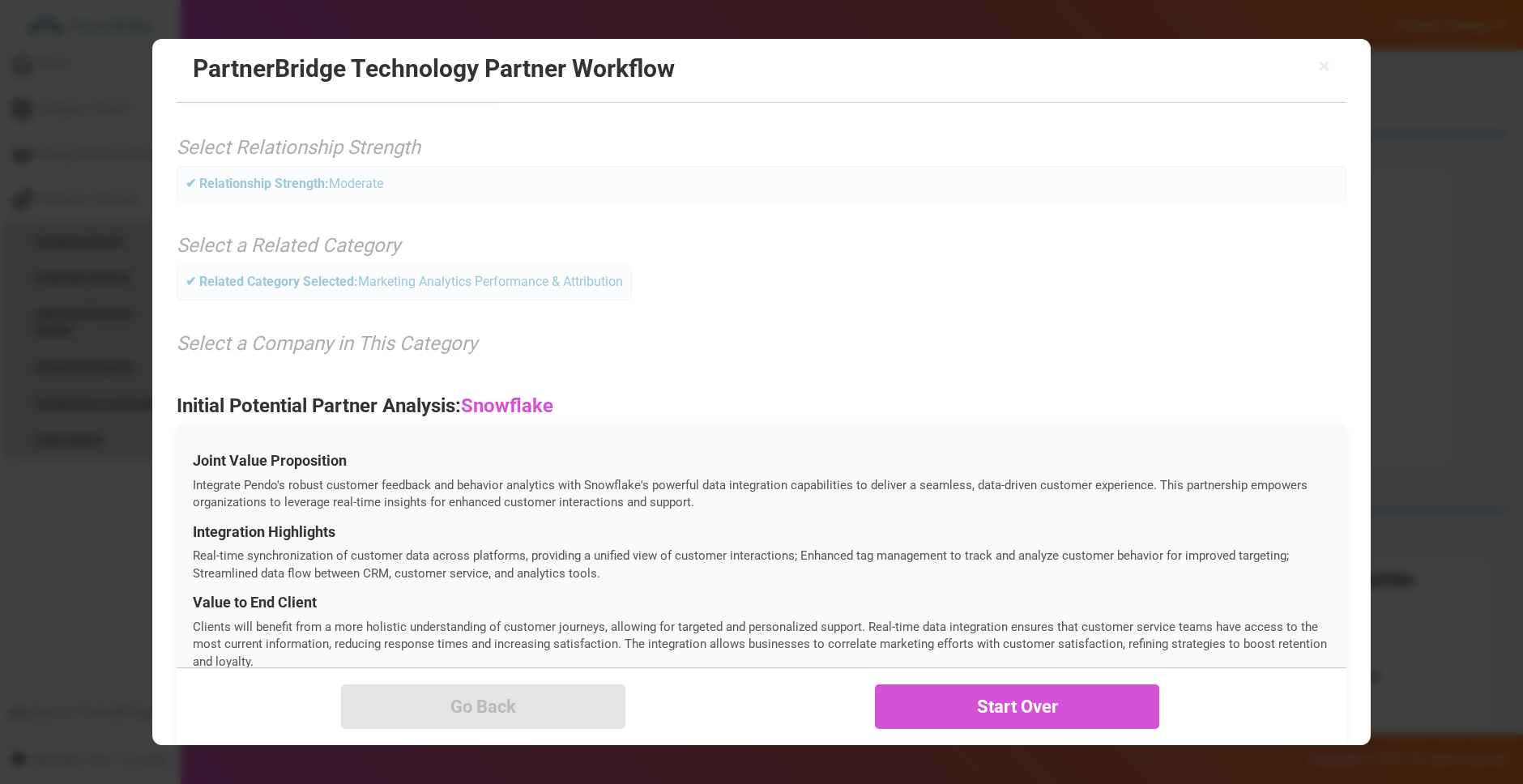
click at [731, 396] on h3 "Initial Potential Partner Analysis: Snowflake" at bounding box center [762, 406] width 1170 height 21
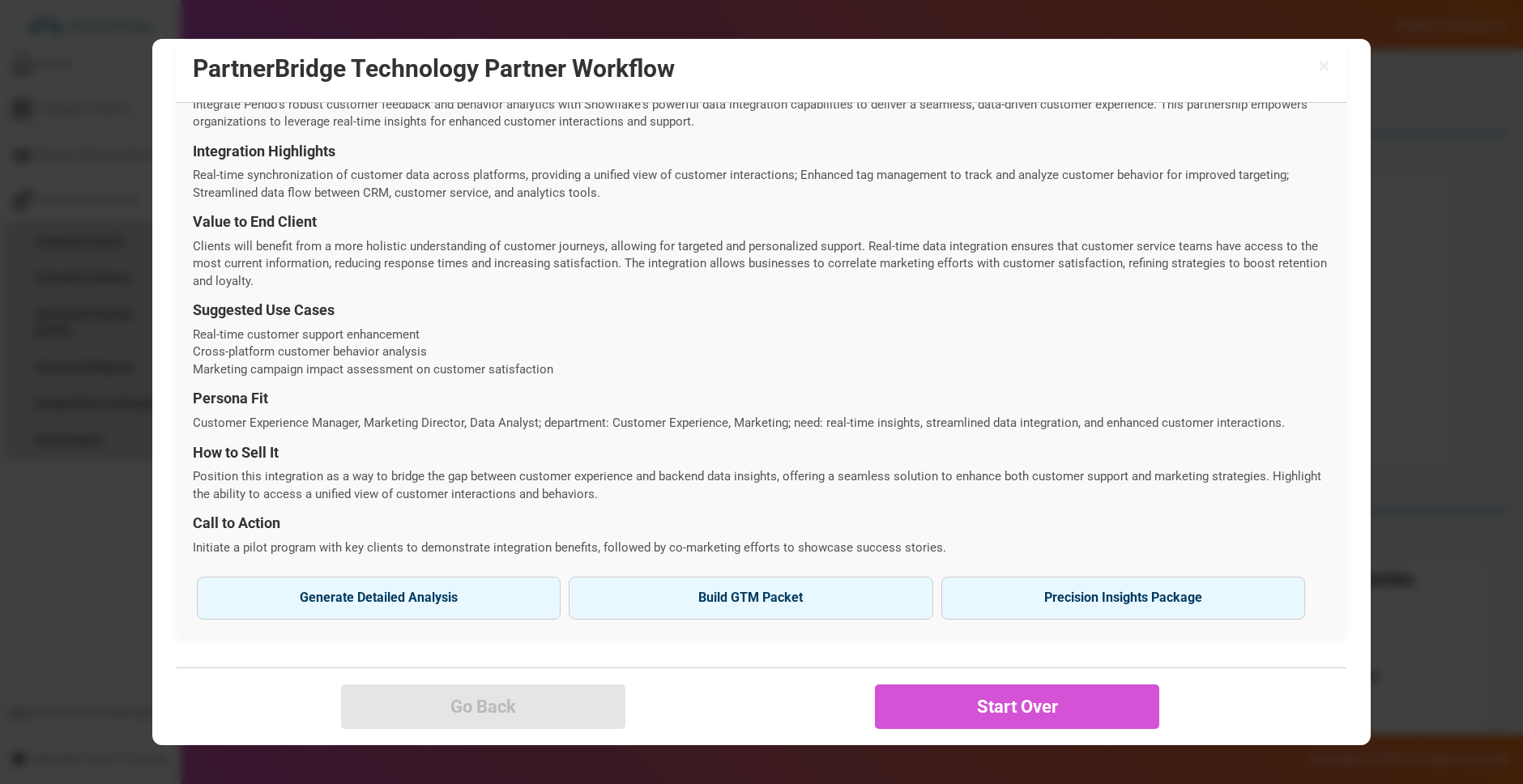
scroll to position [477, 0]
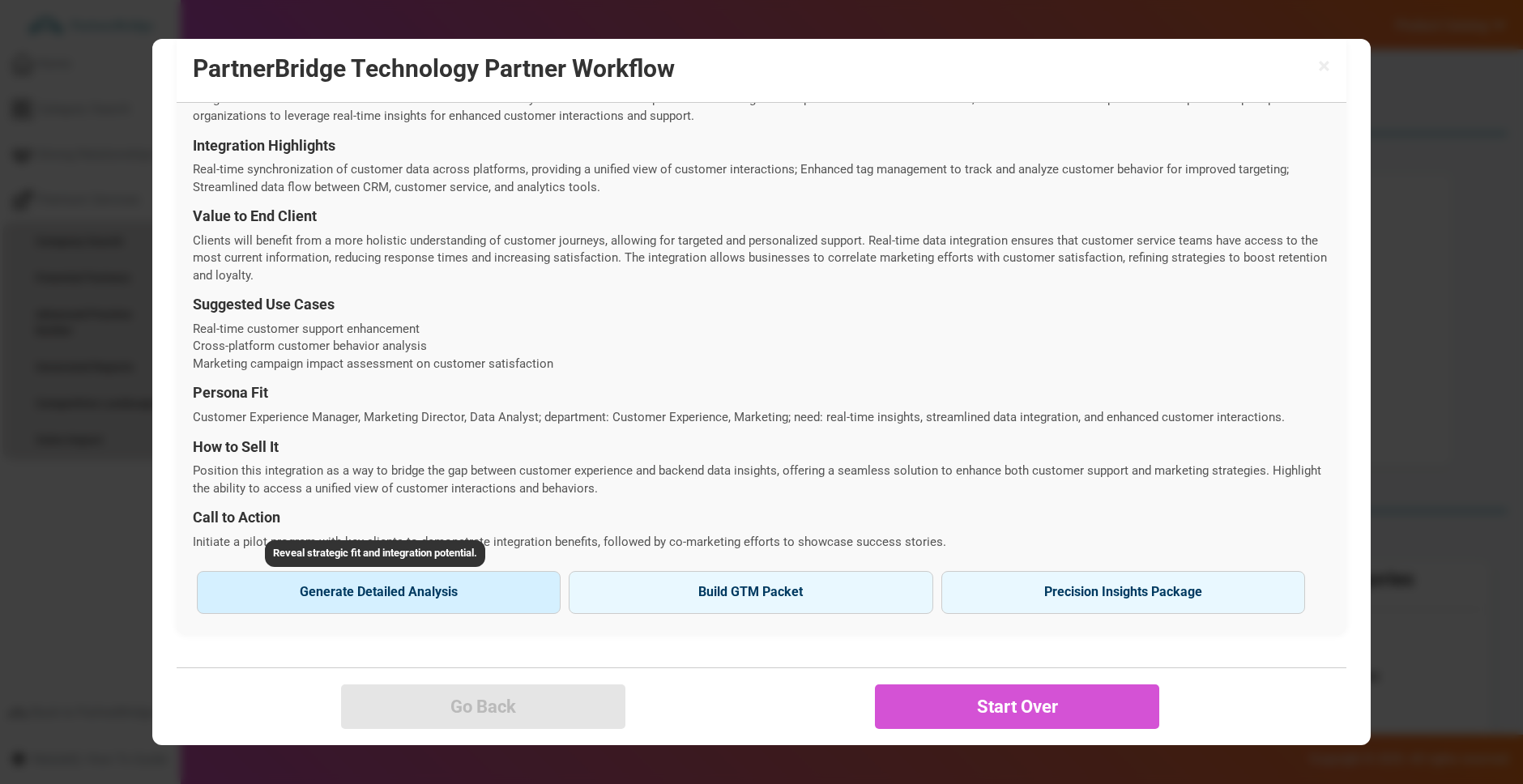
click at [407, 589] on button "Generate Detailed Analysis Reveal strategic fit and integration potential." at bounding box center [378, 591] width 364 height 42
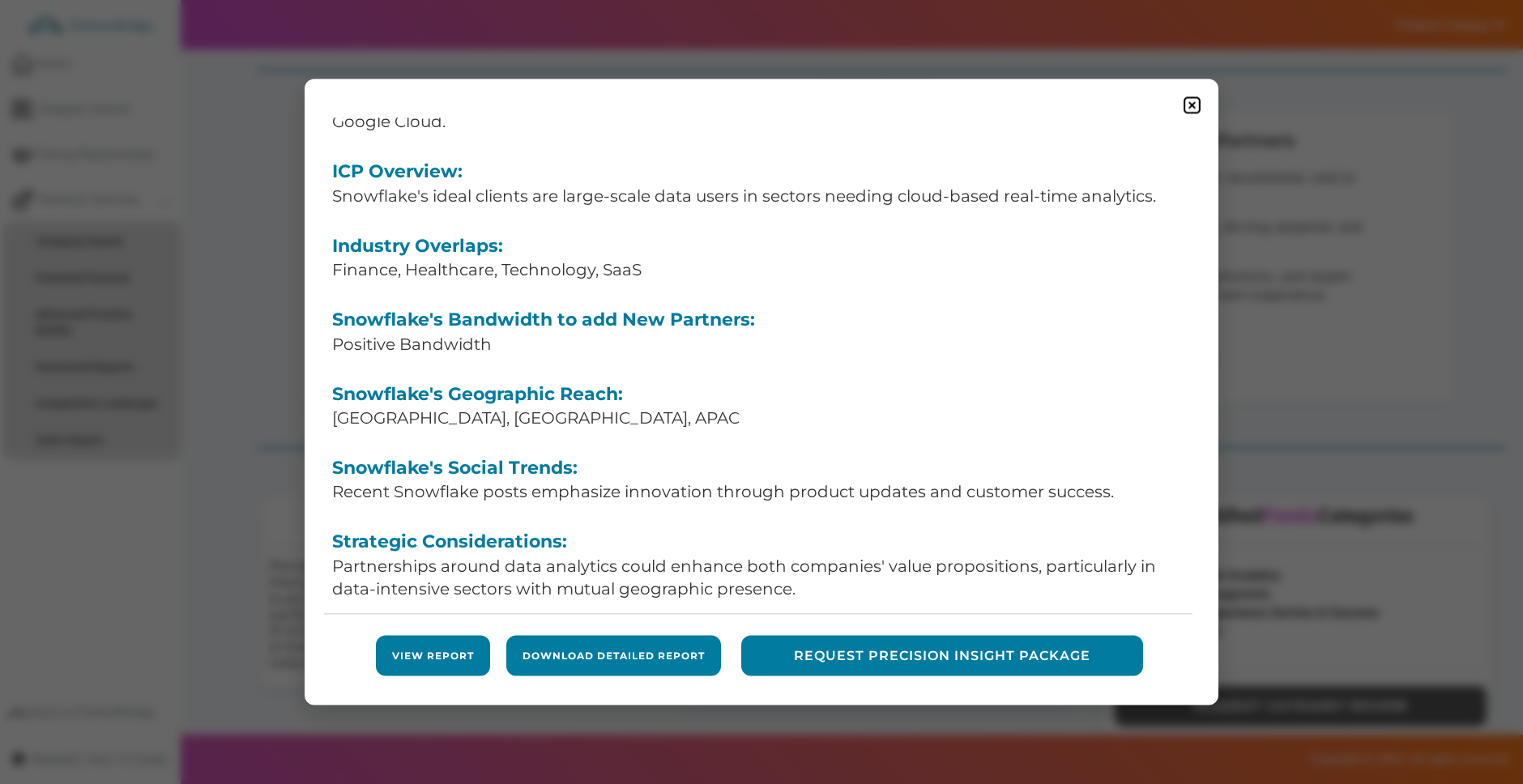
scroll to position [115, 0]
click at [426, 650] on link "View Report" at bounding box center [433, 656] width 82 height 14
click at [689, 664] on form "Download Detailed Report" at bounding box center [613, 656] width 214 height 41
click at [1198, 103] on img at bounding box center [1191, 104] width 20 height 20
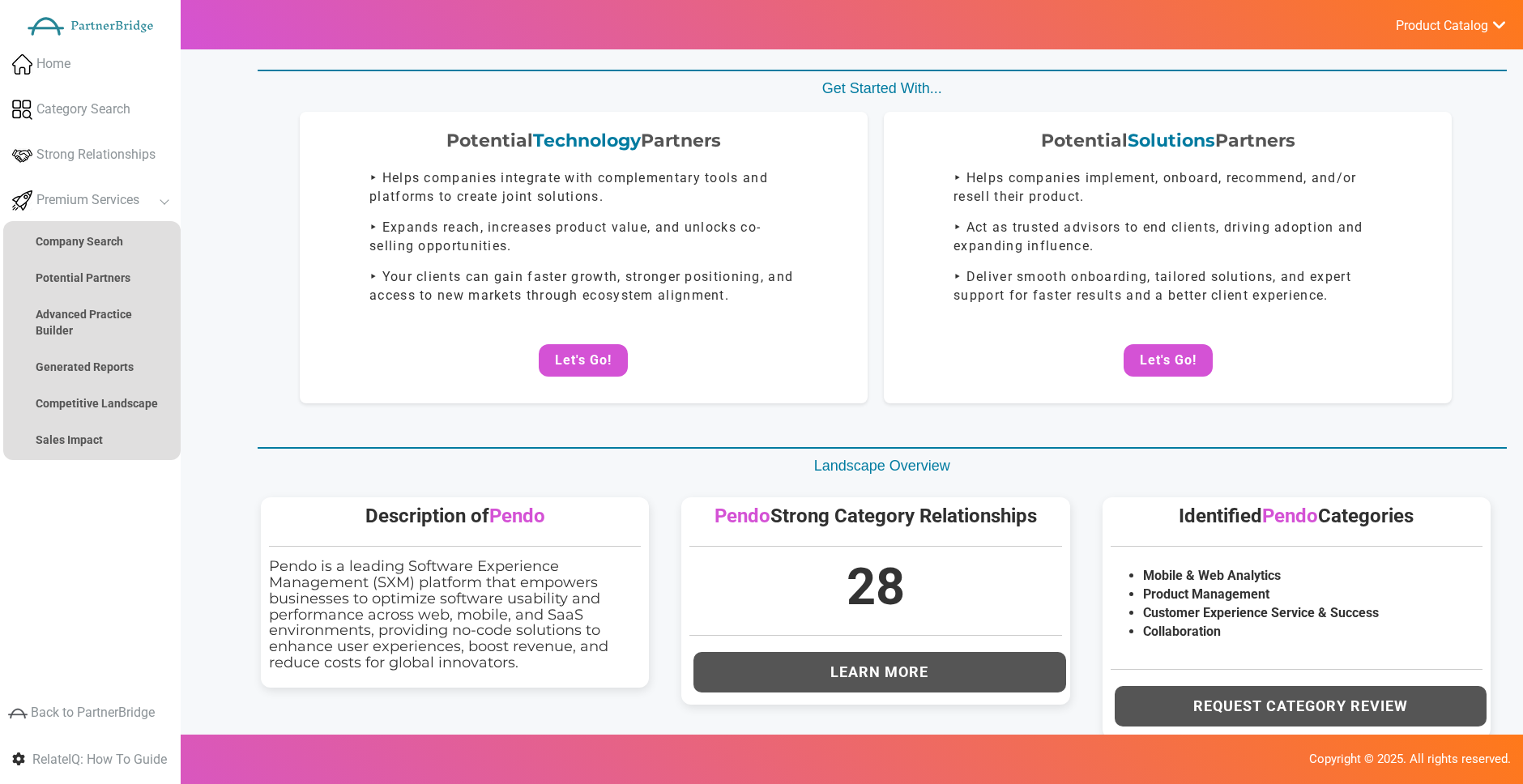
click at [594, 354] on button "Let's Go!" at bounding box center [583, 360] width 89 height 32
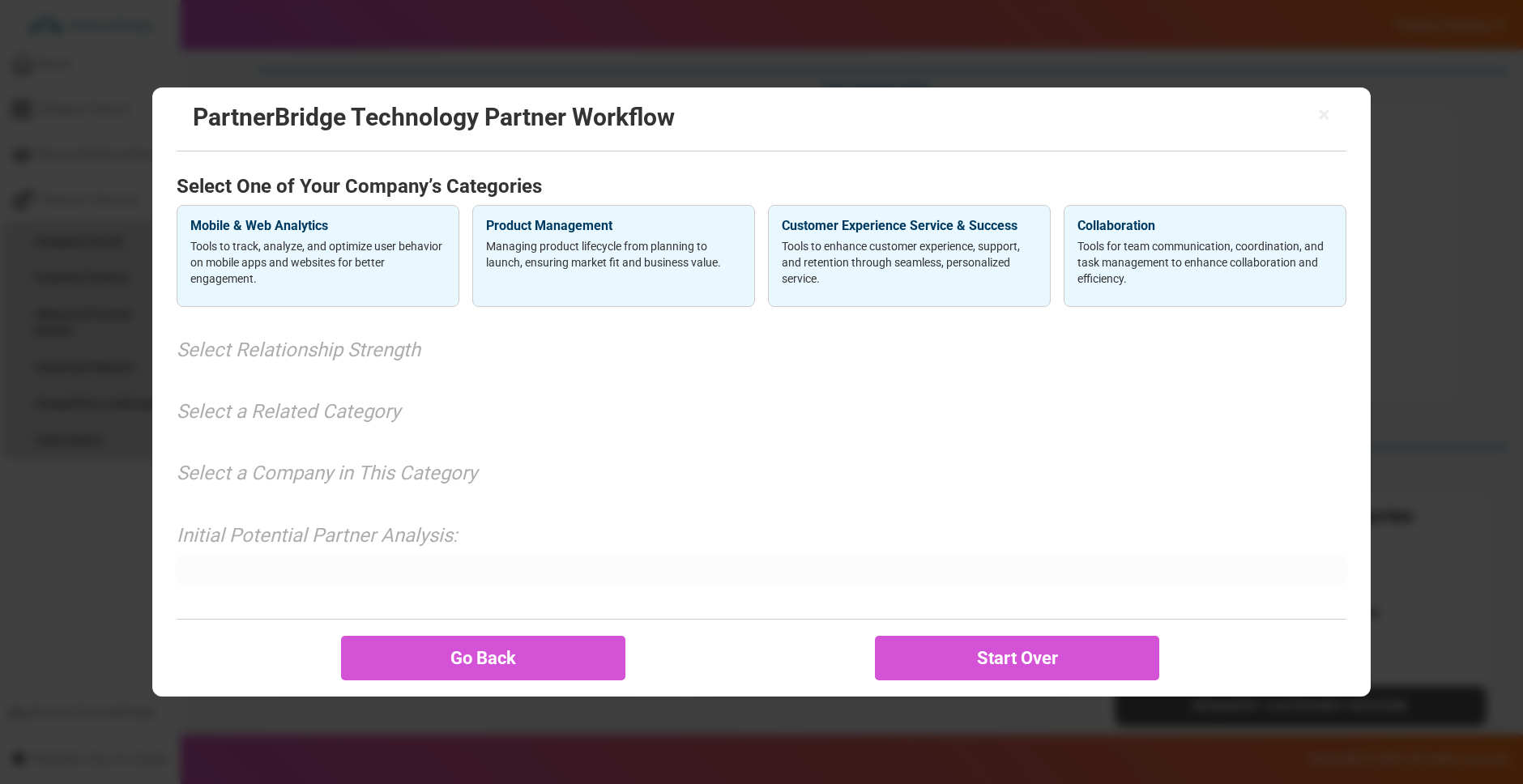
scroll to position [0, 0]
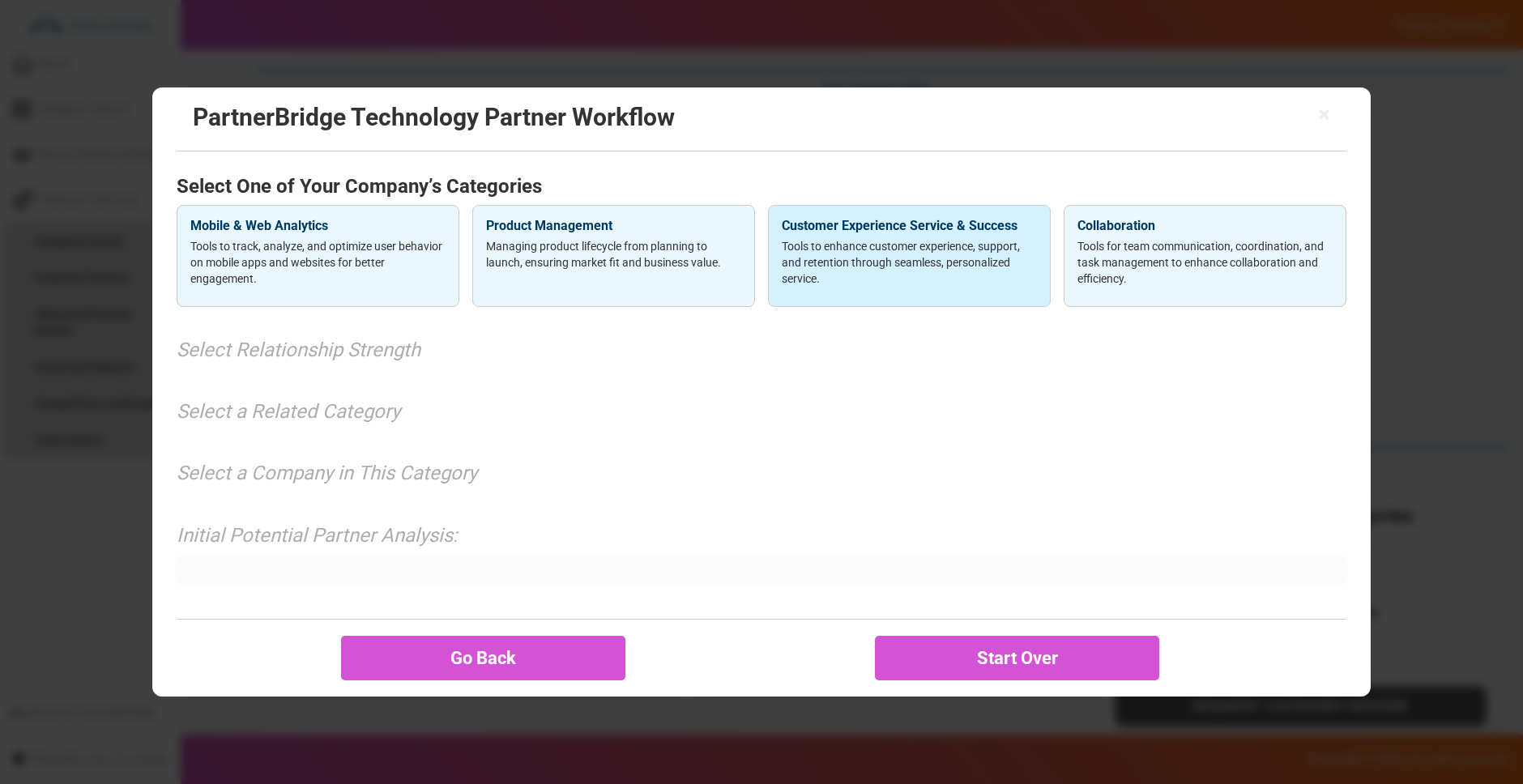
click at [798, 254] on p "Tools to enhance customer experience, support, and retention through seamless, …" at bounding box center [909, 262] width 255 height 49
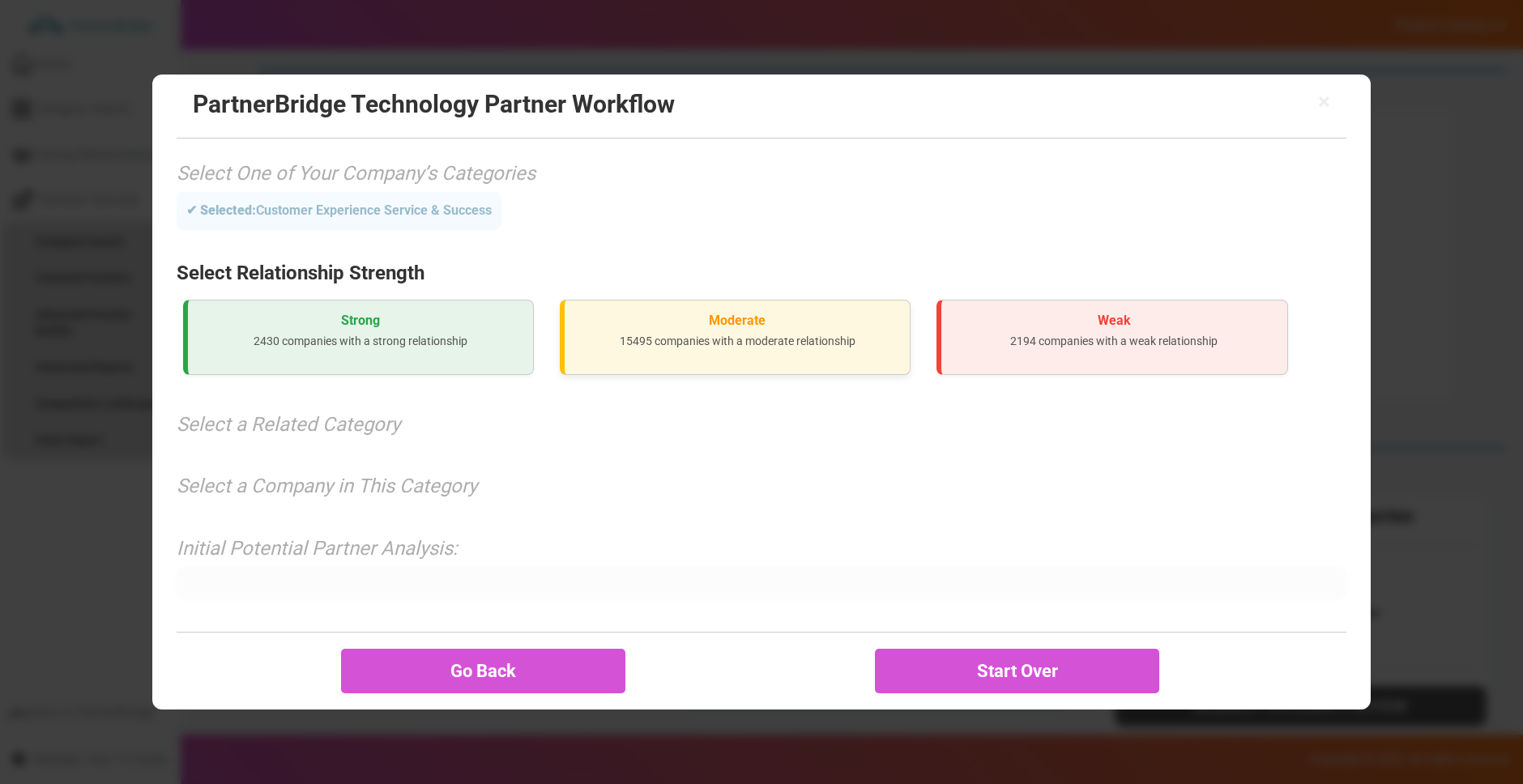
click at [787, 325] on h3 "Moderate" at bounding box center [738, 320] width 319 height 15
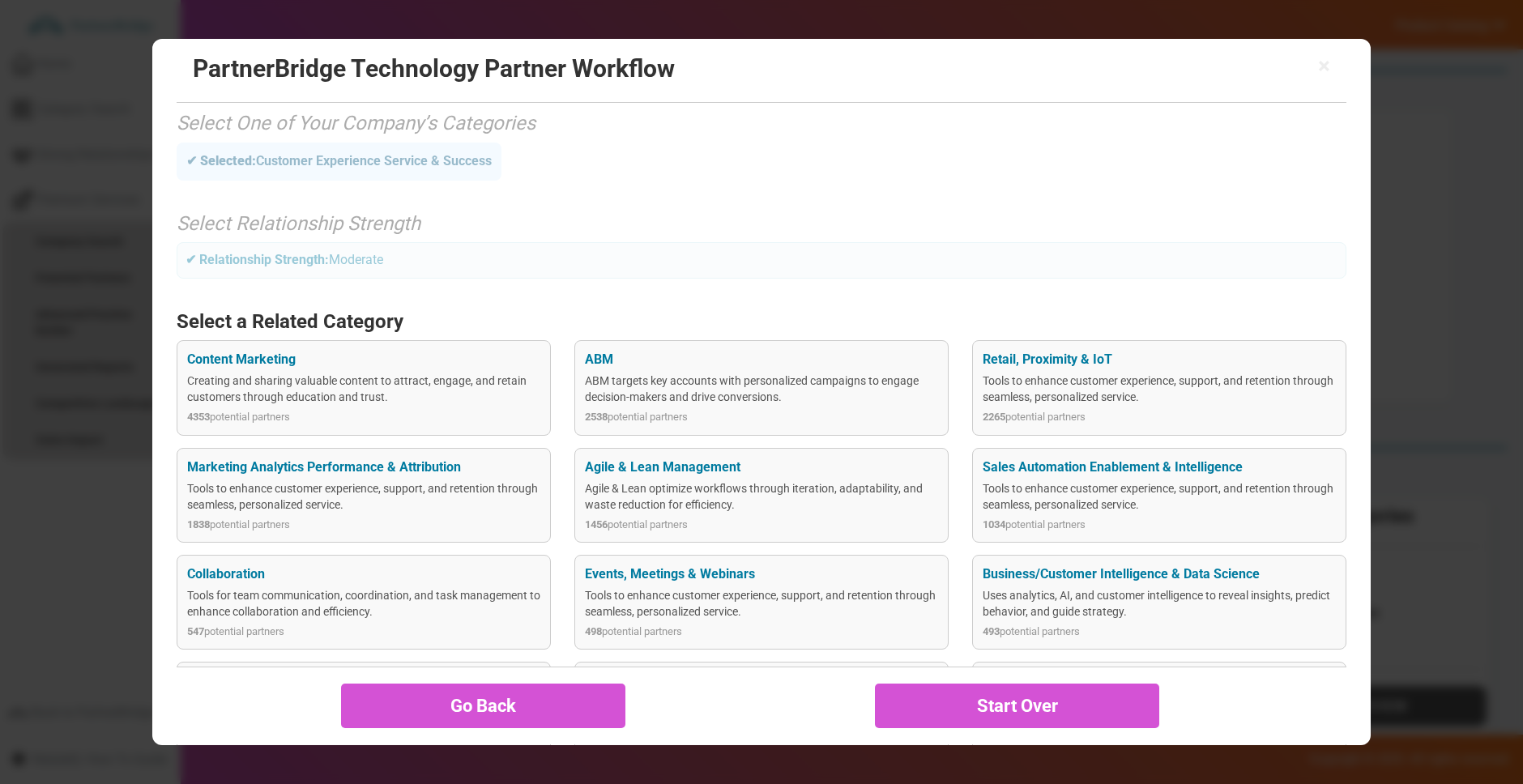
click at [485, 482] on div "Tools to enhance customer experience, support, and retention through seamless, …" at bounding box center [364, 496] width 353 height 32
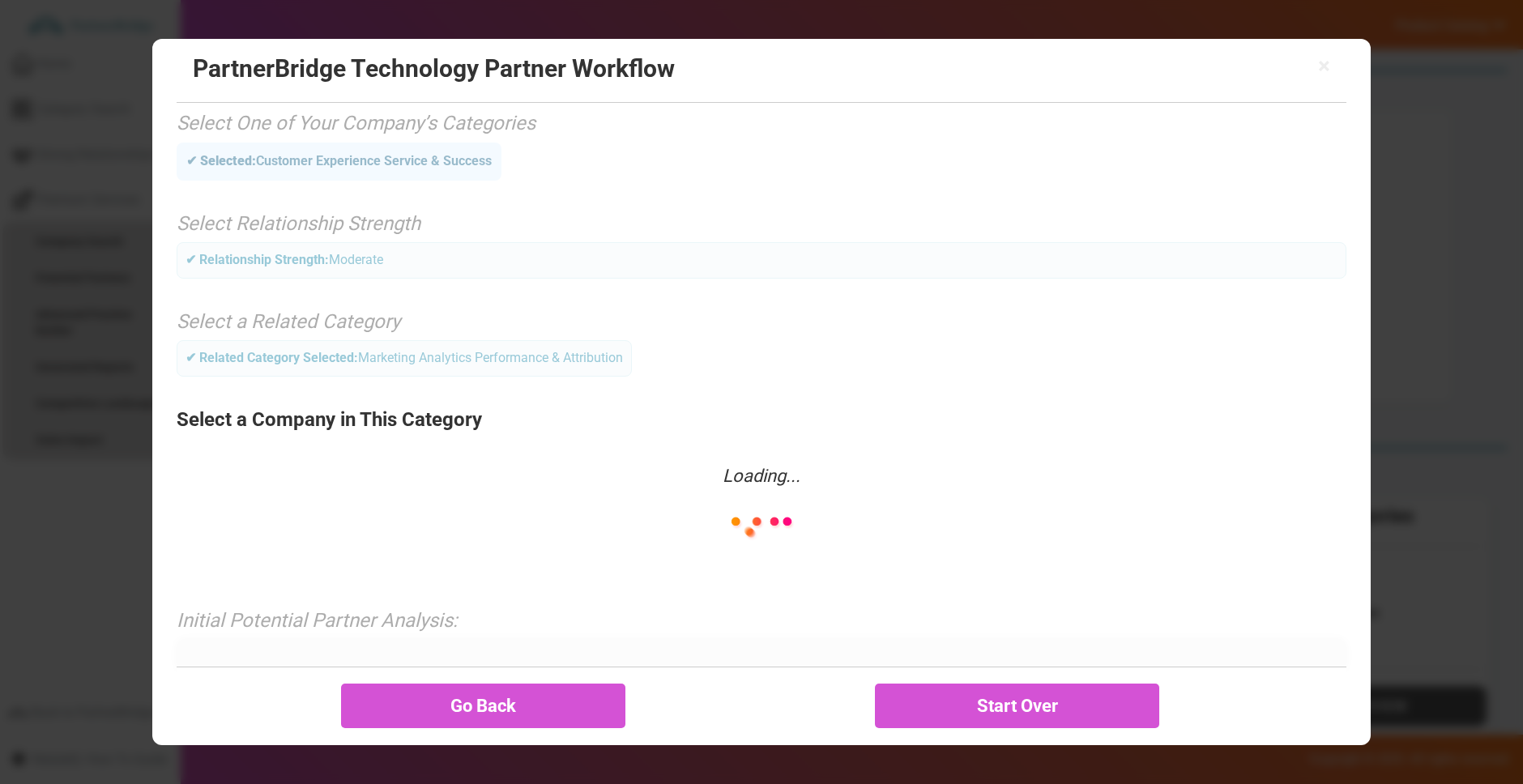
scroll to position [0, 0]
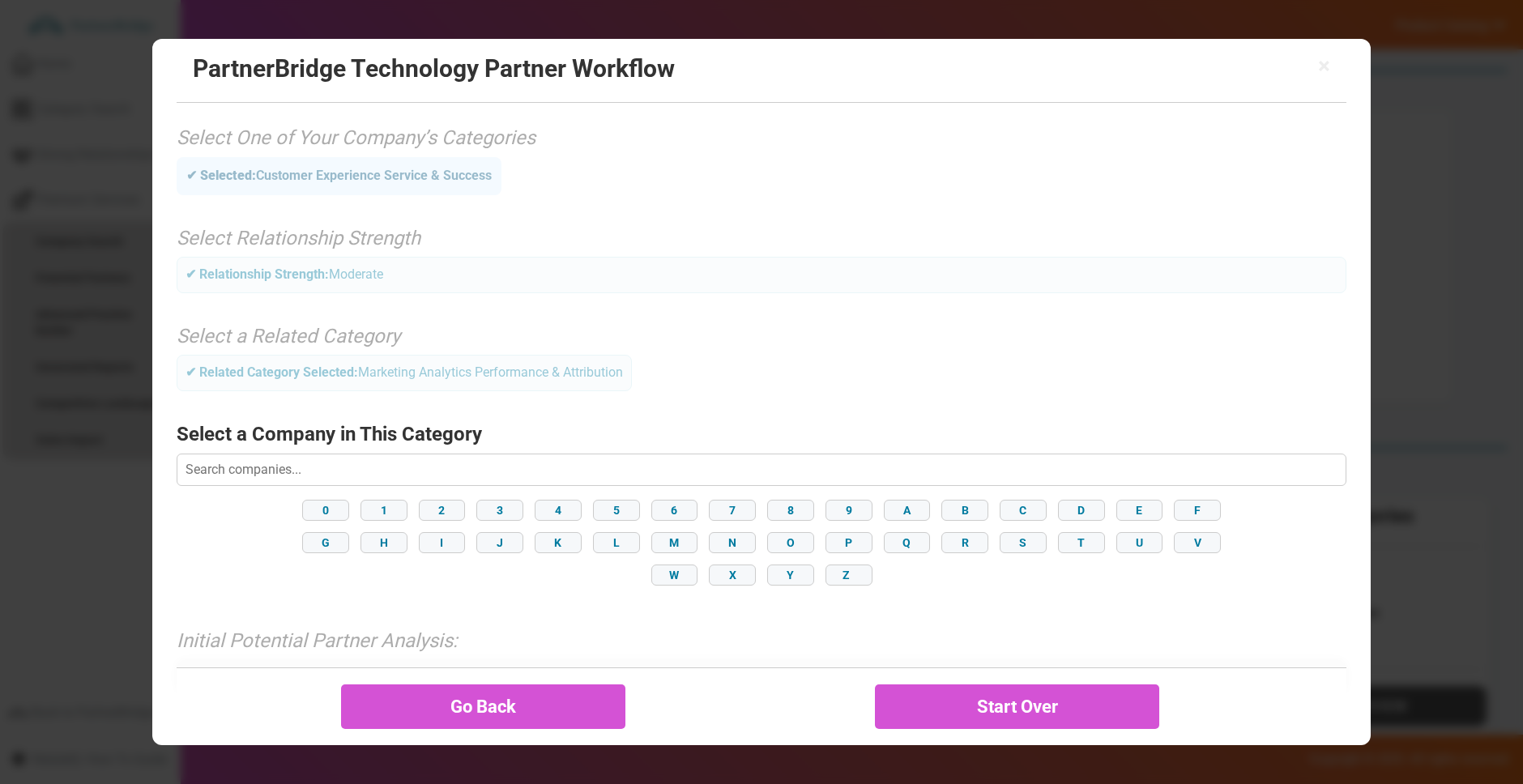
click at [574, 457] on input "text" at bounding box center [762, 469] width 1170 height 32
type input "Snowflake"
click at [732, 607] on div "Snowflake" at bounding box center [761, 620] width 162 height 36
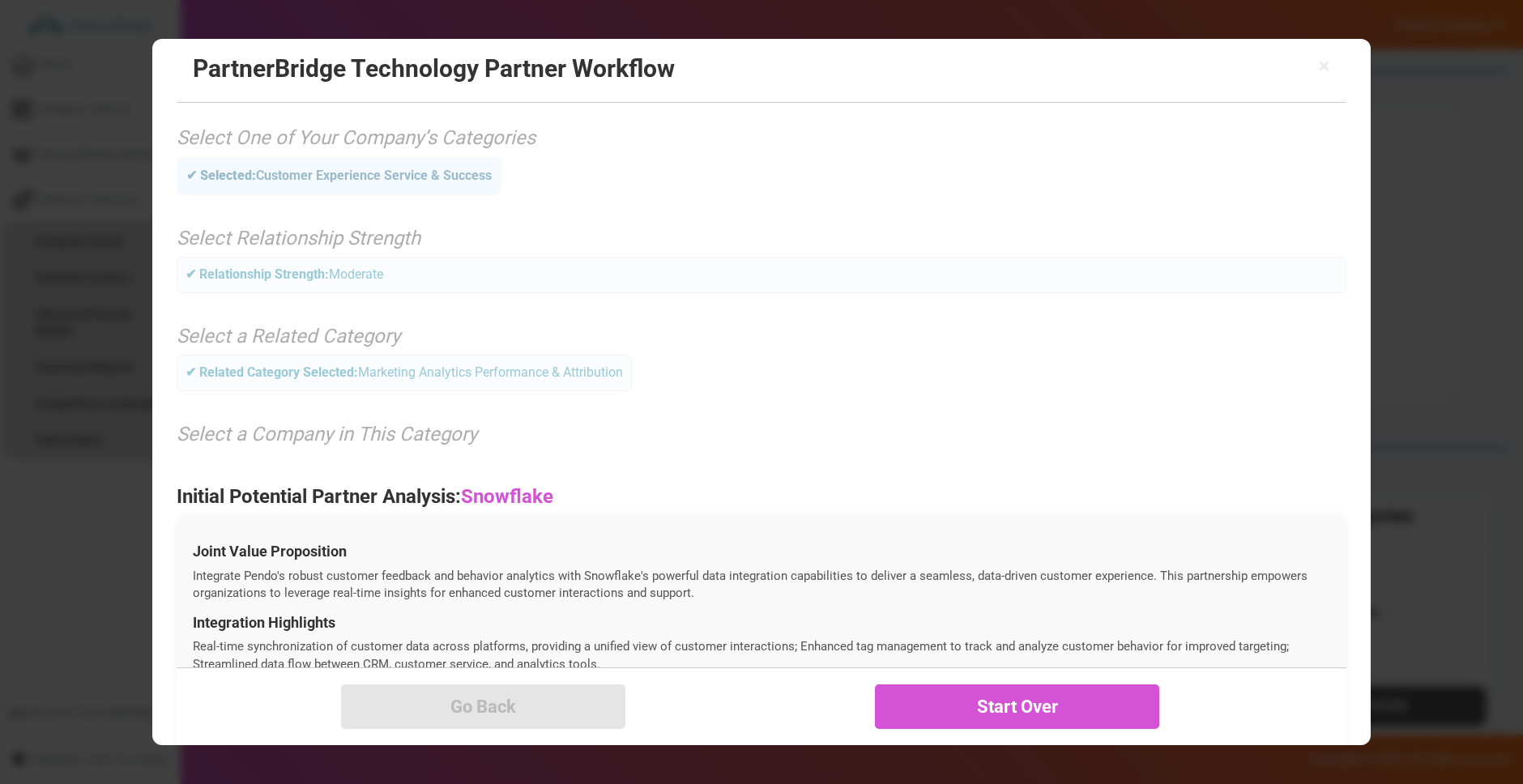
scroll to position [477, 0]
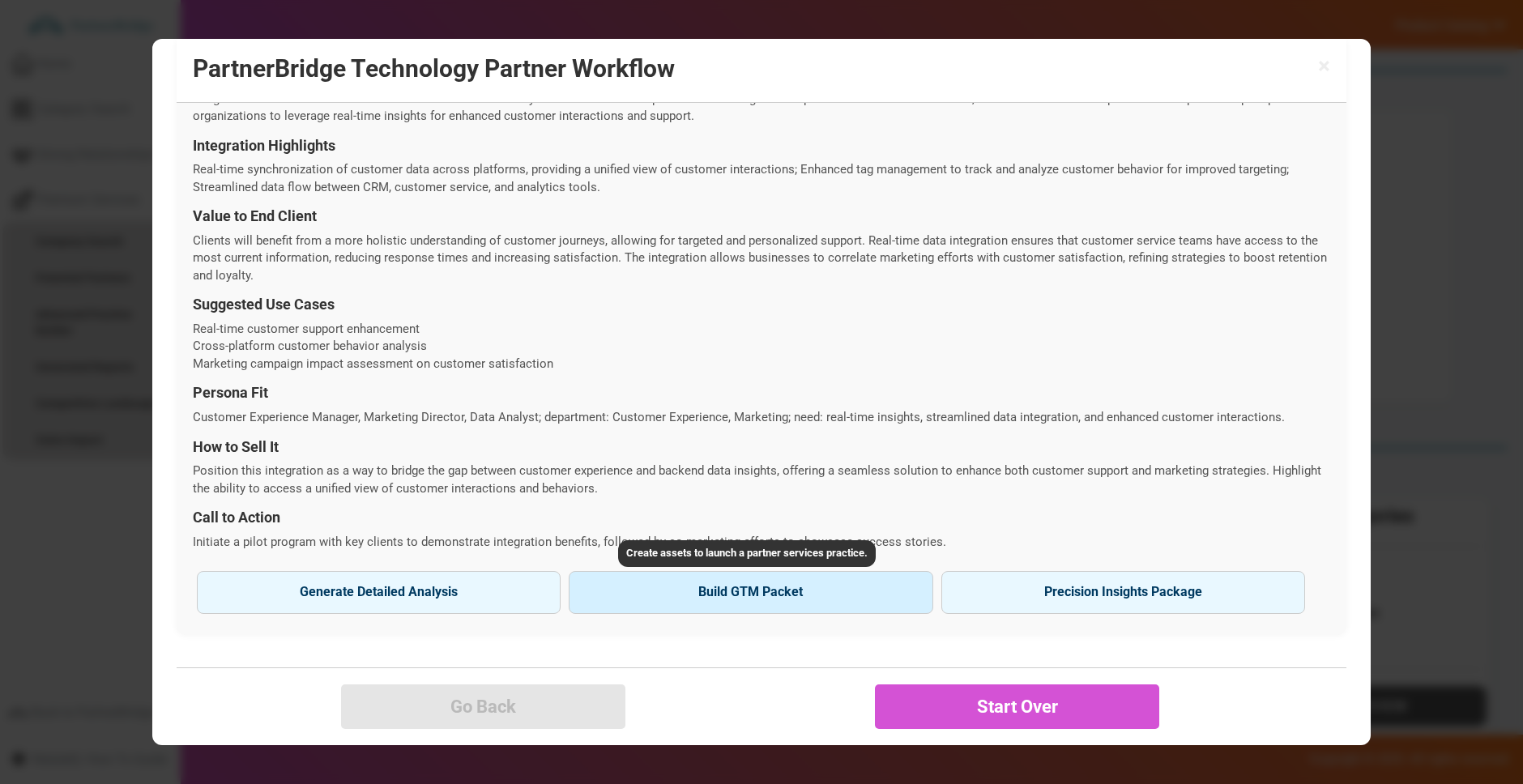
click at [784, 593] on button "Build GTM Packet" at bounding box center [750, 591] width 364 height 42
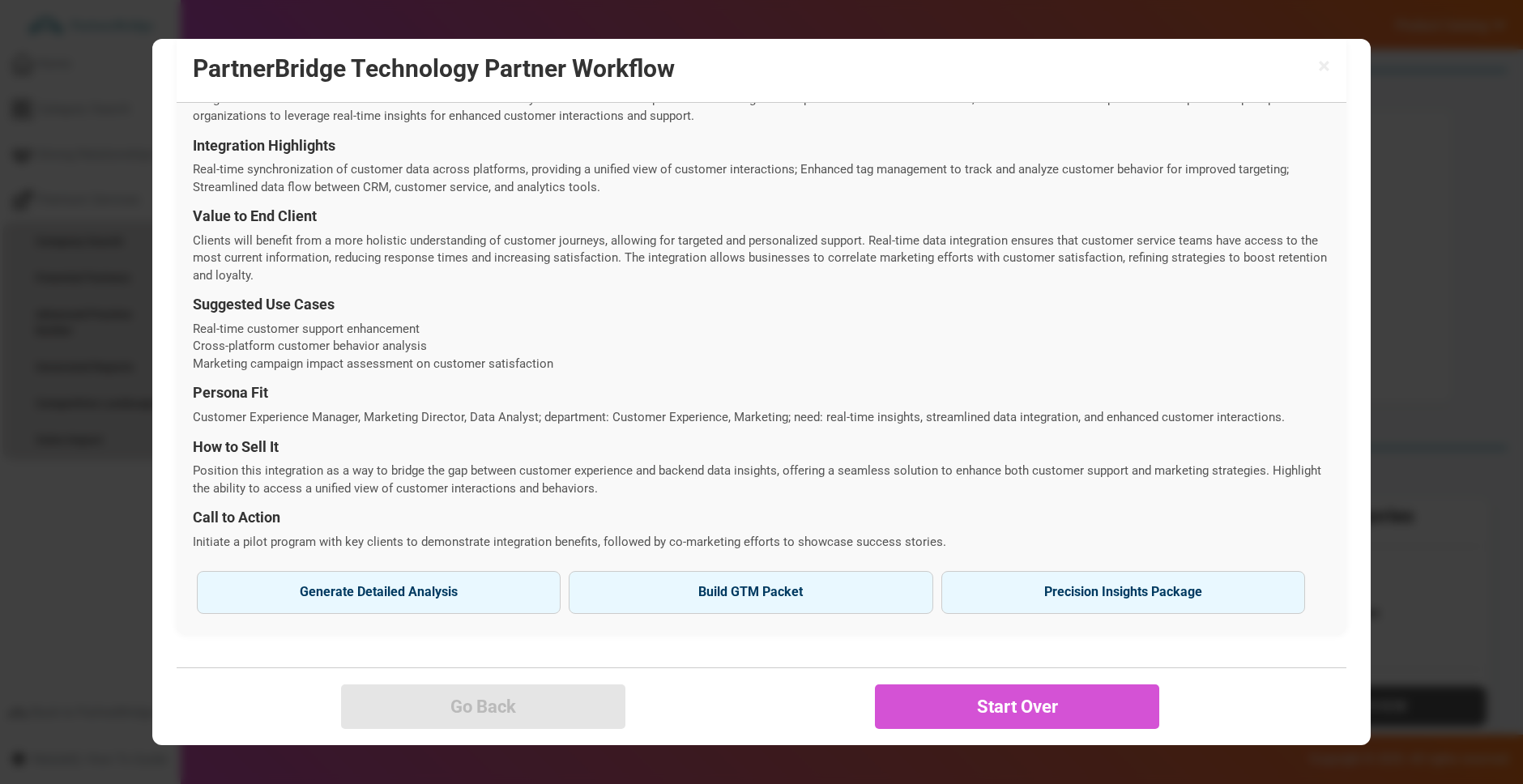
type input "Snowflake"
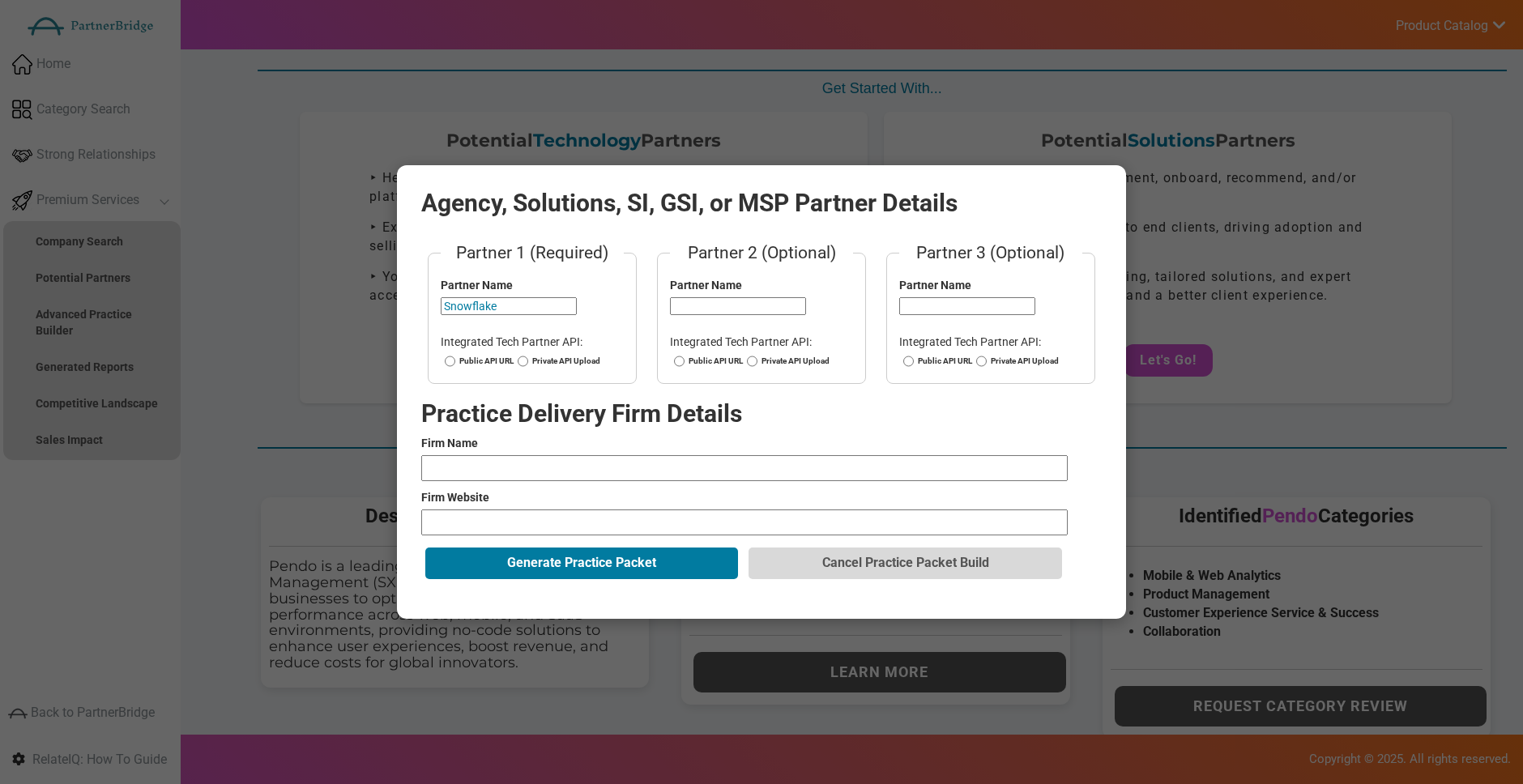
click at [472, 357] on label "Public API URL" at bounding box center [477, 361] width 73 height 11
click at [456, 357] on input "Public API URL" at bounding box center [450, 361] width 10 height 11
radio input "true"
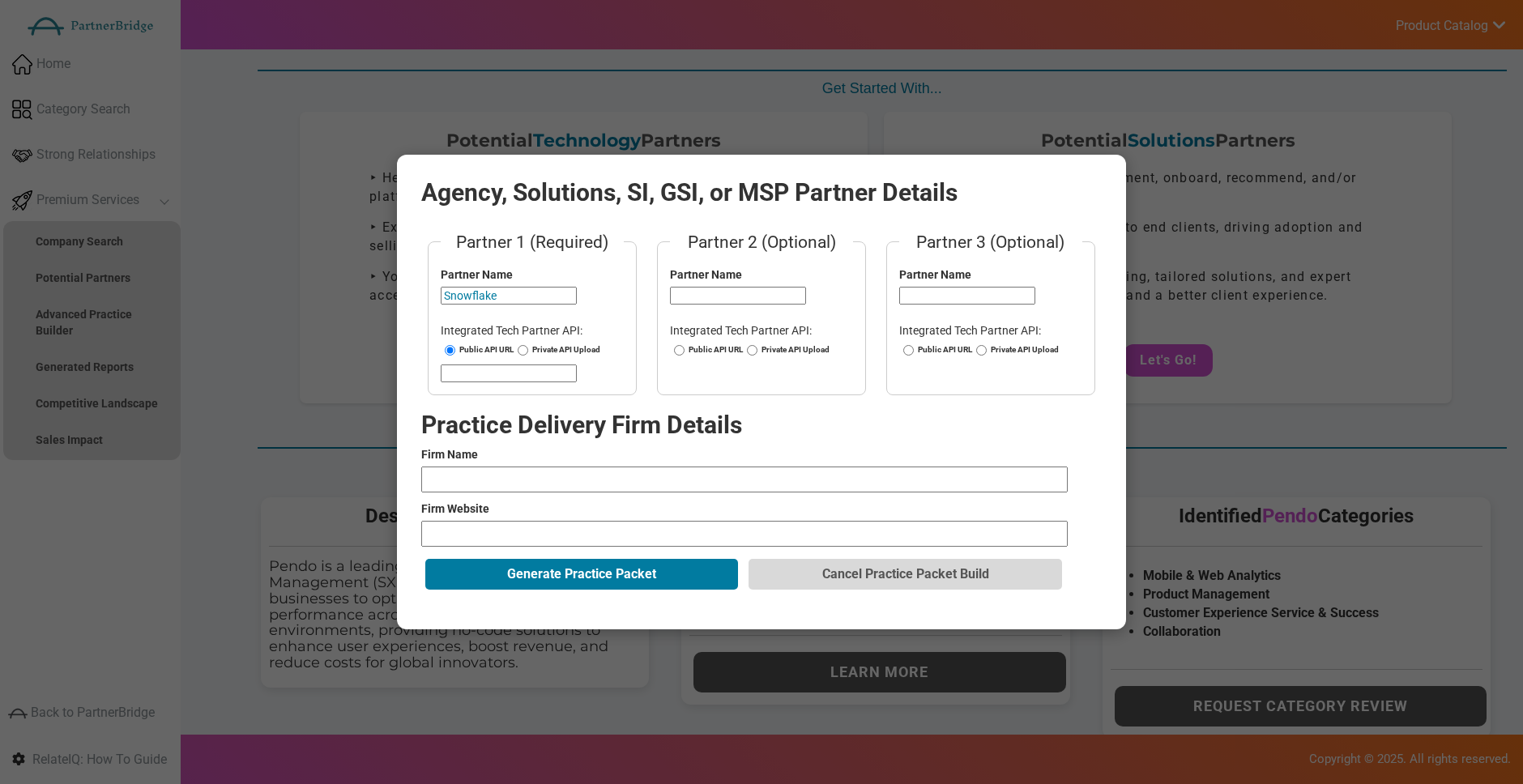
click at [506, 371] on input "url" at bounding box center [509, 373] width 136 height 18
paste input "https://docs.snowflake.com/en/developer-guide/sql-api/index"
type input "https://docs.snowflake.com/en/developer-guide/sql-api/index"
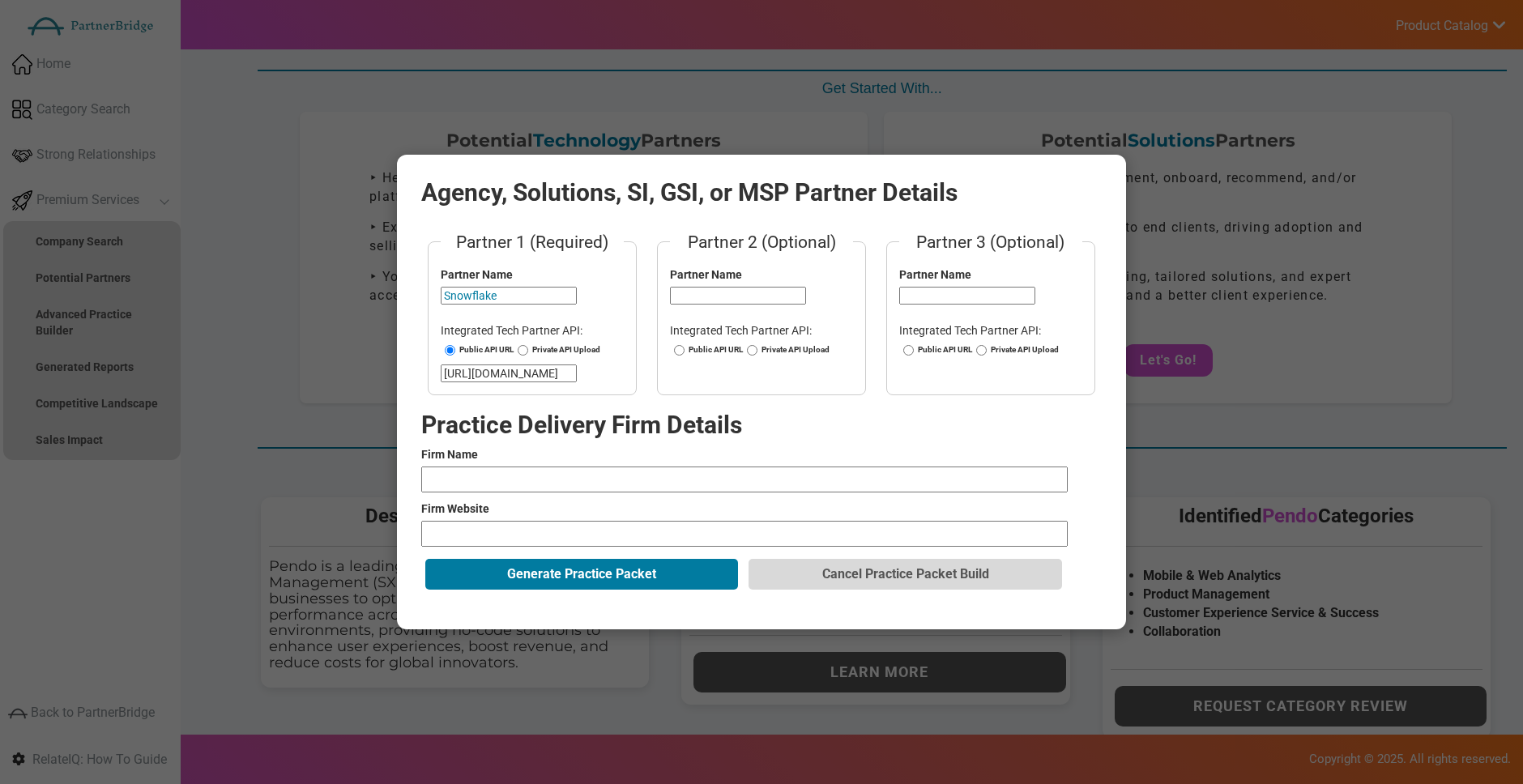
click at [552, 346] on label "Private API Upload" at bounding box center [557, 350] width 87 height 11
click at [528, 346] on input "Private API Upload" at bounding box center [523, 350] width 10 height 11
radio input "true"
click at [469, 348] on label "Public API URL" at bounding box center [477, 350] width 73 height 11
click at [456, 348] on input "Public API URL" at bounding box center [450, 350] width 10 height 11
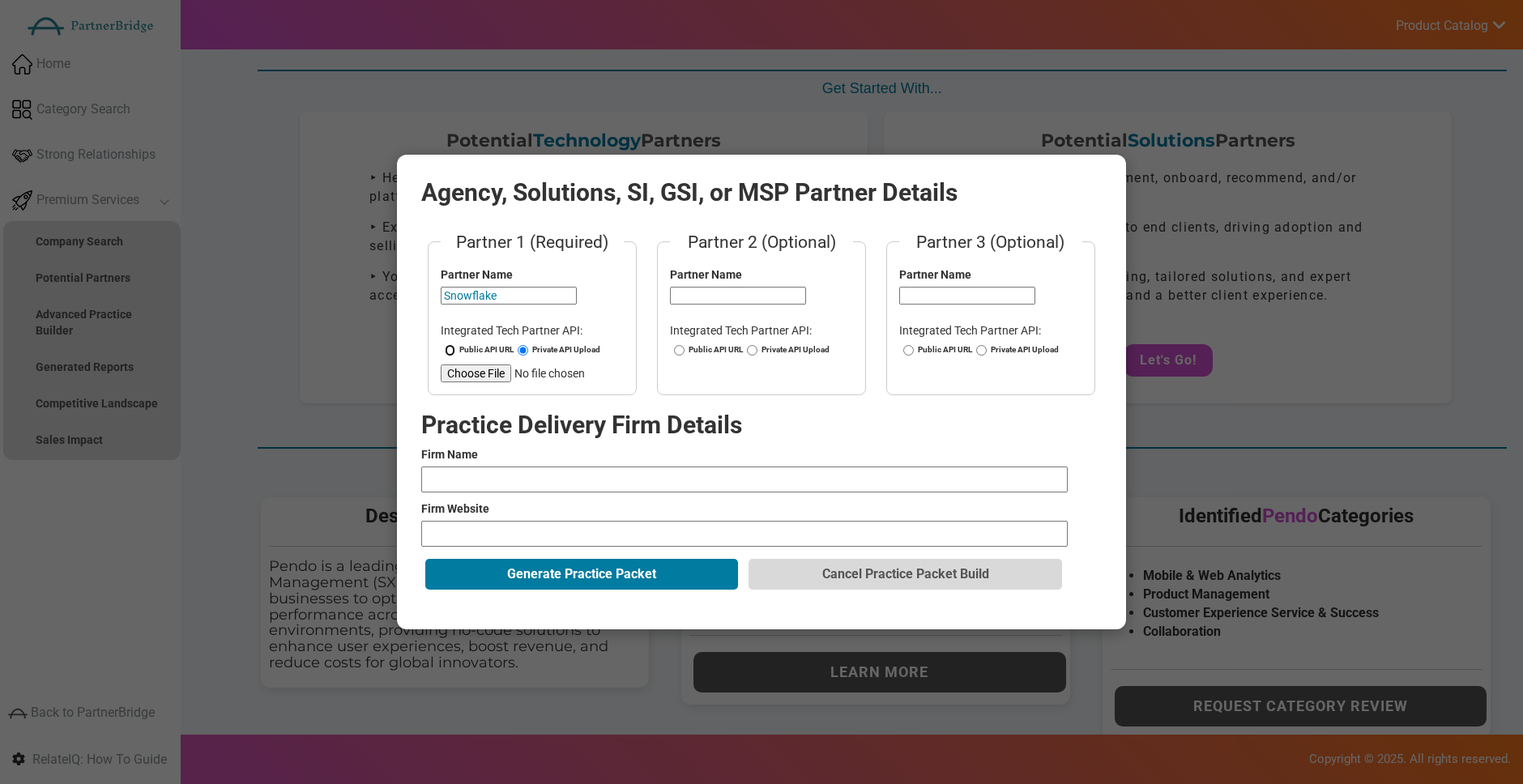
radio input "true"
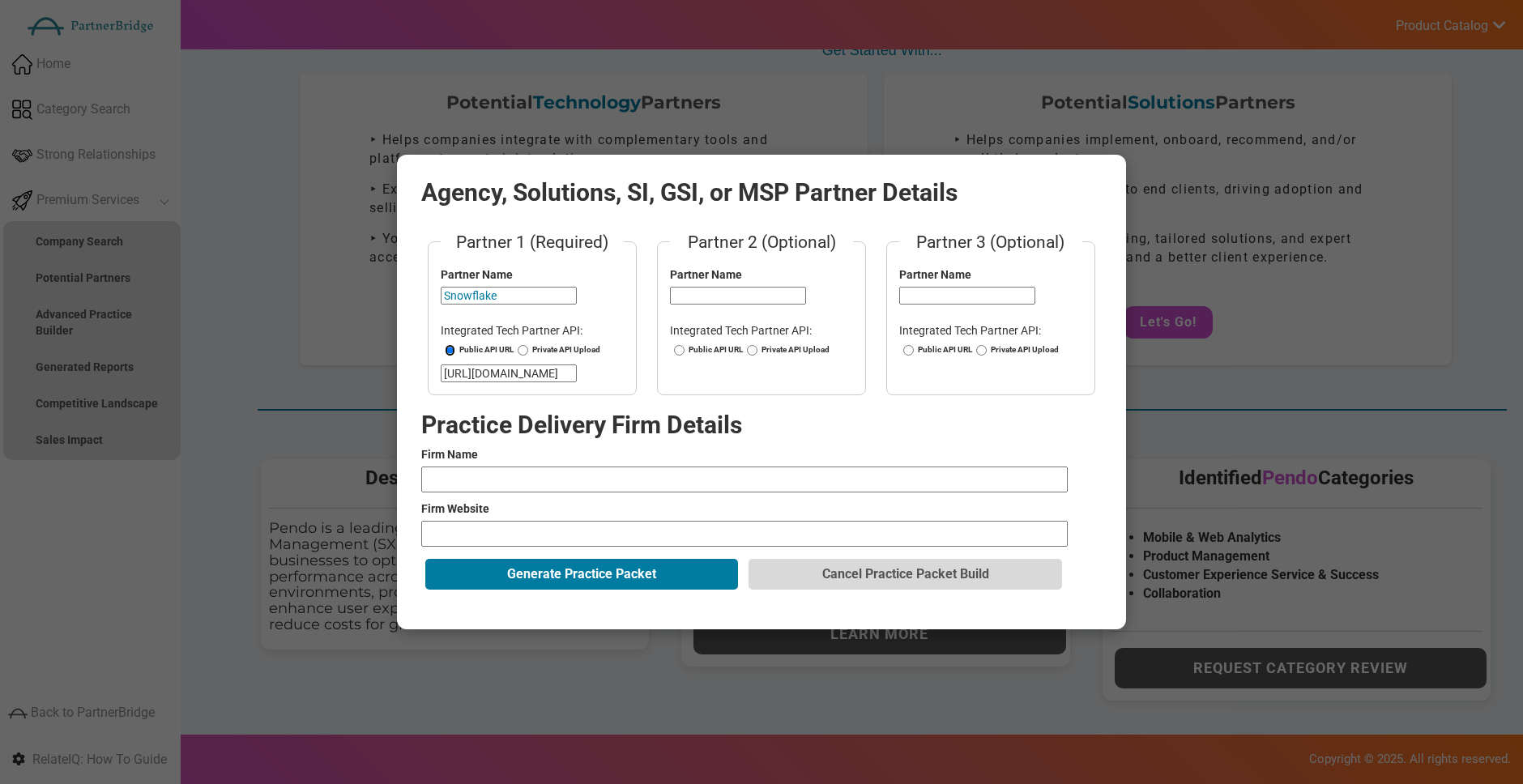
scroll to position [140, 0]
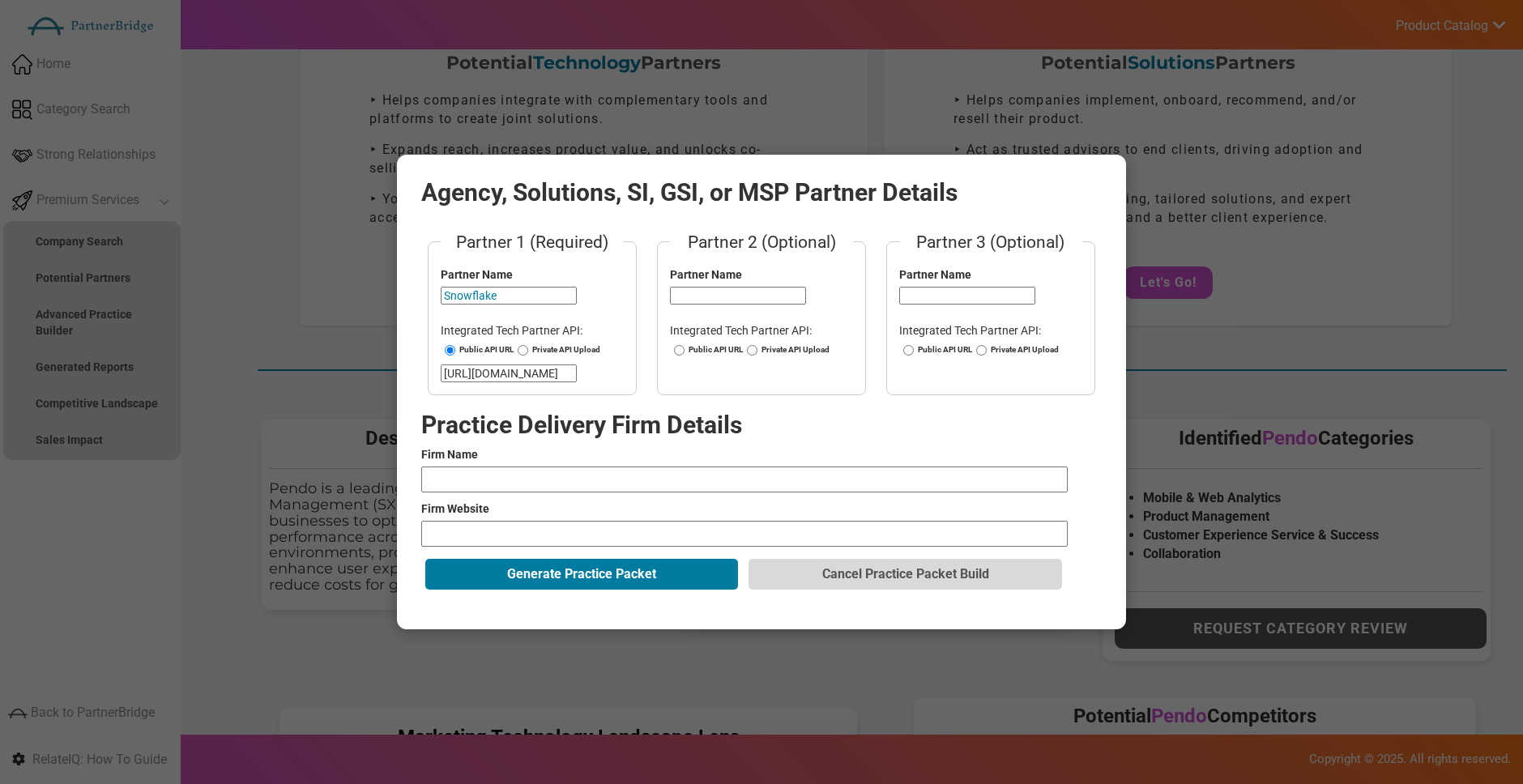
click at [562, 479] on input "text" at bounding box center [744, 480] width 647 height 26
click at [547, 517] on form "Partner 1 (Required) Partner Name Snowflake Integrated Tech Partner API: Public…" at bounding box center [761, 411] width 680 height 363
click at [548, 522] on input "url" at bounding box center [744, 533] width 647 height 26
click at [545, 474] on input "Accenture" at bounding box center [744, 480] width 647 height 26
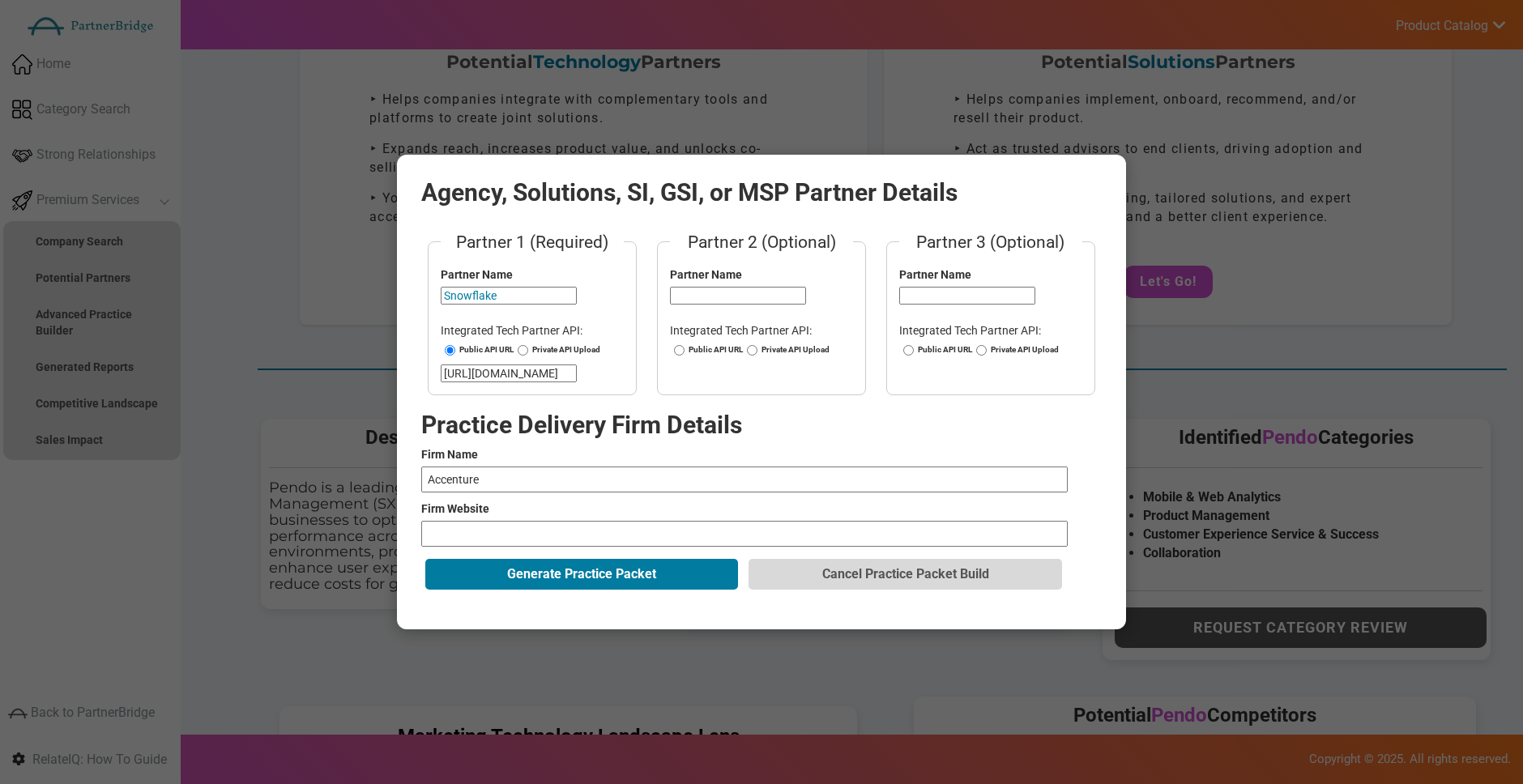
click at [545, 474] on input "Accenture" at bounding box center [744, 480] width 647 height 26
type input "Slalom"
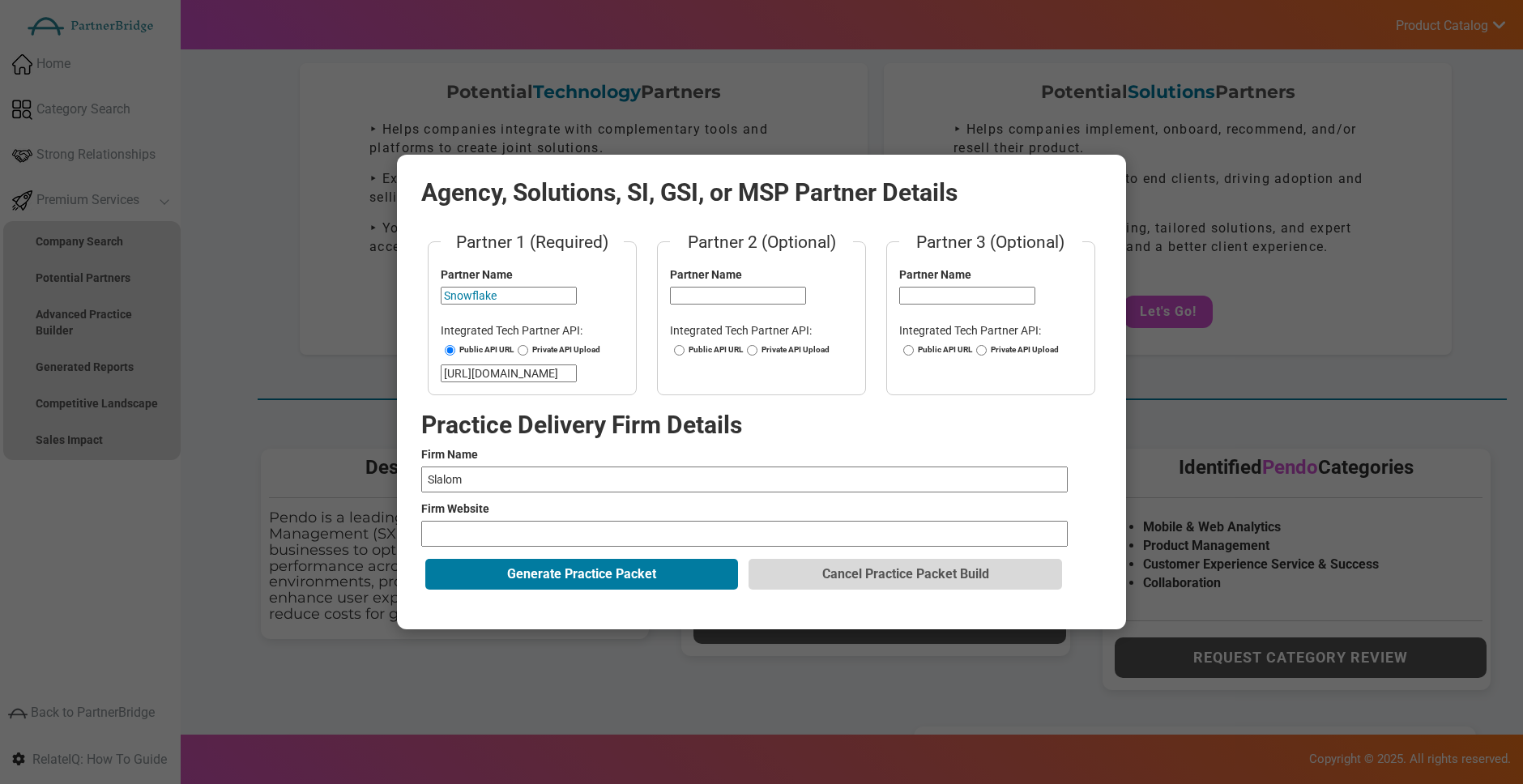
click at [528, 514] on label "Firm Website" at bounding box center [761, 508] width 680 height 16
click at [529, 525] on input "url" at bounding box center [744, 533] width 647 height 26
type input "http://slalom.com/gb/en/services/experience-strategy-design"
click at [602, 557] on form "Partner 1 (Required) Partner Name Snowflake Integrated Tech Partner API: Public…" at bounding box center [761, 411] width 680 height 363
click at [604, 565] on button "Generate Practice Packet" at bounding box center [581, 573] width 312 height 30
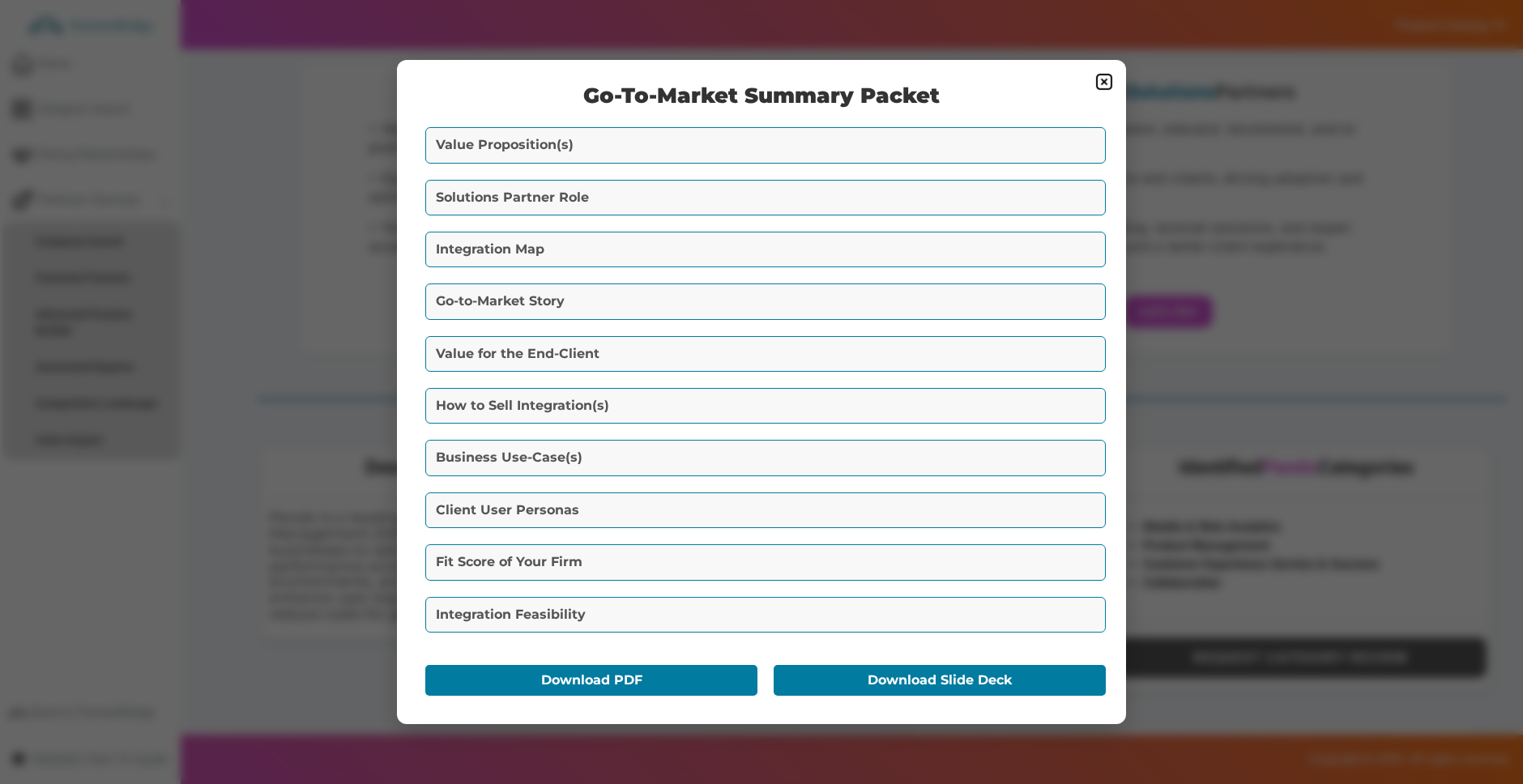
click at [604, 136] on button "Value Proposition(s)" at bounding box center [765, 145] width 680 height 36
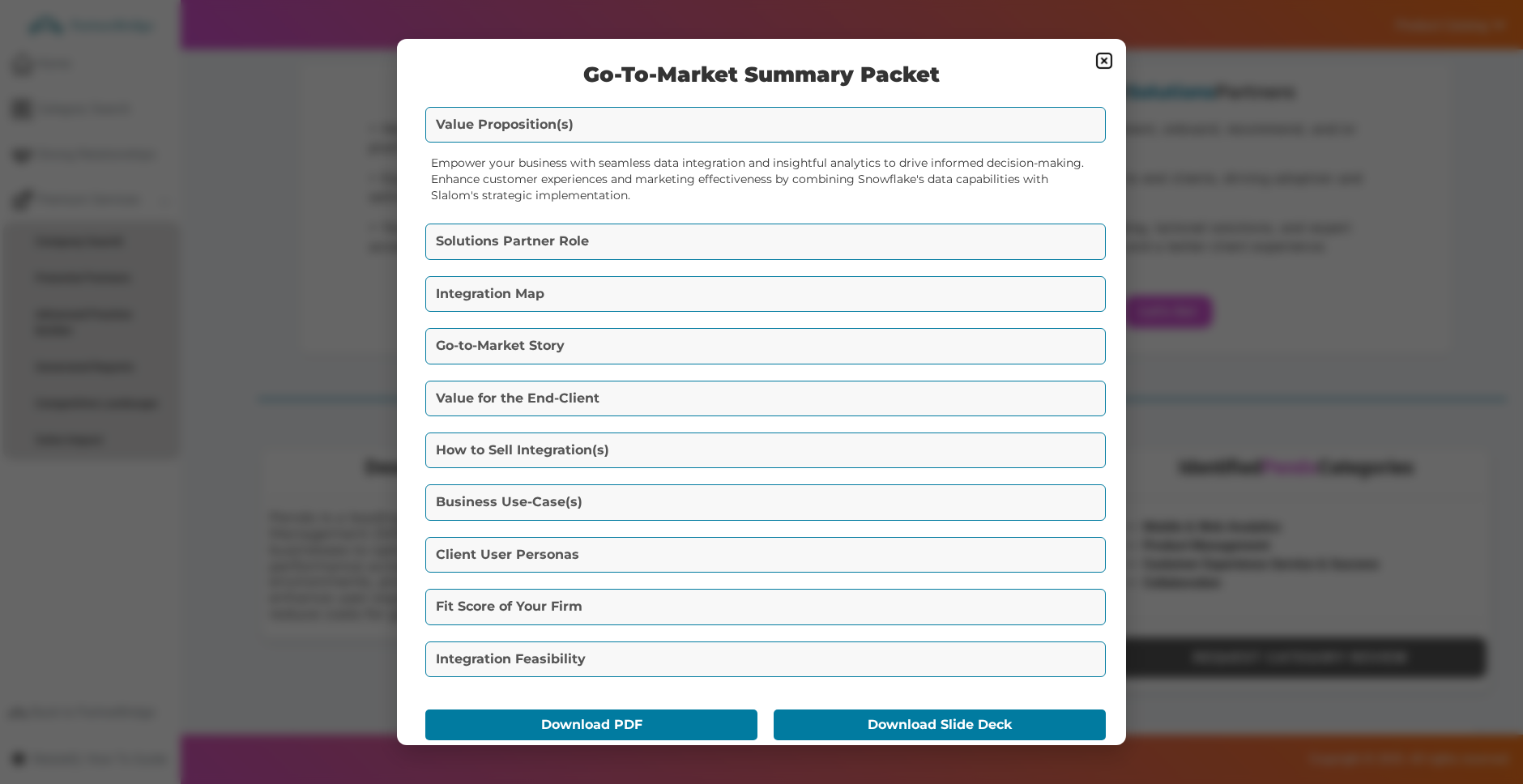
click at [640, 240] on button "Solutions Partner Role" at bounding box center [765, 241] width 680 height 36
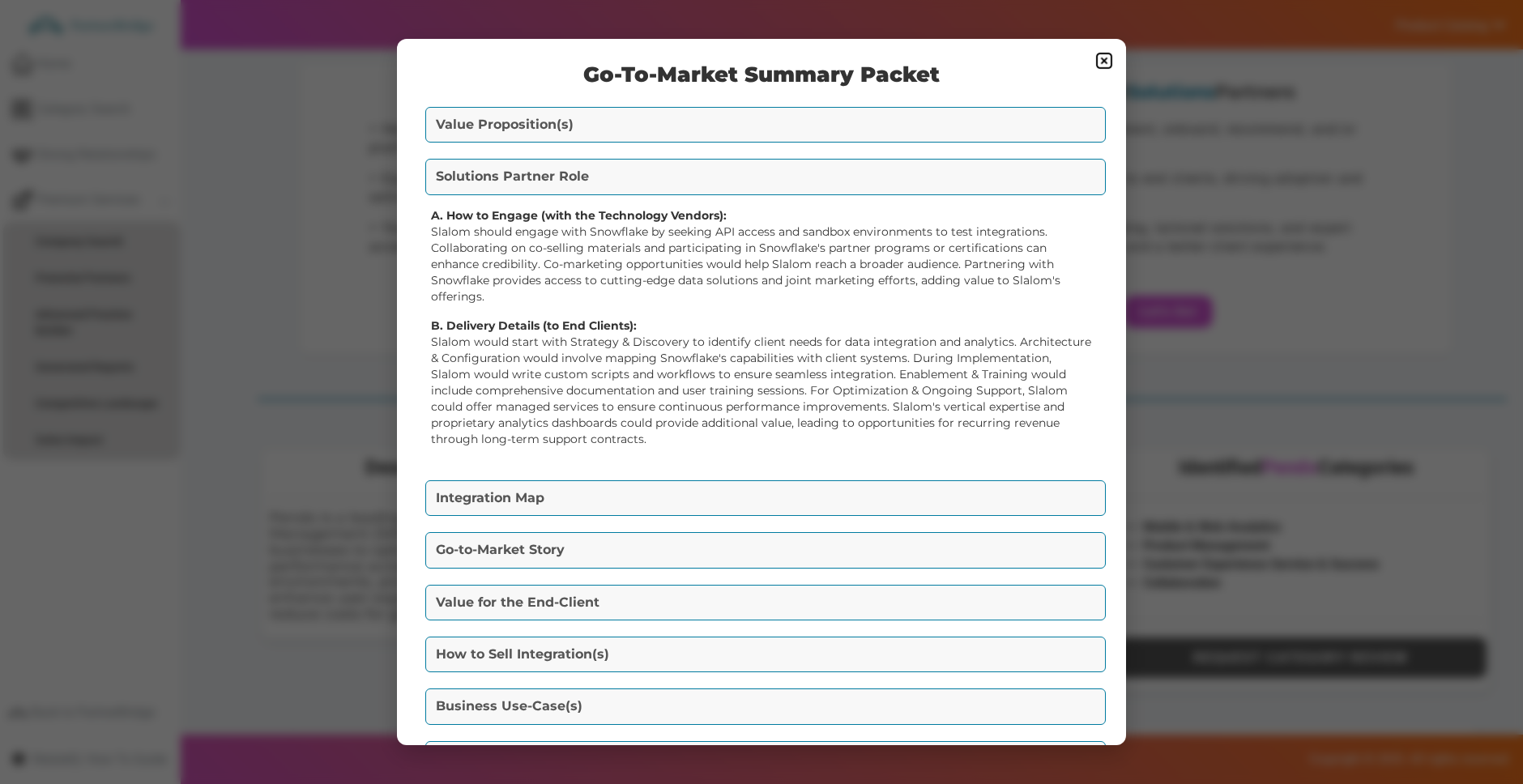
click at [614, 497] on button "Integration Map" at bounding box center [765, 498] width 680 height 36
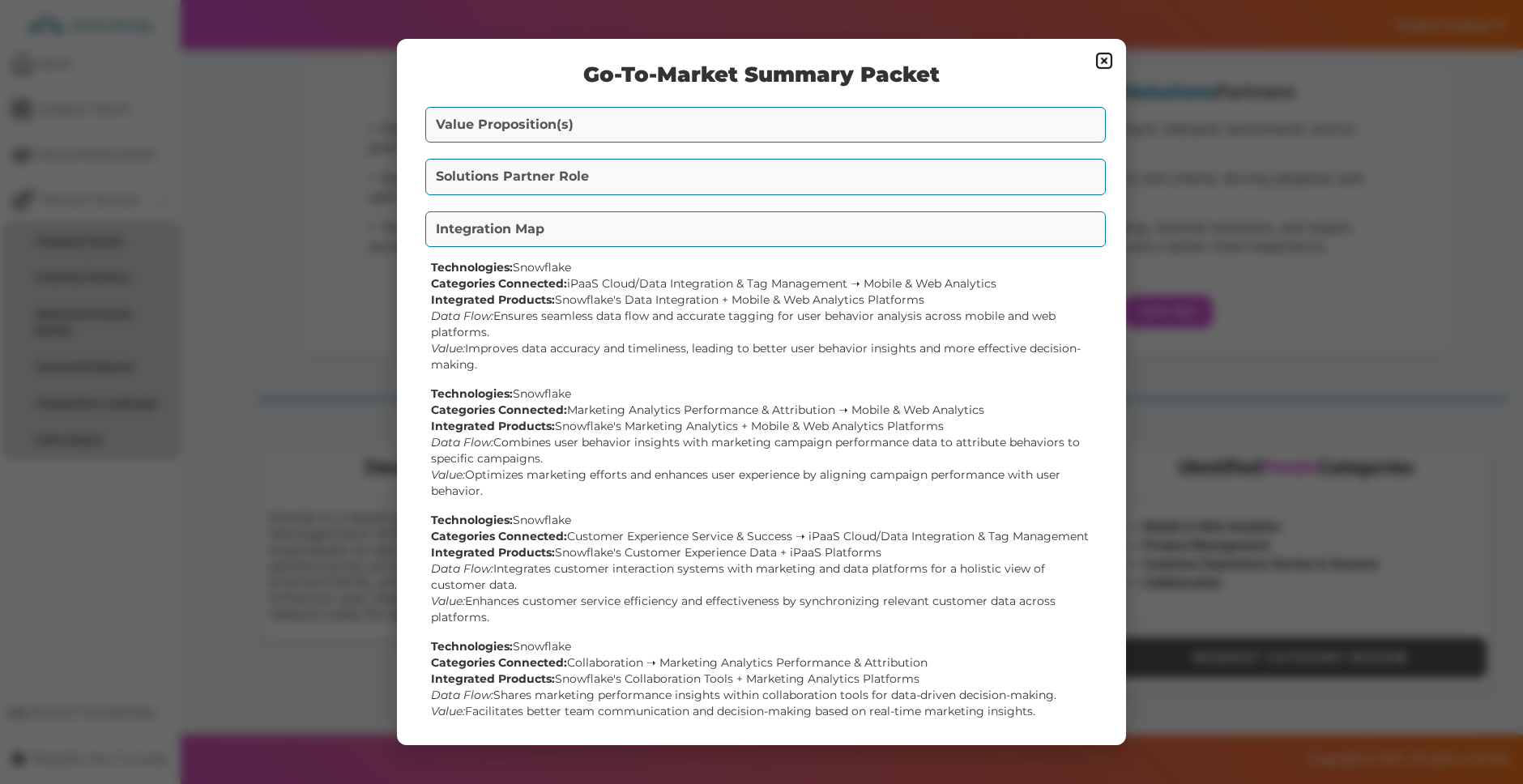
drag, startPoint x: 560, startPoint y: 173, endPoint x: 542, endPoint y: 167, distance: 19.0
click at [559, 173] on button "Solutions Partner Role" at bounding box center [765, 176] width 680 height 36
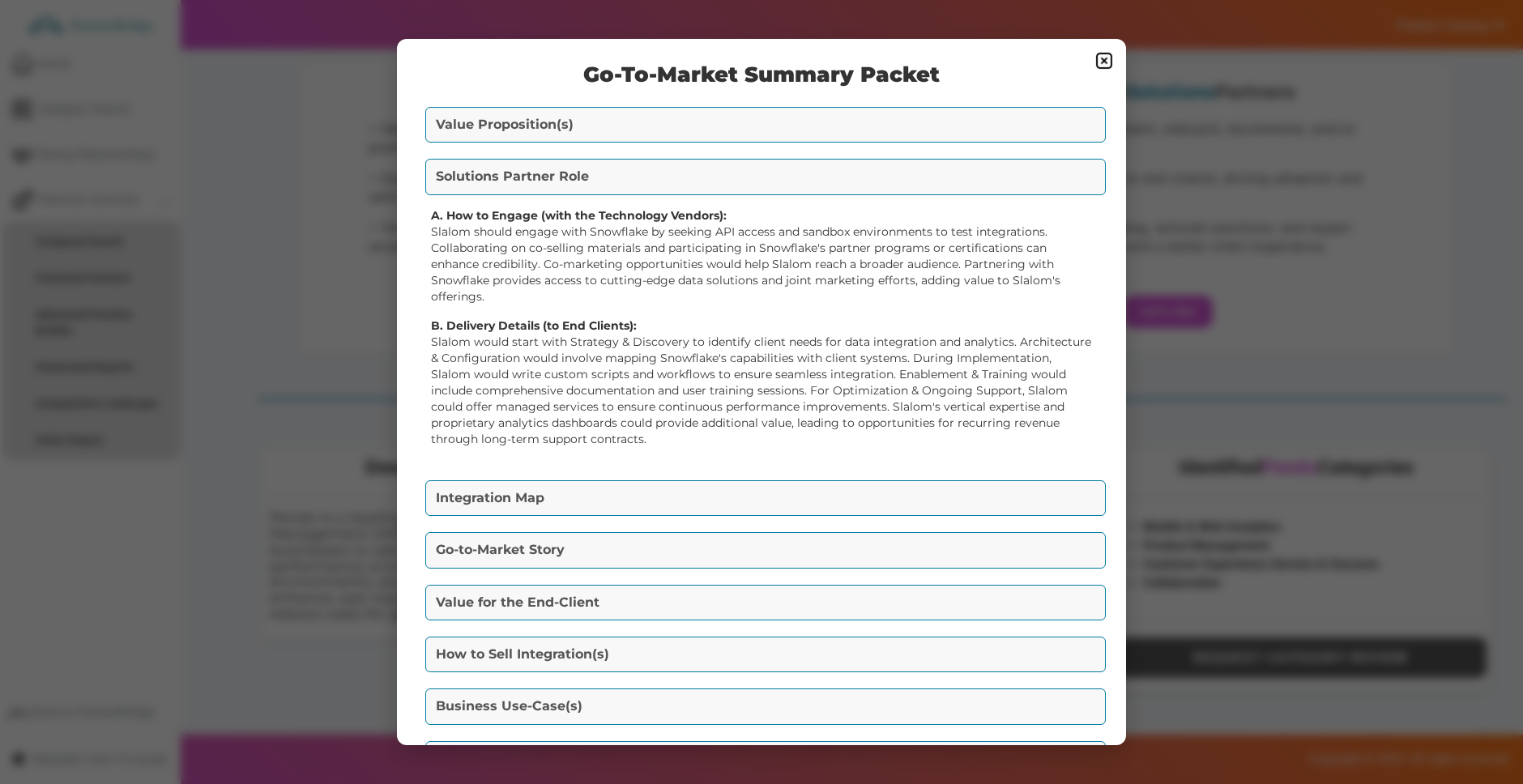
click at [607, 513] on button "Integration Map" at bounding box center [765, 498] width 680 height 36
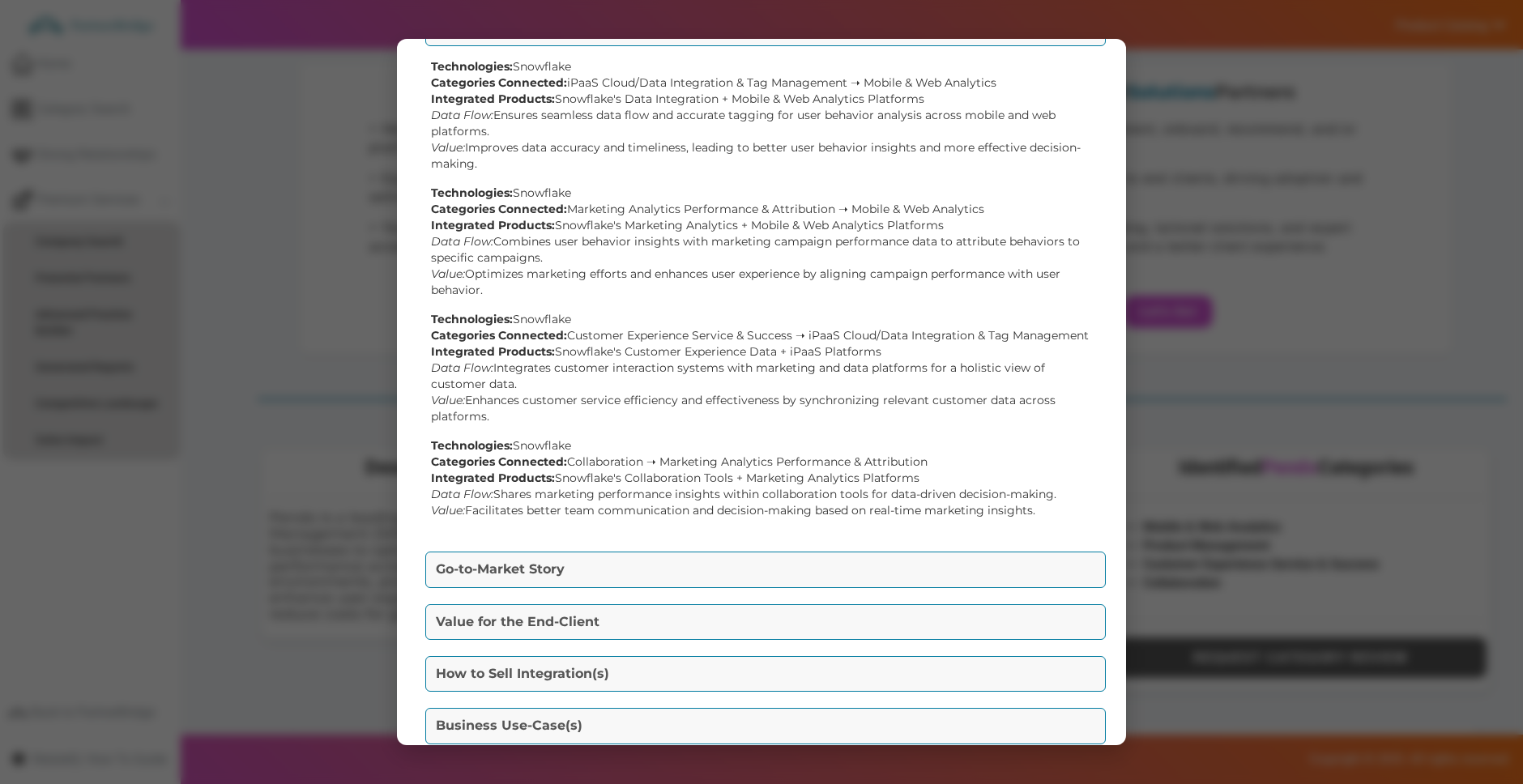
scroll to position [201, 0]
click at [732, 557] on button "Go-to-Market Story" at bounding box center [765, 568] width 680 height 36
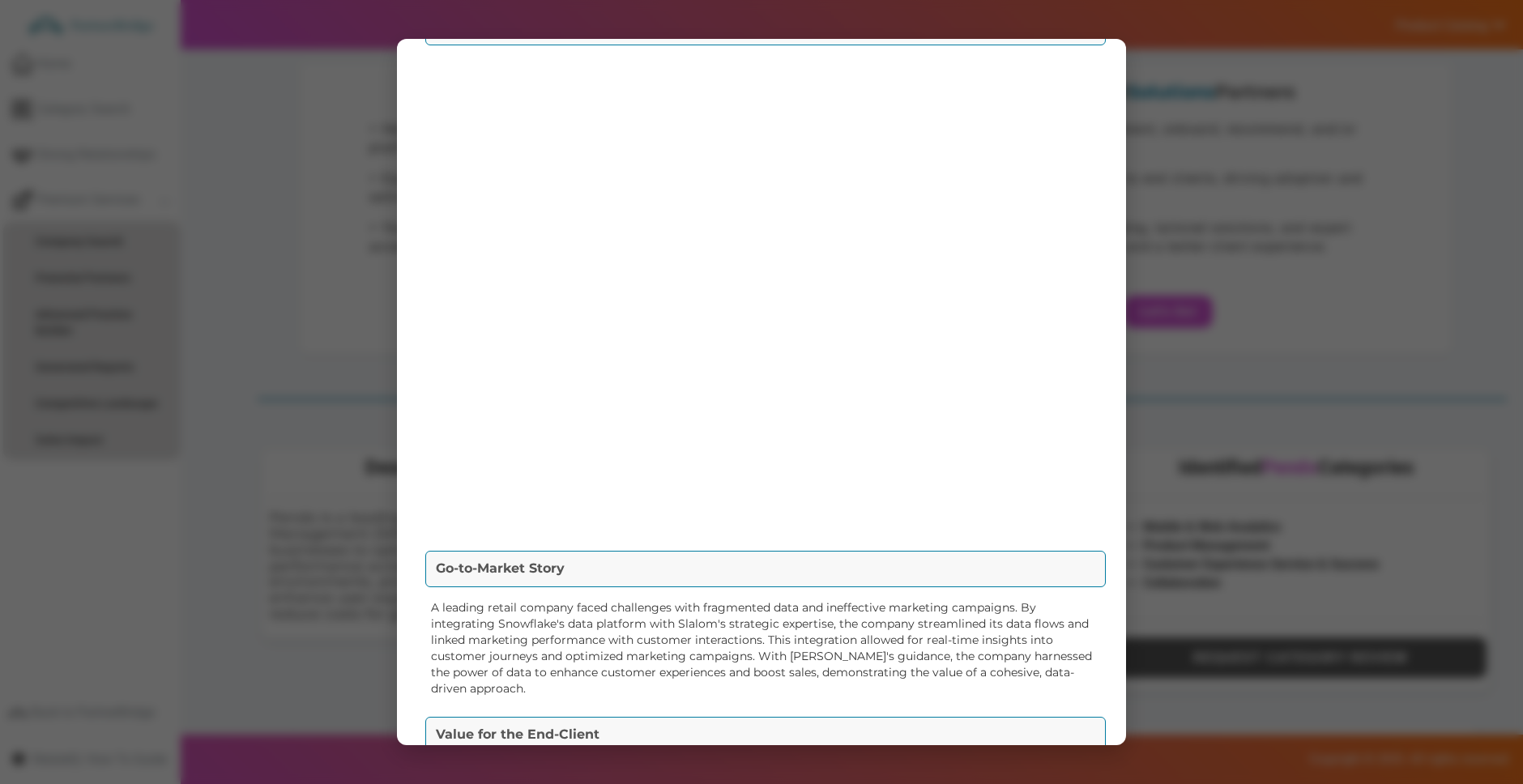
scroll to position [73, 0]
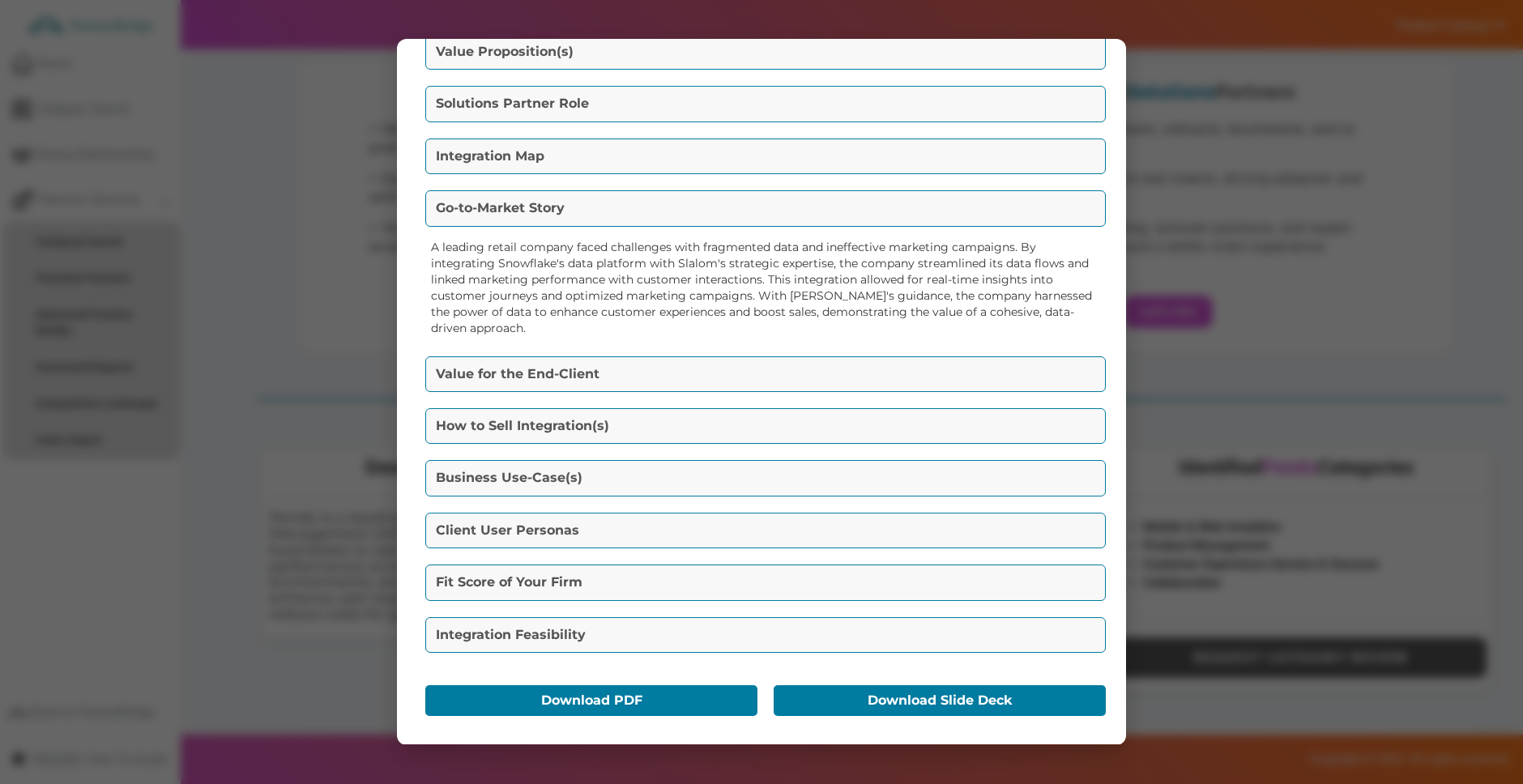
click at [627, 363] on button "Value for the End-Client" at bounding box center [765, 374] width 680 height 36
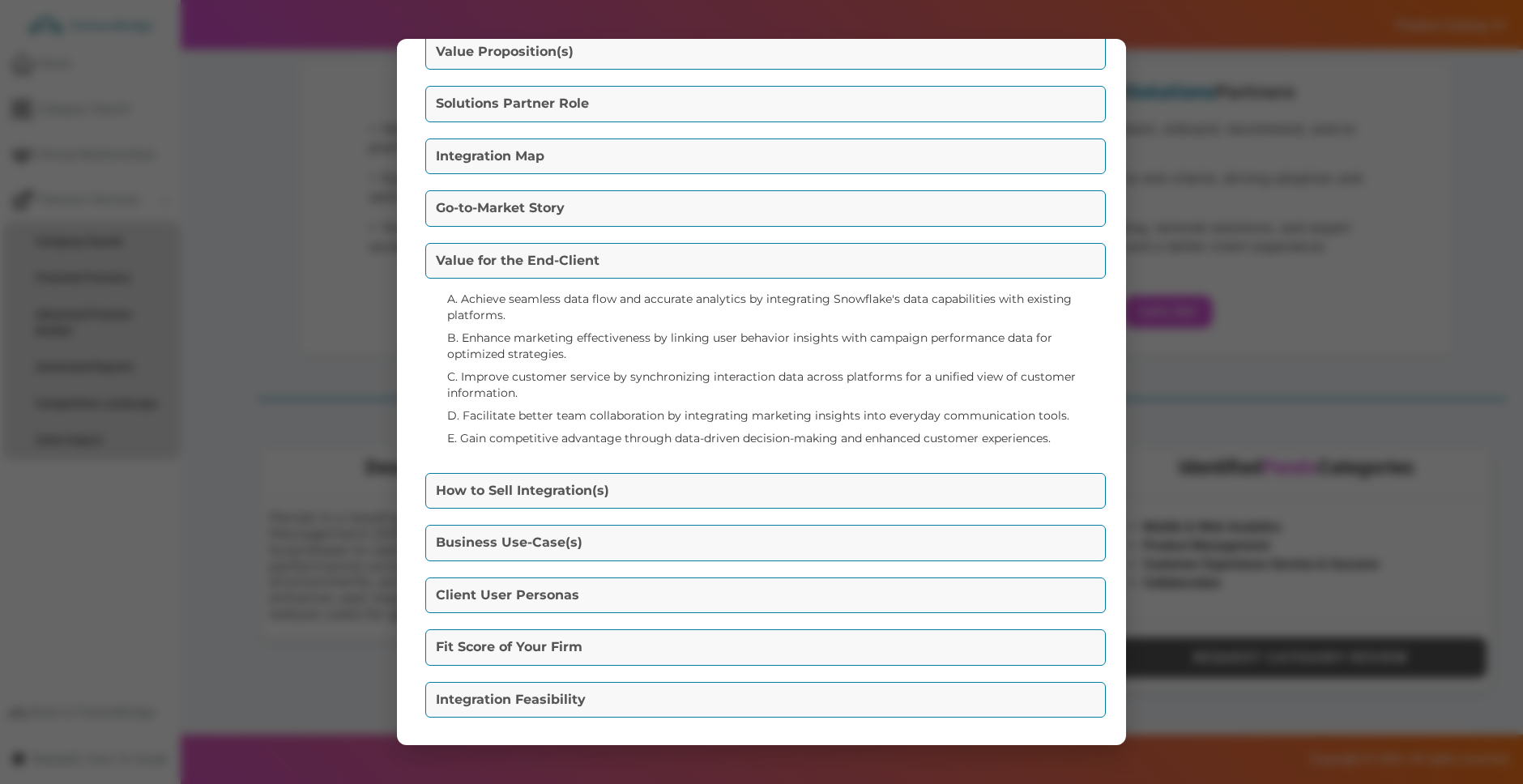
click at [680, 483] on button "How to Sell Integration(s)" at bounding box center [765, 490] width 680 height 36
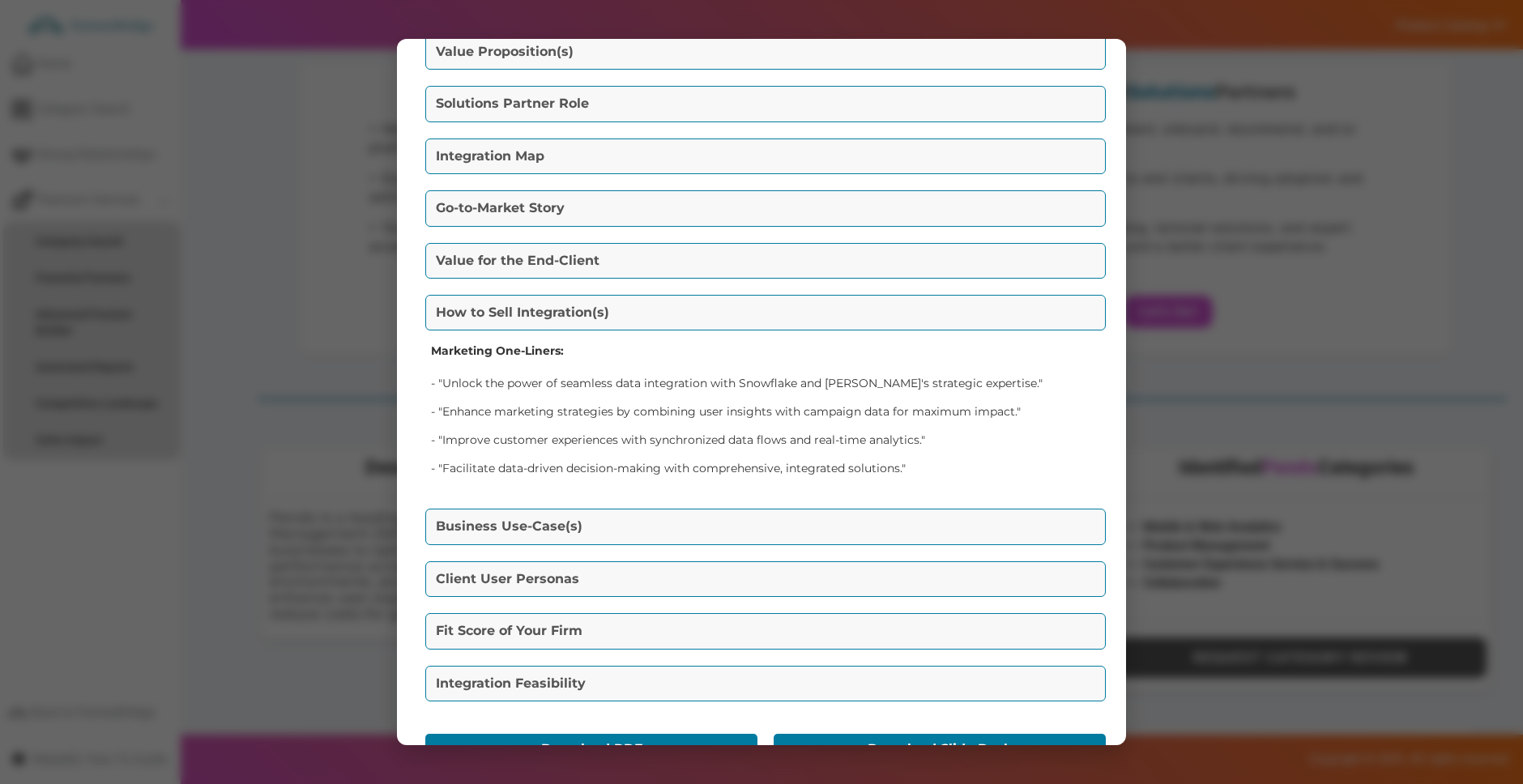
click at [689, 507] on div "Business Use-Case(s) Retail Marketing: Retailers often struggle with fragmented…" at bounding box center [761, 526] width 680 height 43
click at [686, 519] on button "Business Use-Case(s)" at bounding box center [765, 526] width 680 height 36
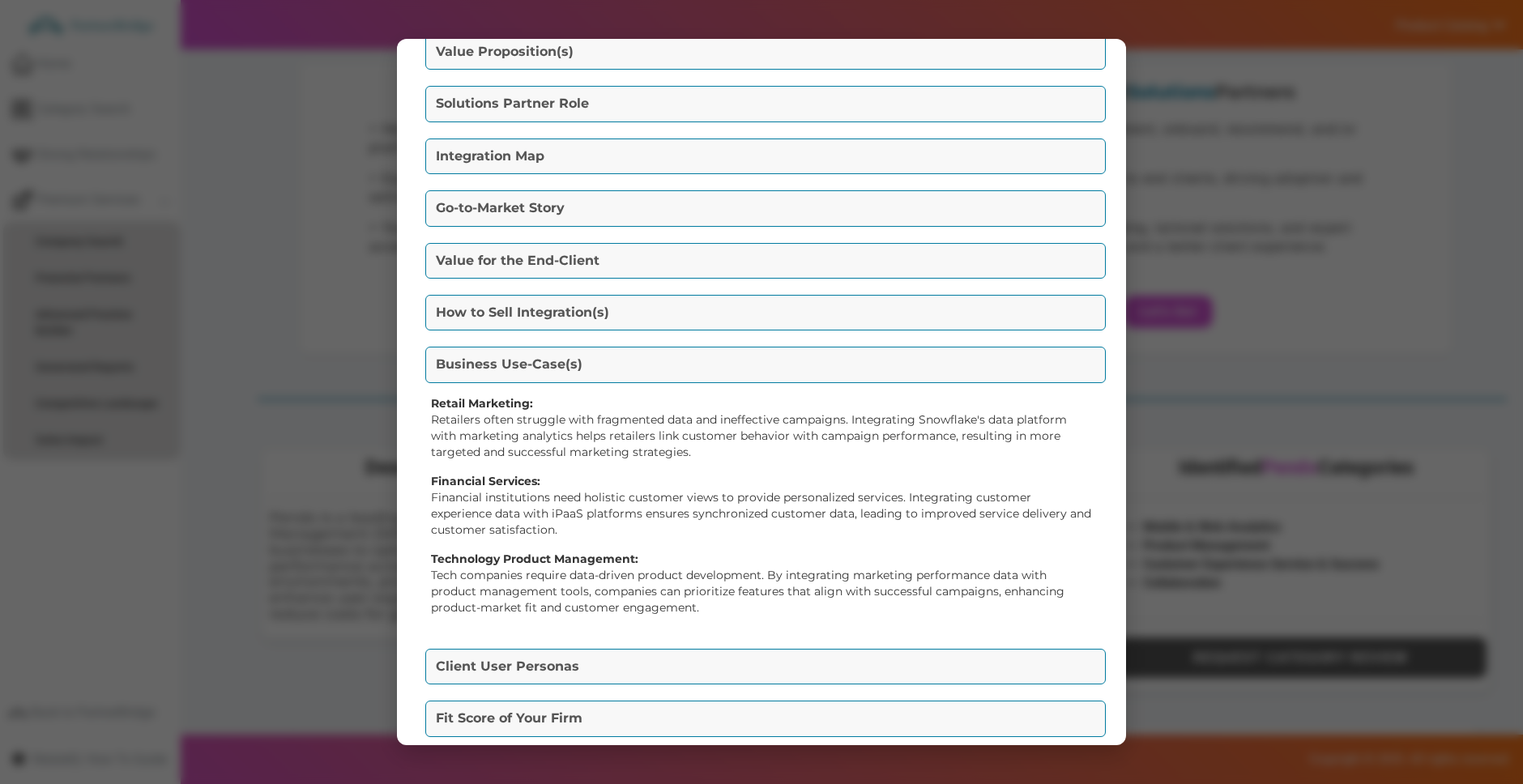
click at [670, 683] on button "Client User Personas" at bounding box center [765, 666] width 680 height 36
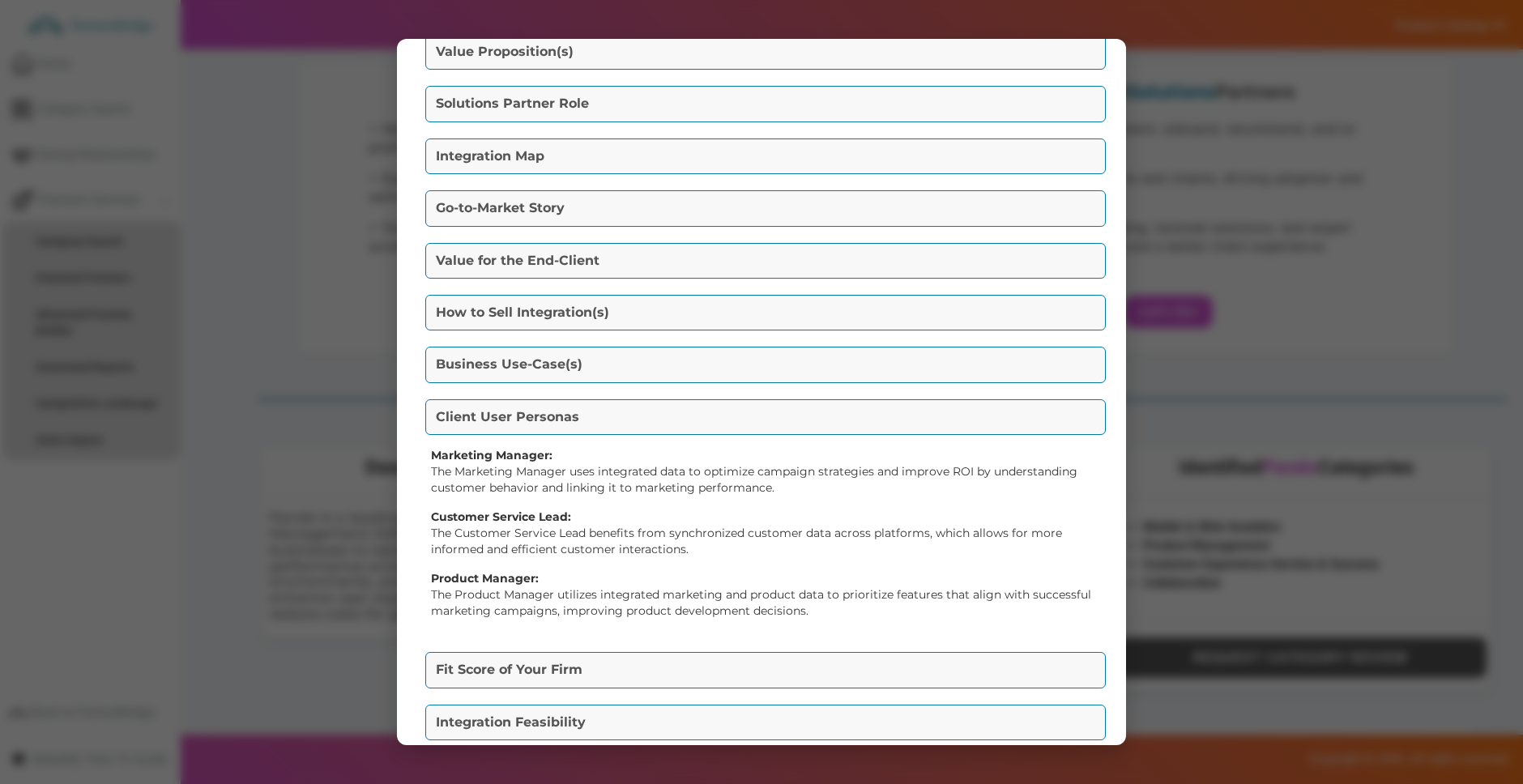
click at [676, 668] on button "Fit Score of Your Firm" at bounding box center [765, 669] width 680 height 36
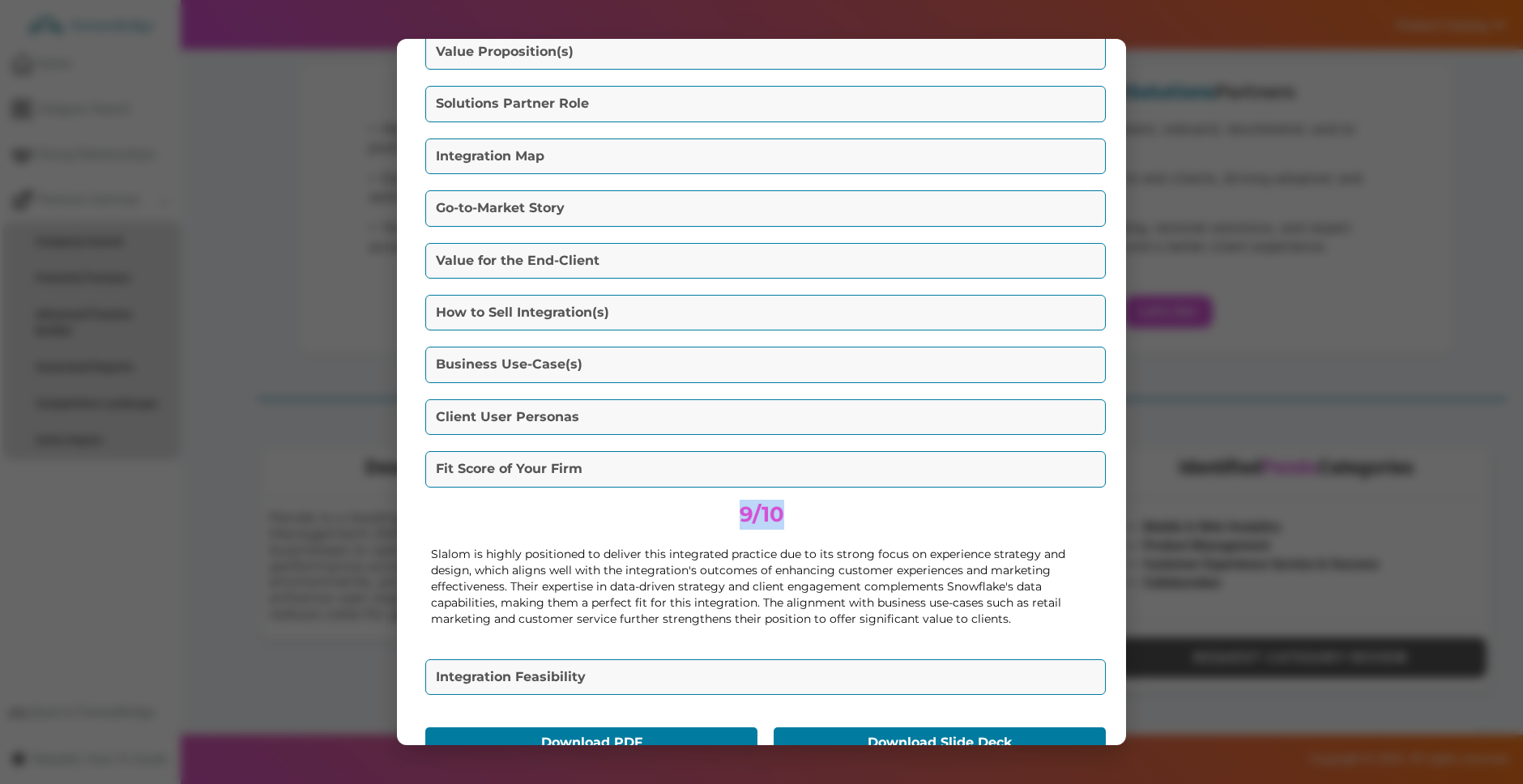
drag, startPoint x: 741, startPoint y: 506, endPoint x: 859, endPoint y: 510, distance: 118.1
click at [859, 510] on center "9/10" at bounding box center [762, 514] width 661 height 30
click at [723, 678] on button "Integration Feasibility" at bounding box center [765, 676] width 680 height 36
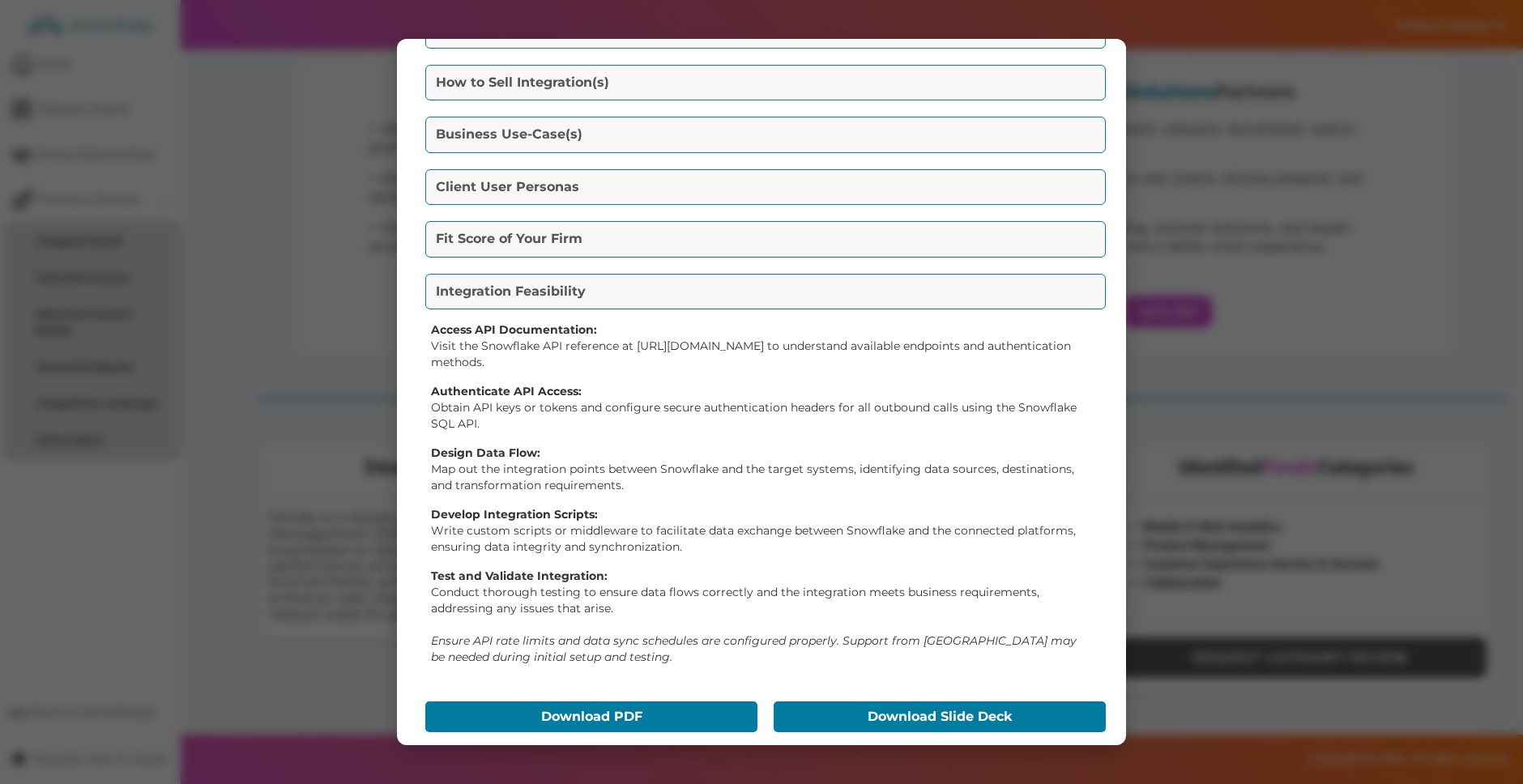
scroll to position [316, 0]
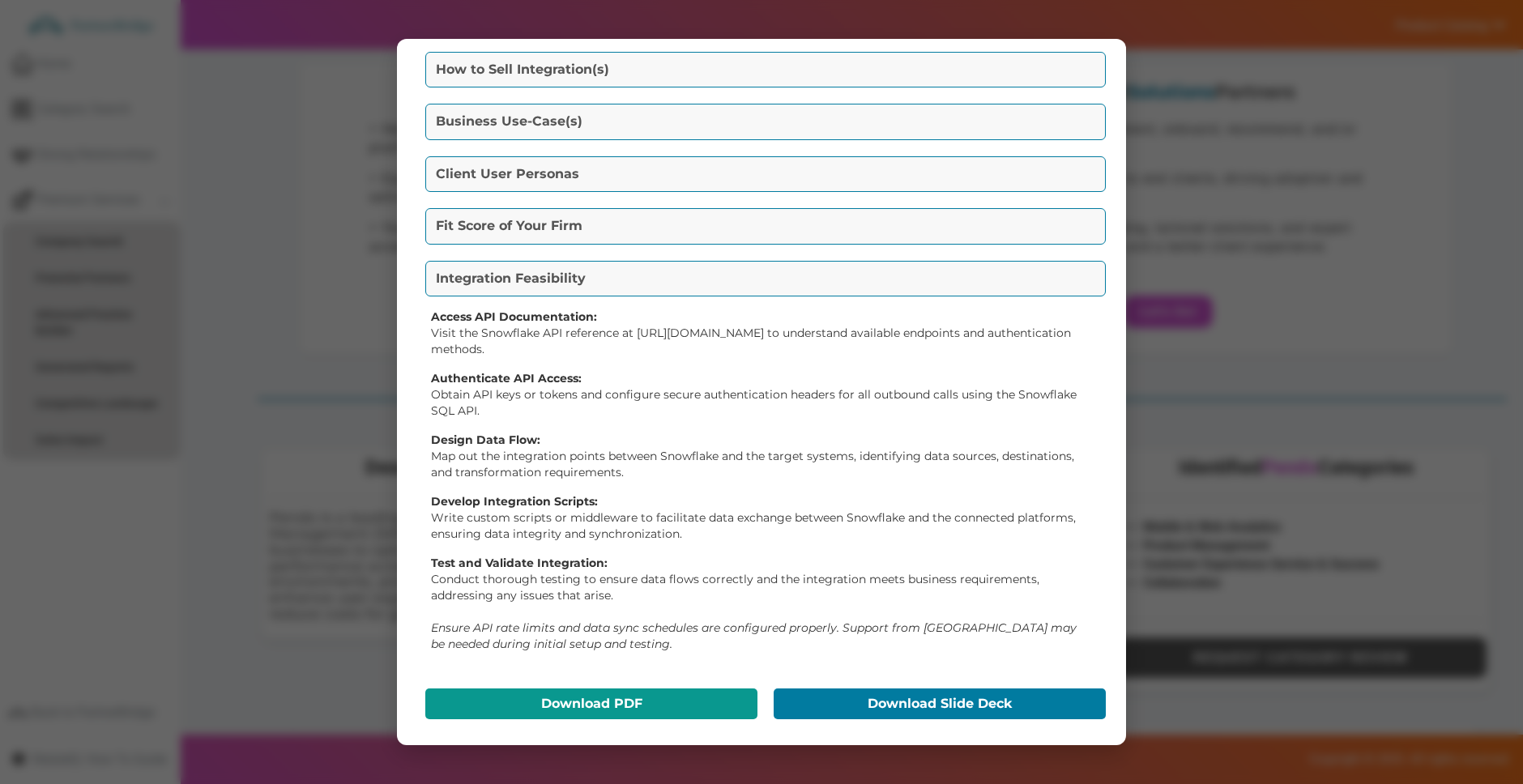
click at [626, 701] on button "Download PDF" at bounding box center [591, 702] width 332 height 30
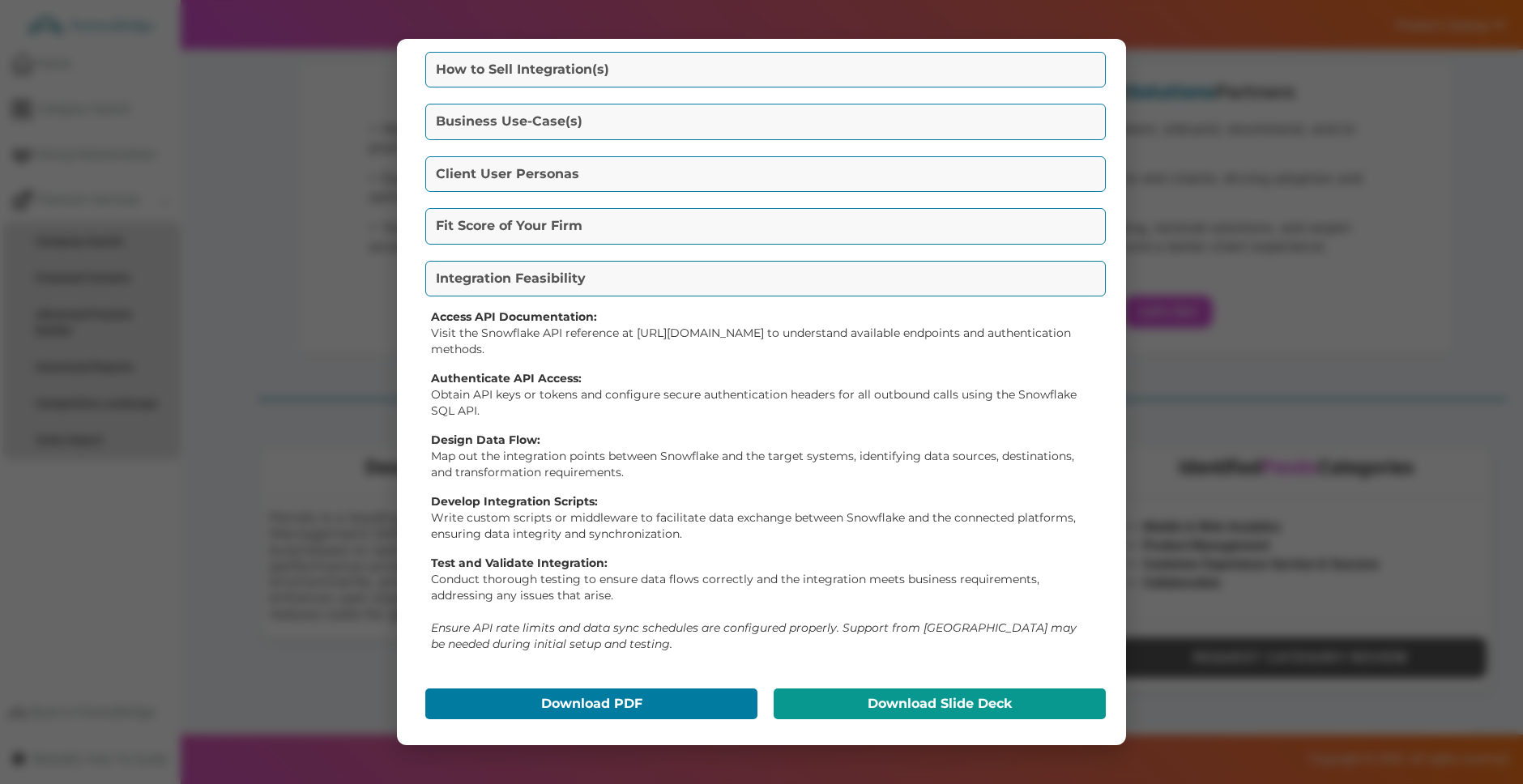
click at [963, 708] on button "Download Slide Deck" at bounding box center [940, 702] width 332 height 30
click at [1097, 84] on div "Go-To-Market Summary Packet Value Proposition(s) Empower your business with sea…" at bounding box center [761, 391] width 729 height 705
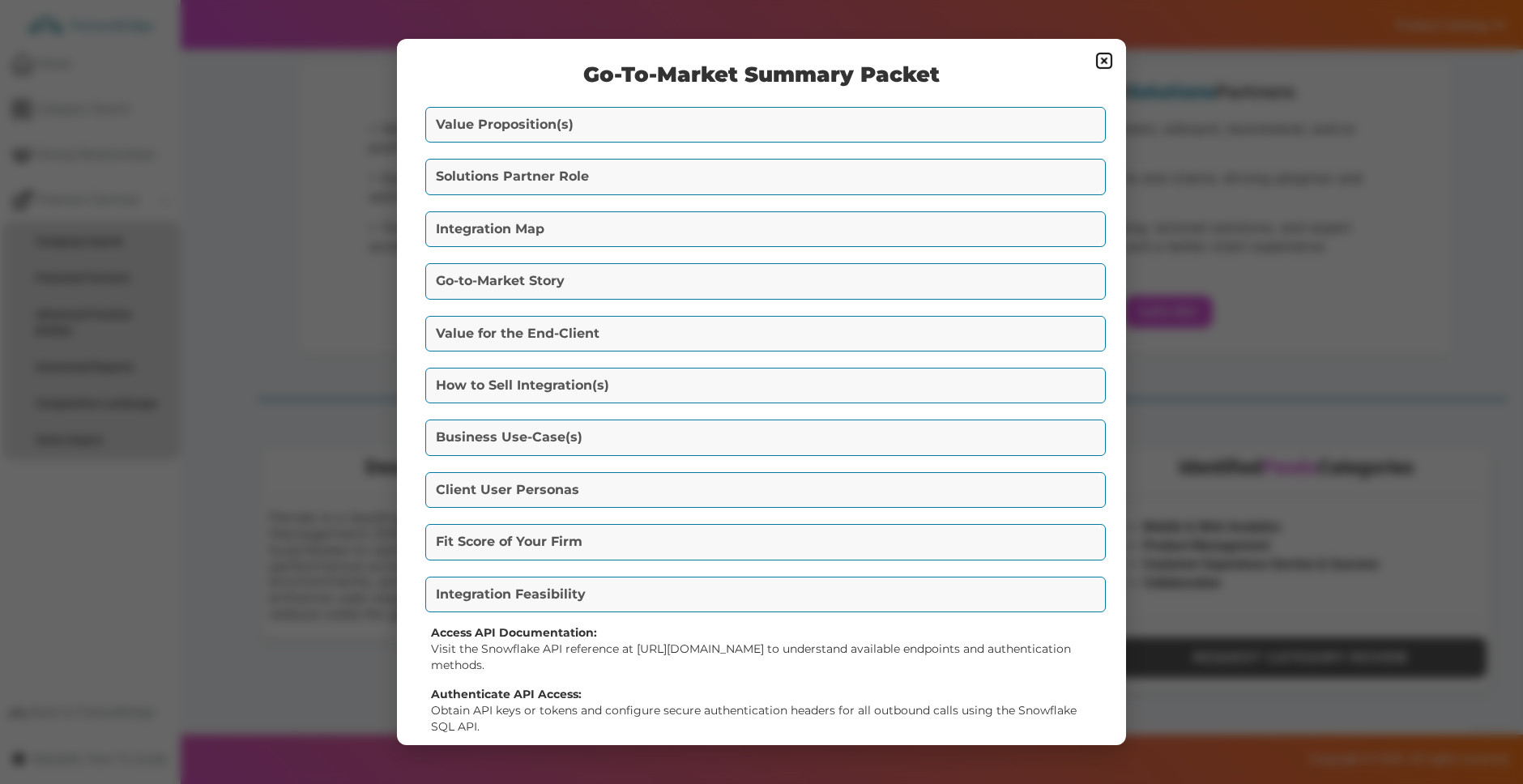
click at [1103, 67] on img at bounding box center [1104, 61] width 19 height 19
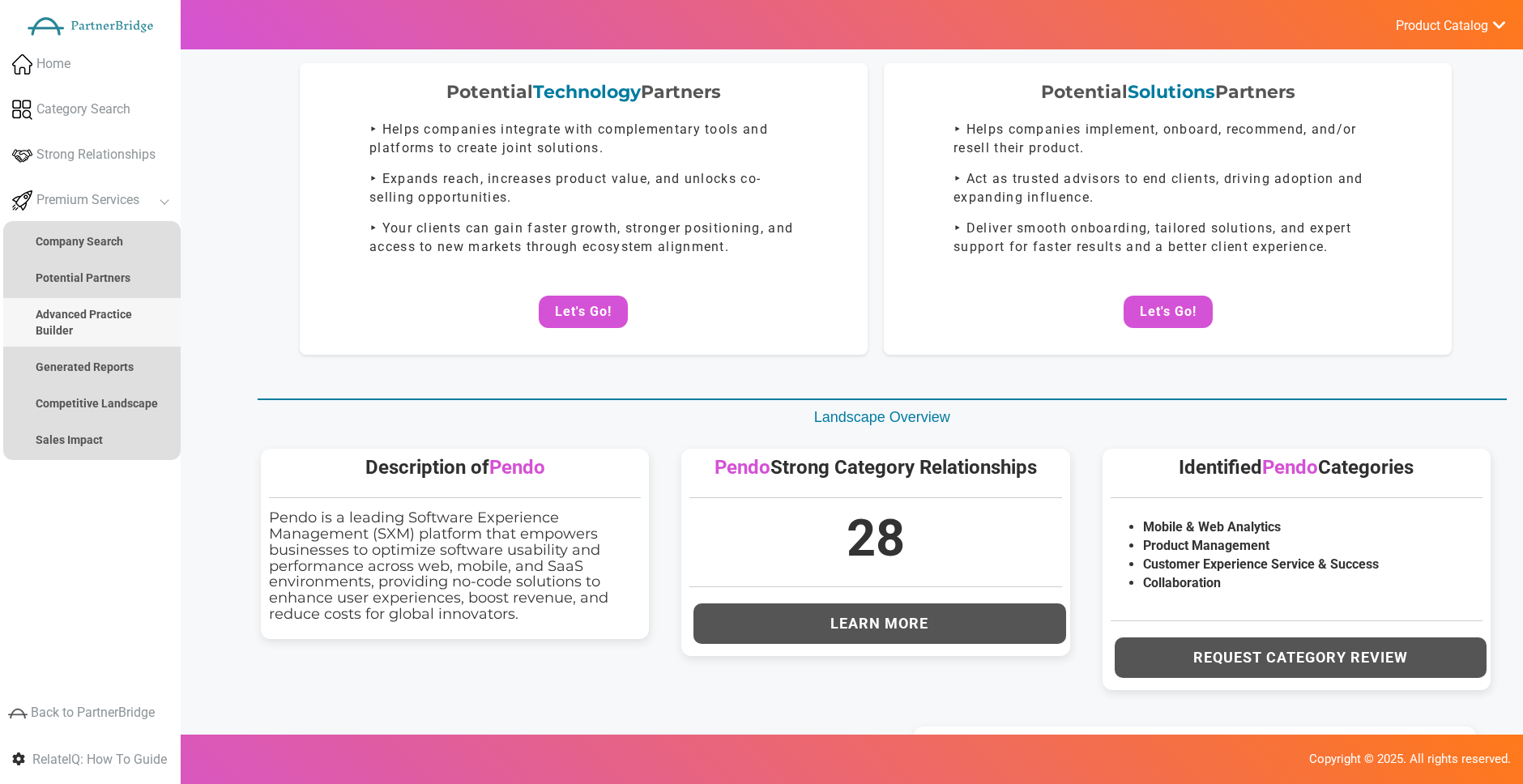
click at [146, 310] on link "Advanced Practice Builder" at bounding box center [92, 323] width 177 height 49
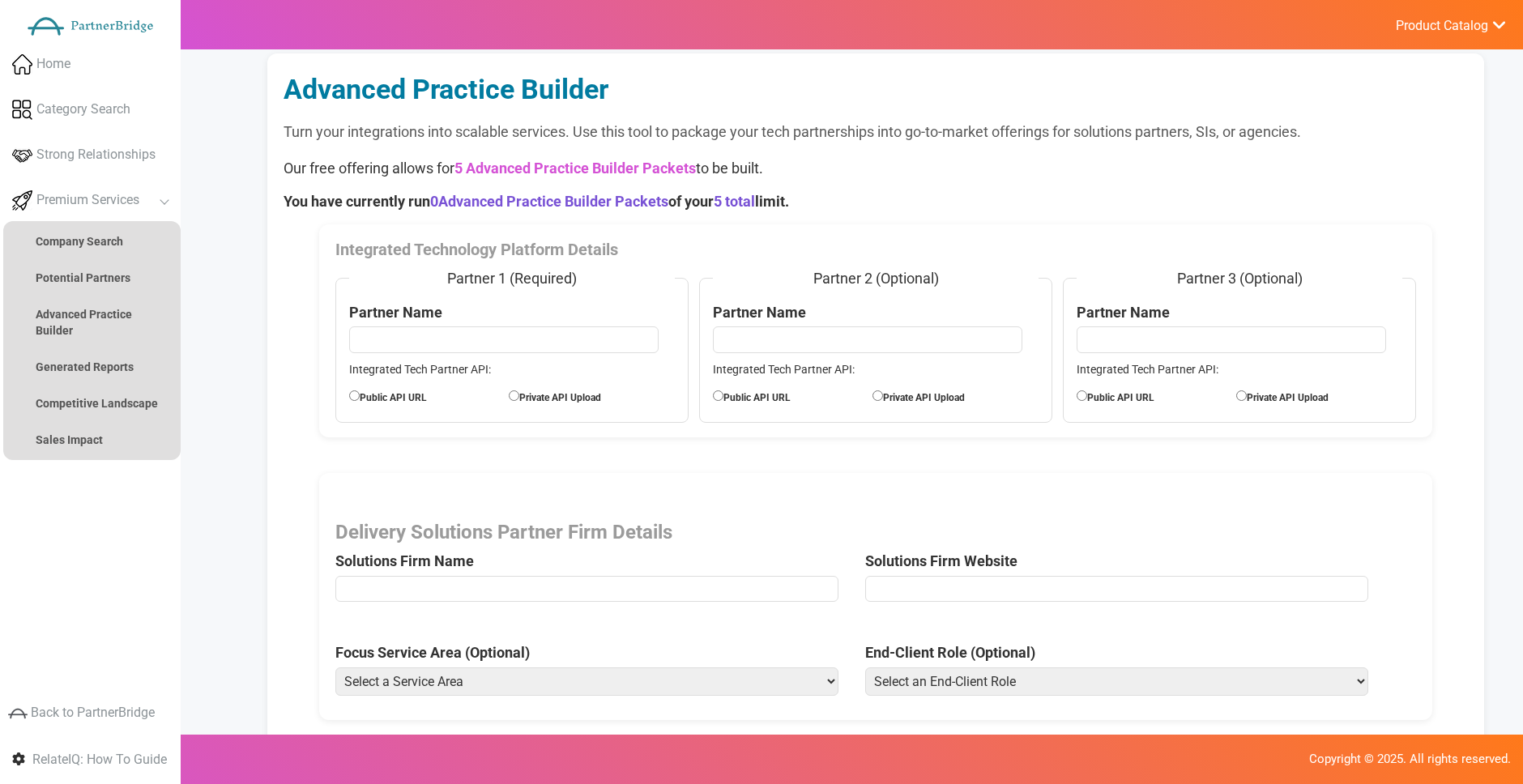
click at [465, 330] on input "text" at bounding box center [503, 339] width 310 height 26
type input "Snowflake"
click at [349, 390] on input "Public API URL" at bounding box center [354, 395] width 10 height 10
radio input "true"
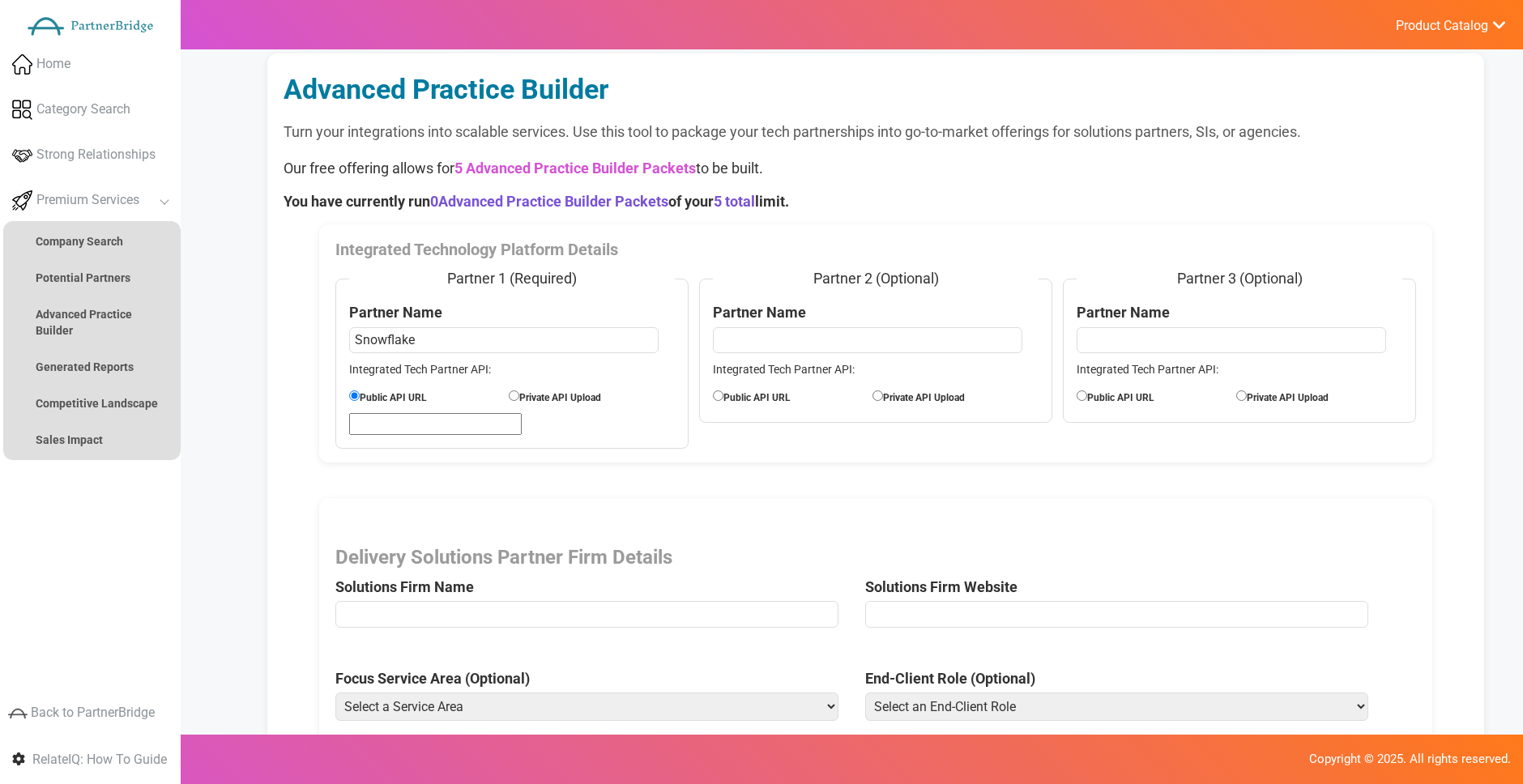
drag, startPoint x: 397, startPoint y: 410, endPoint x: 404, endPoint y: 421, distance: 13.0
click at [398, 412] on fieldset "Partner 1 (Required) Partner Name Snowflake Integrated Tech Partner API: Public…" at bounding box center [511, 358] width 353 height 180
click at [404, 421] on input "url" at bounding box center [435, 423] width 173 height 22
paste input "https://docs.snowflake.com/en/developer-guide/sql-api/index"
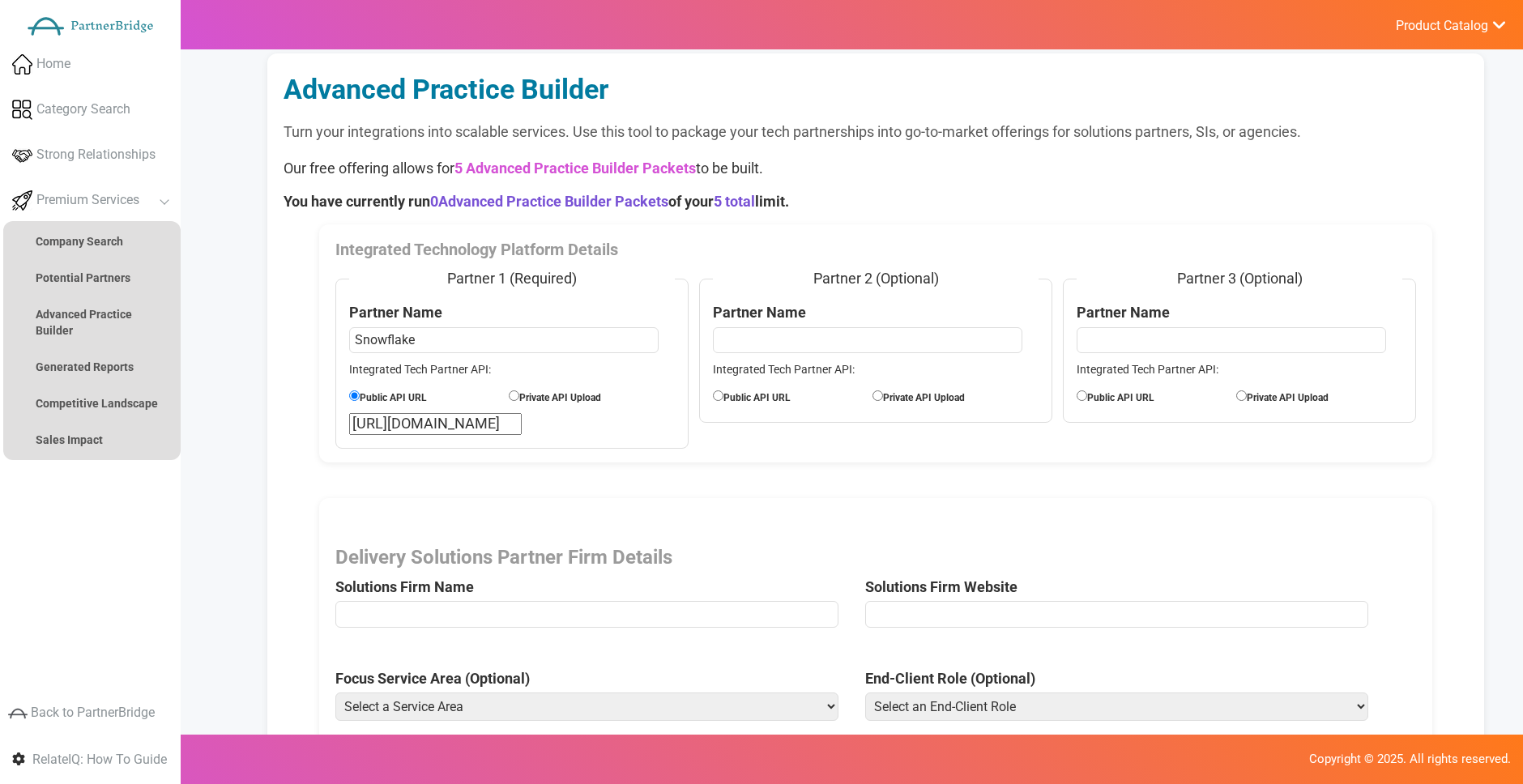
type input "https://docs.snowflake.com/en/developer-guide/sql-api/index"
click at [548, 428] on div "https://docs.snowflake.com/en/developer-guide/sql-api/index" at bounding box center [511, 423] width 325 height 22
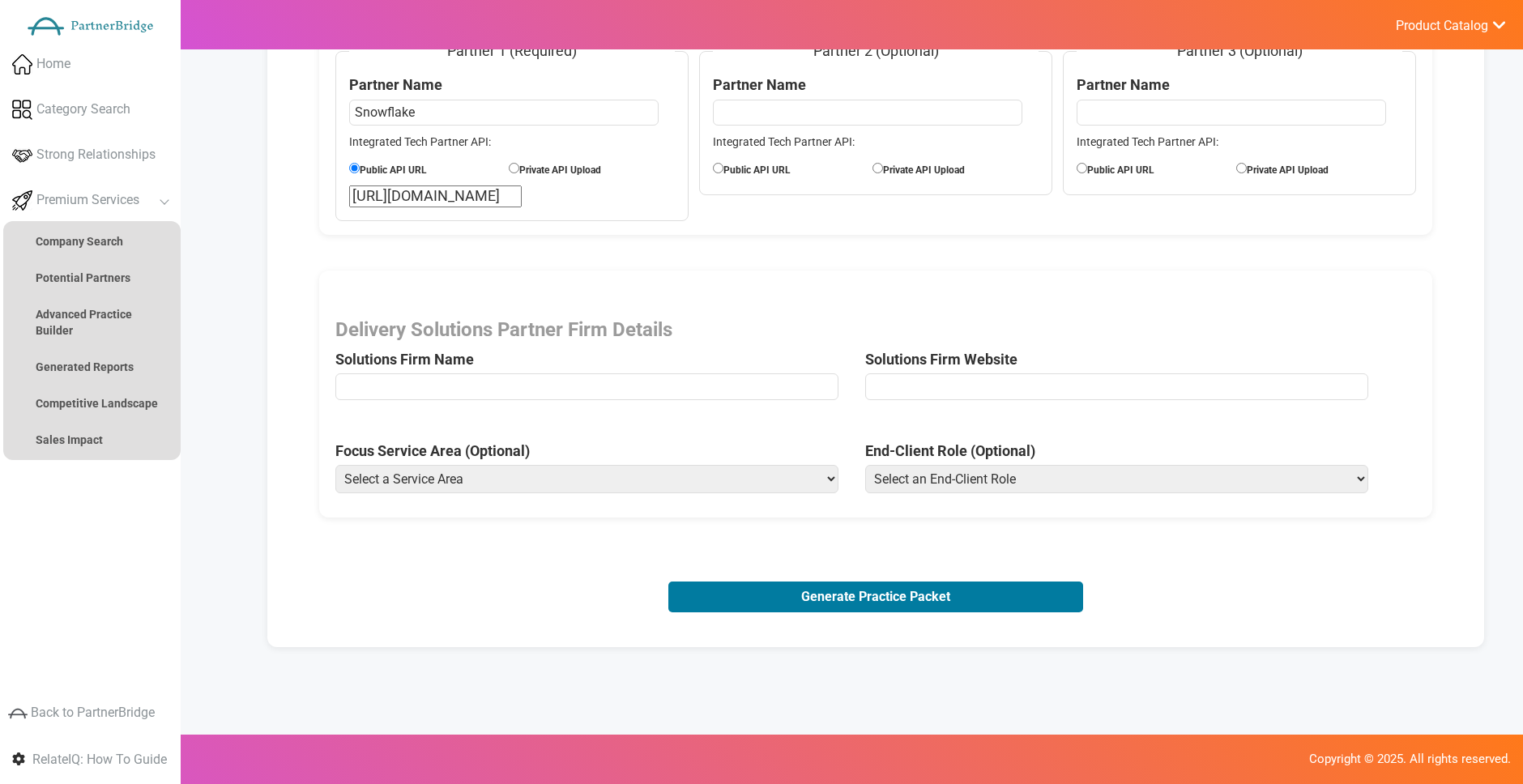
scroll to position [232, 0]
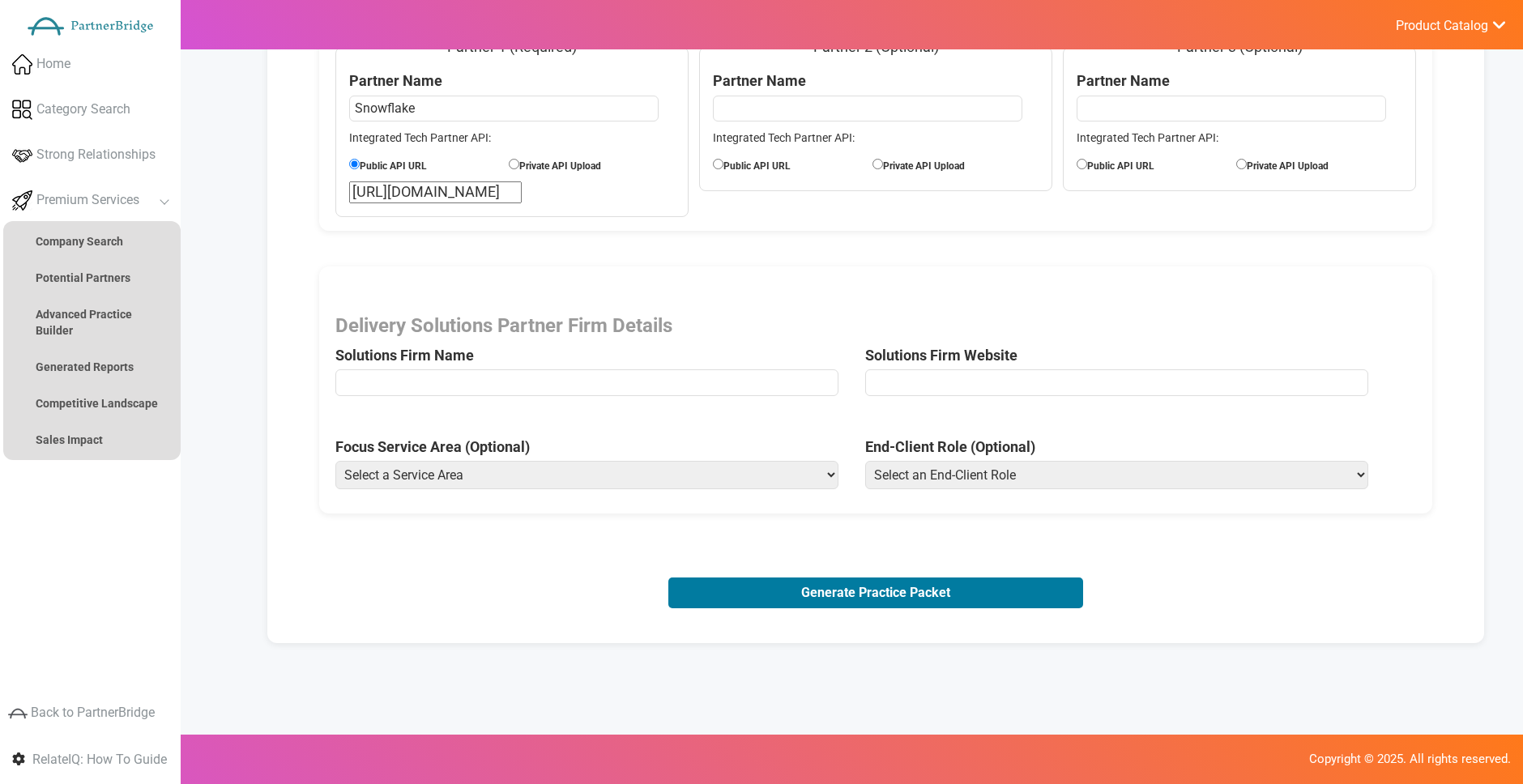
click at [633, 375] on input "text" at bounding box center [587, 382] width 503 height 26
type input "Slalom"
click at [968, 363] on span "Solutions Firm Website" at bounding box center [1130, 359] width 530 height 88
click at [982, 383] on input "url" at bounding box center [1117, 382] width 503 height 26
type input "http://slalom.com/gb/en/services/experience-strategy-design"
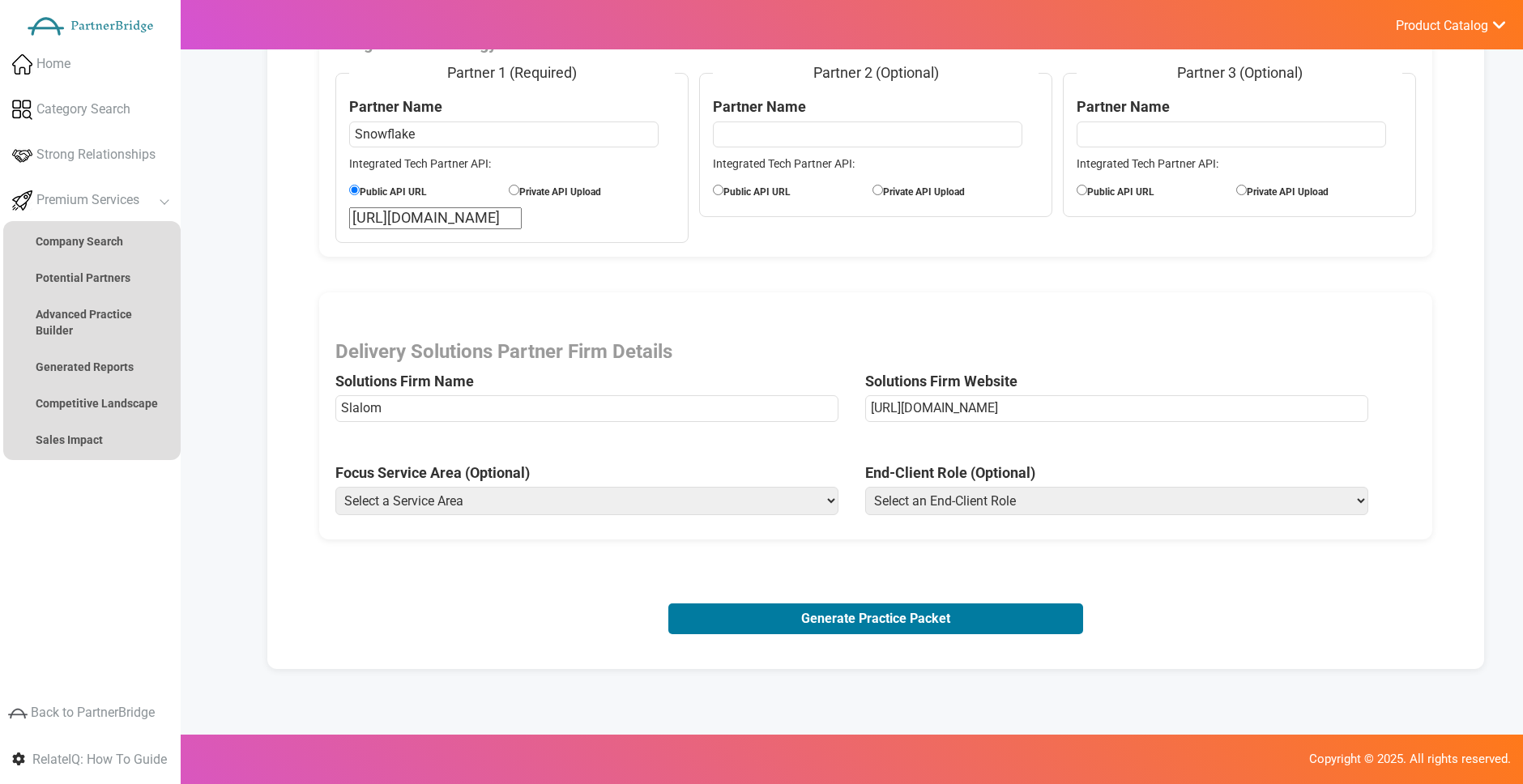
scroll to position [205, 0]
click at [509, 502] on select "Select a Service Area Analytics (eCommerce) Analytics (Retail) Application Deve…" at bounding box center [587, 501] width 503 height 29
click at [892, 508] on select "Select an End-Client Role Chief Executive Officer (CEO) Chief Operating Officer…" at bounding box center [1117, 501] width 503 height 29
select select "Chief Technology Officer"
click at [865, 487] on select "Select an End-Client Role Chief Executive Officer (CEO) Chief Operating Officer…" at bounding box center [1117, 501] width 503 height 29
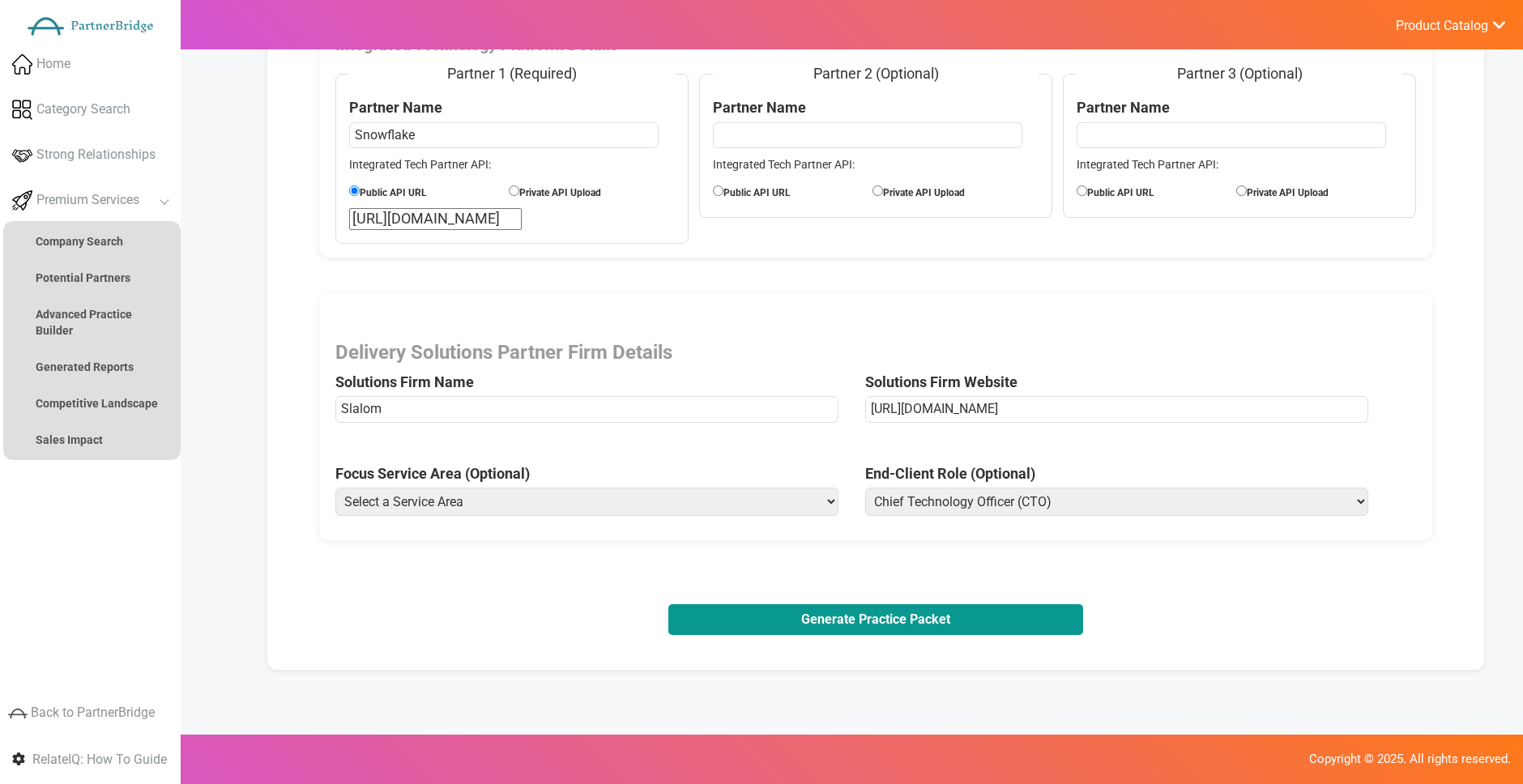
click at [901, 622] on button "Generate Practice Packet" at bounding box center [876, 618] width 415 height 30
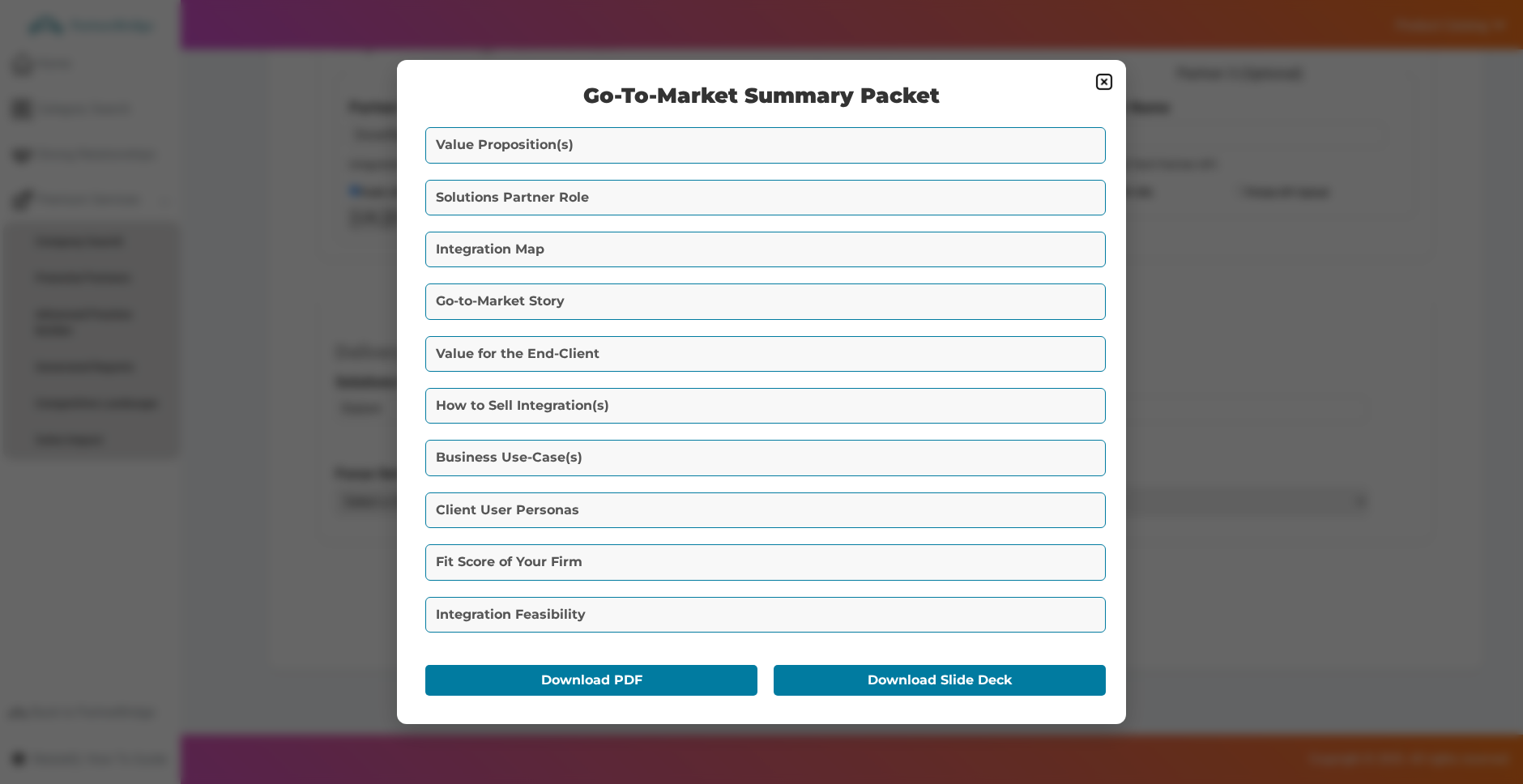
click at [628, 152] on button "Value Proposition(s)" at bounding box center [765, 145] width 680 height 36
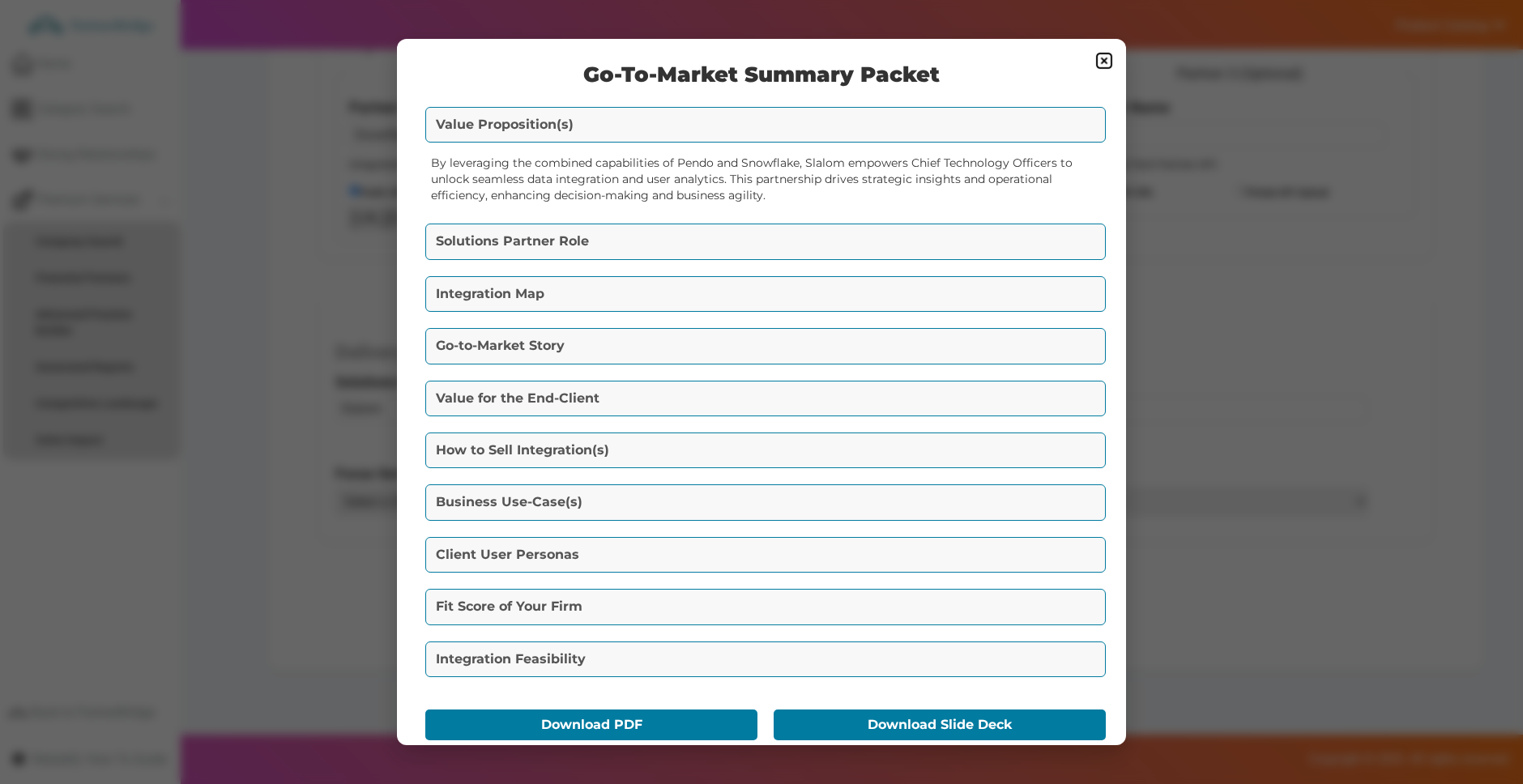
click at [665, 235] on button "Solutions Partner Role" at bounding box center [765, 241] width 680 height 36
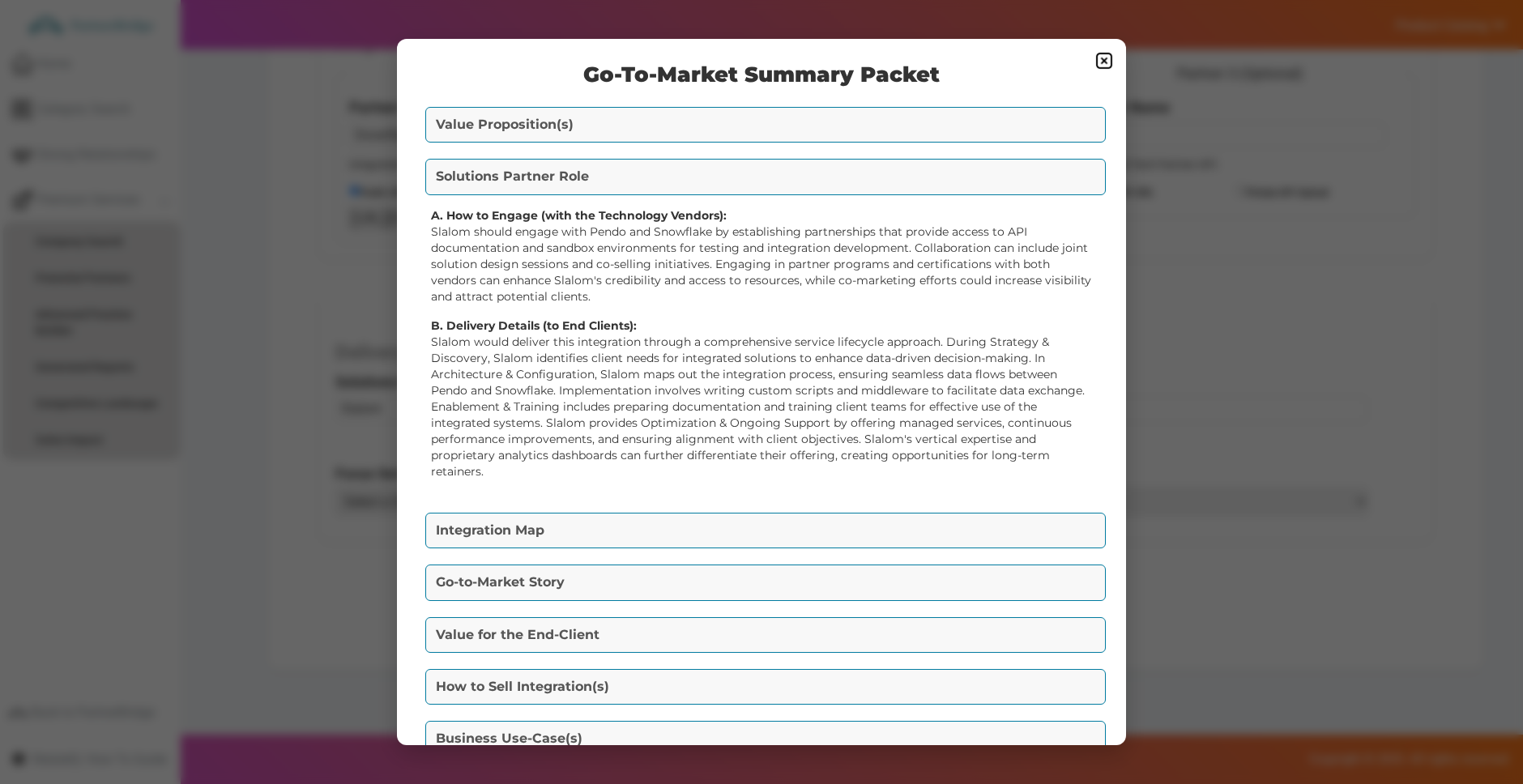
click at [667, 123] on button "Value Proposition(s)" at bounding box center [765, 124] width 680 height 36
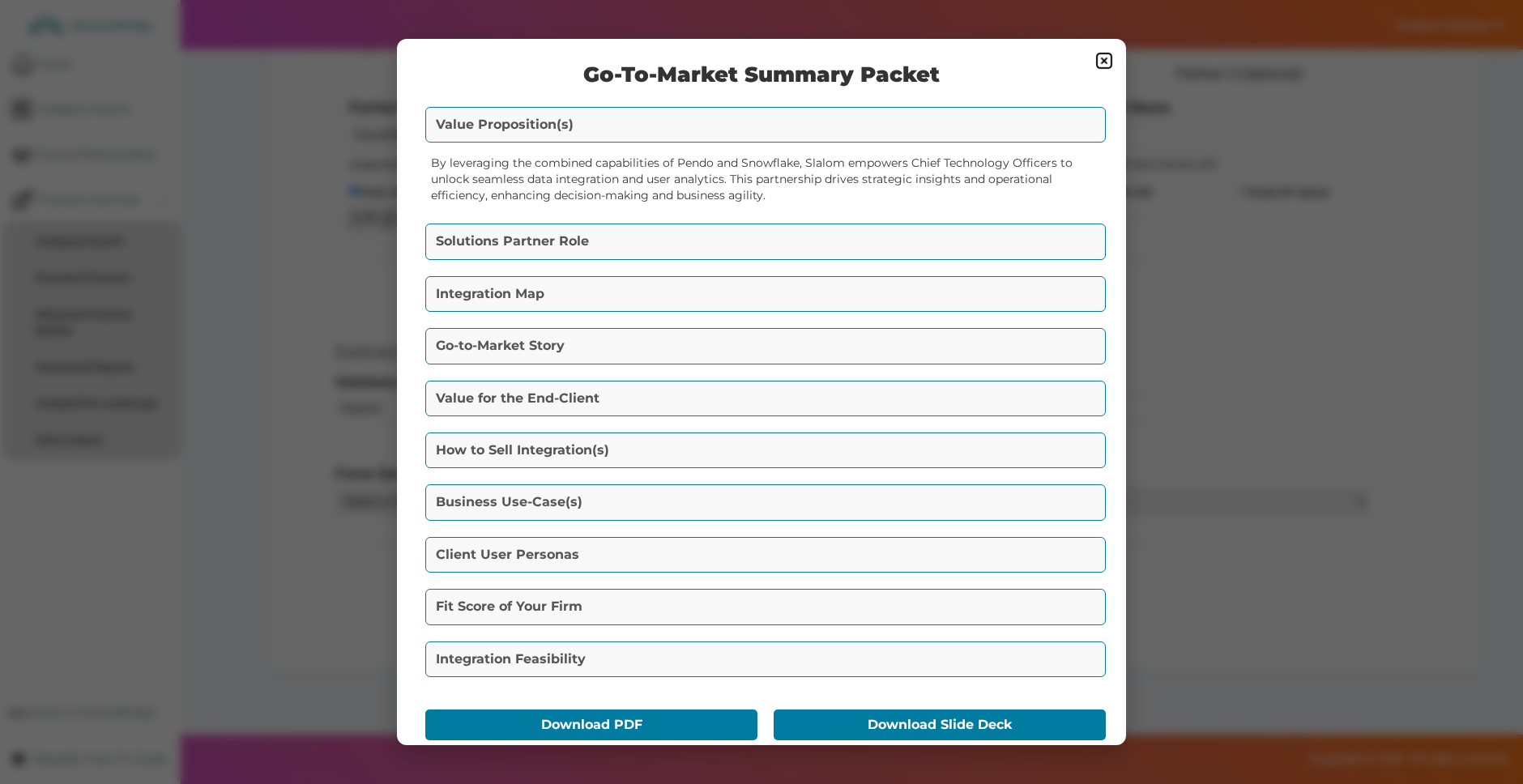
click at [811, 224] on button "Solutions Partner Role" at bounding box center [765, 241] width 680 height 36
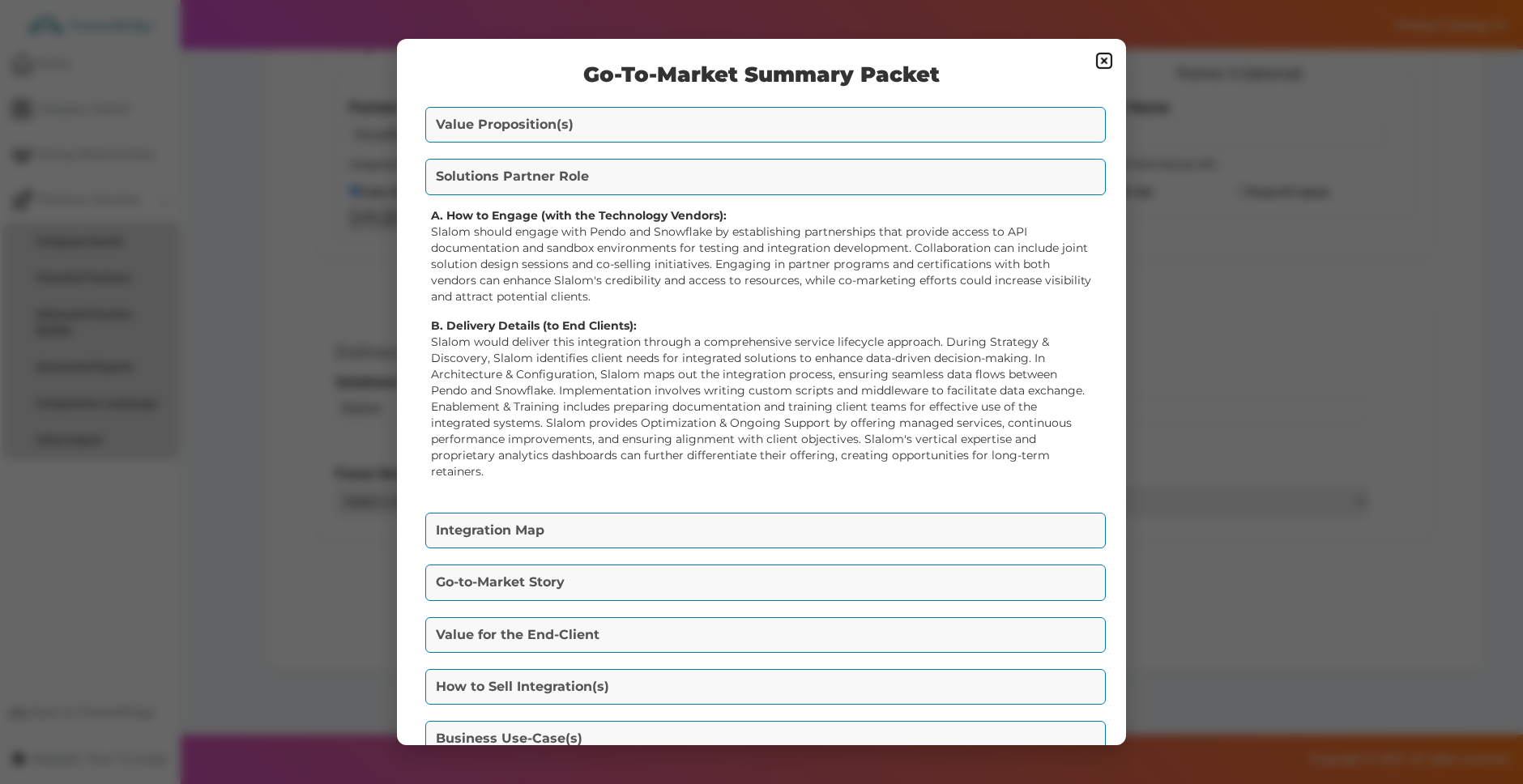
click at [690, 518] on button "Integration Map" at bounding box center [765, 530] width 680 height 36
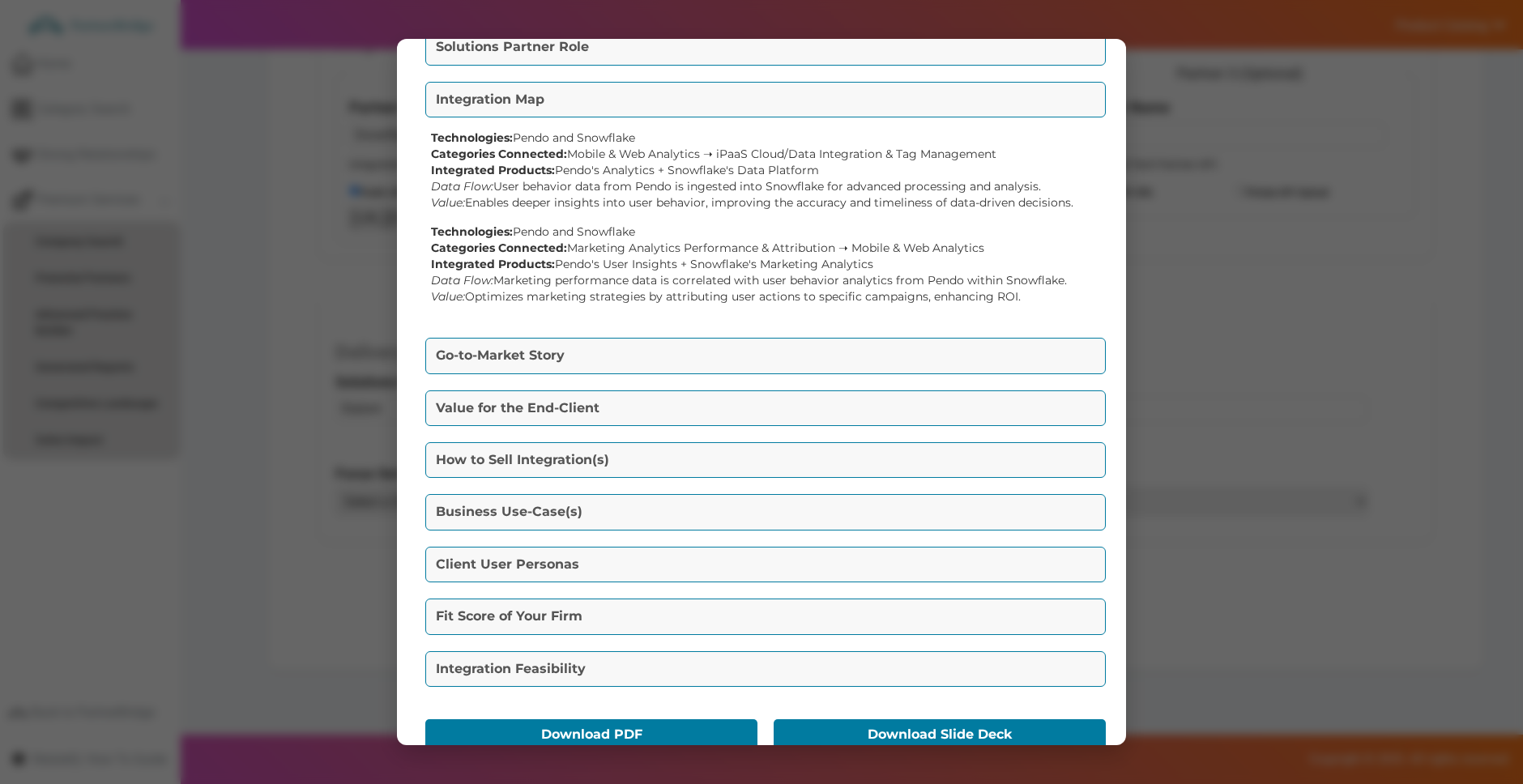
scroll to position [163, 0]
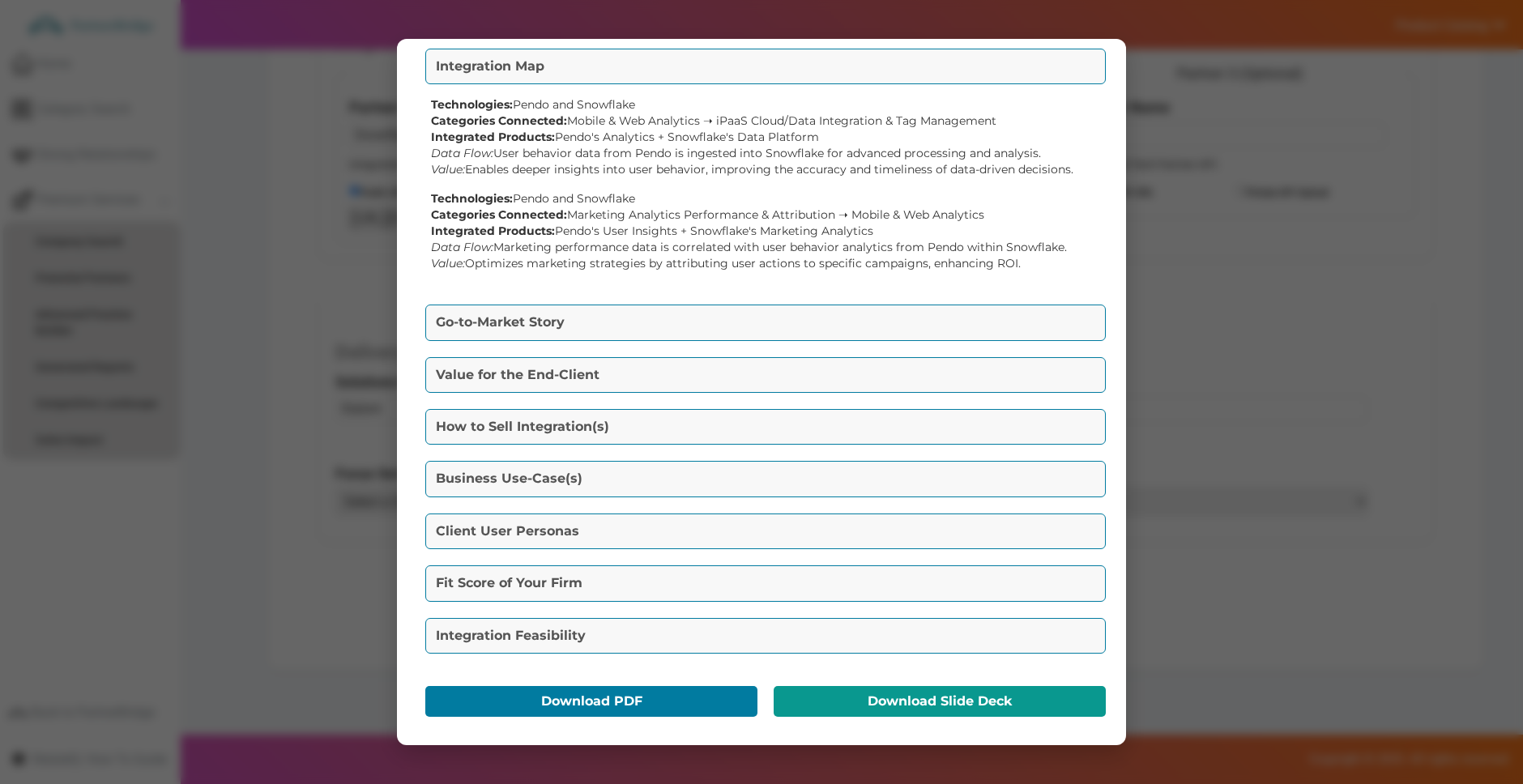
click at [830, 690] on button "Download Slide Deck" at bounding box center [940, 701] width 332 height 30
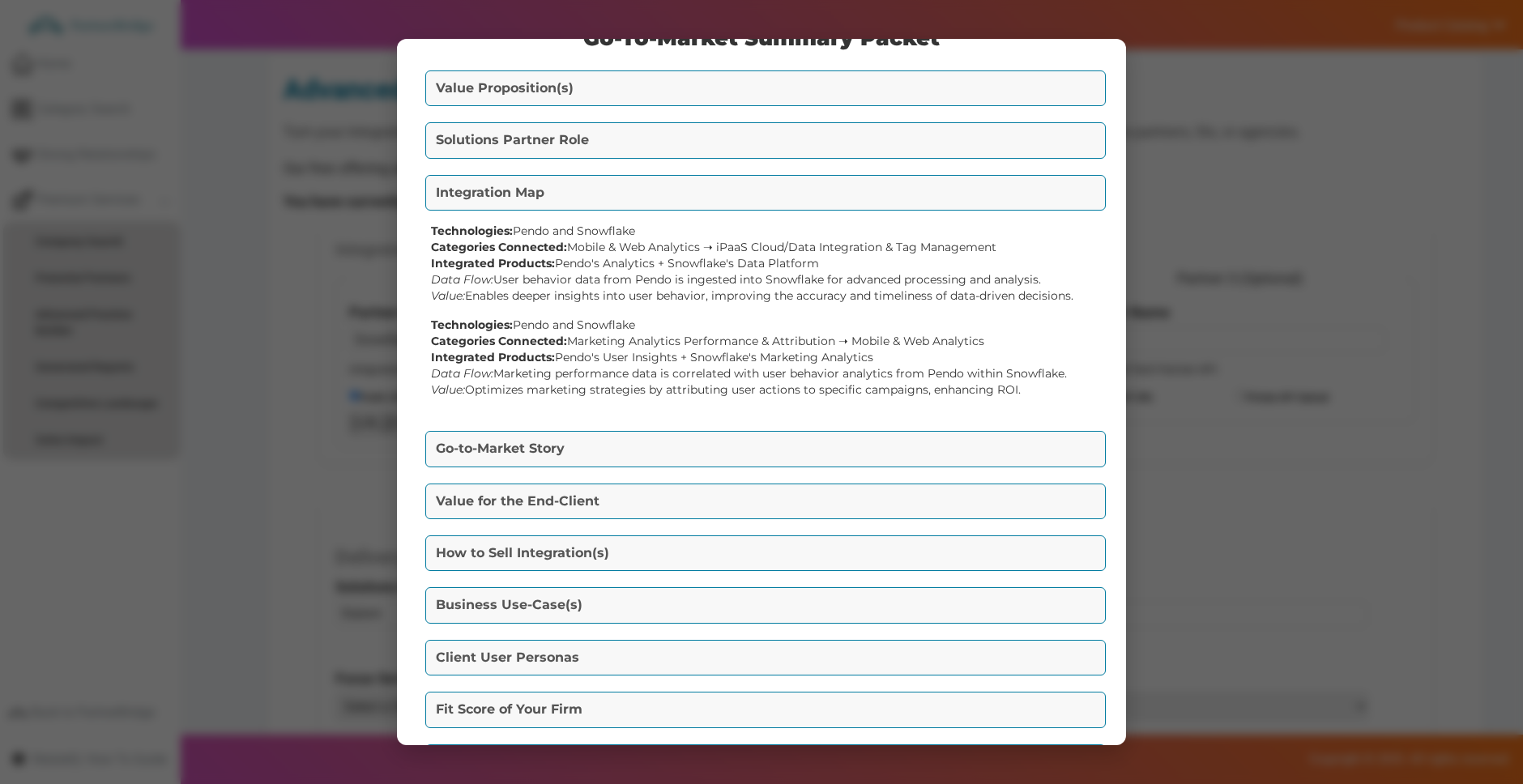
scroll to position [0, 0]
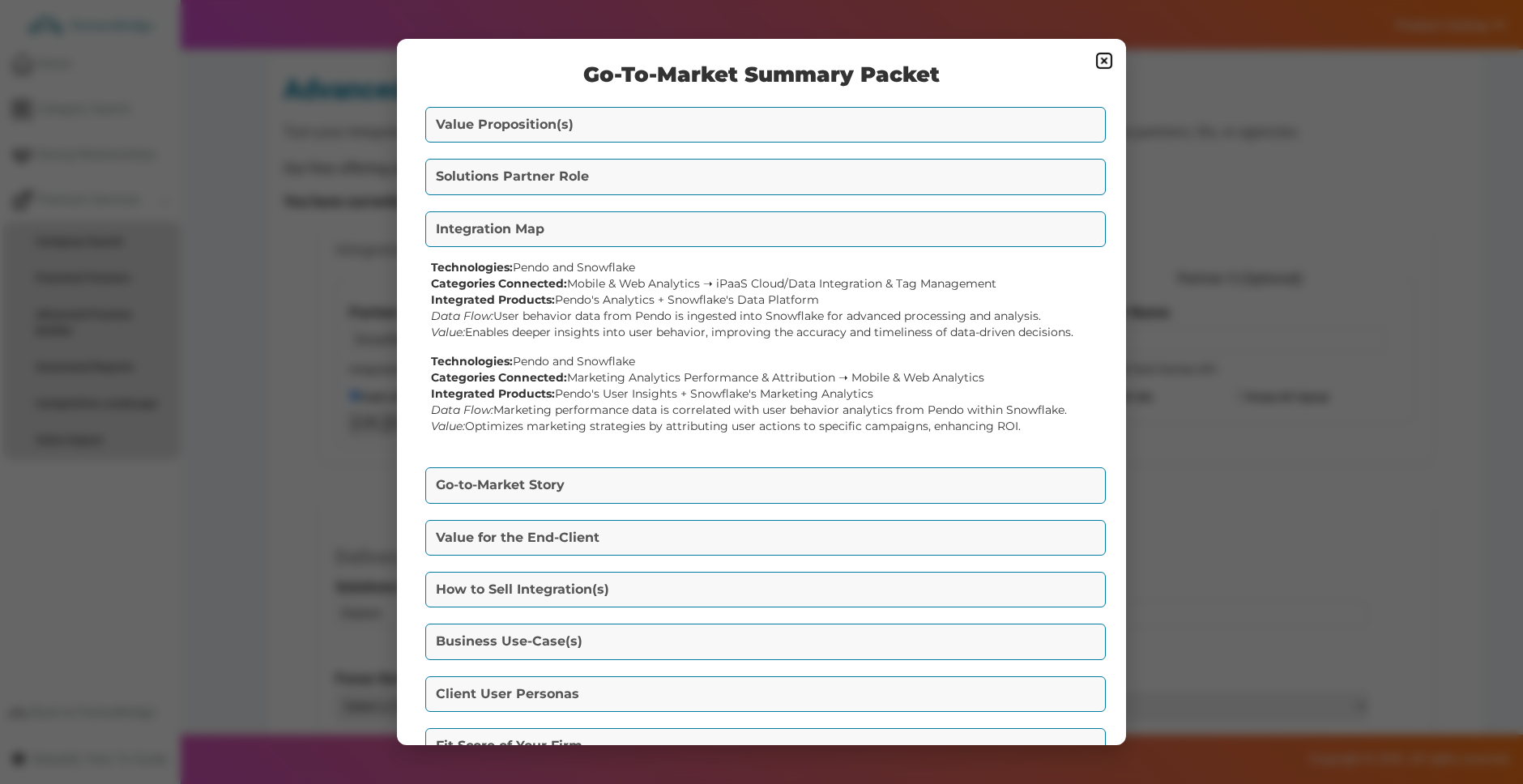
click at [1096, 56] on img at bounding box center [1104, 61] width 19 height 19
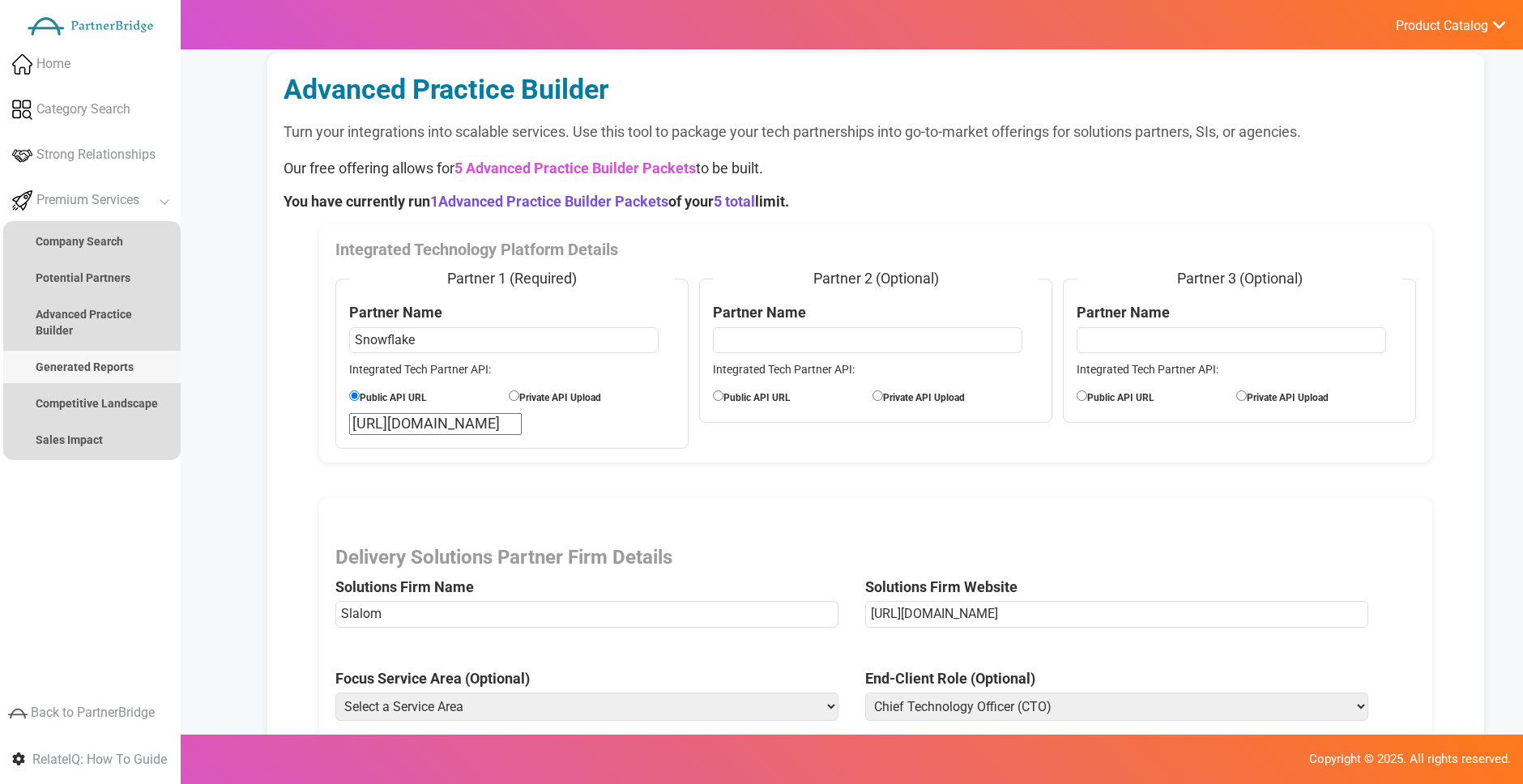
click at [81, 361] on strong "Generated Reports" at bounding box center [84, 366] width 98 height 13
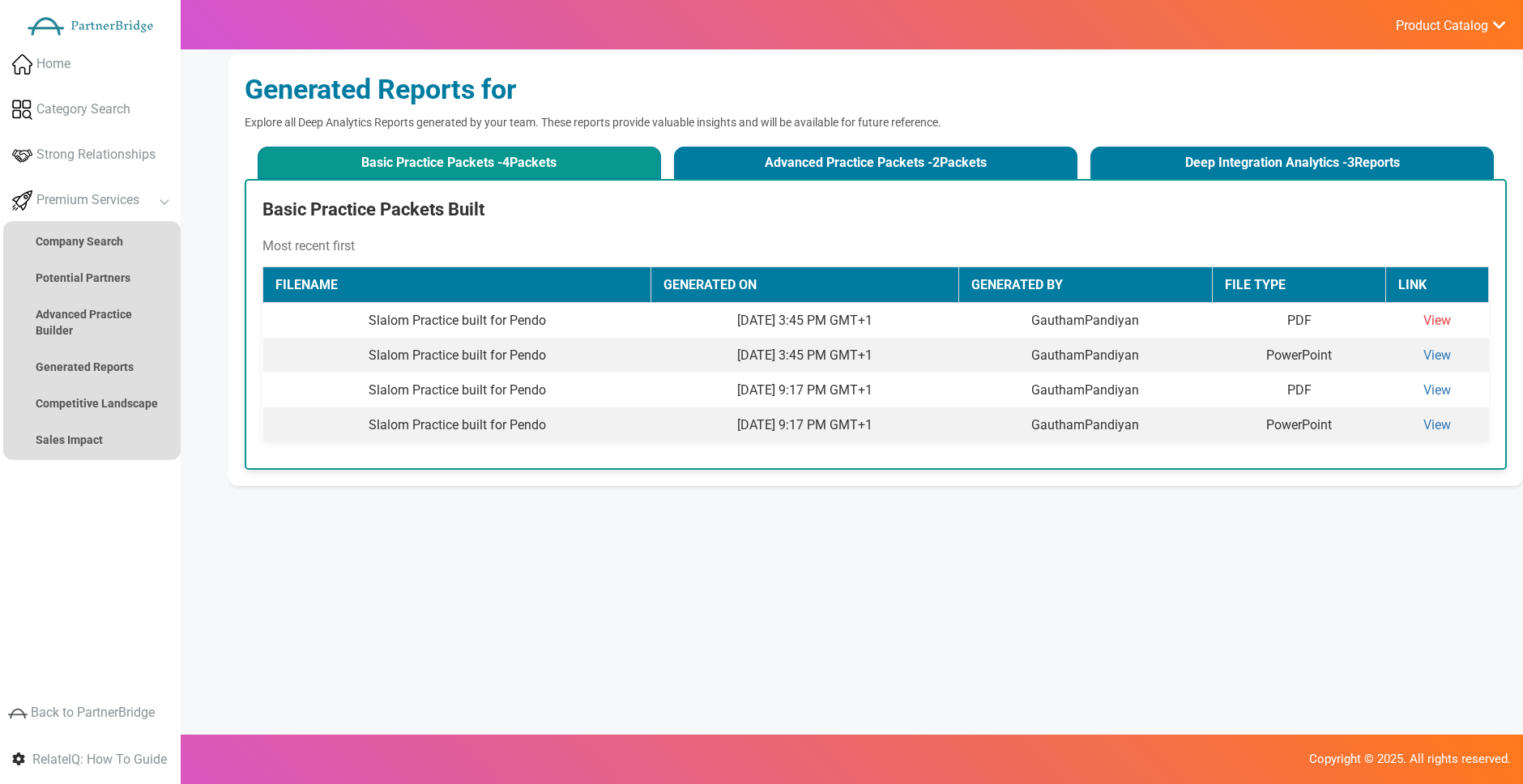
click at [1450, 321] on link "View" at bounding box center [1437, 320] width 28 height 16
click at [1261, 172] on button "Deep Integration Analytics - 3 Reports" at bounding box center [1293, 162] width 404 height 32
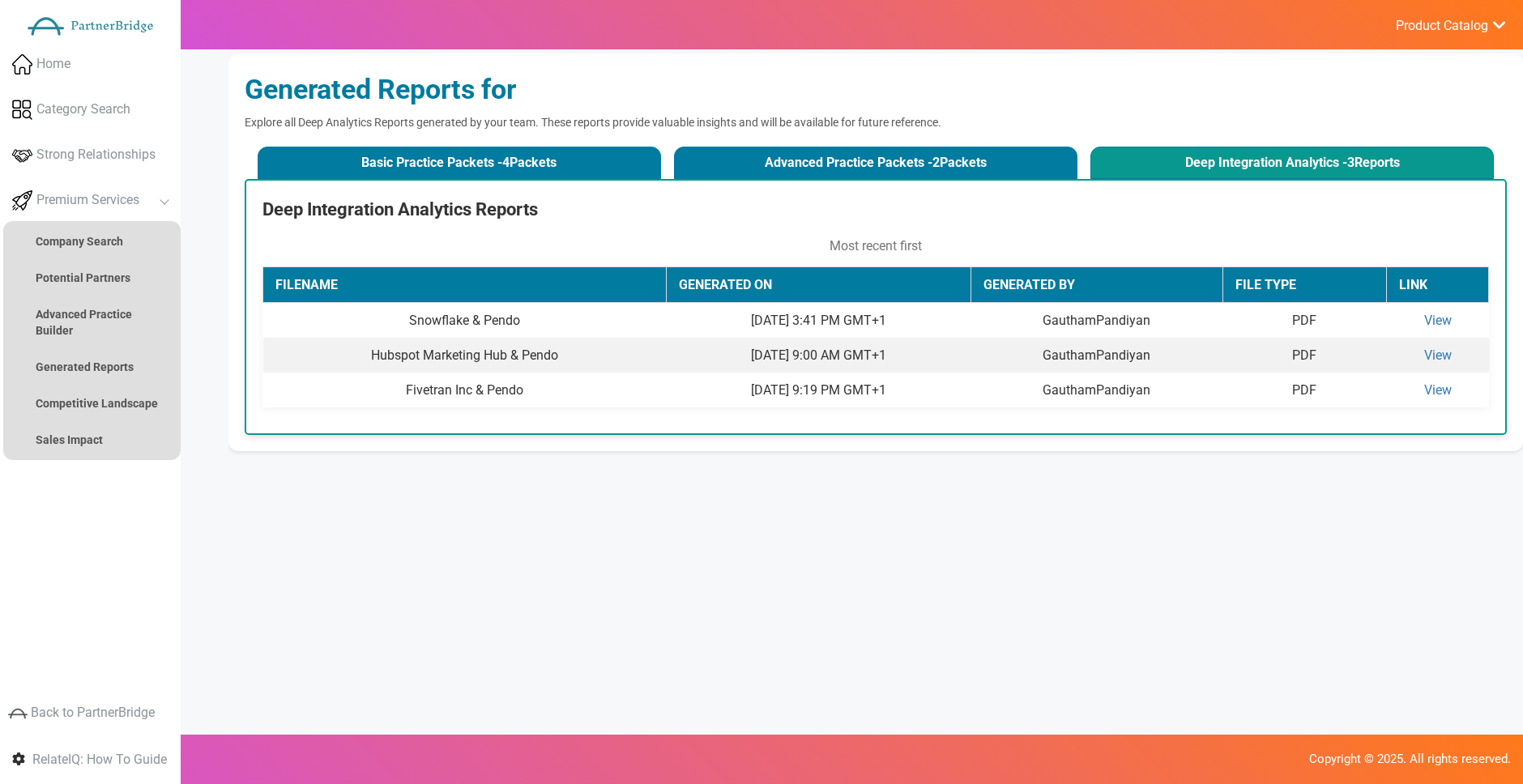
click at [1440, 32] on span "Product Catalog" at bounding box center [1441, 26] width 92 height 16
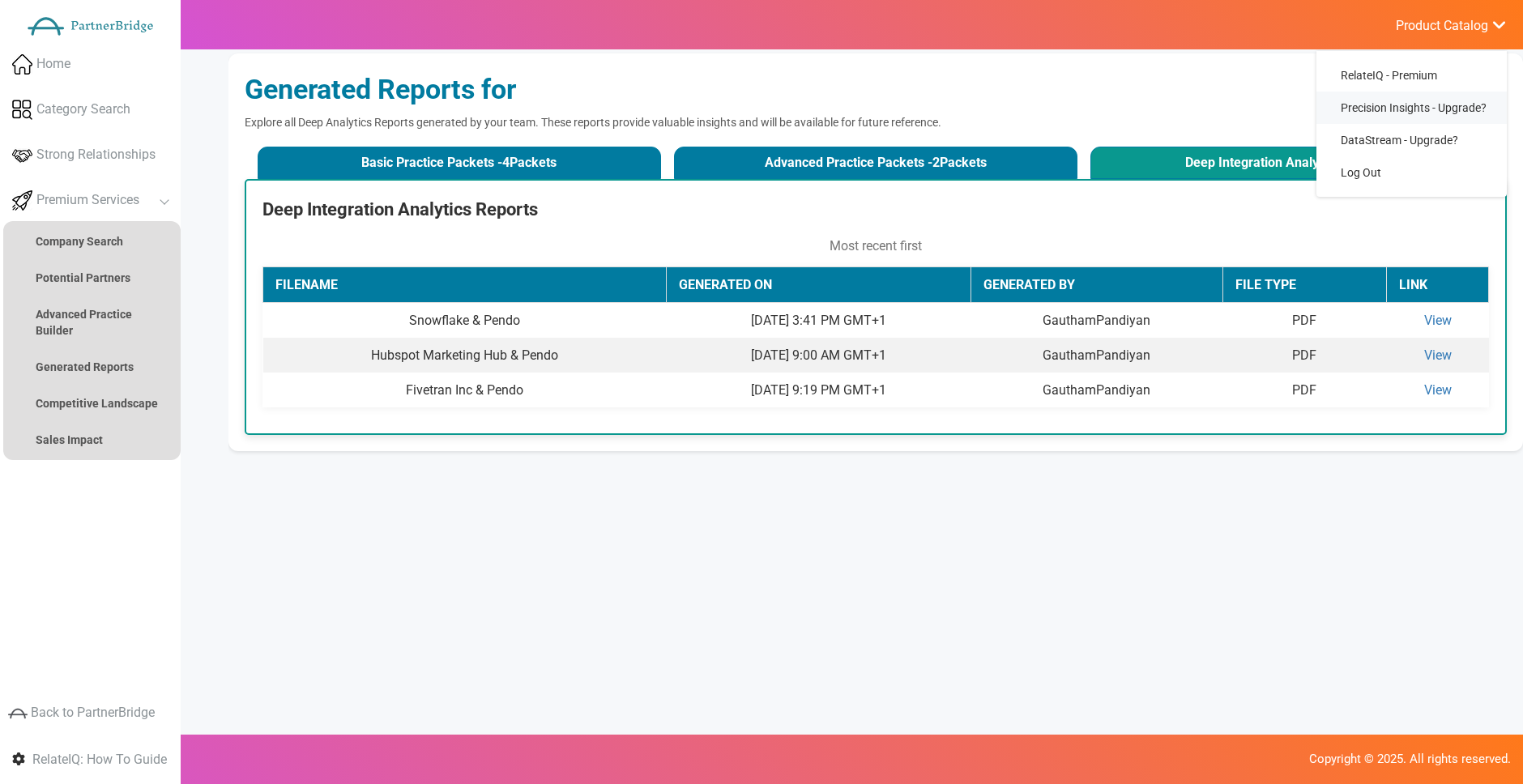
click at [1427, 106] on span "Precision Insights - Upgrade?" at bounding box center [1414, 108] width 146 height 13
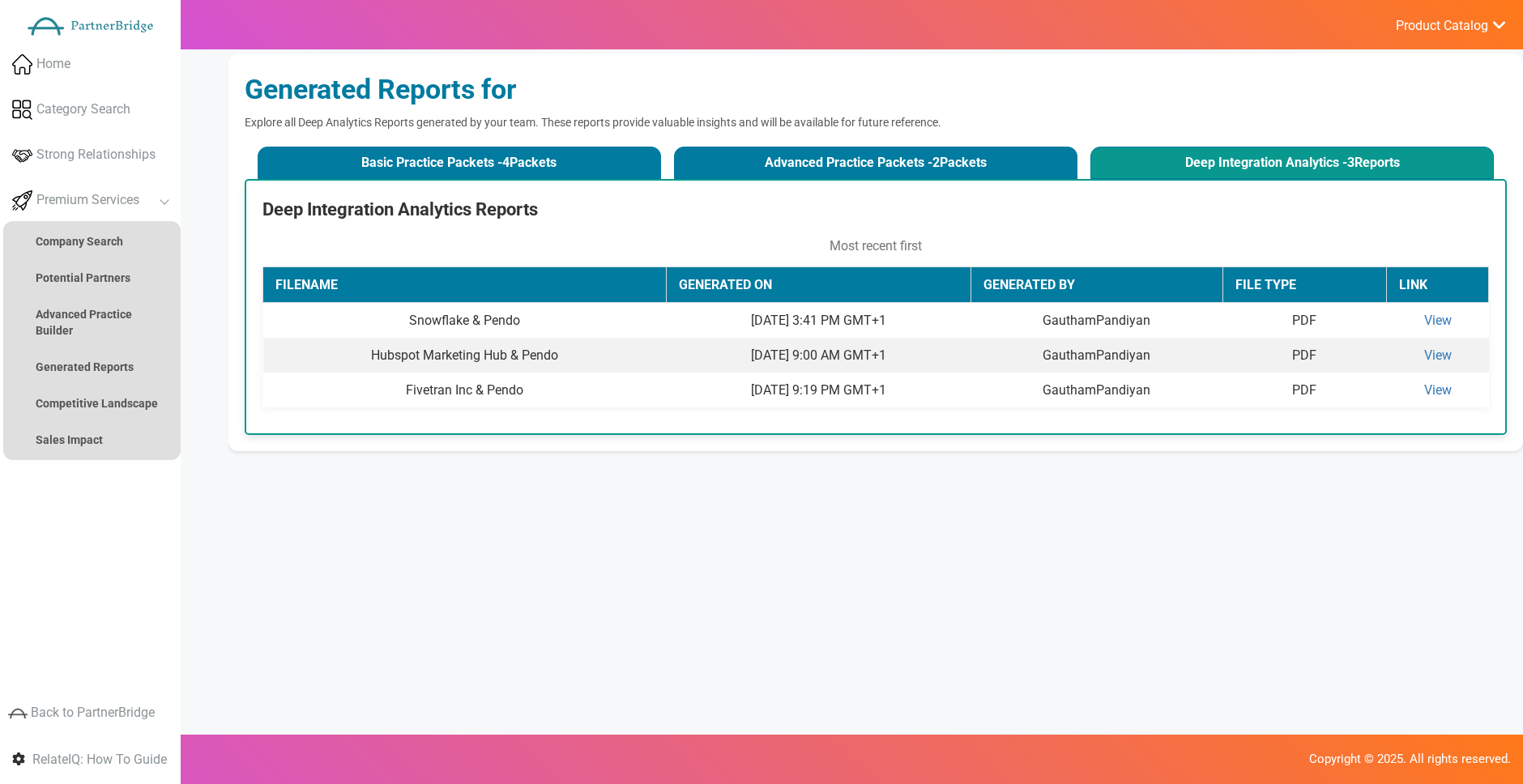
click at [1425, 104] on div "Generated Reports for" at bounding box center [876, 89] width 1262 height 40
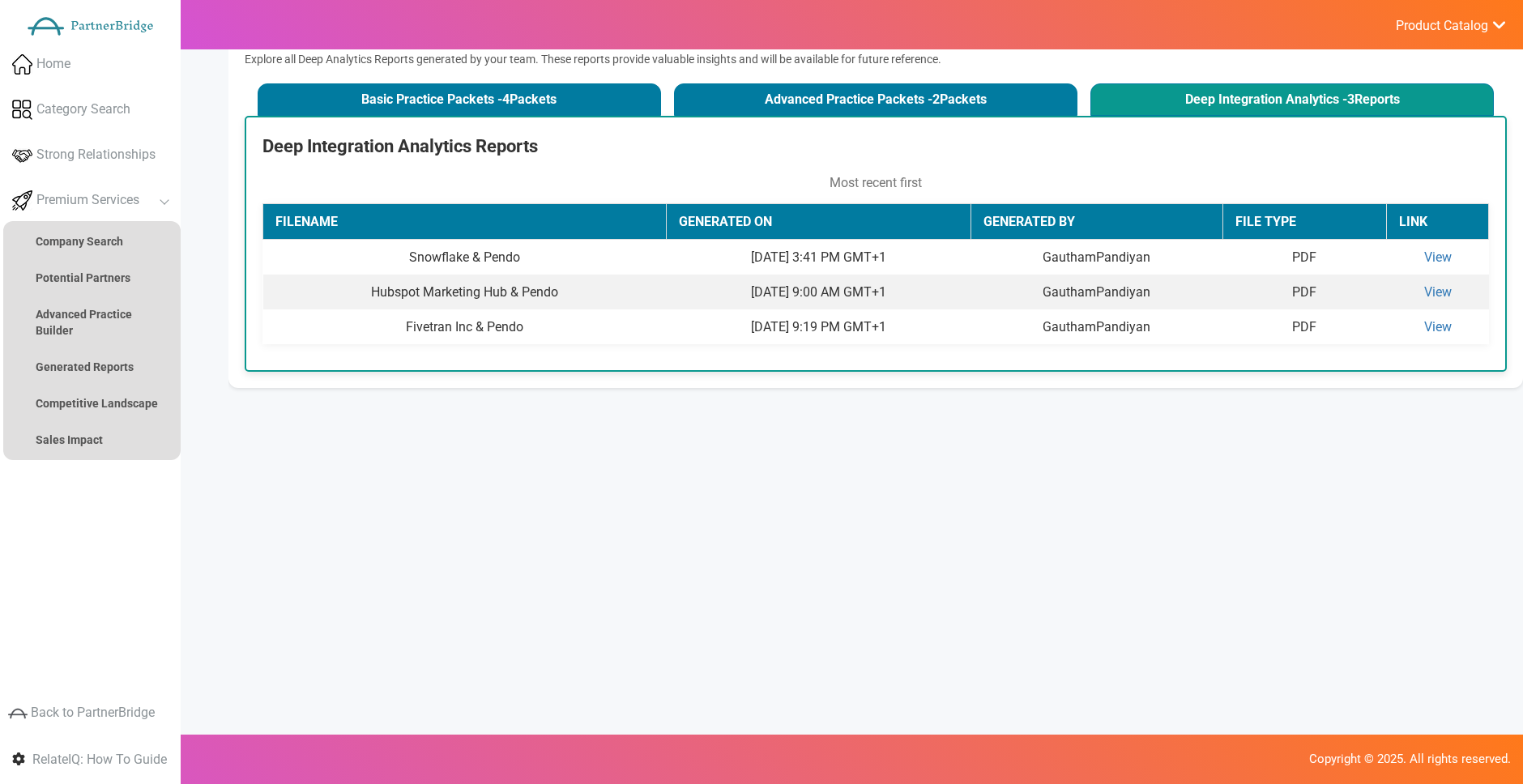
click at [1461, 36] on ul "Product Catalog RelateIQ - Premium Precision Insights - Upgrade? DataStream - U…" at bounding box center [1450, 24] width 145 height 49
click at [1467, 23] on span "Product Catalog" at bounding box center [1441, 26] width 92 height 16
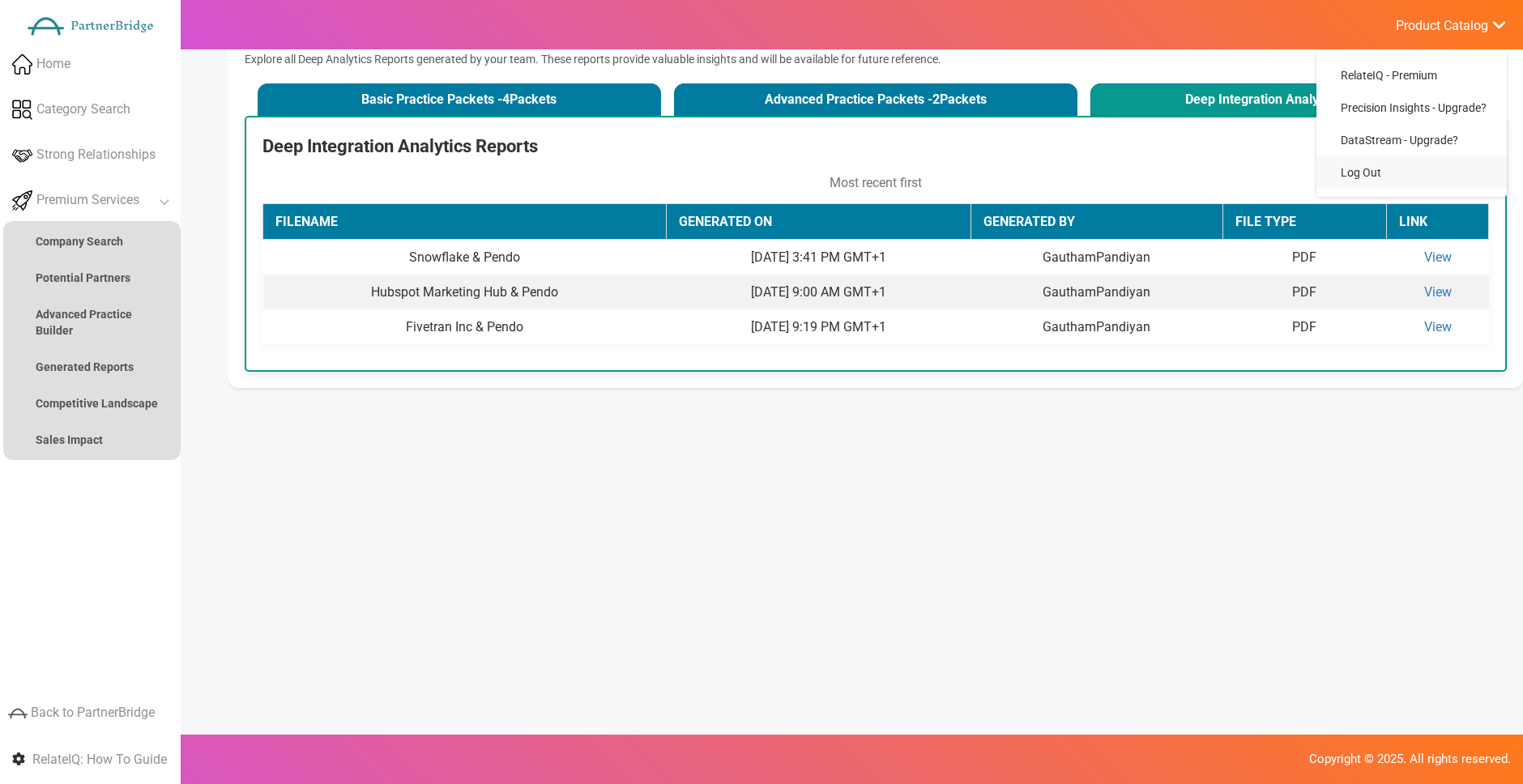
click at [1379, 175] on link "Log Out" at bounding box center [1411, 172] width 190 height 32
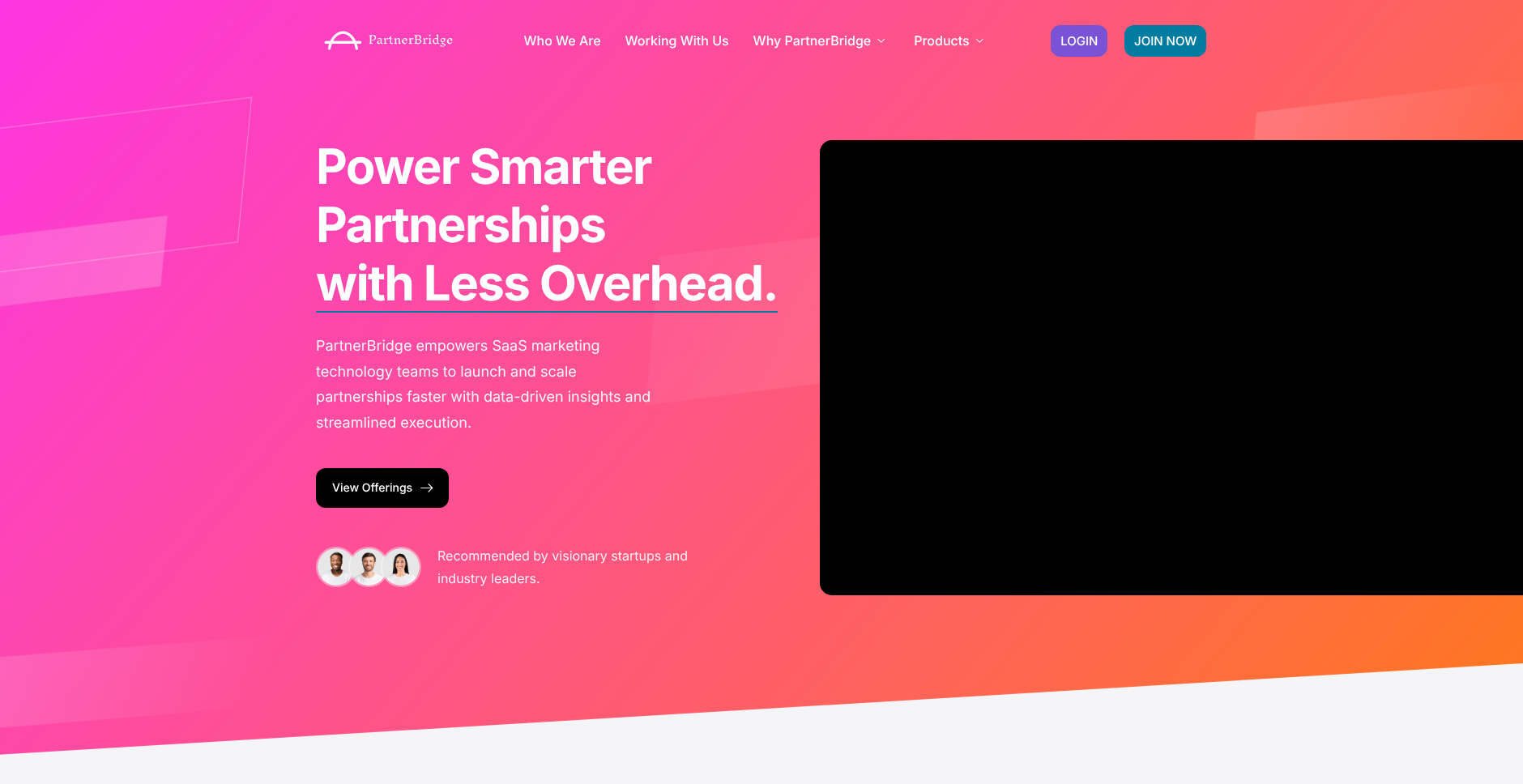
click at [1039, 42] on div "Who We Are Working With Us Why PartnerBridge For Our Clients For Solutions Part…" at bounding box center [762, 40] width 908 height 65
click at [1096, 36] on span "LOGIN" at bounding box center [1079, 41] width 37 height 12
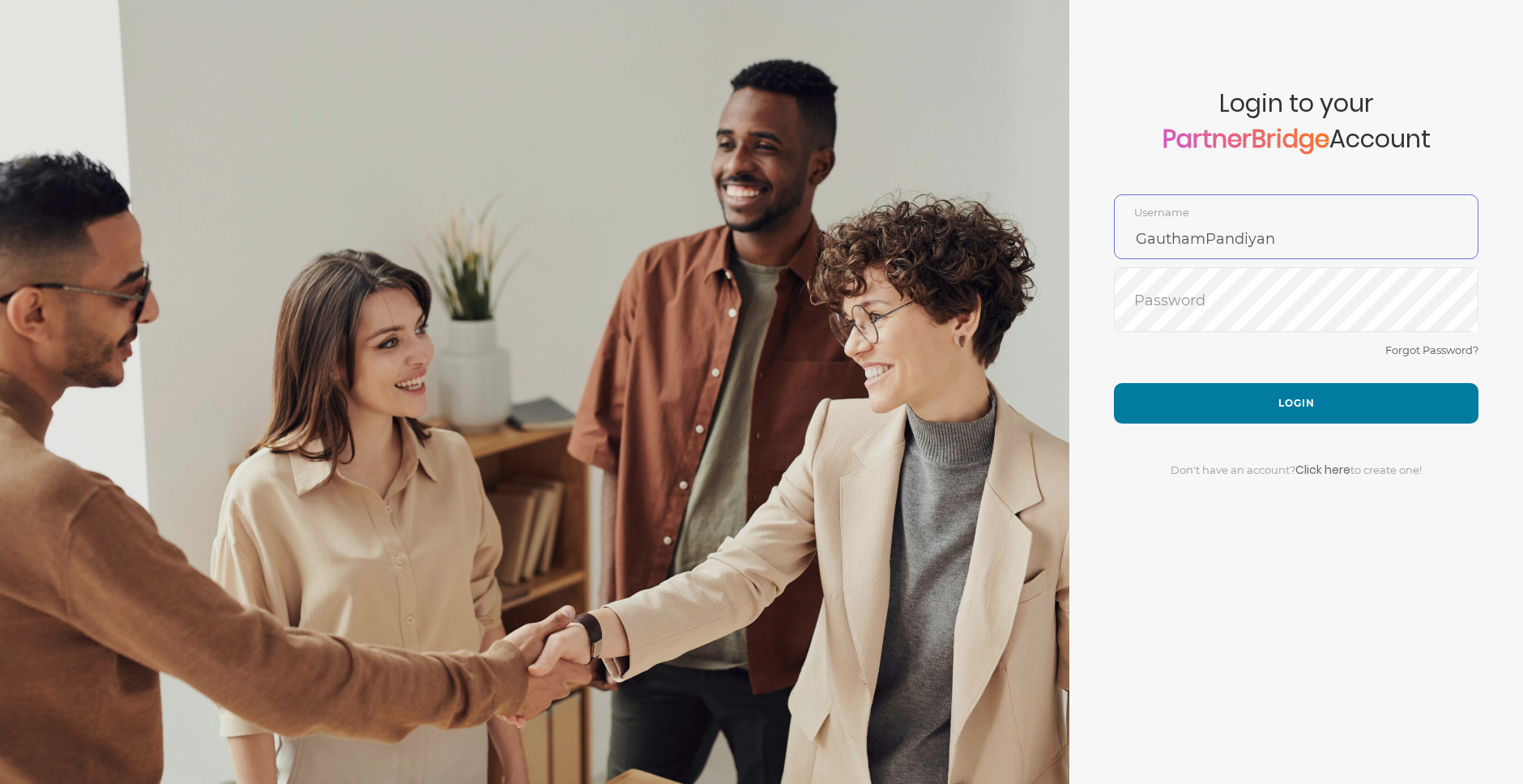
click at [1237, 230] on input "GauthamPandiyan" at bounding box center [1297, 238] width 363 height 39
type input "DemoUser"
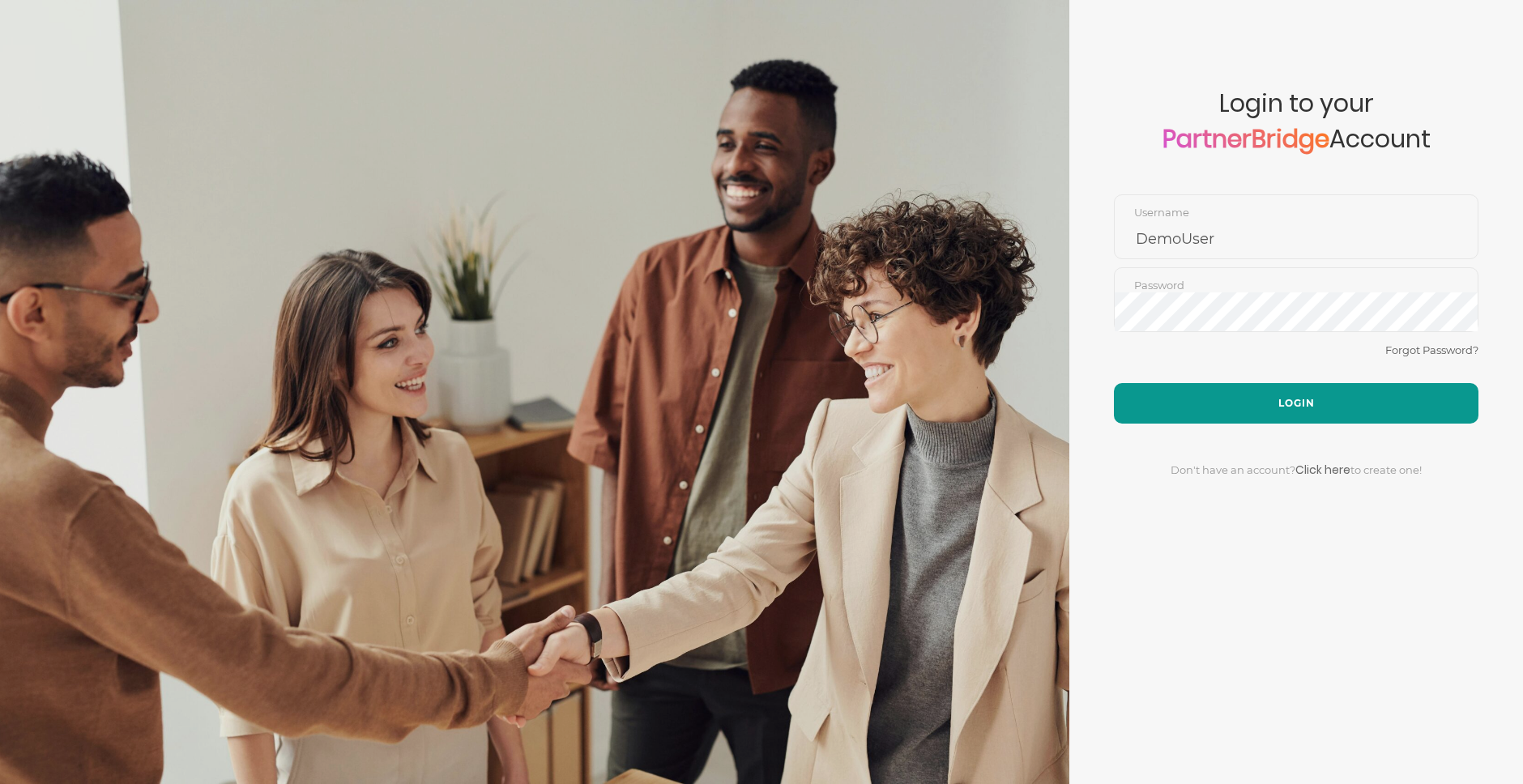
click at [1277, 385] on button "Login" at bounding box center [1297, 403] width 364 height 41
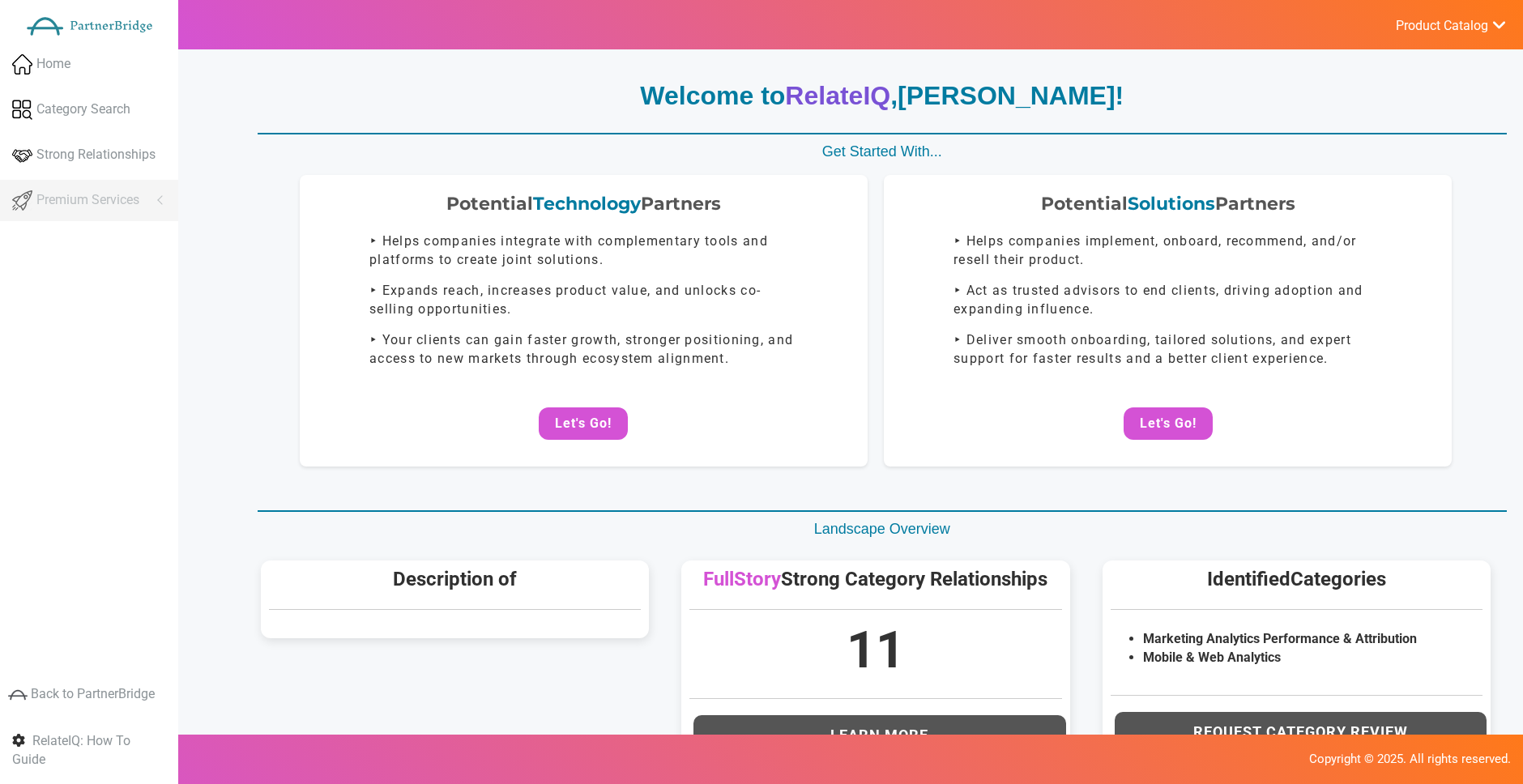
click at [1422, 32] on span "Product Catalog" at bounding box center [1441, 26] width 92 height 16
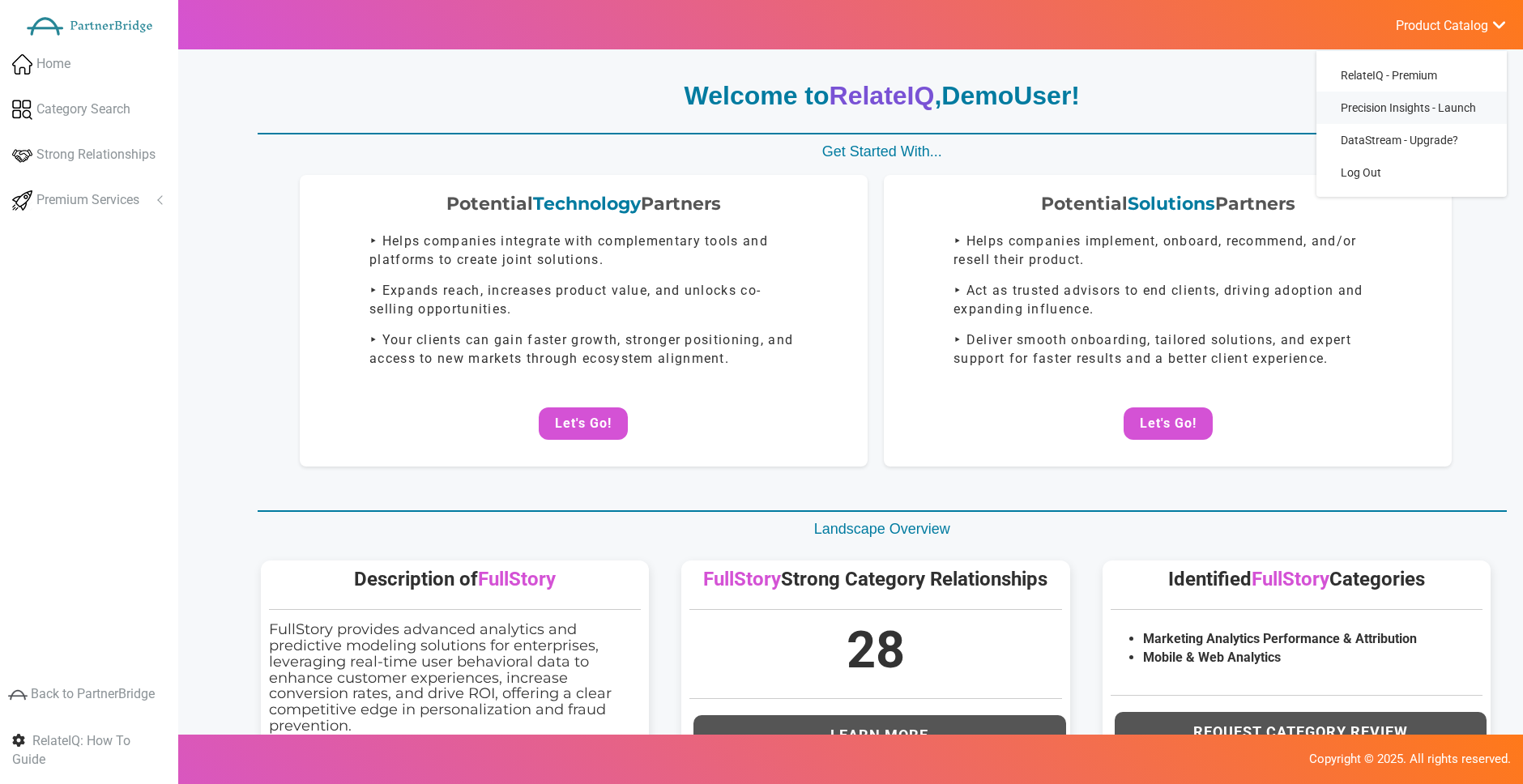
click at [1420, 116] on link "Precision Insights - Launch" at bounding box center [1411, 107] width 190 height 32
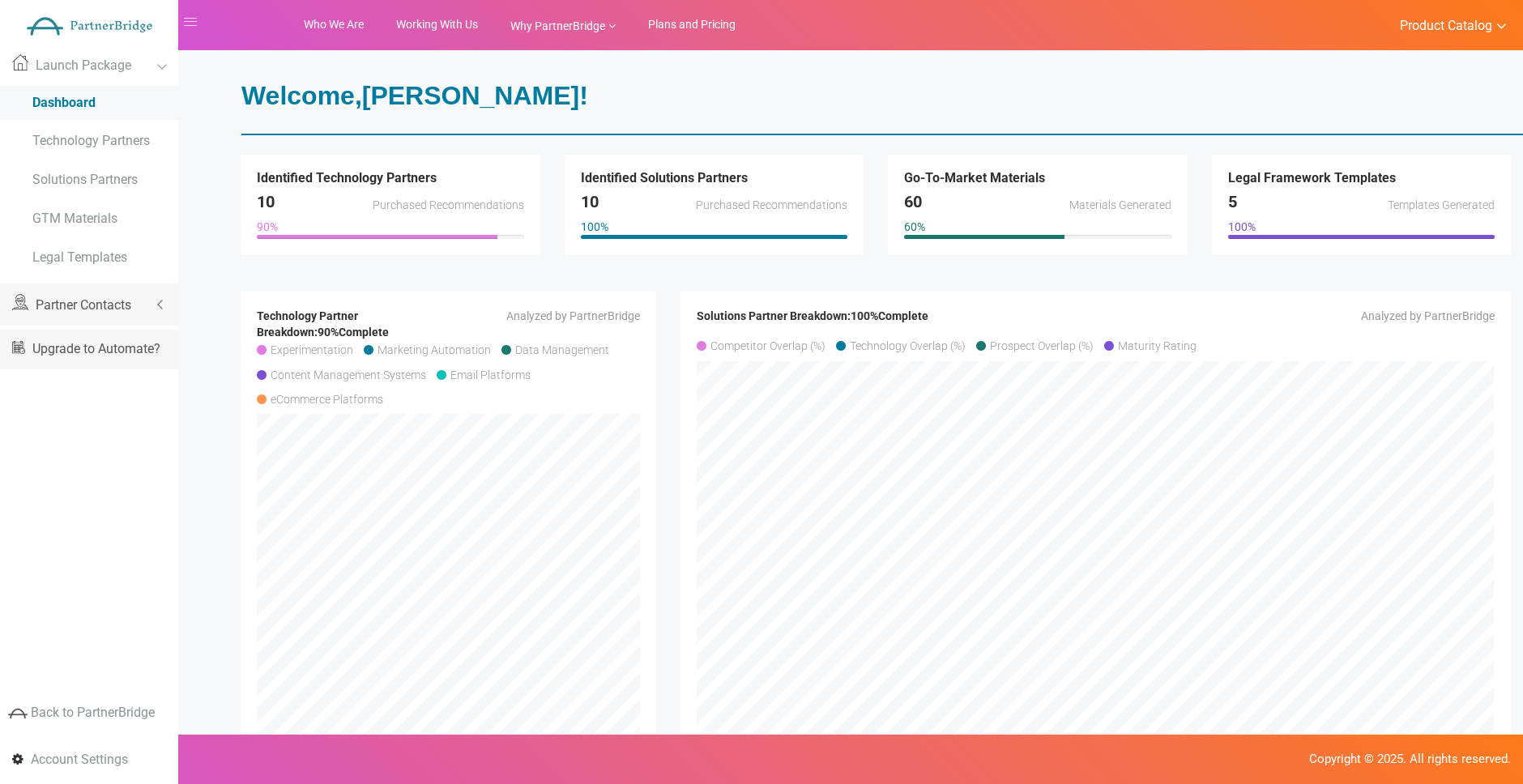
click at [67, 294] on link "Partner Contacts" at bounding box center [89, 304] width 178 height 42
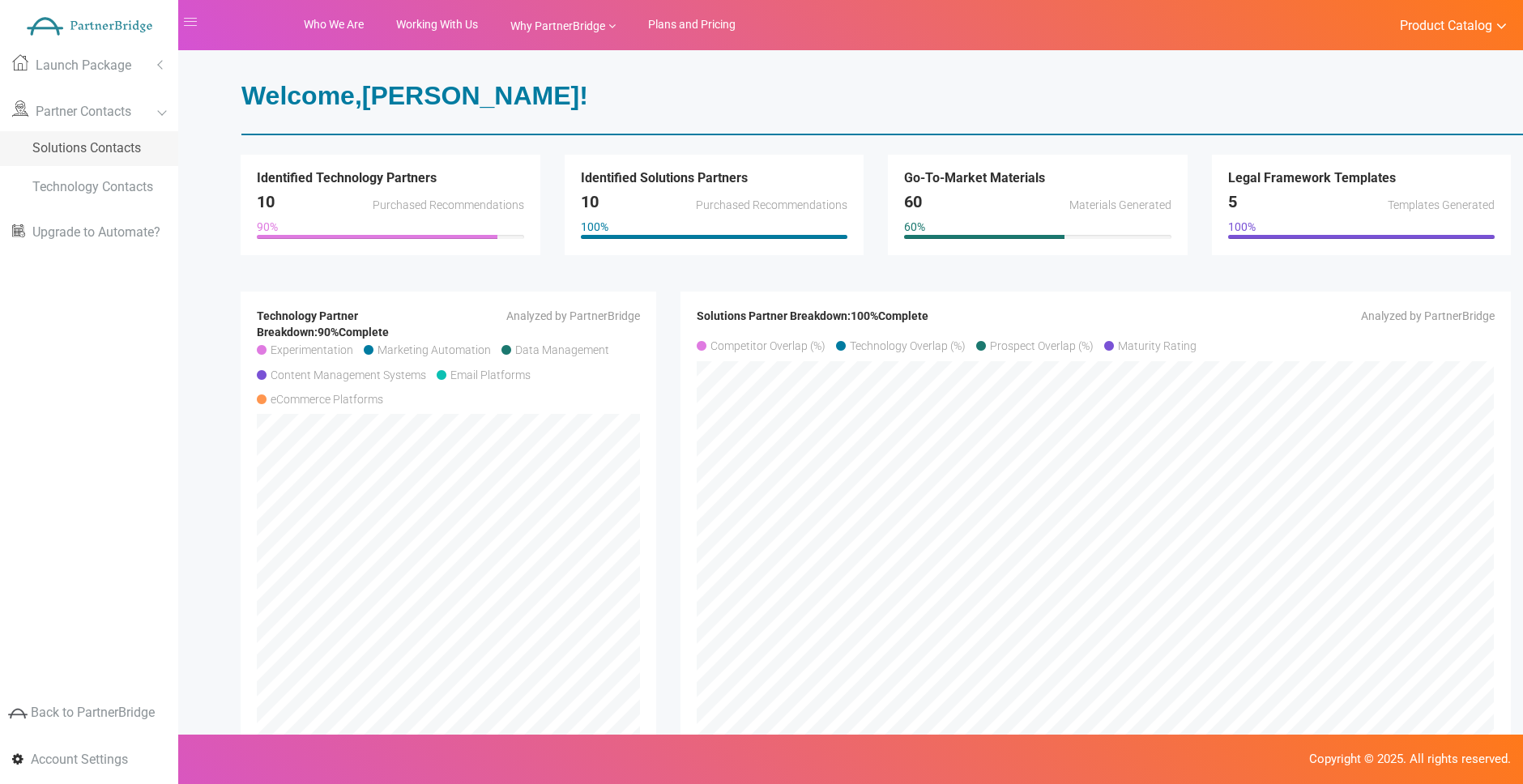
click at [91, 149] on span "Solutions Contacts" at bounding box center [86, 148] width 108 height 16
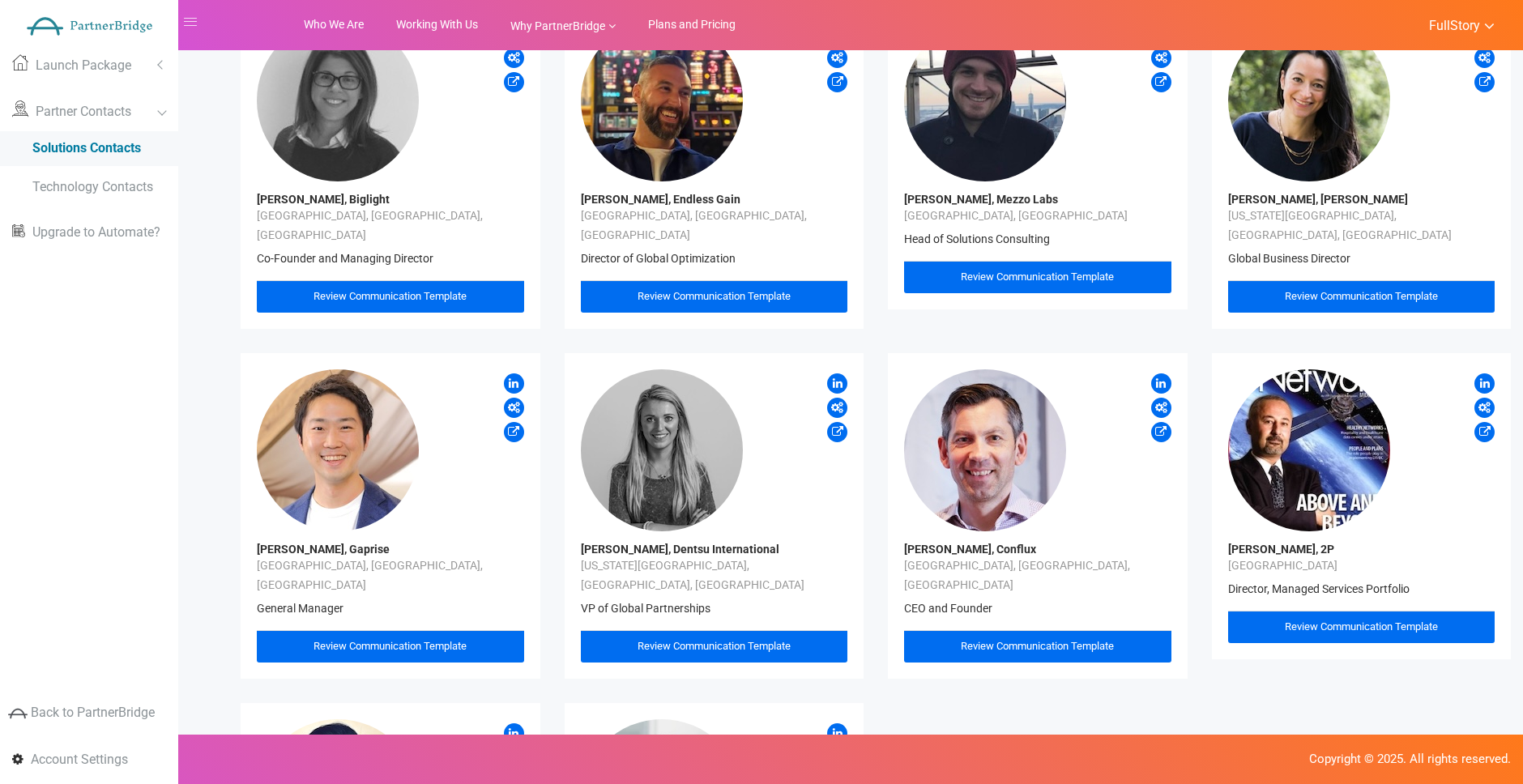
scroll to position [121, 0]
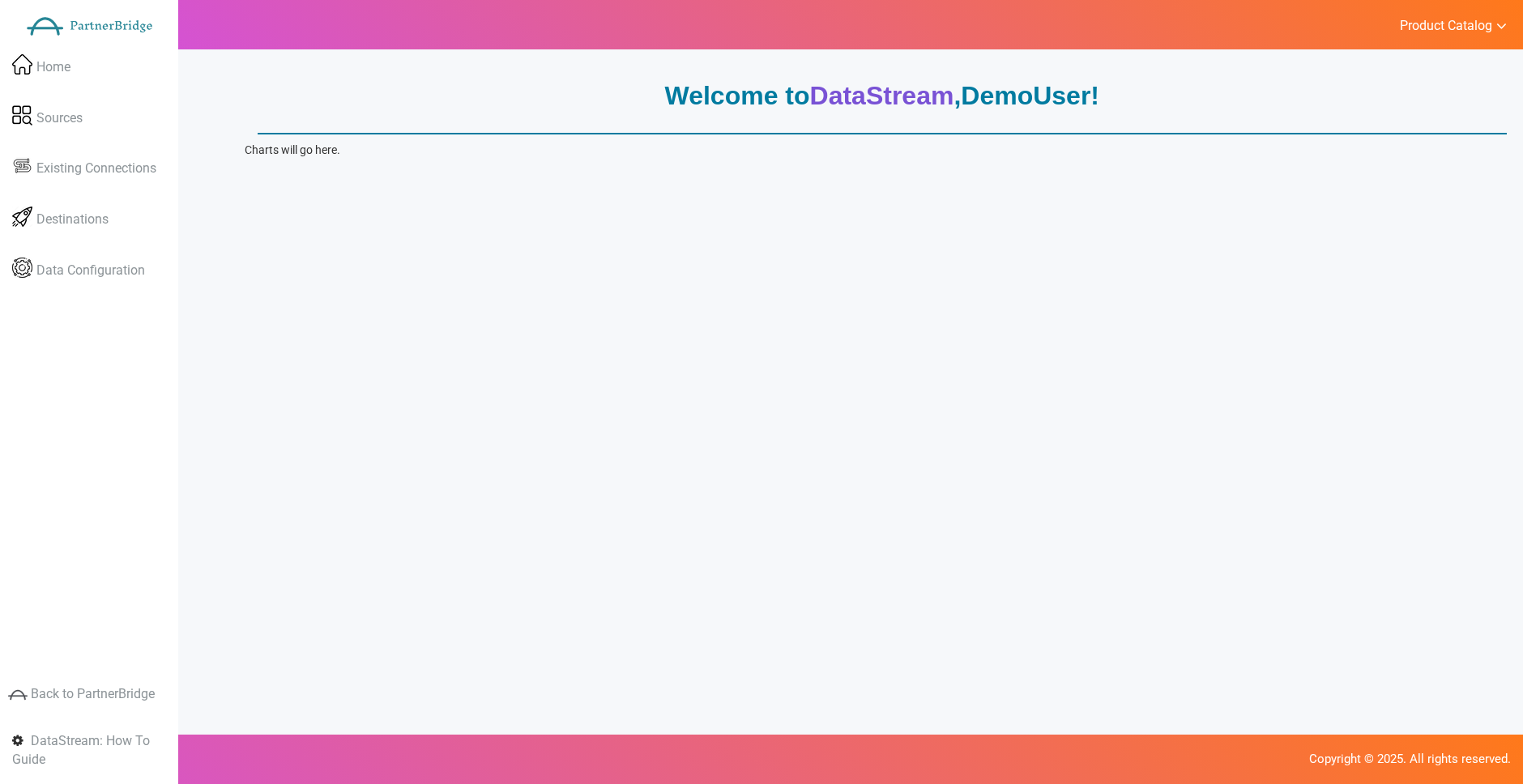
click at [245, 158] on div "Welcome to DataStream , DemoUser ! Charts will go here. Data Sources Browse and…" at bounding box center [876, 132] width 1262 height 125
click at [248, 154] on div "Welcome to DataStream , DemoUser ! Charts will go here. Data Sources Browse and…" at bounding box center [876, 132] width 1262 height 125
click at [252, 149] on p "Charts will go here." at bounding box center [876, 149] width 1262 height 16
click at [99, 114] on link "Sources" at bounding box center [89, 118] width 178 height 47
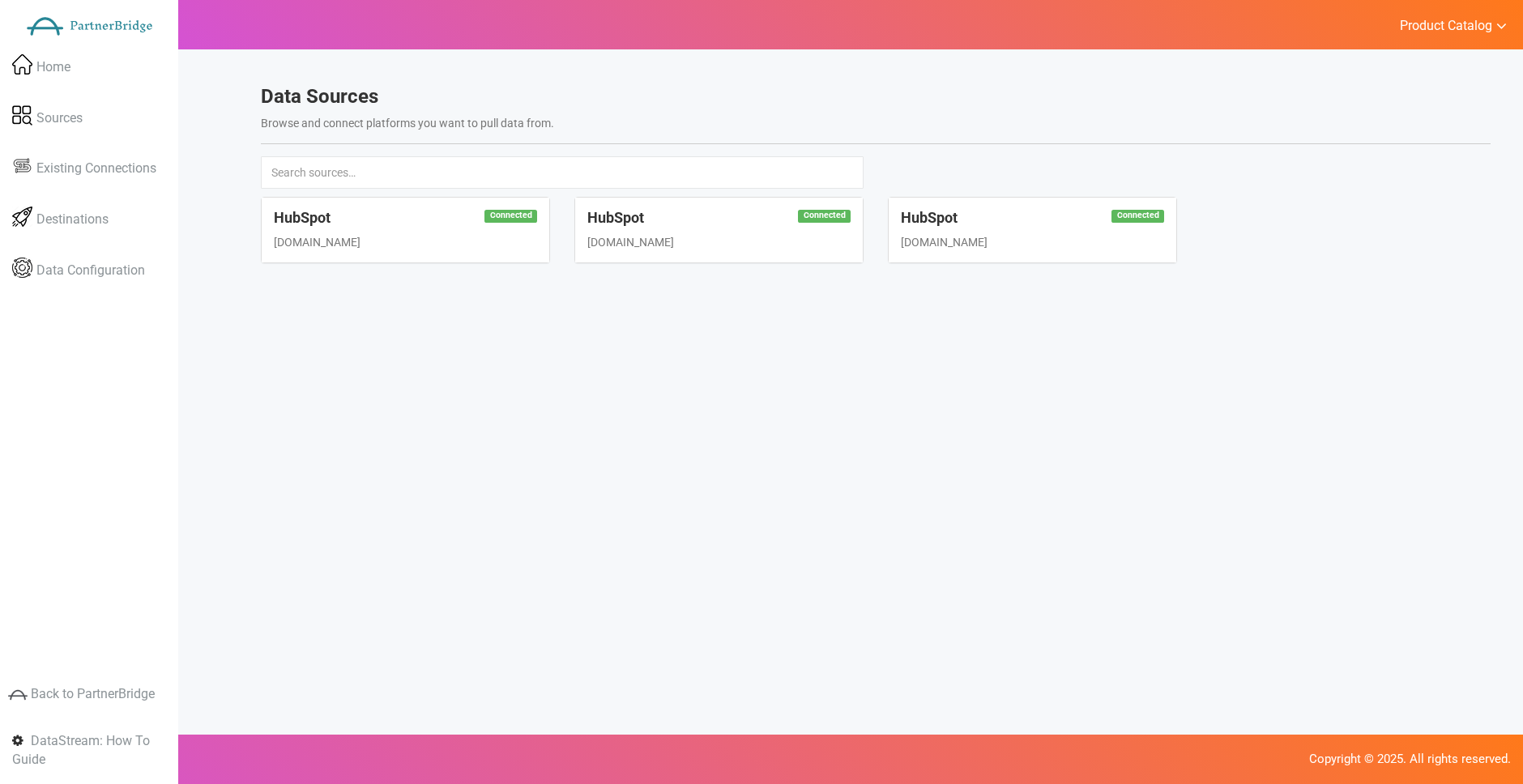
click at [524, 227] on div "Connected HubSpot [DOMAIN_NAME]" at bounding box center [405, 230] width 287 height 65
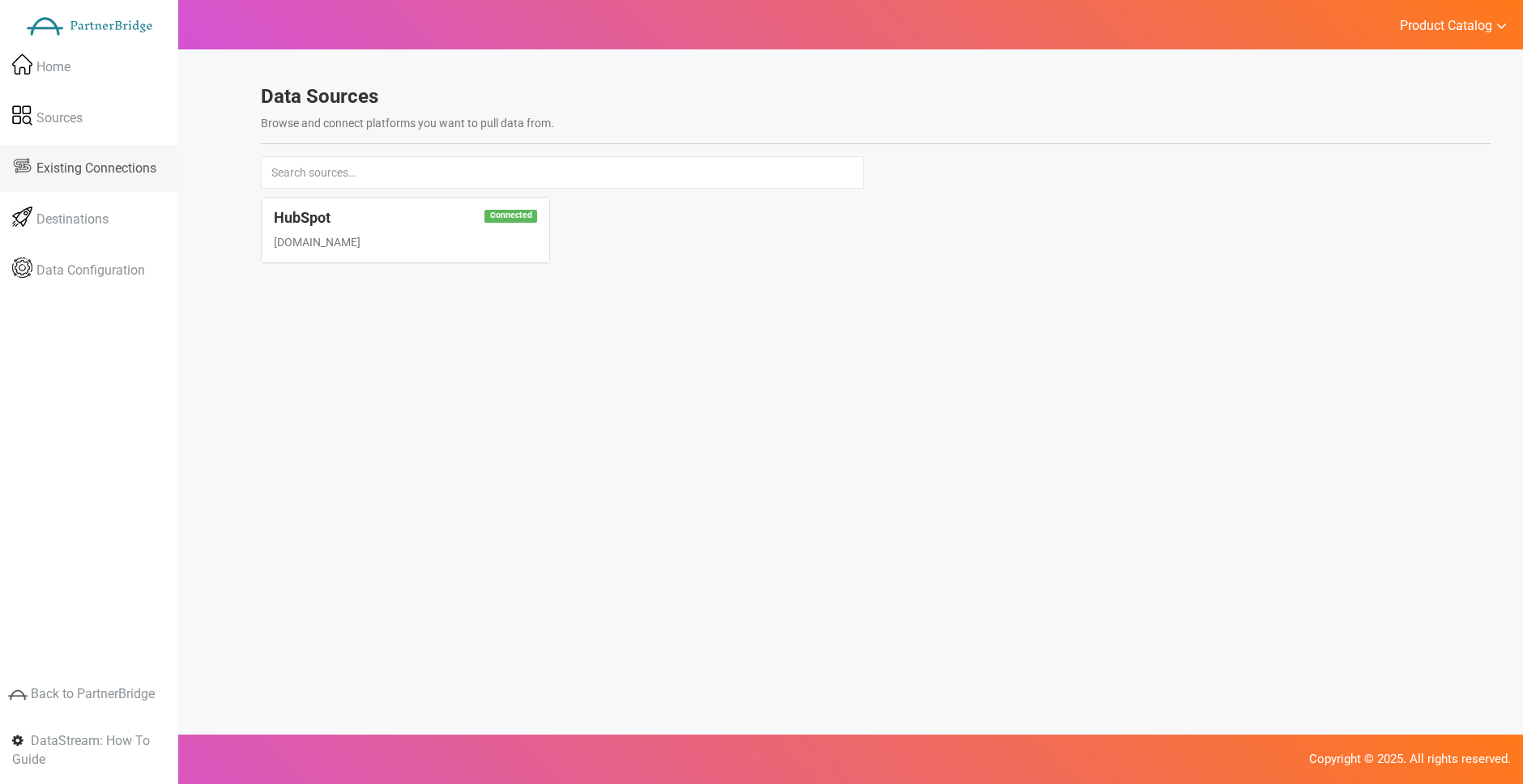
click at [160, 169] on link "Existing Connections" at bounding box center [89, 168] width 178 height 47
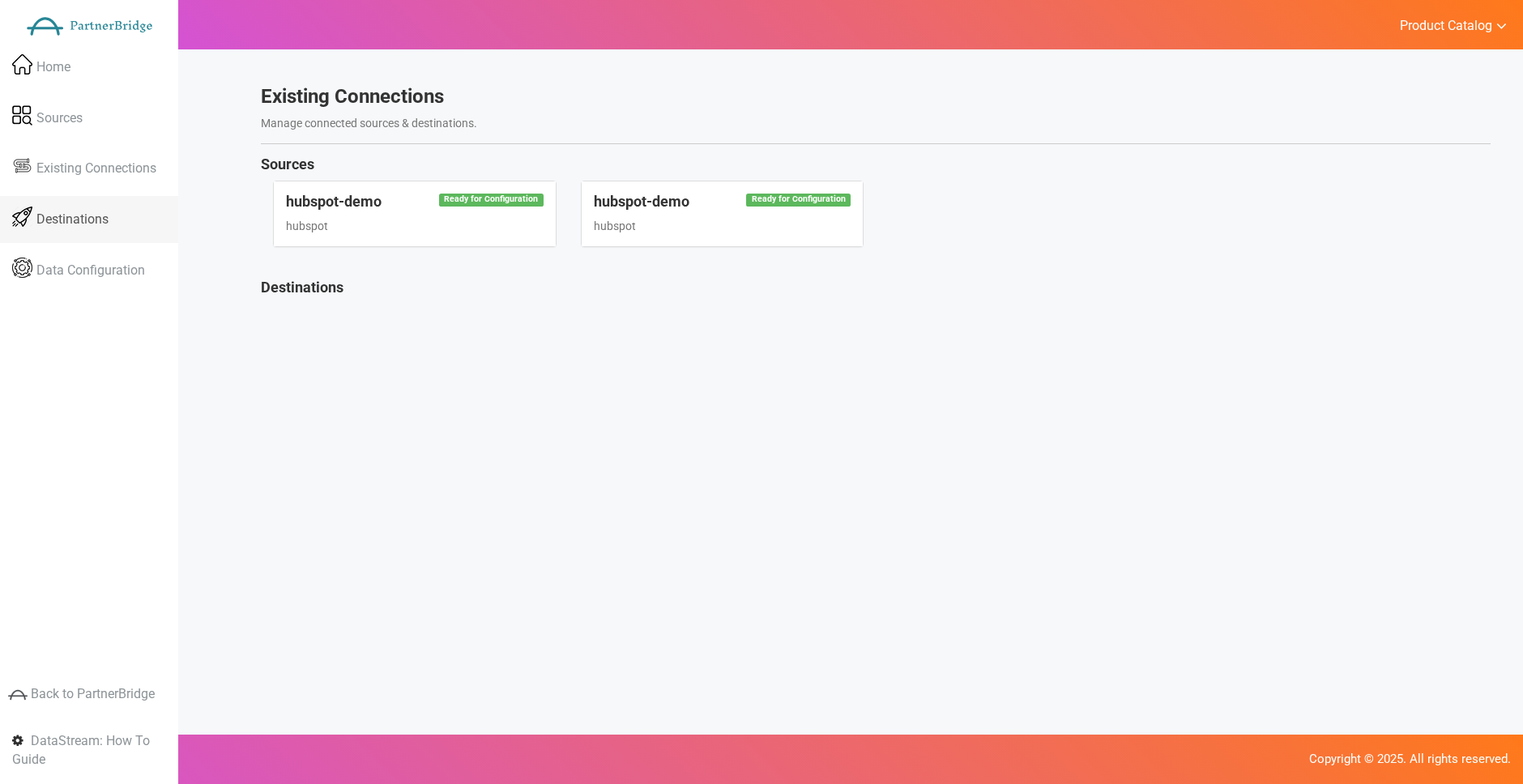
click at [42, 208] on link "Destinations" at bounding box center [89, 219] width 178 height 47
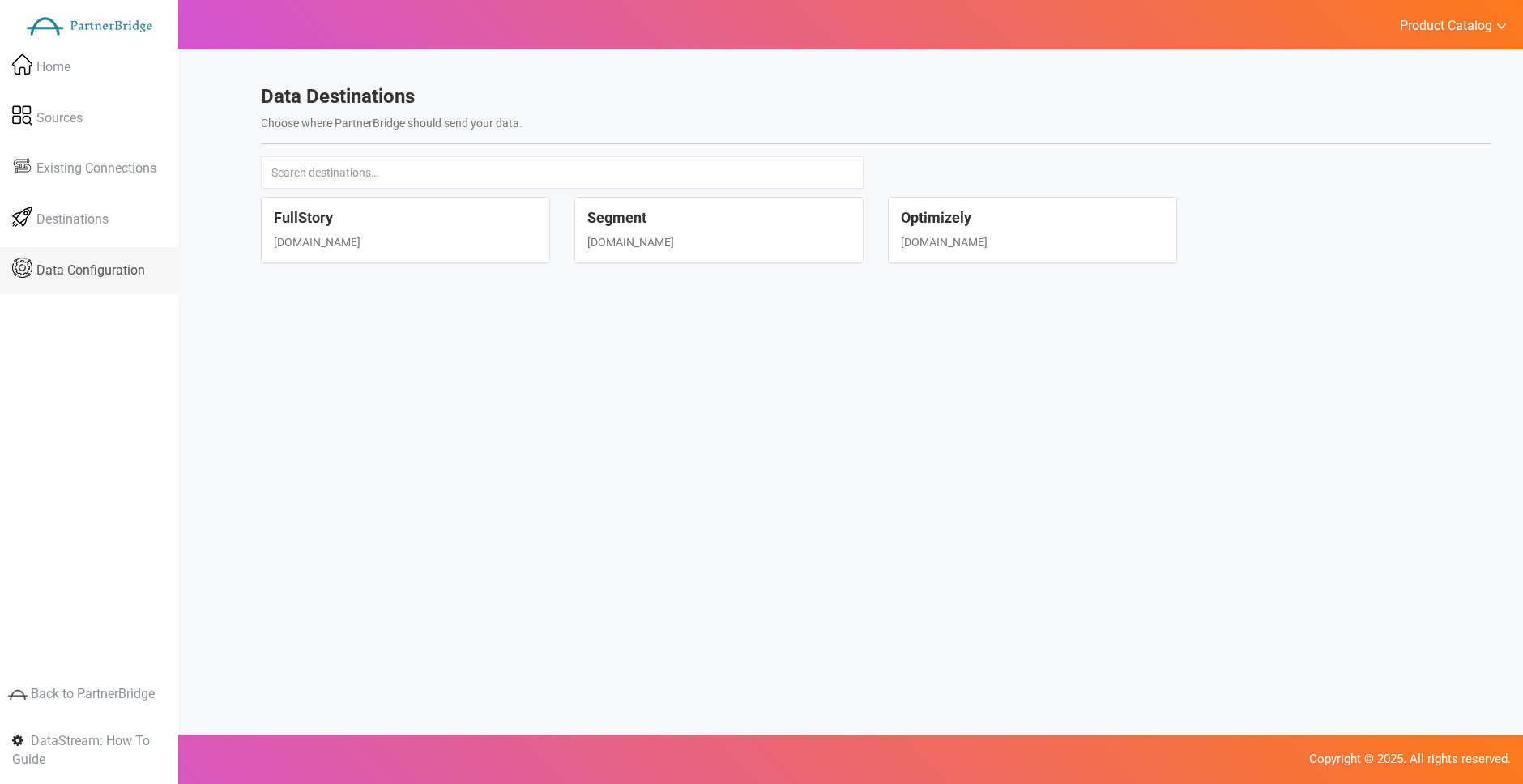
click at [106, 266] on span "Data Configuration" at bounding box center [90, 271] width 108 height 18
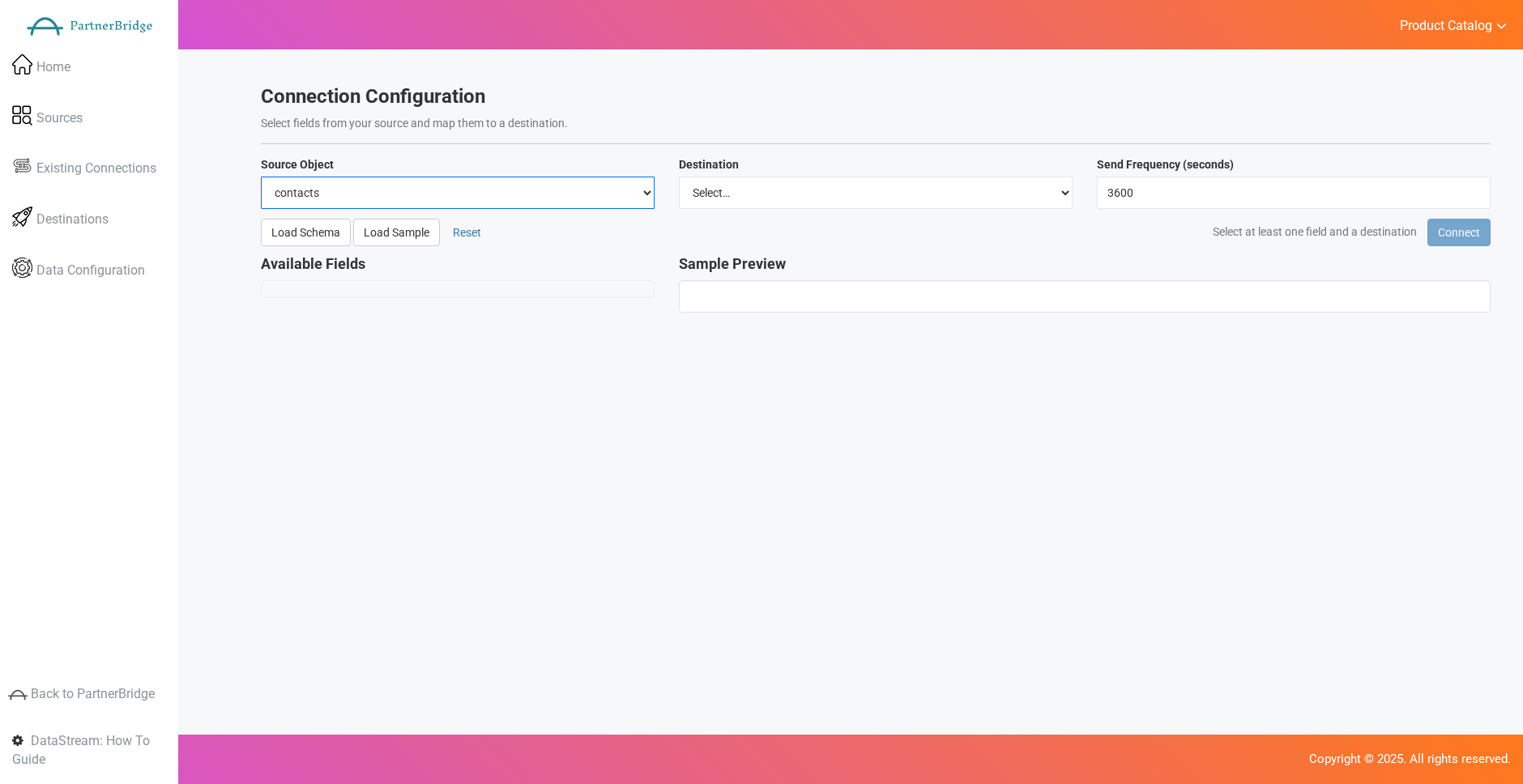
click at [582, 191] on select "contacts deals companies" at bounding box center [458, 193] width 394 height 32
